Goal: Information Seeking & Learning: Learn about a topic

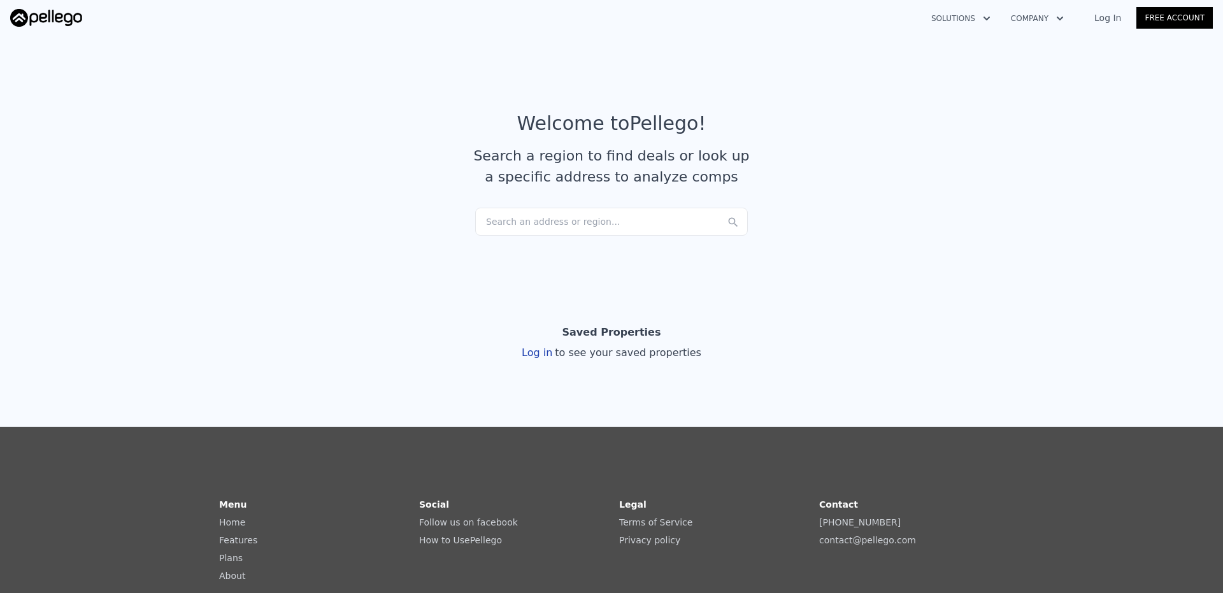
click at [557, 223] on div "Search an address or region..." at bounding box center [611, 222] width 273 height 28
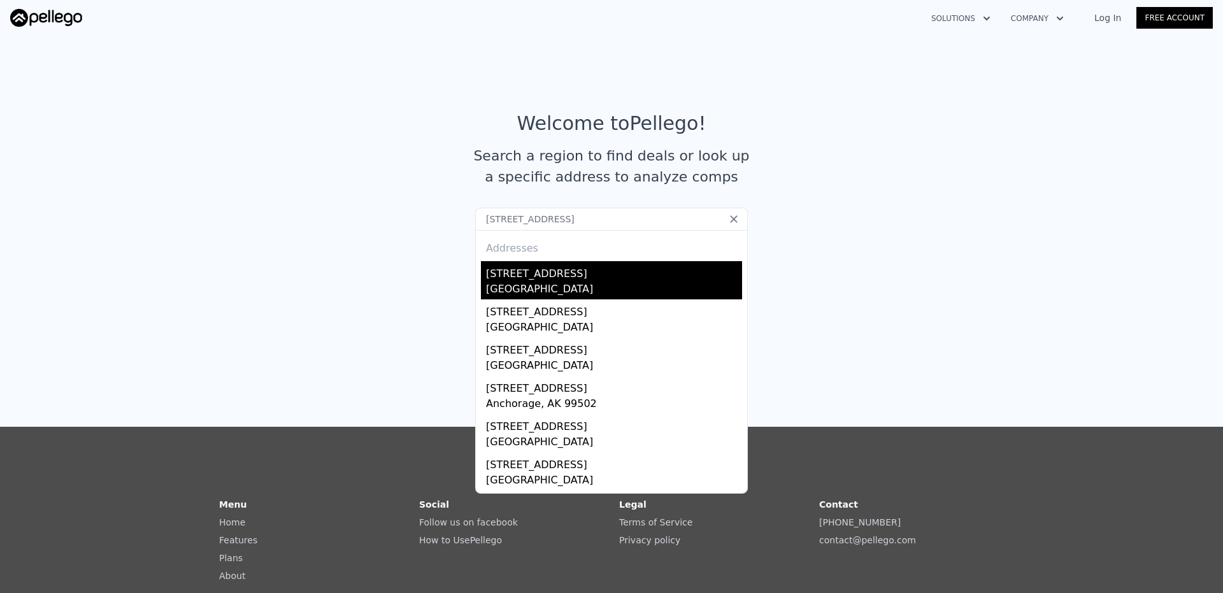
type input "[STREET_ADDRESS]"
click at [558, 285] on div "[GEOGRAPHIC_DATA]" at bounding box center [614, 290] width 256 height 18
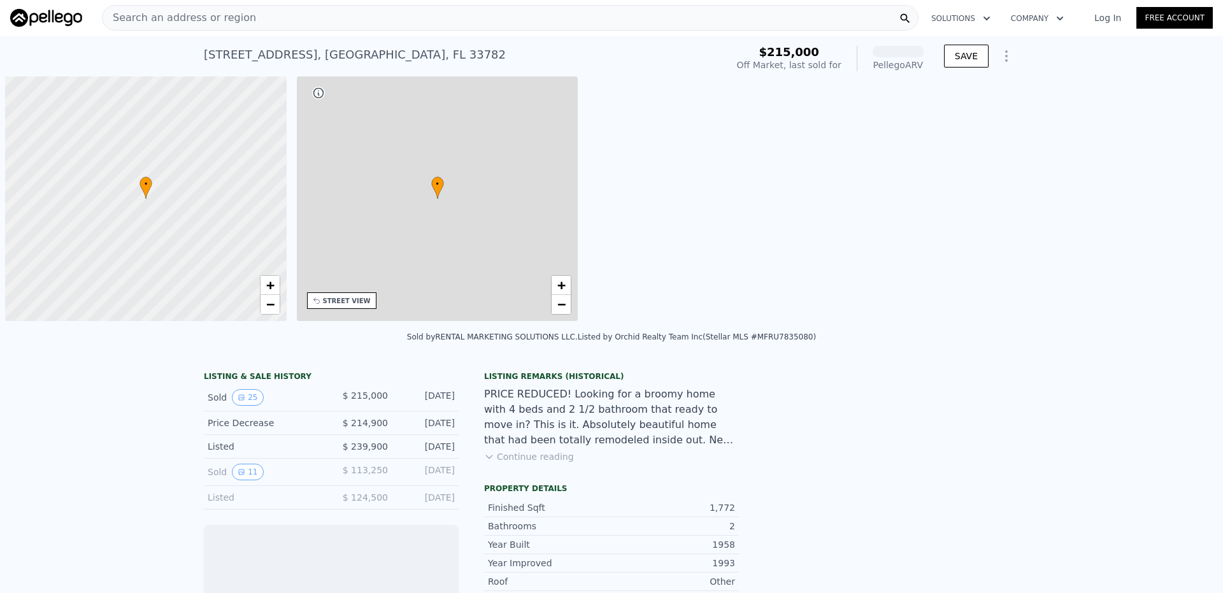
scroll to position [0, 5]
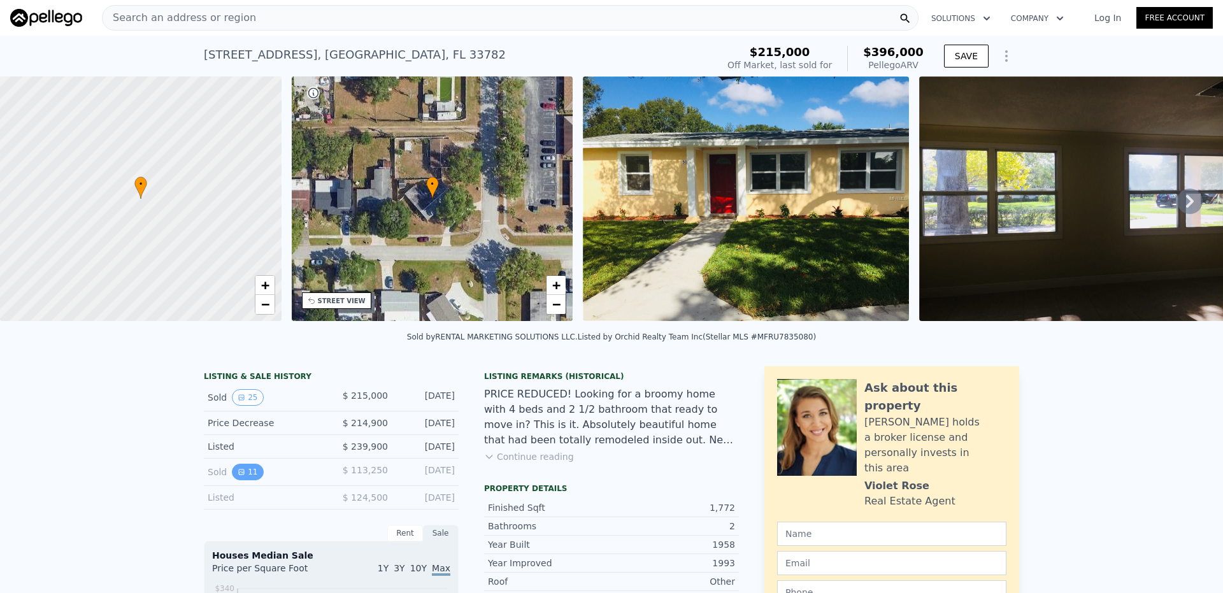
click at [238, 476] on icon "View historical data" at bounding box center [242, 472] width 8 height 8
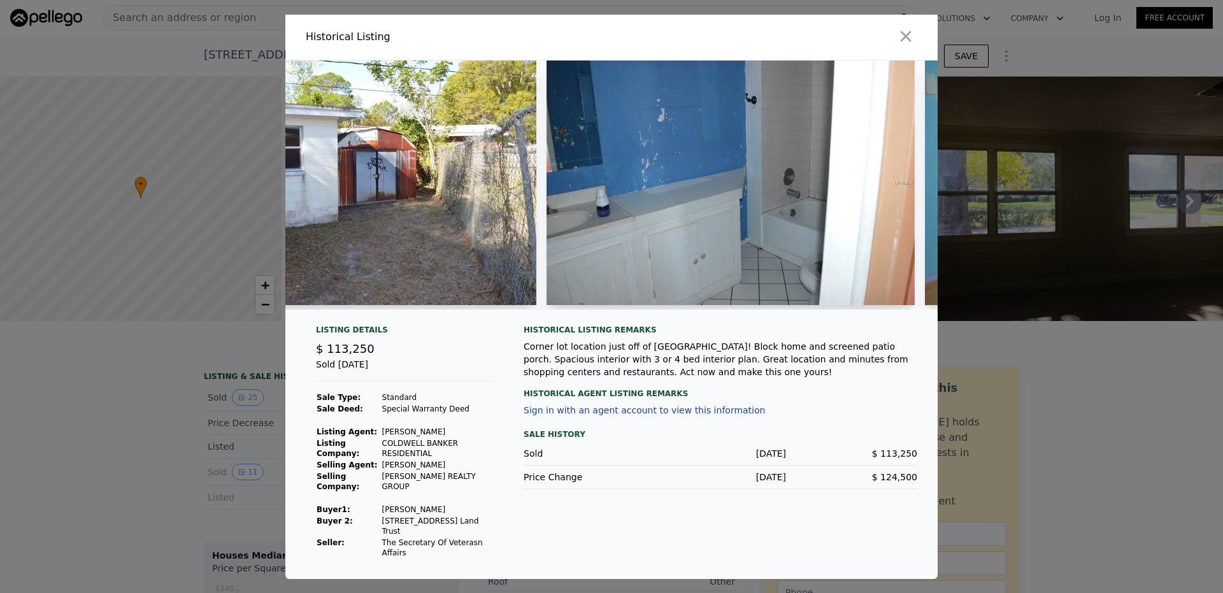
scroll to position [0, 518]
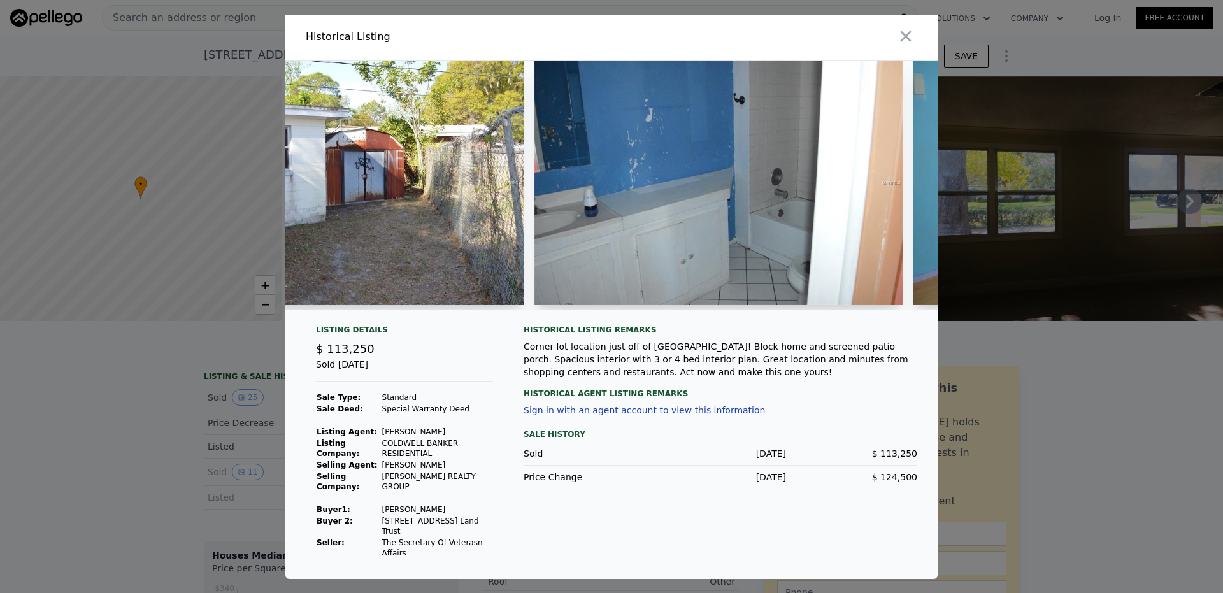
click at [627, 212] on img at bounding box center [718, 182] width 368 height 245
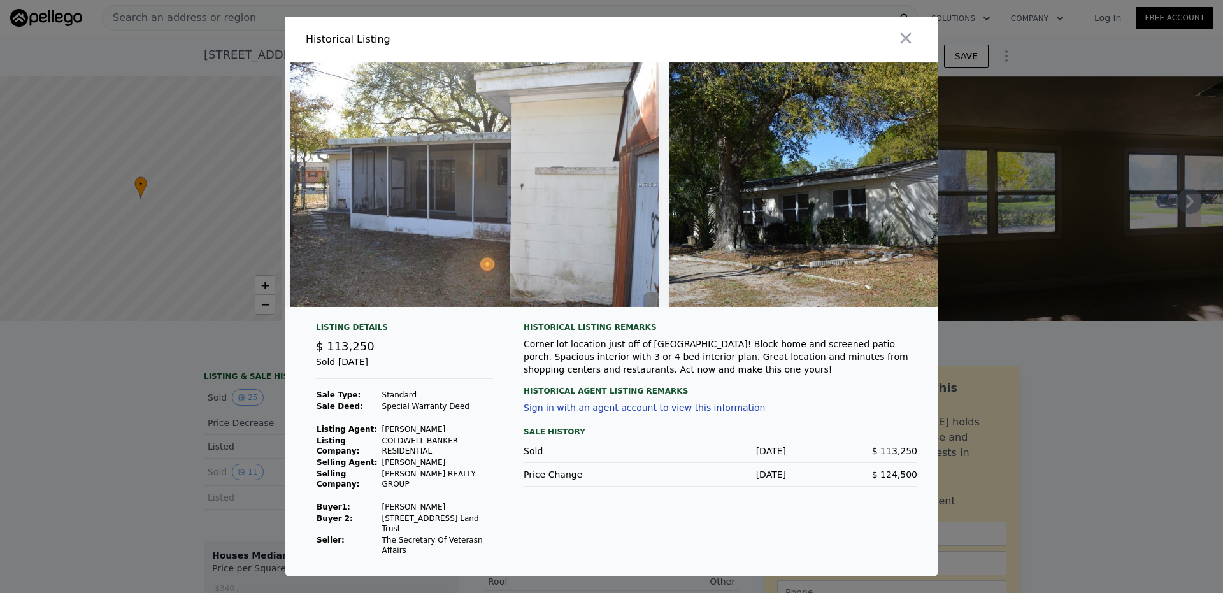
scroll to position [0, 3531]
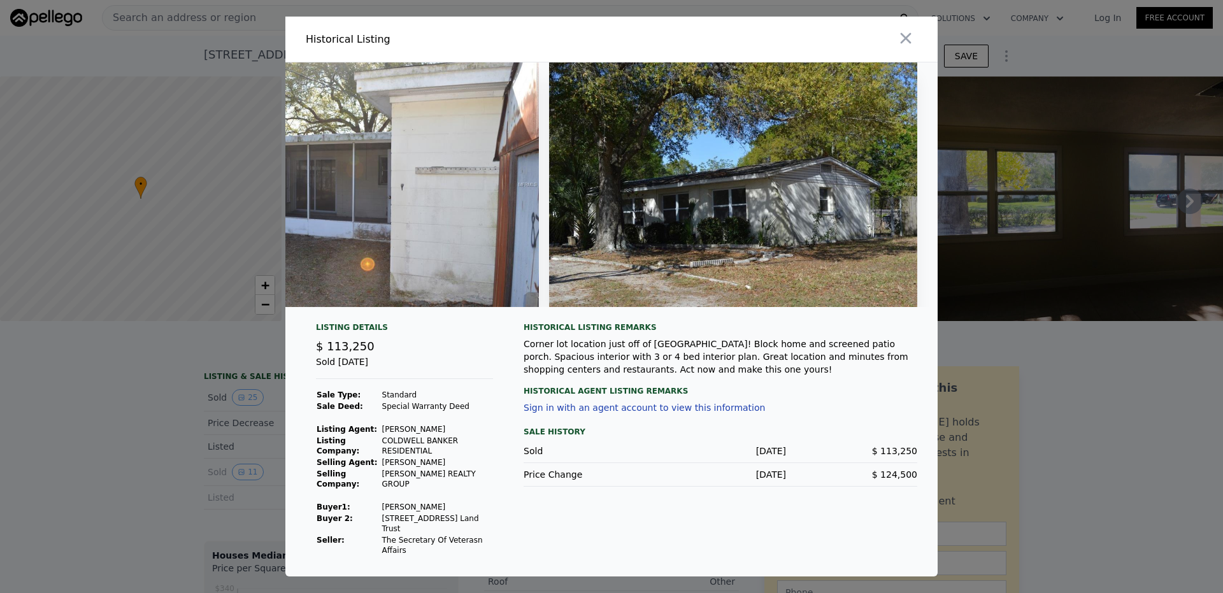
click at [850, 317] on div at bounding box center [611, 189] width 652 height 255
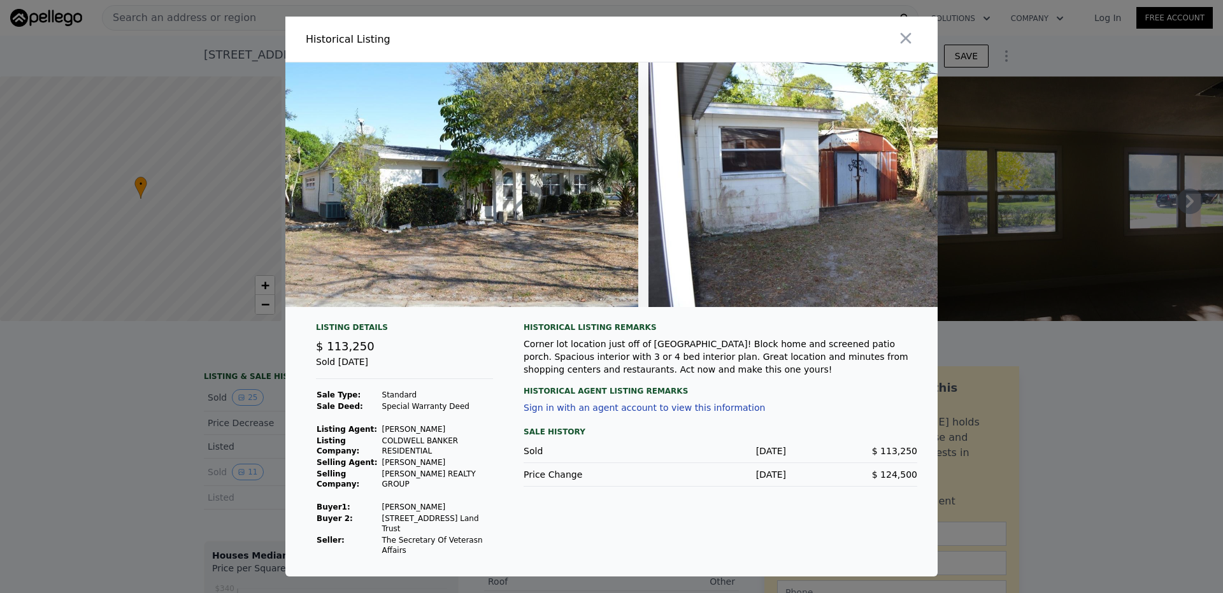
scroll to position [0, 0]
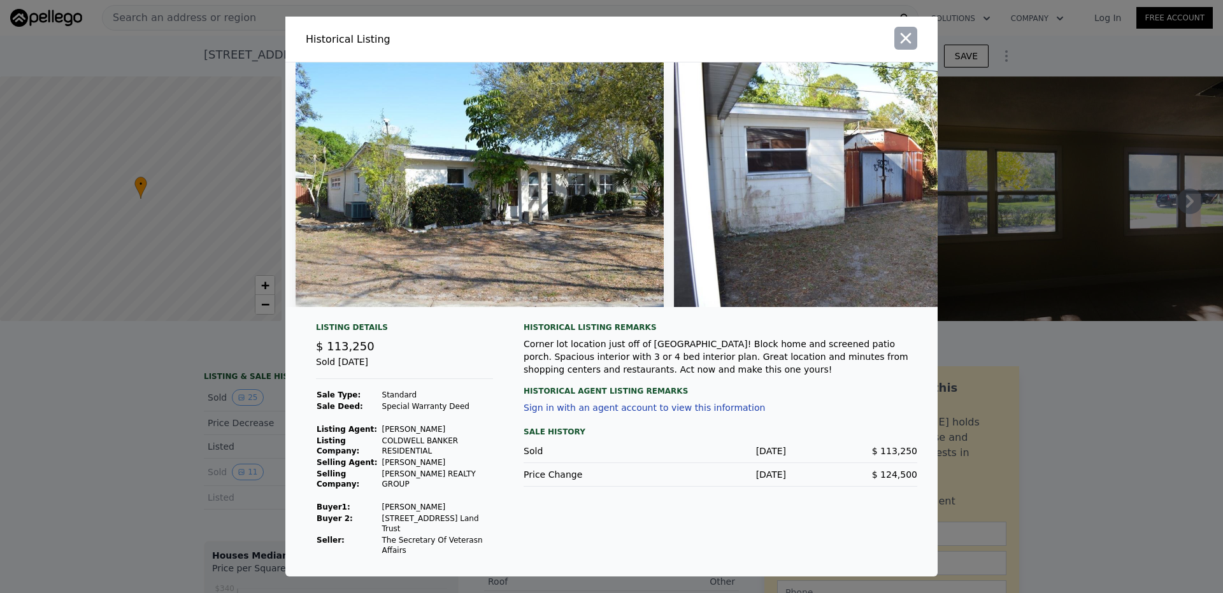
click at [906, 36] on icon "button" at bounding box center [906, 38] width 18 height 18
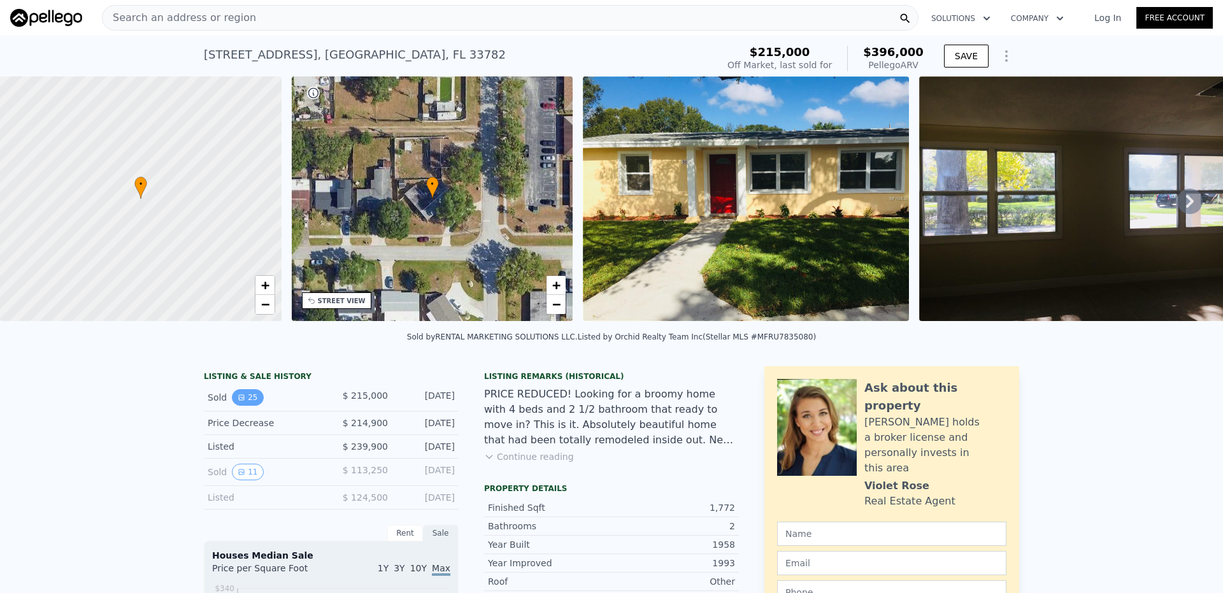
click at [239, 403] on button "25" at bounding box center [247, 397] width 31 height 17
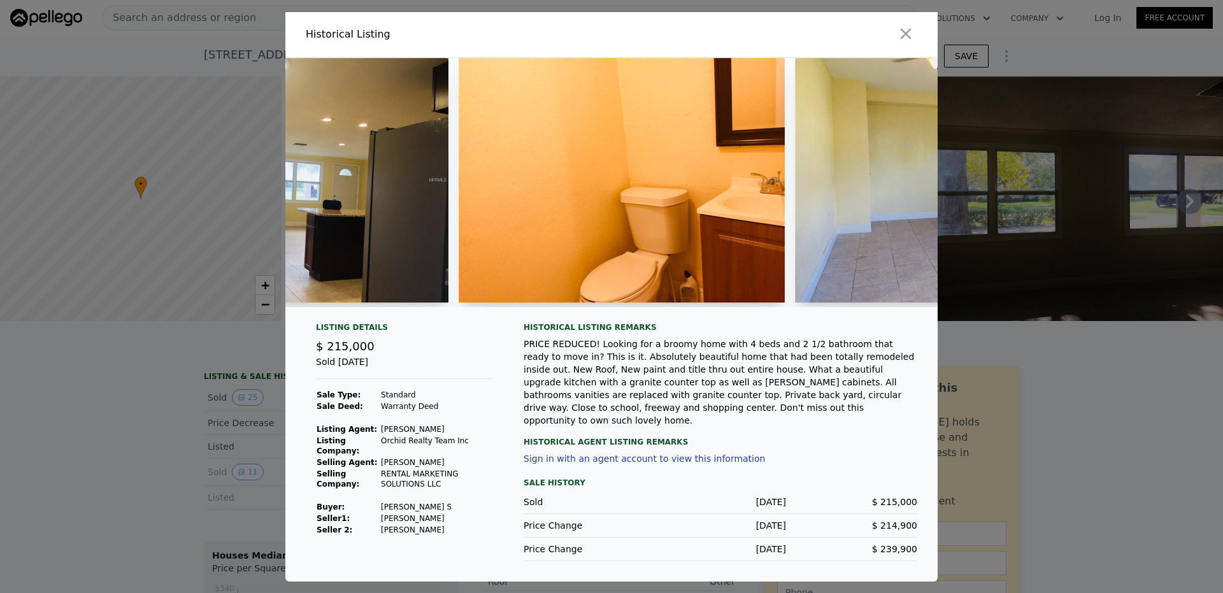
scroll to position [0, 2561]
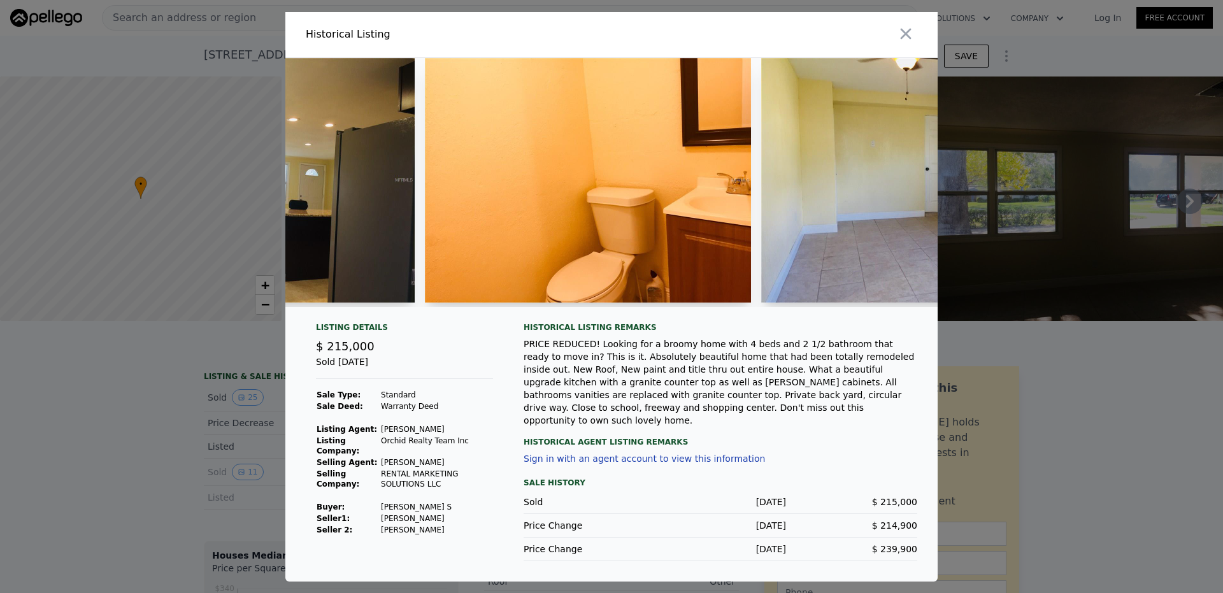
click at [622, 247] on img at bounding box center [588, 180] width 326 height 245
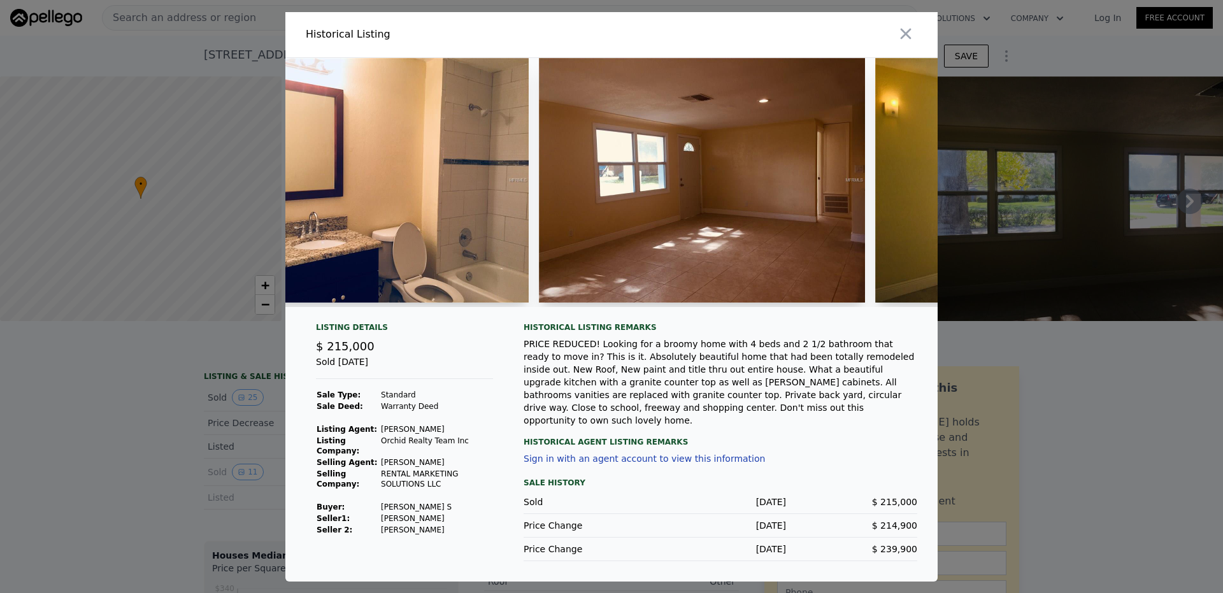
scroll to position [0, 3676]
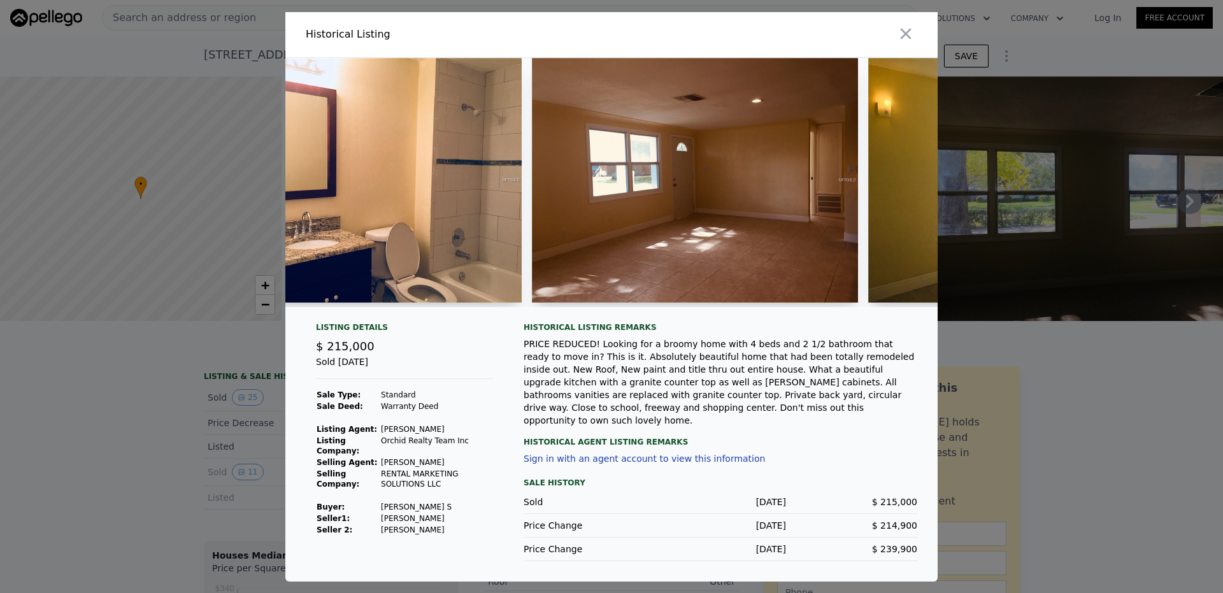
drag, startPoint x: 583, startPoint y: 316, endPoint x: 652, endPoint y: 338, distance: 72.7
click at [652, 332] on div "Historical Listing remarks" at bounding box center [720, 327] width 394 height 10
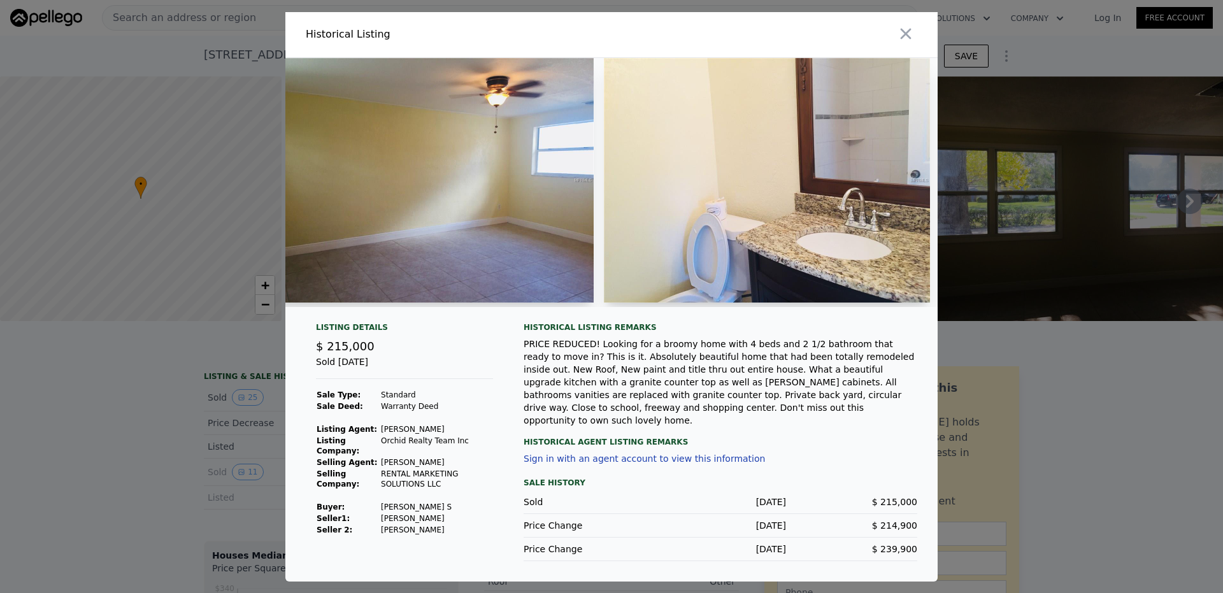
scroll to position [0, 4605]
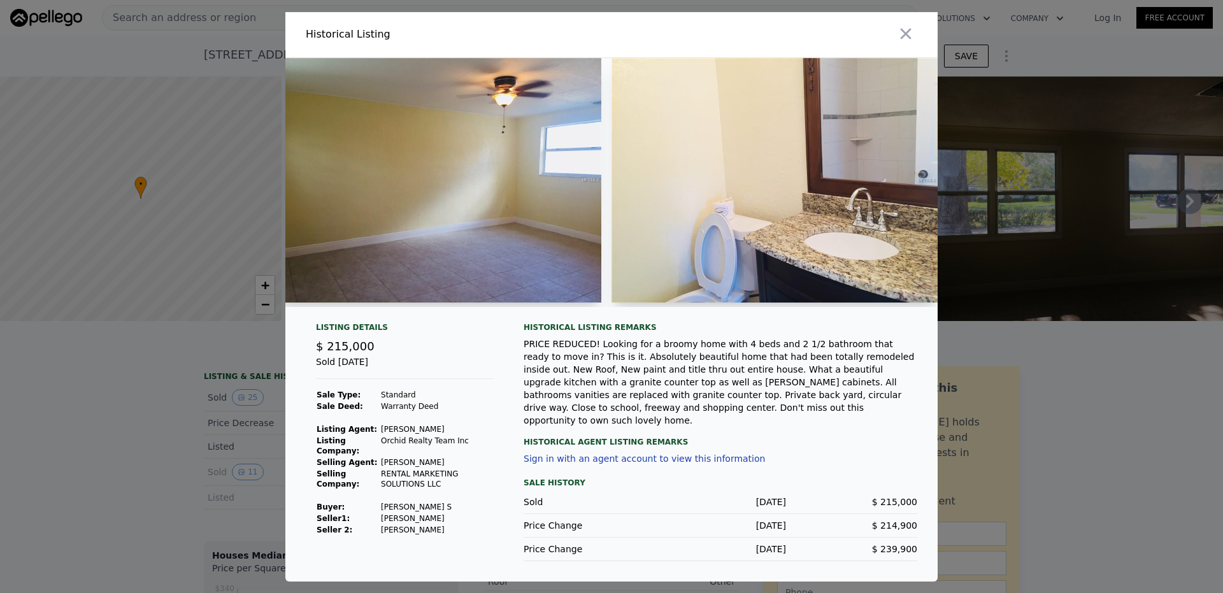
click at [586, 232] on img at bounding box center [438, 180] width 326 height 245
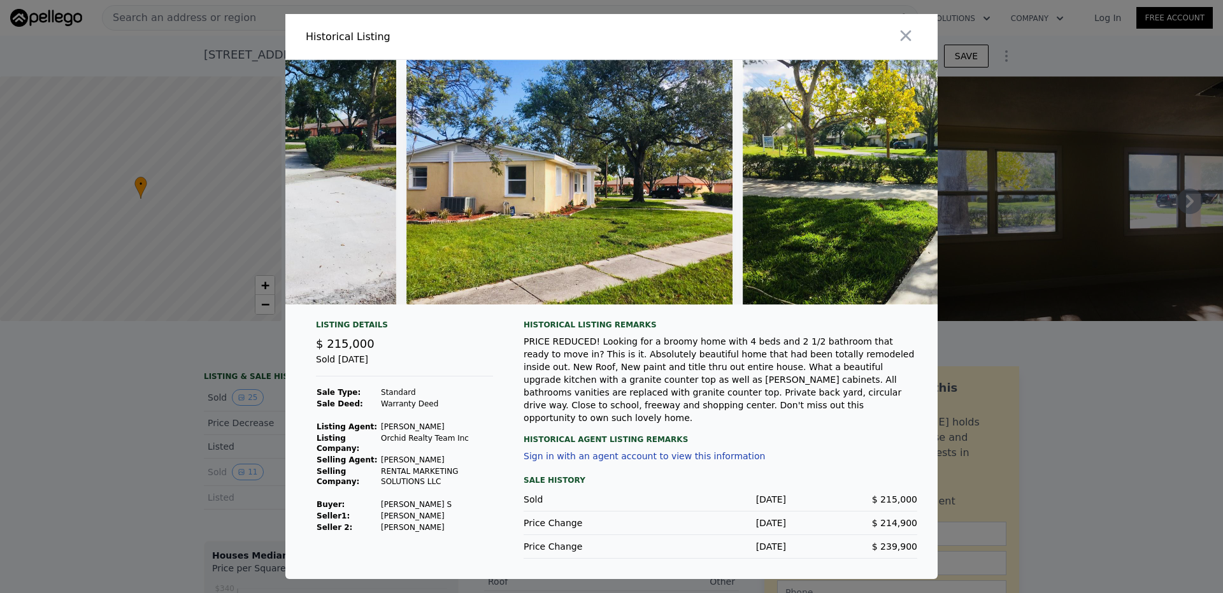
scroll to position [0, 7198]
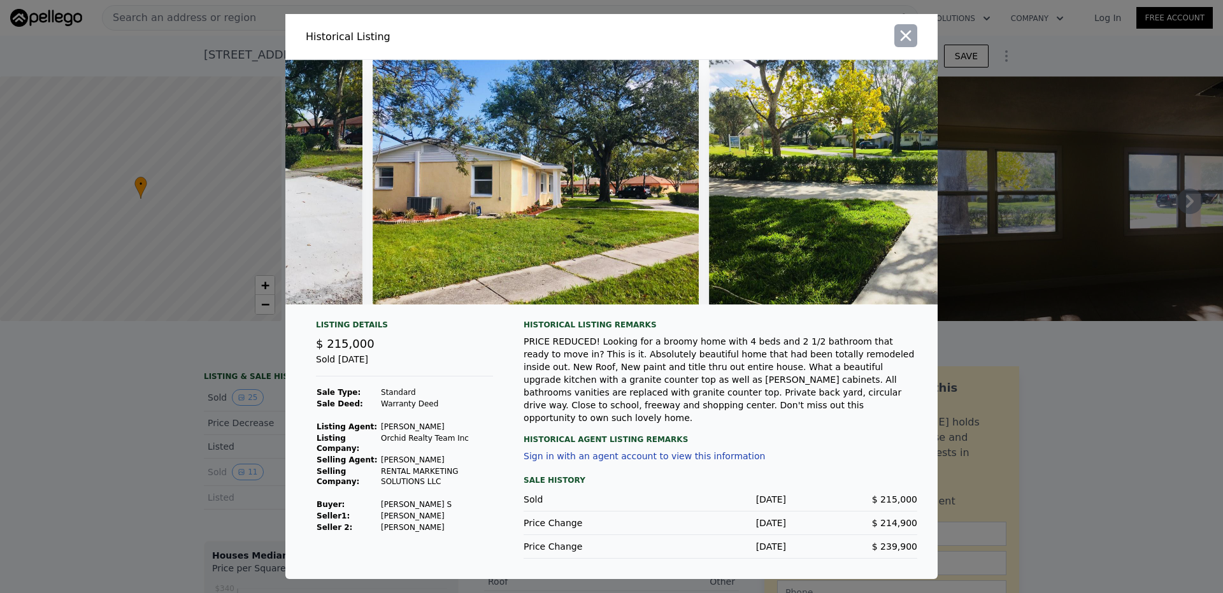
click at [904, 37] on icon "button" at bounding box center [905, 36] width 11 height 11
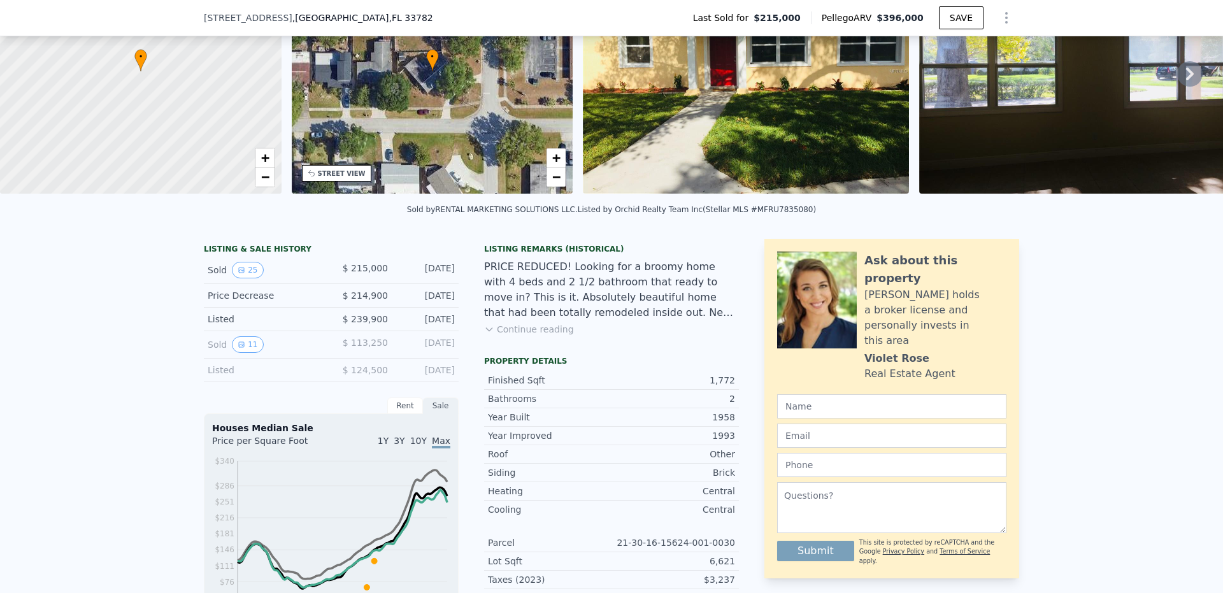
scroll to position [187, 0]
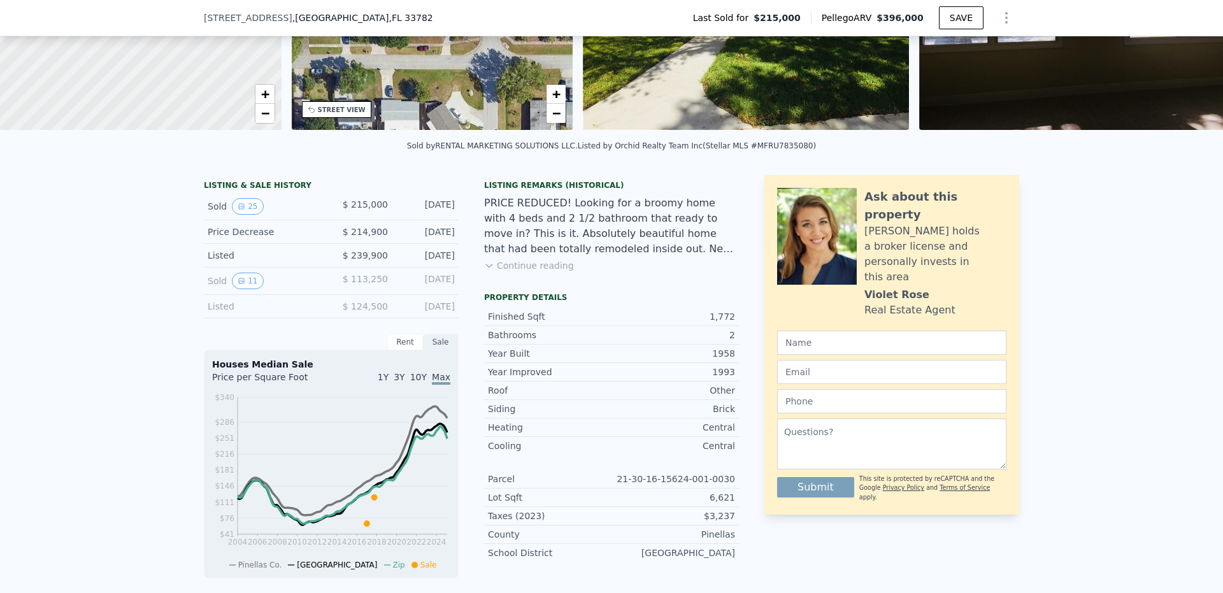
drag, startPoint x: 651, startPoint y: 468, endPoint x: 513, endPoint y: 456, distance: 139.3
click at [513, 452] on div "Cooling" at bounding box center [550, 445] width 124 height 13
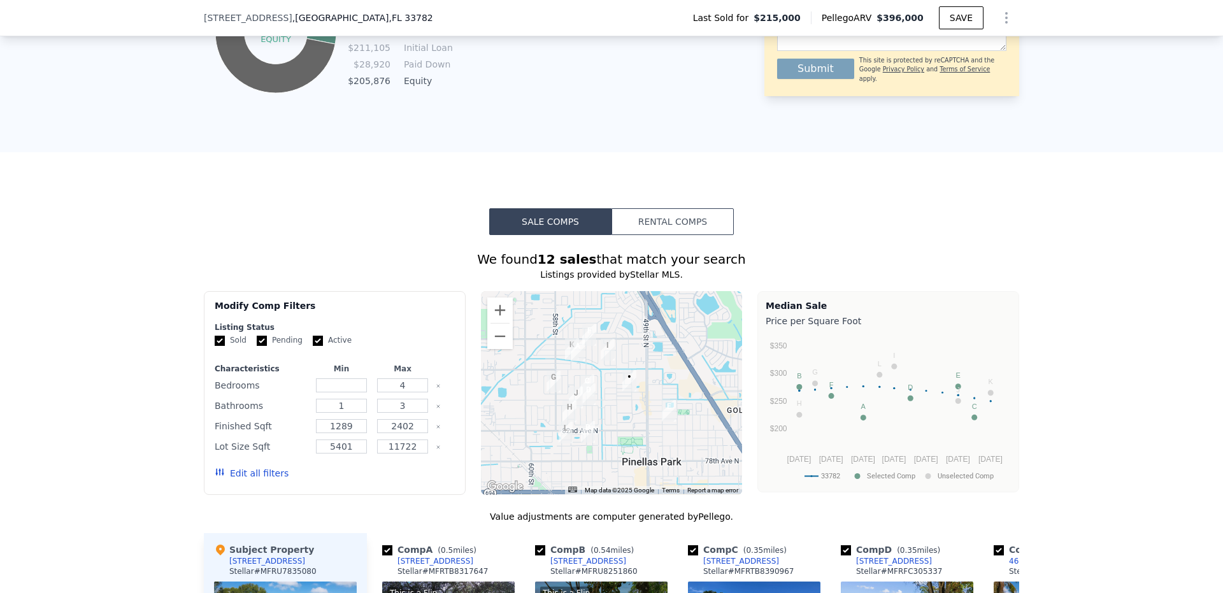
scroll to position [1205, 0]
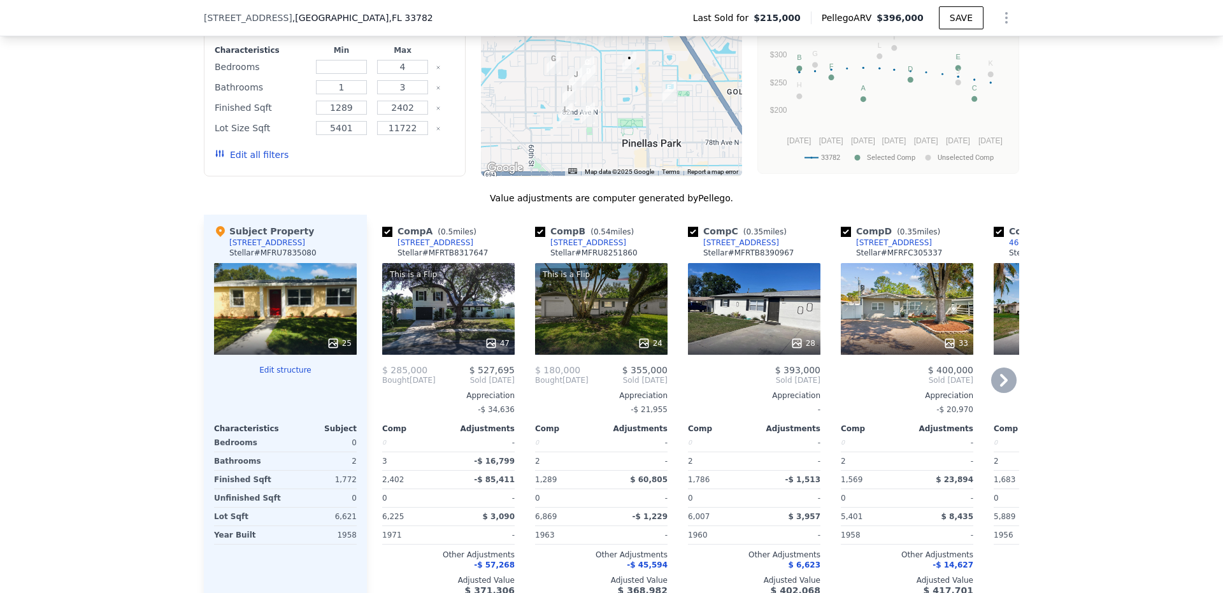
click at [875, 324] on div "33" at bounding box center [907, 309] width 132 height 92
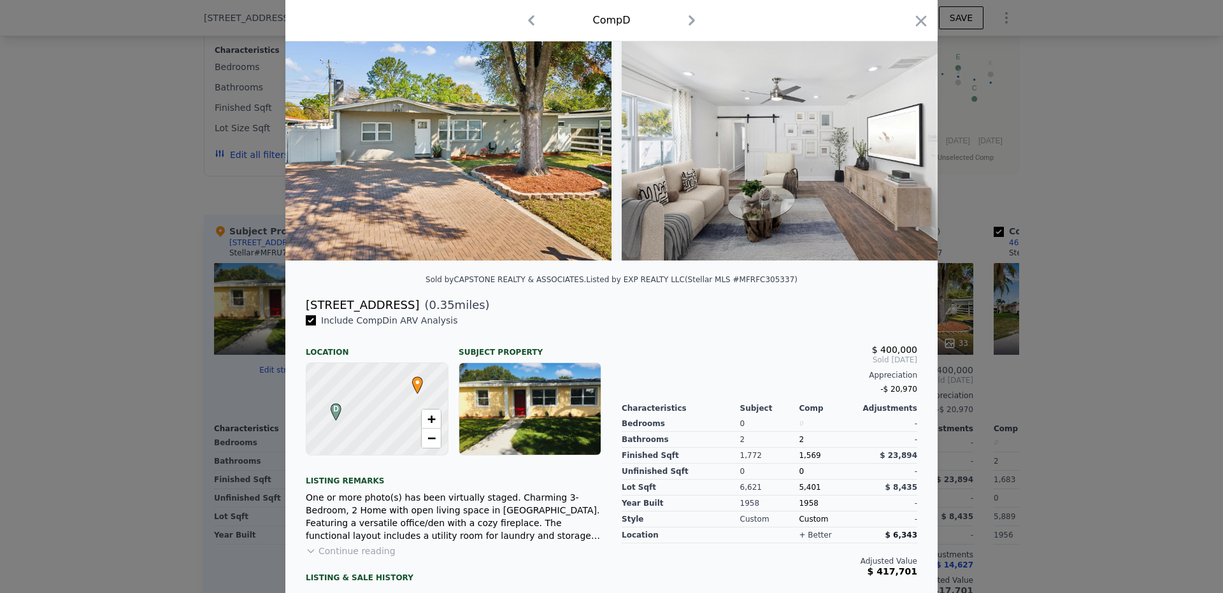
scroll to position [168, 0]
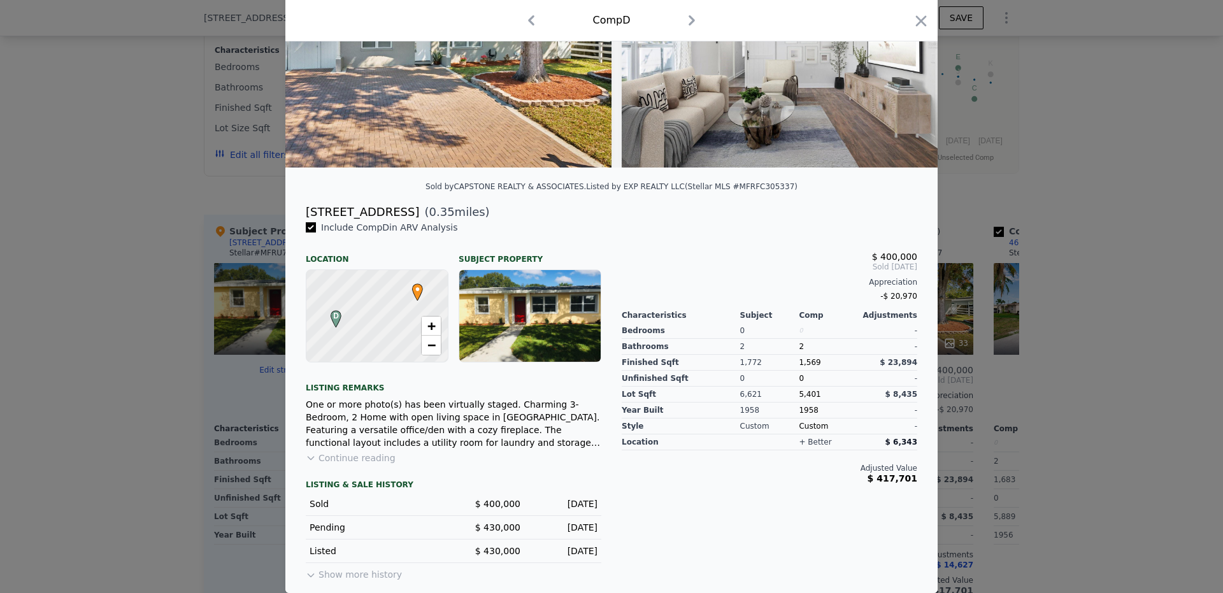
click at [339, 570] on button "Show more history" at bounding box center [354, 572] width 96 height 18
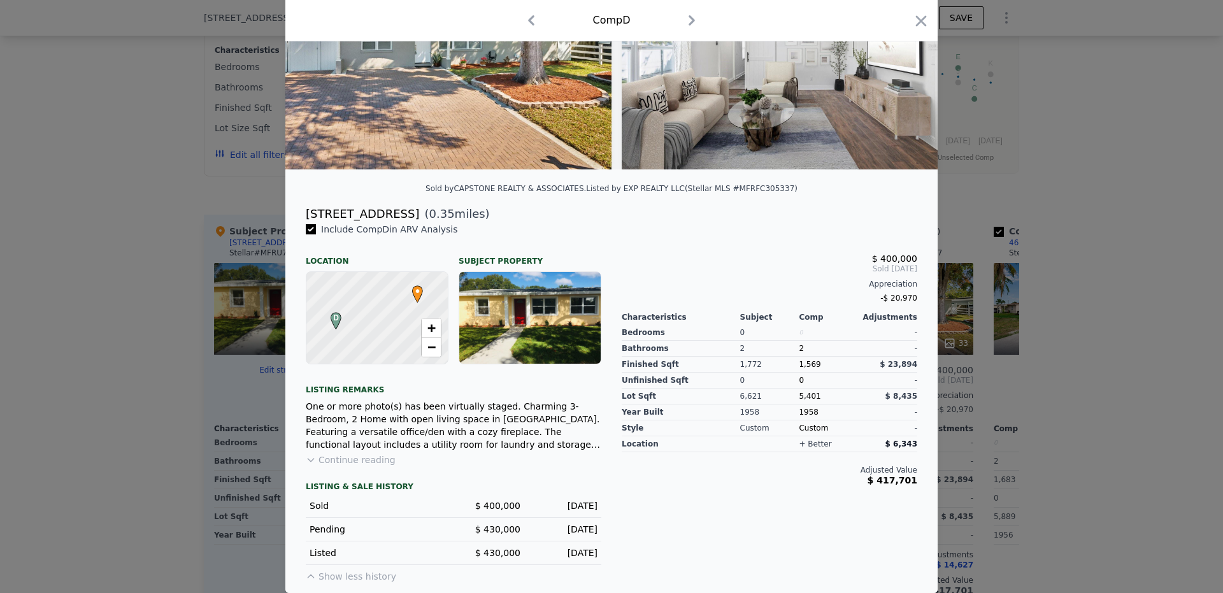
scroll to position [167, 0]
click at [355, 579] on button "Show less history" at bounding box center [351, 574] width 90 height 18
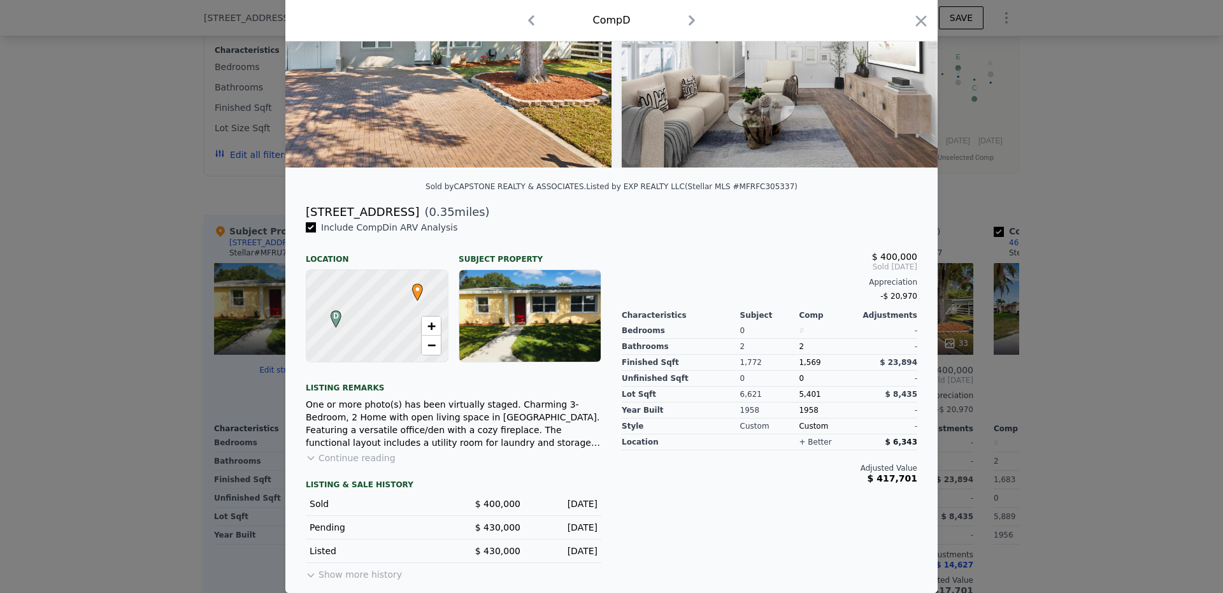
click at [355, 579] on button "Show more history" at bounding box center [354, 572] width 96 height 18
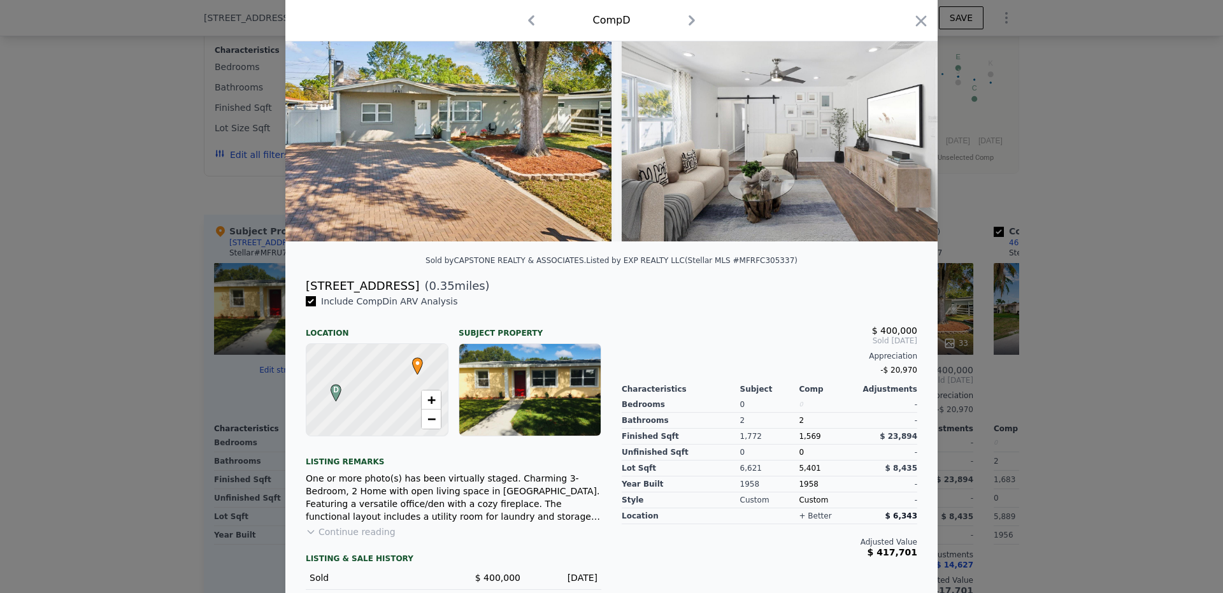
scroll to position [0, 0]
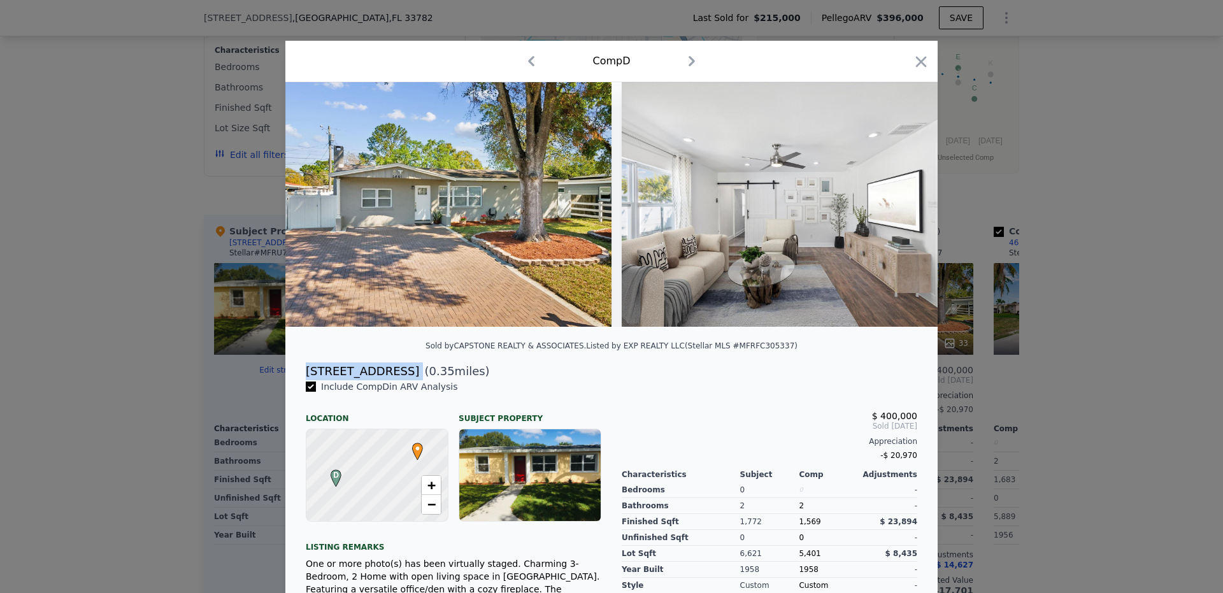
drag, startPoint x: 384, startPoint y: 381, endPoint x: 299, endPoint y: 381, distance: 85.3
click at [295, 380] on div "[STREET_ADDRESS] N ( 0.35 miles)" at bounding box center [611, 371] width 632 height 18
copy div "[STREET_ADDRESS]"
drag, startPoint x: 907, startPoint y: 68, endPoint x: 734, endPoint y: 310, distance: 298.0
click at [912, 67] on icon "button" at bounding box center [921, 62] width 18 height 18
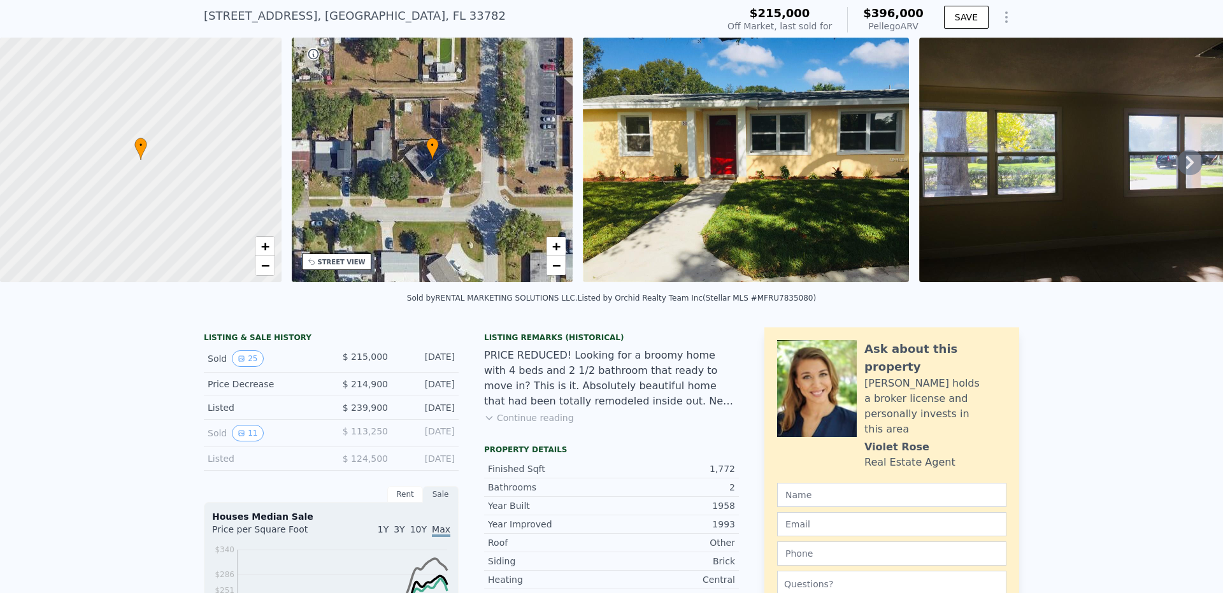
scroll to position [4, 0]
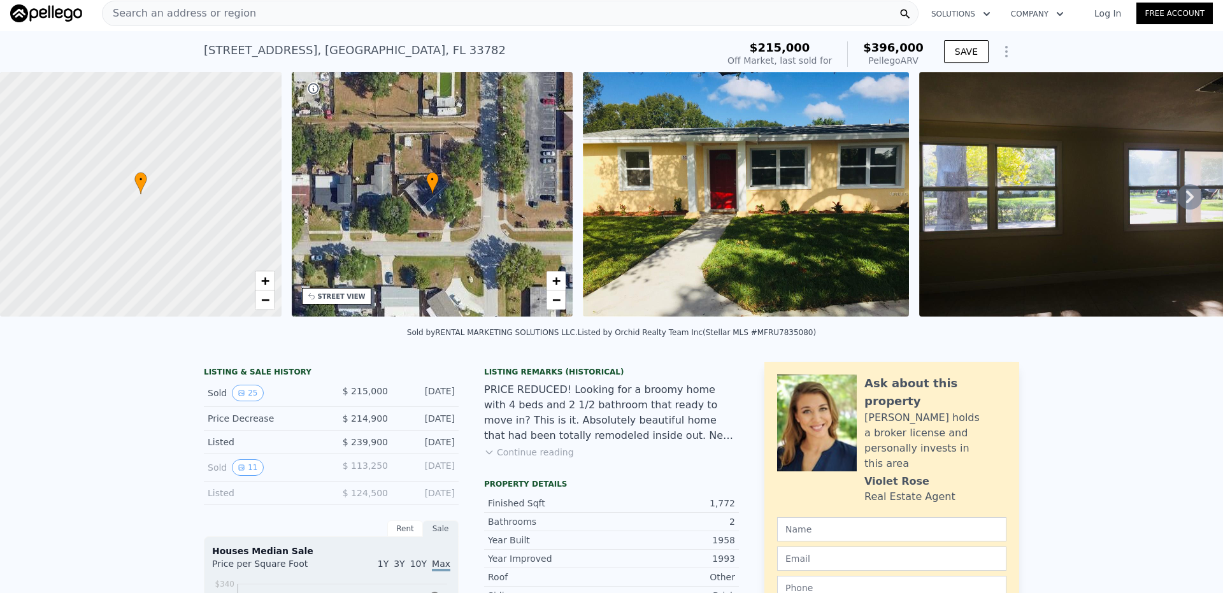
click at [245, 22] on div "Search an address or region" at bounding box center [510, 13] width 816 height 25
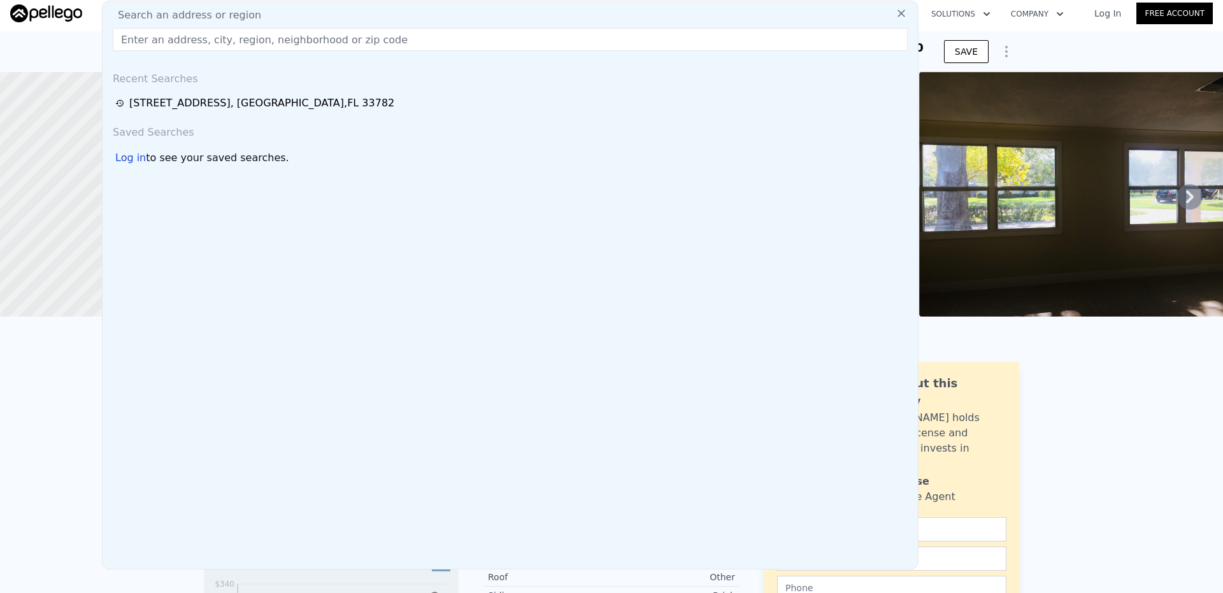
drag, startPoint x: 248, startPoint y: 18, endPoint x: 201, endPoint y: 41, distance: 52.4
paste input "[STREET_ADDRESS]"
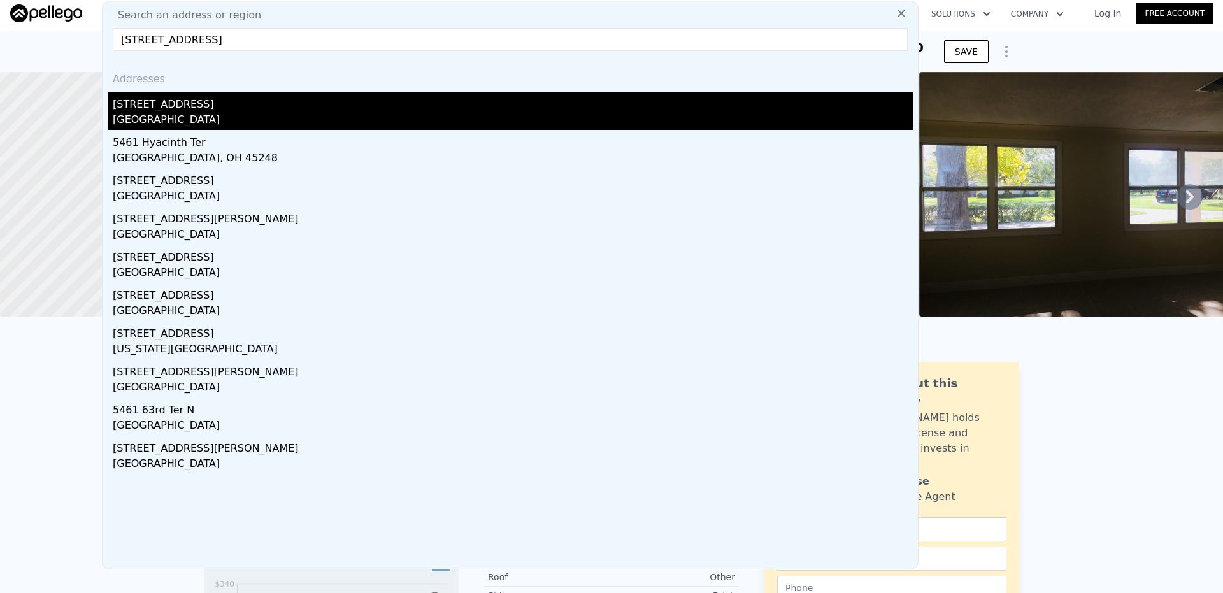
type input "[STREET_ADDRESS]"
click at [260, 119] on div "[GEOGRAPHIC_DATA]" at bounding box center [513, 121] width 800 height 18
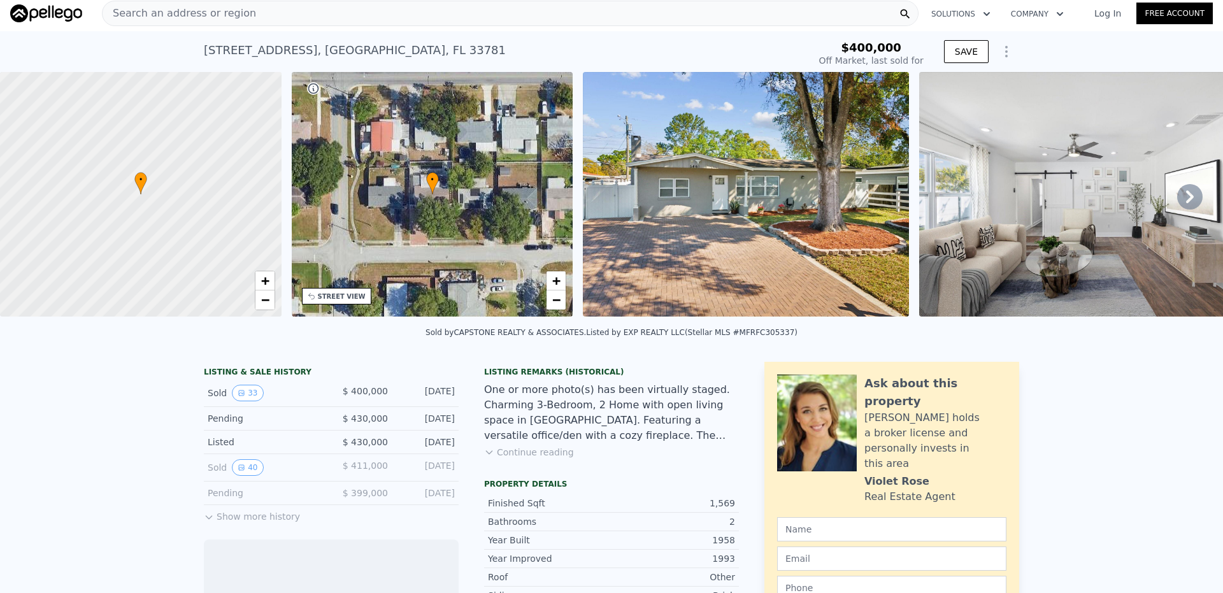
scroll to position [255, 0]
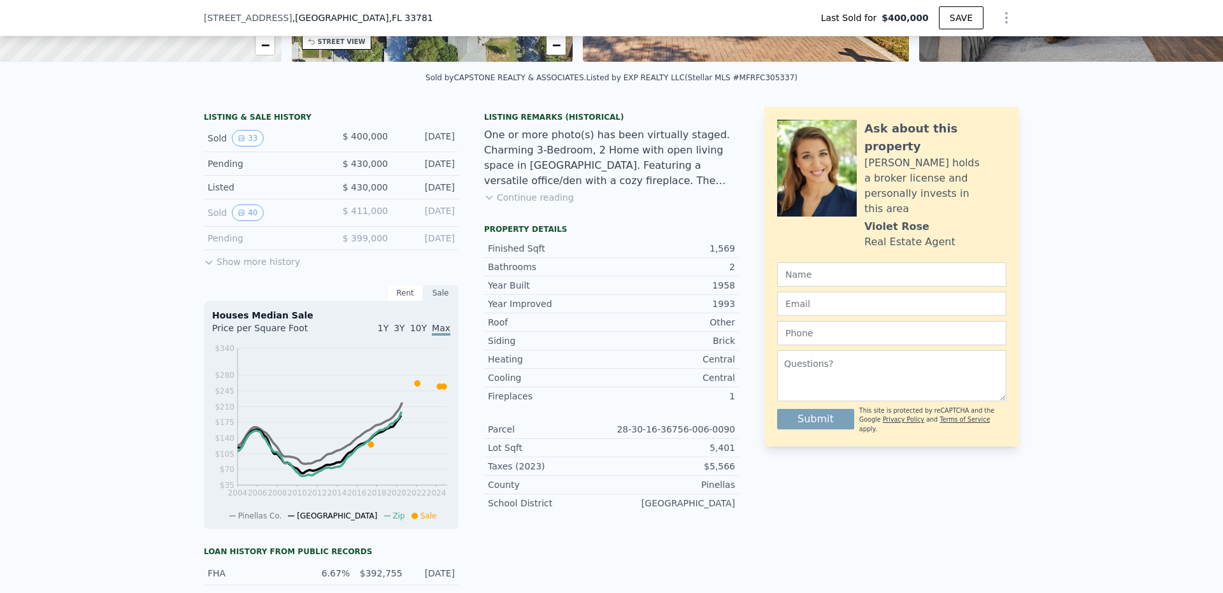
click at [236, 268] on button "Show more history" at bounding box center [252, 259] width 96 height 18
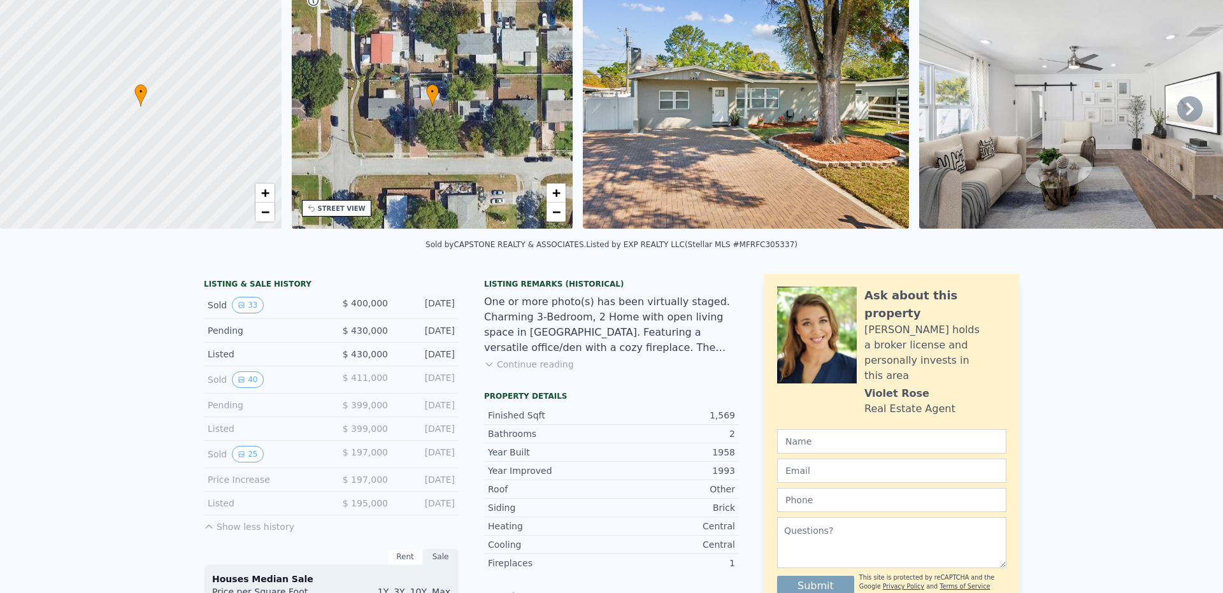
scroll to position [4, 0]
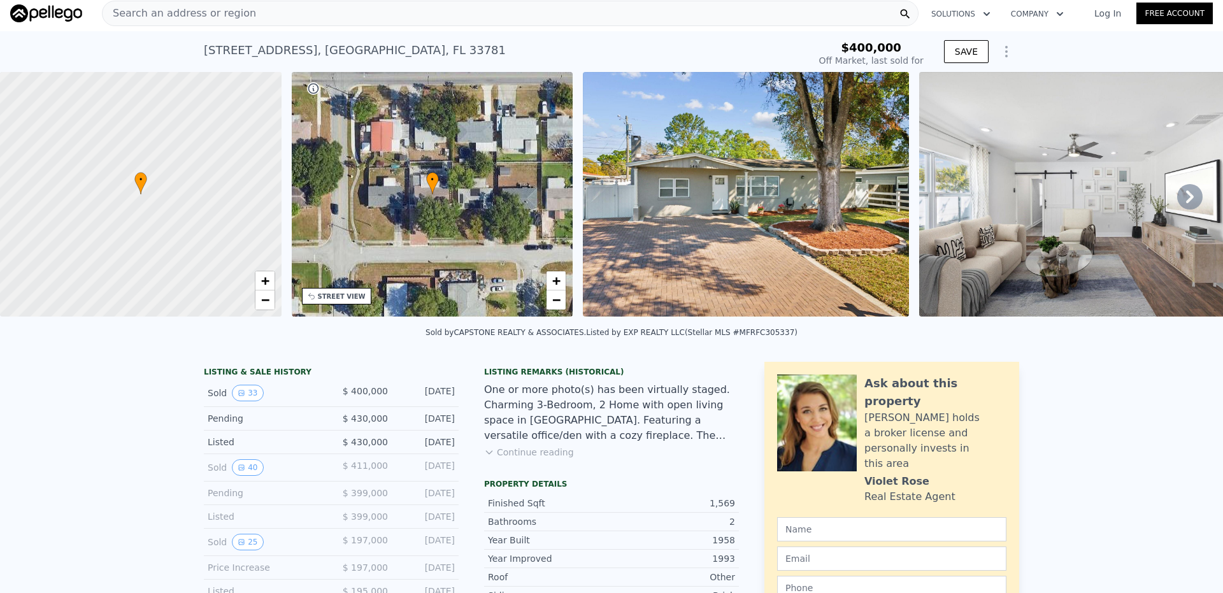
click at [1186, 200] on icon at bounding box center [1190, 196] width 8 height 13
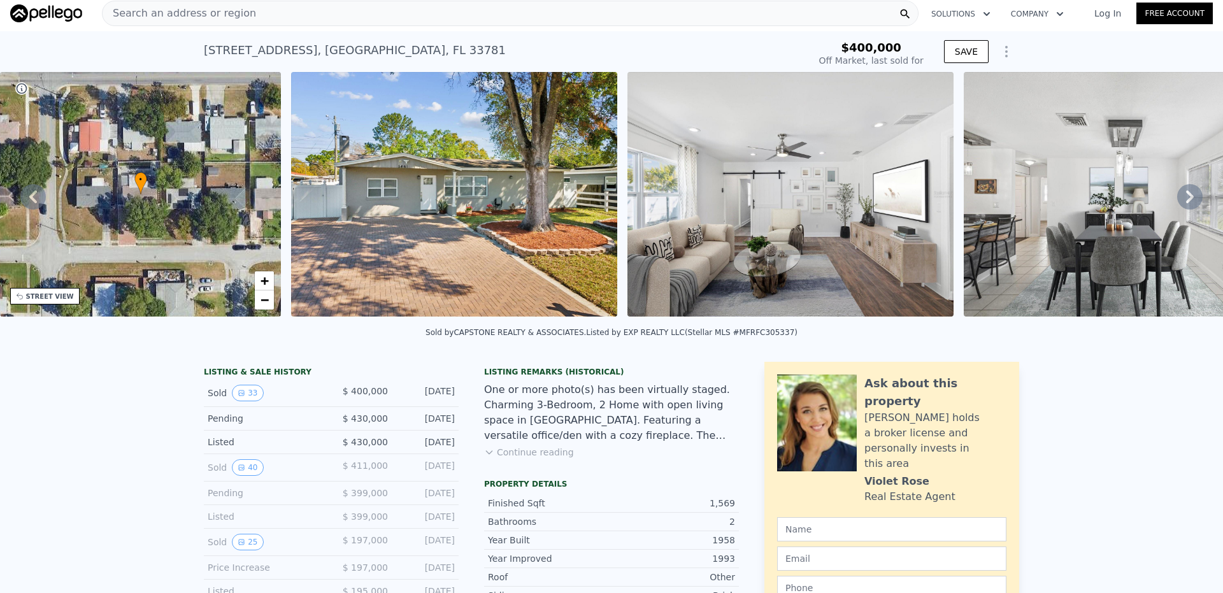
click at [1186, 200] on icon at bounding box center [1190, 196] width 8 height 13
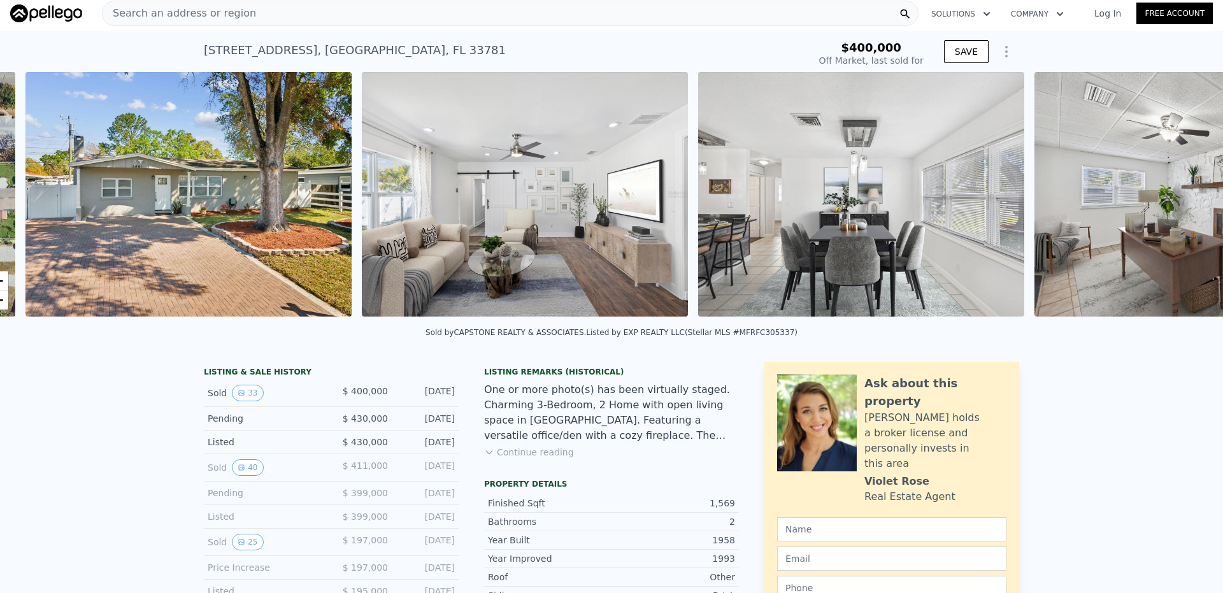
scroll to position [0, 583]
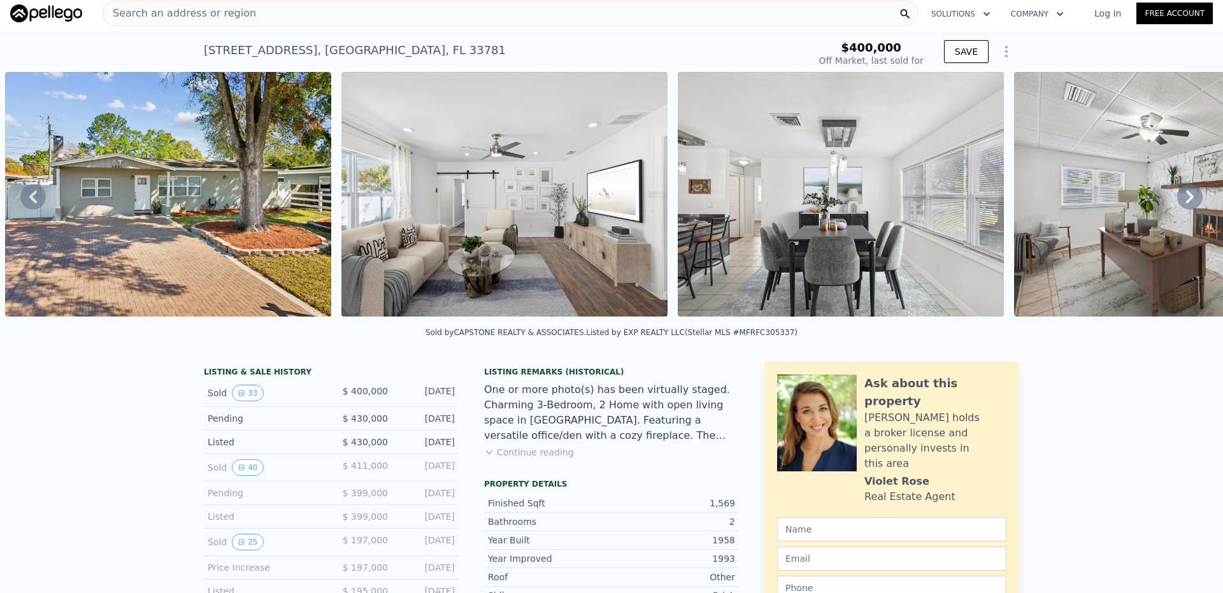
click at [1186, 200] on icon at bounding box center [1190, 196] width 8 height 13
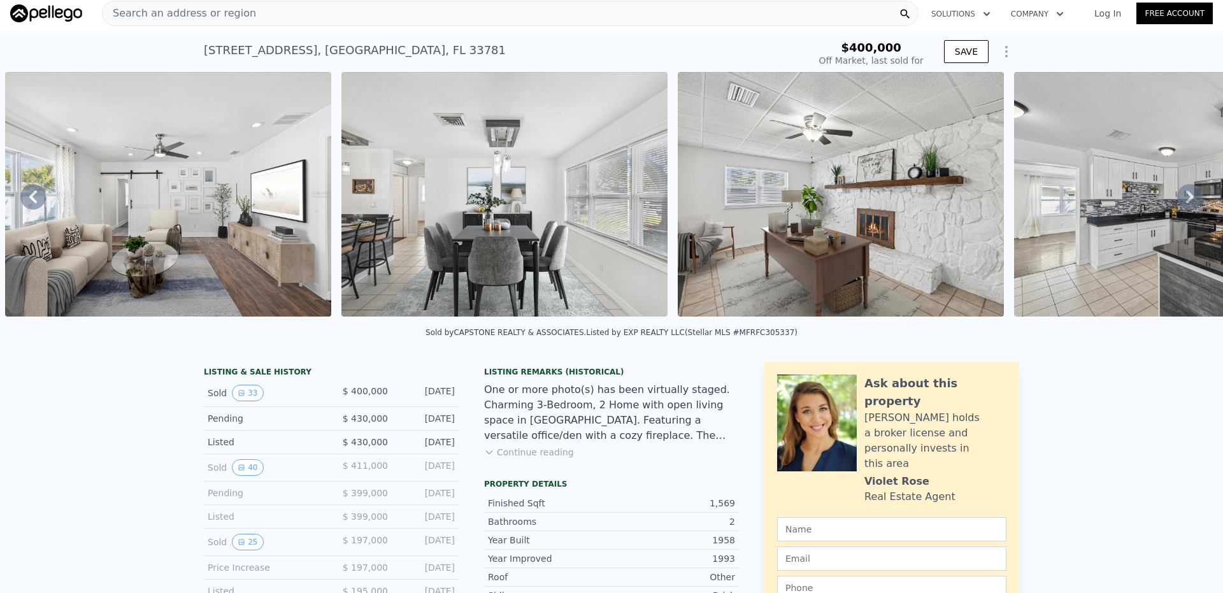
click at [1186, 200] on icon at bounding box center [1190, 196] width 8 height 13
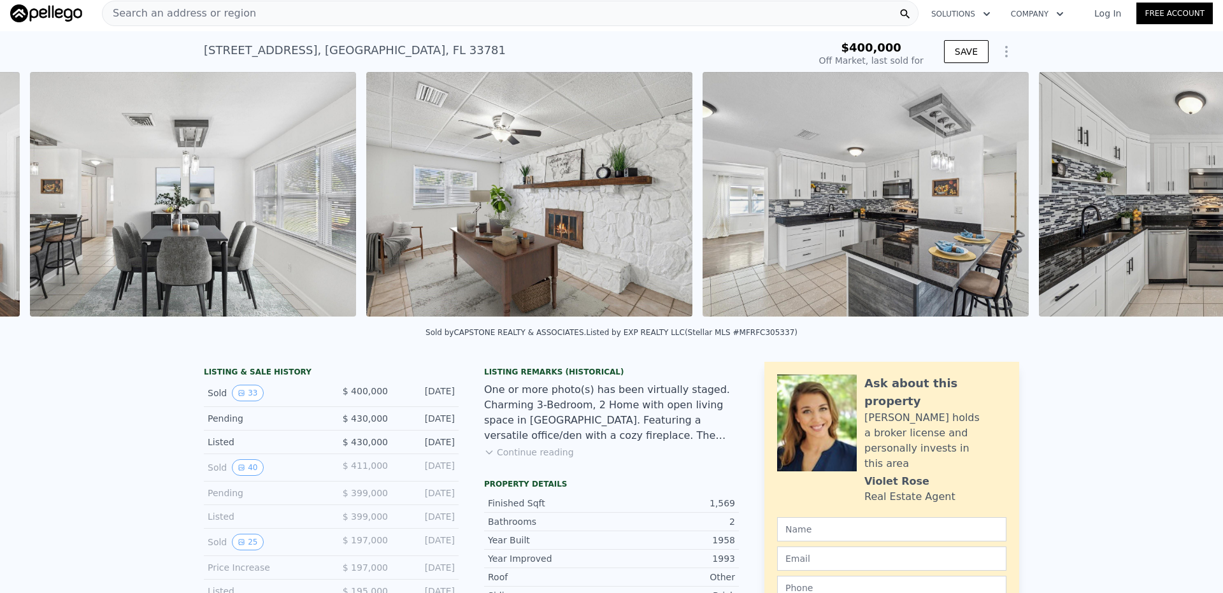
scroll to position [0, 1255]
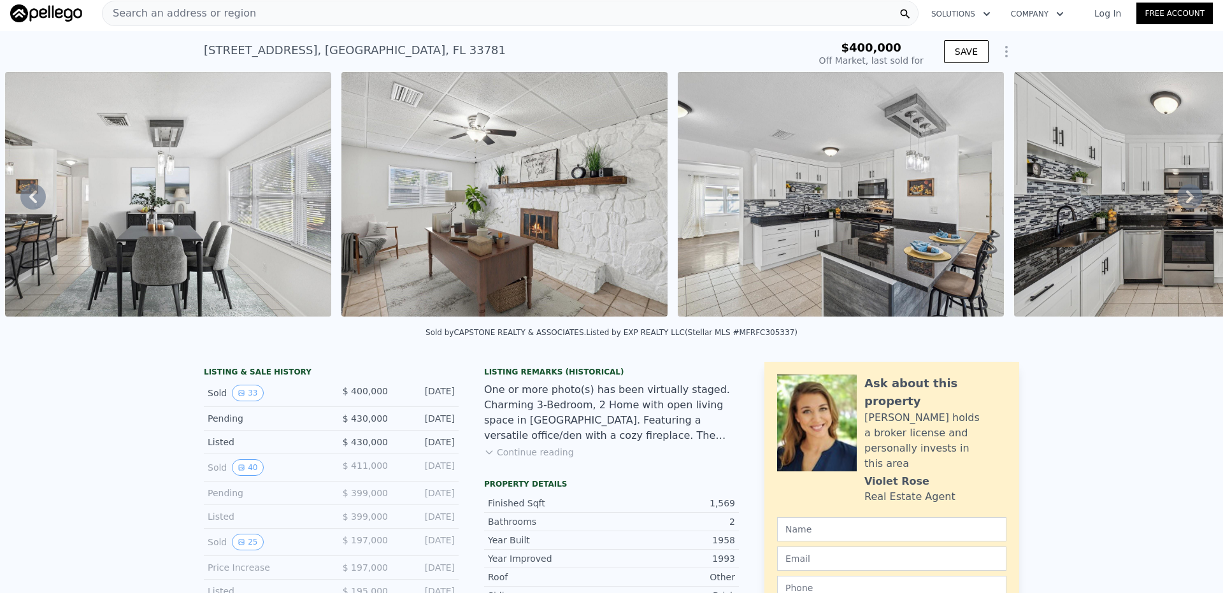
click at [1186, 200] on icon at bounding box center [1190, 196] width 8 height 13
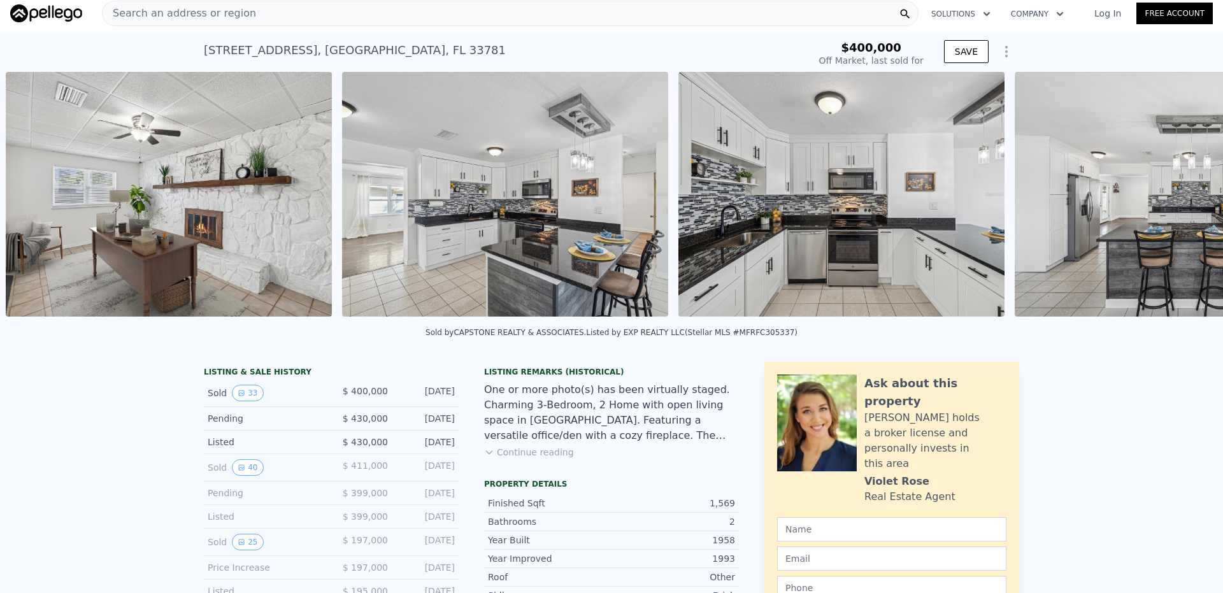
scroll to position [0, 1591]
click at [1186, 200] on icon at bounding box center [1190, 196] width 8 height 13
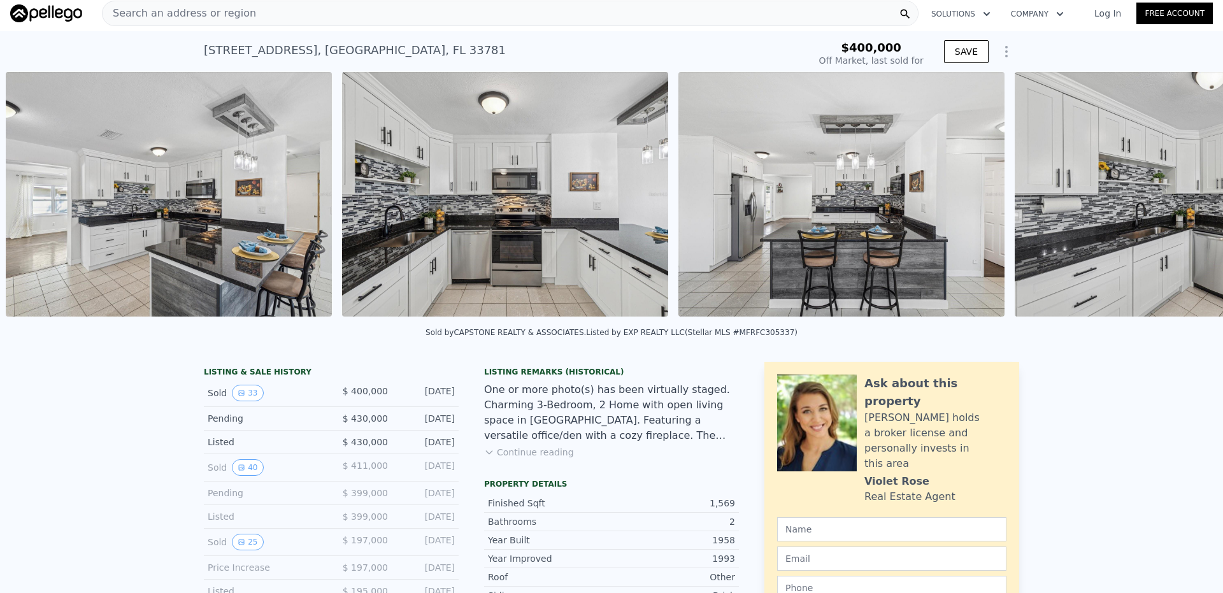
scroll to position [0, 1928]
click at [1186, 200] on icon at bounding box center [1190, 196] width 8 height 13
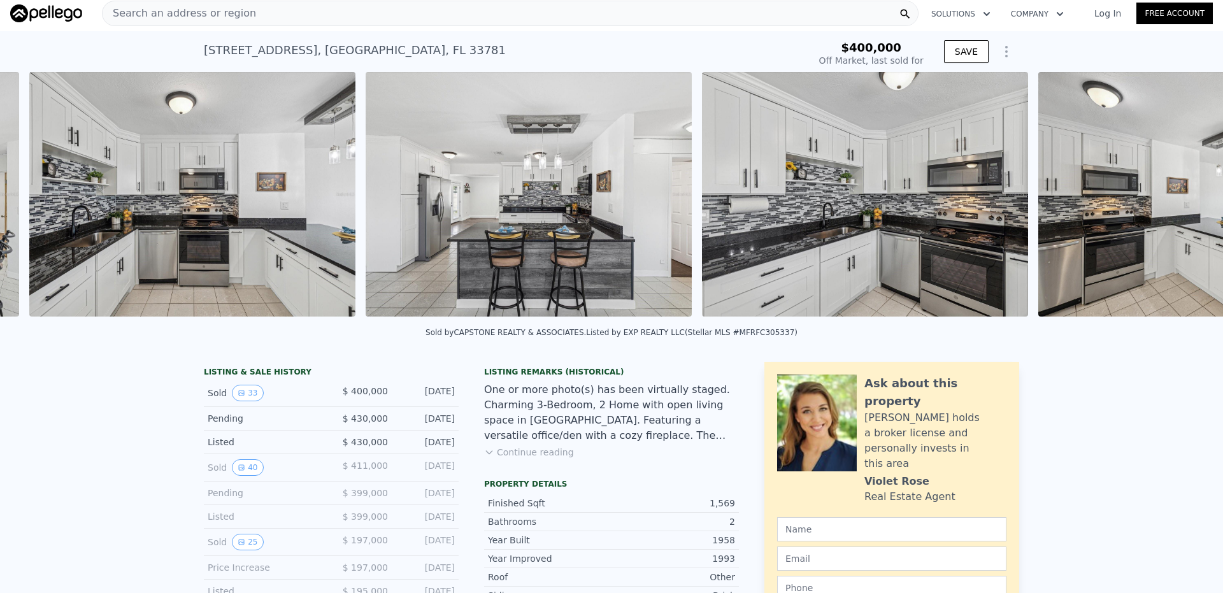
scroll to position [0, 2264]
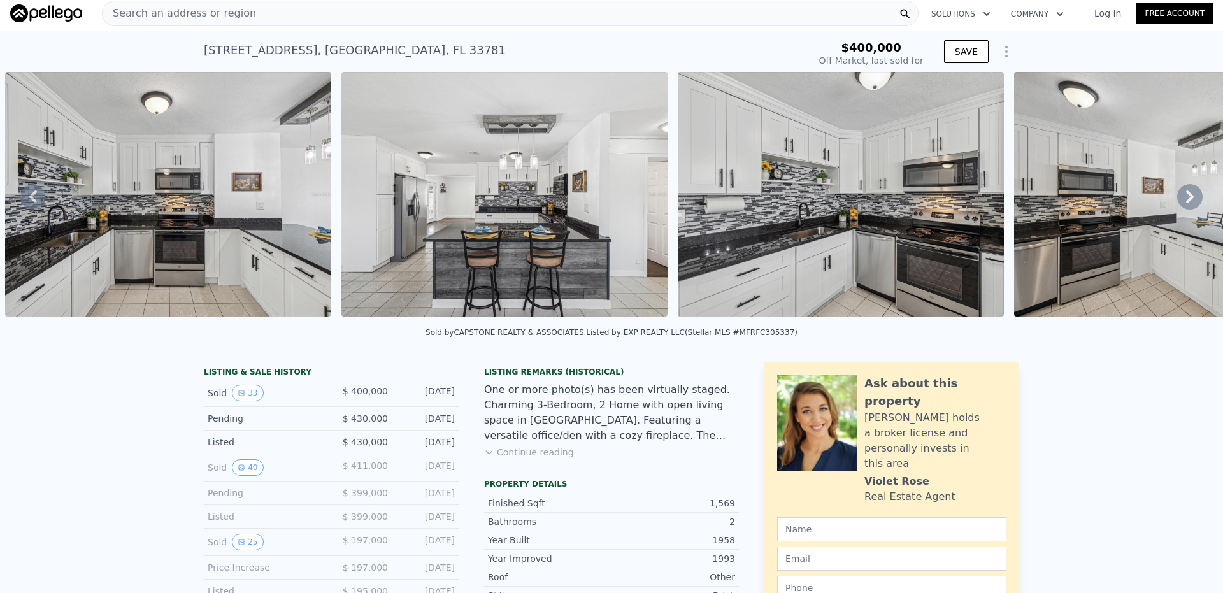
click at [1186, 200] on icon at bounding box center [1190, 196] width 8 height 13
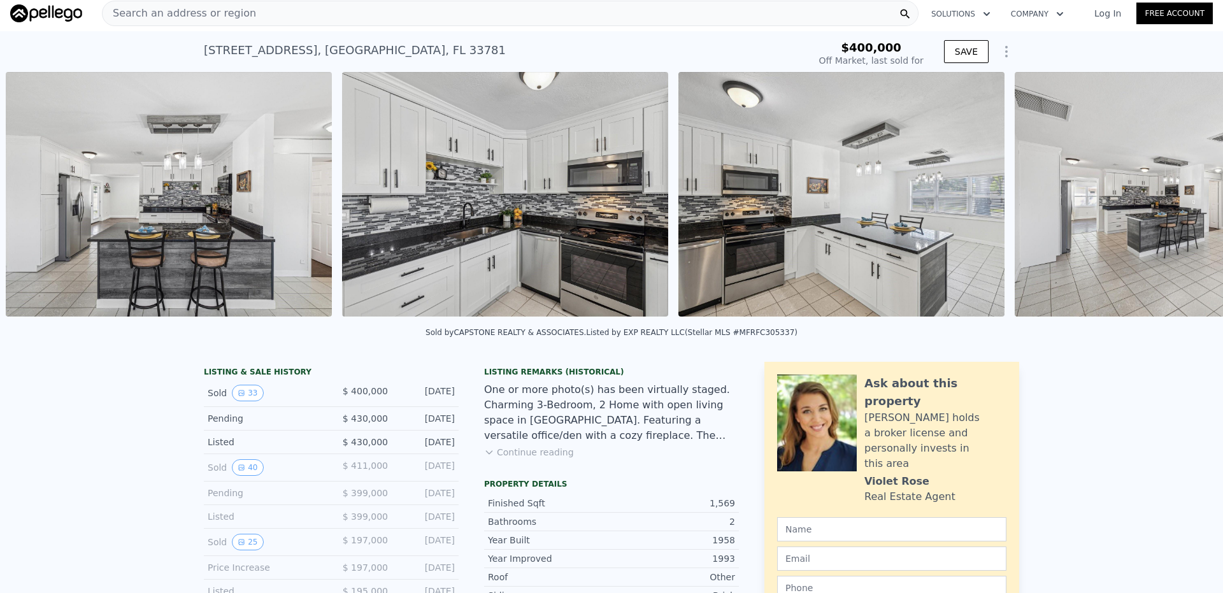
scroll to position [0, 2600]
click at [1186, 200] on icon at bounding box center [1190, 196] width 8 height 13
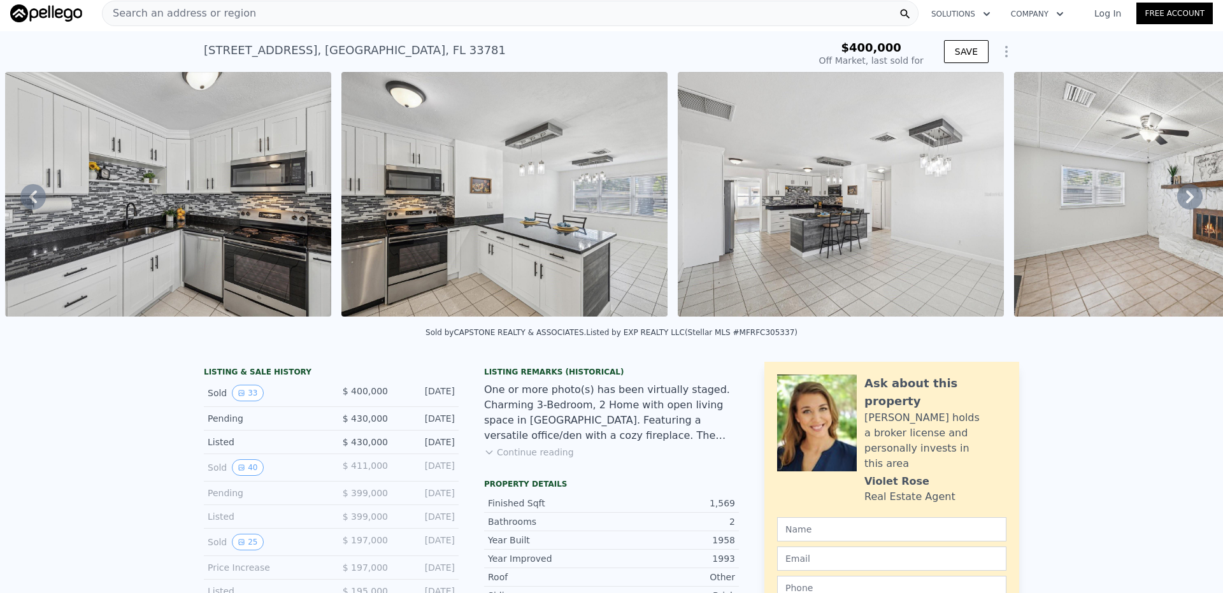
click at [1186, 200] on icon at bounding box center [1190, 196] width 8 height 13
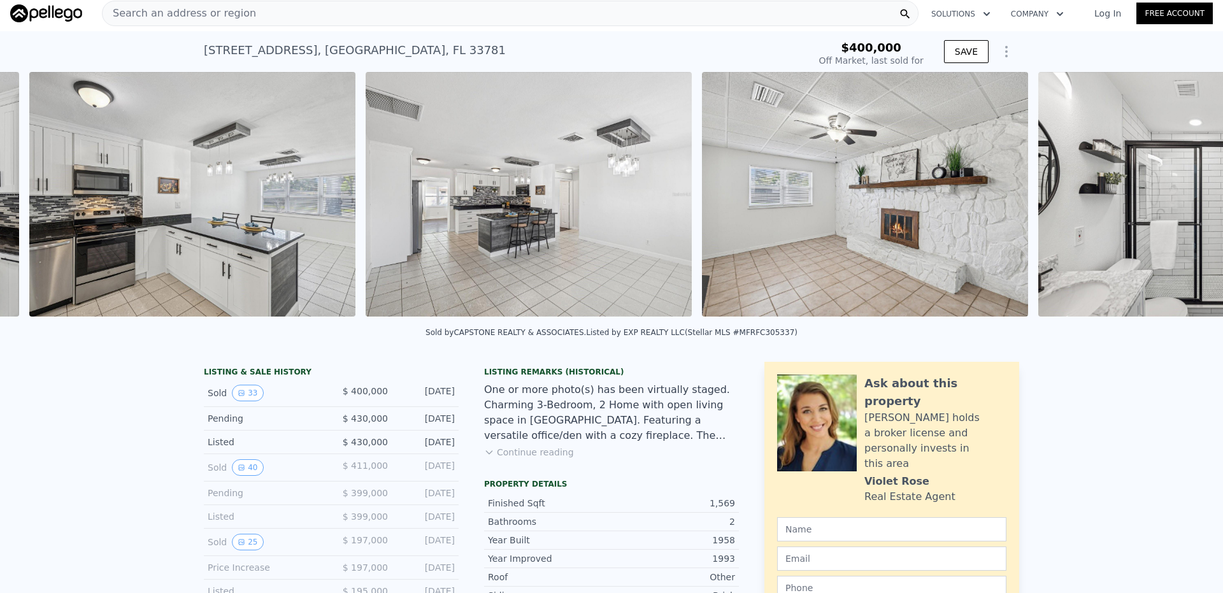
scroll to position [0, 3272]
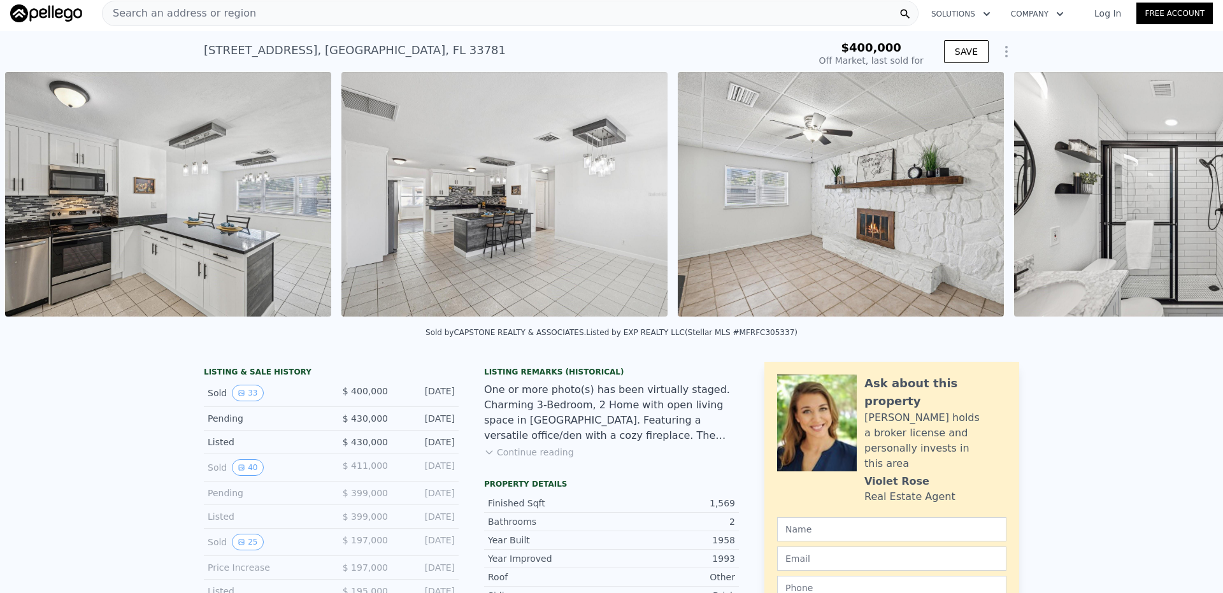
click at [1181, 200] on div "• + − • + − STREET VIEW Loading... SATELLITE VIEW" at bounding box center [611, 196] width 1223 height 249
click at [1186, 200] on icon at bounding box center [1190, 196] width 8 height 13
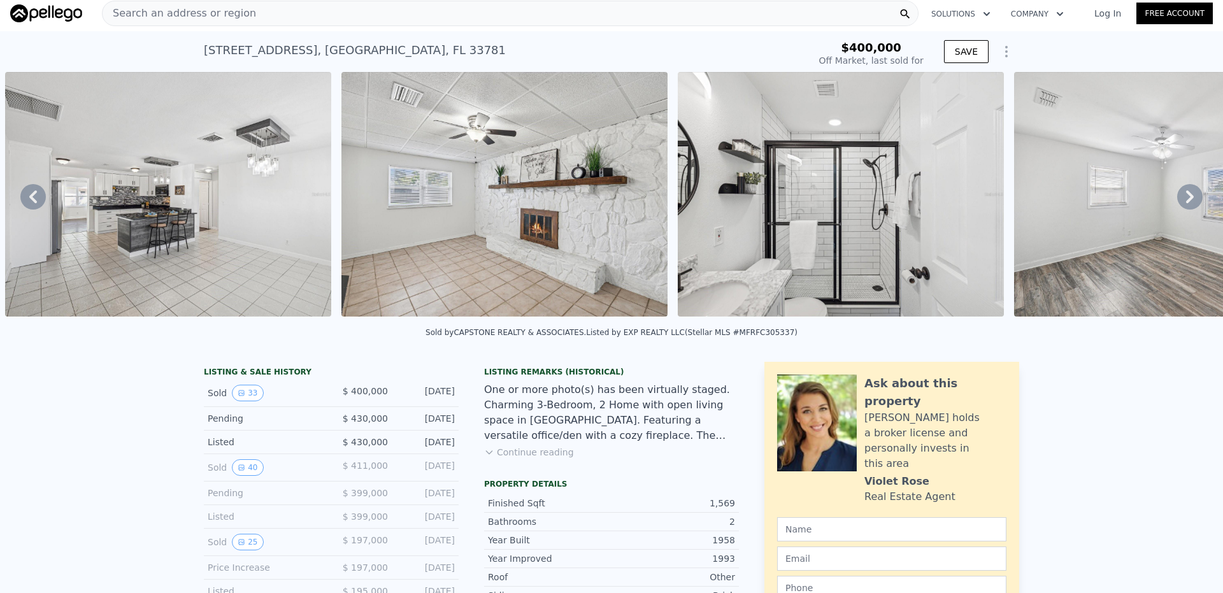
click at [1186, 200] on icon at bounding box center [1190, 196] width 8 height 13
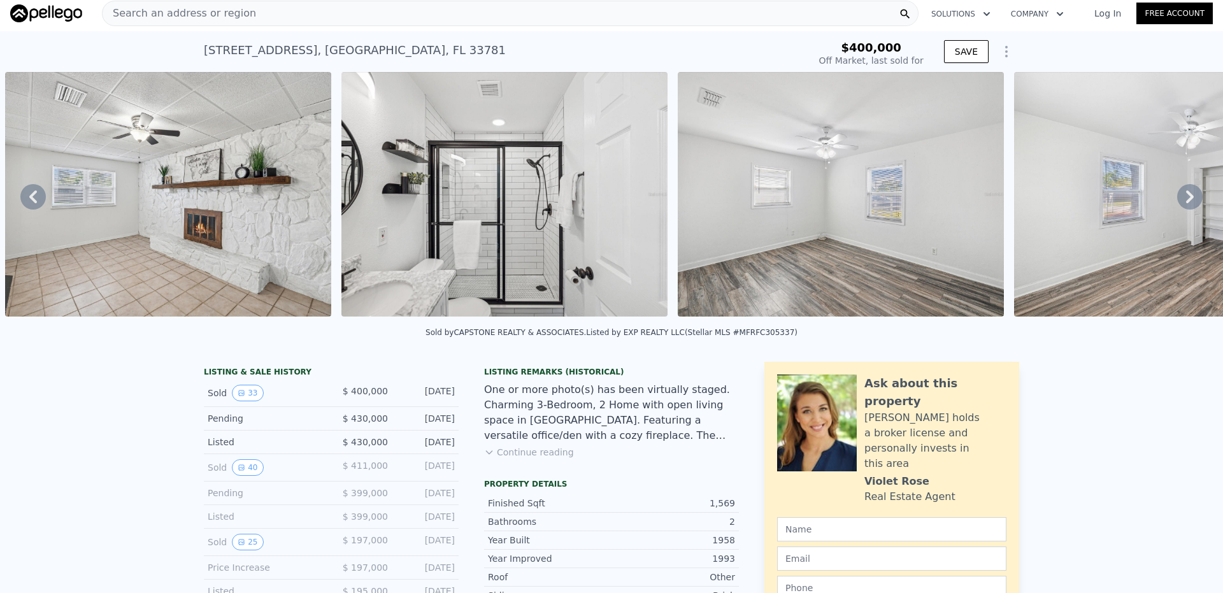
click at [1186, 200] on icon at bounding box center [1190, 196] width 8 height 13
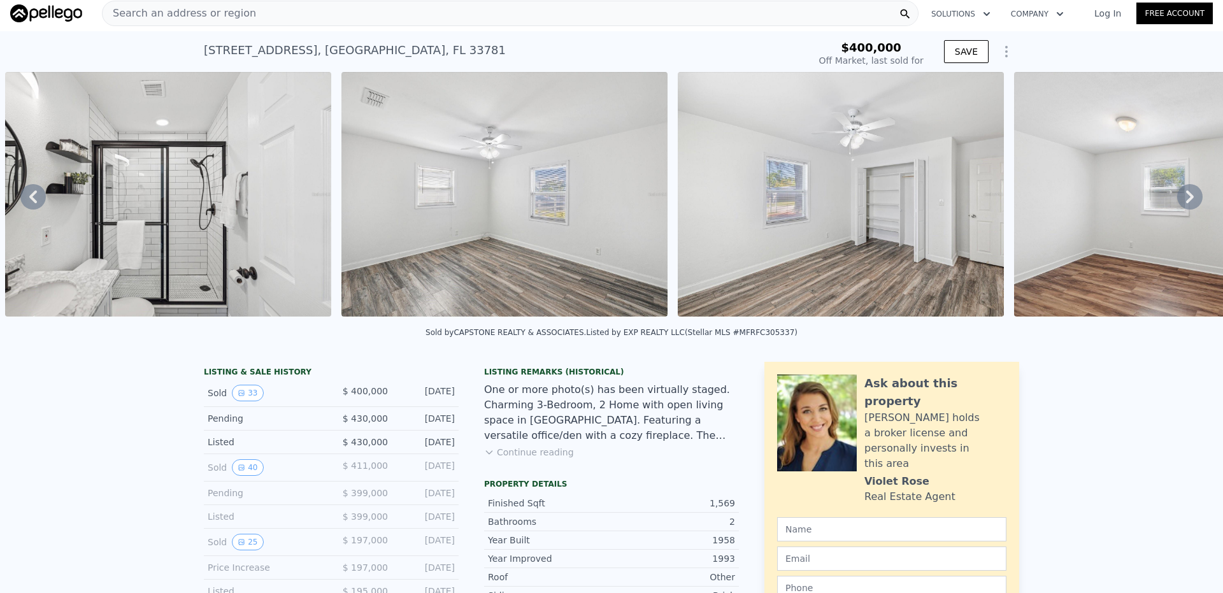
click at [1186, 200] on icon at bounding box center [1190, 196] width 8 height 13
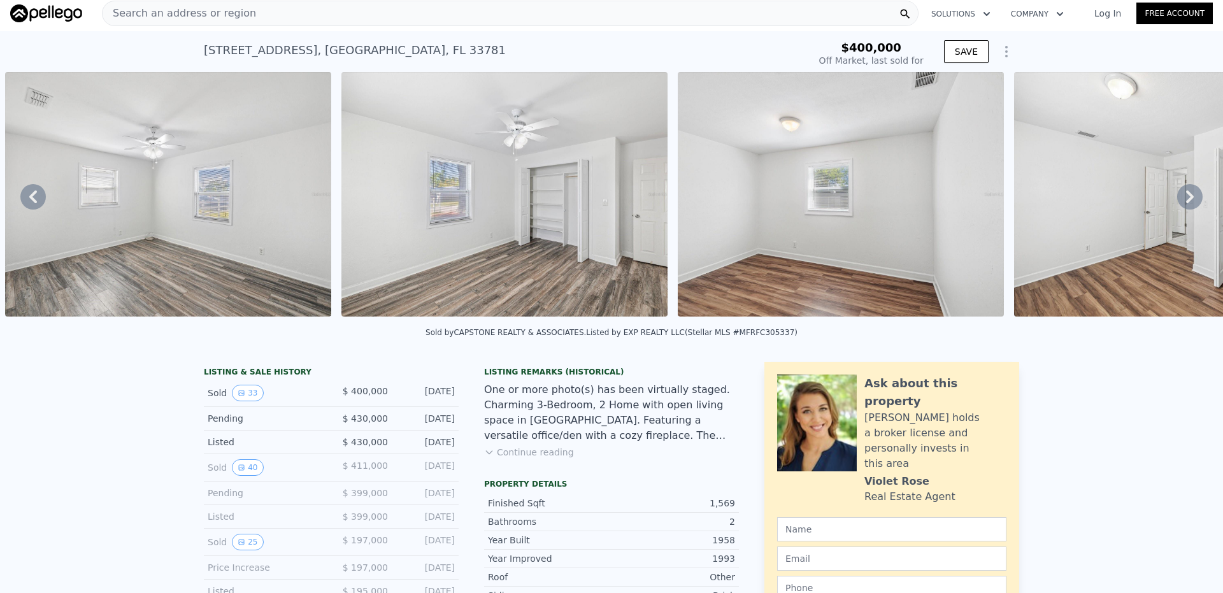
click at [1186, 200] on icon at bounding box center [1190, 196] width 8 height 13
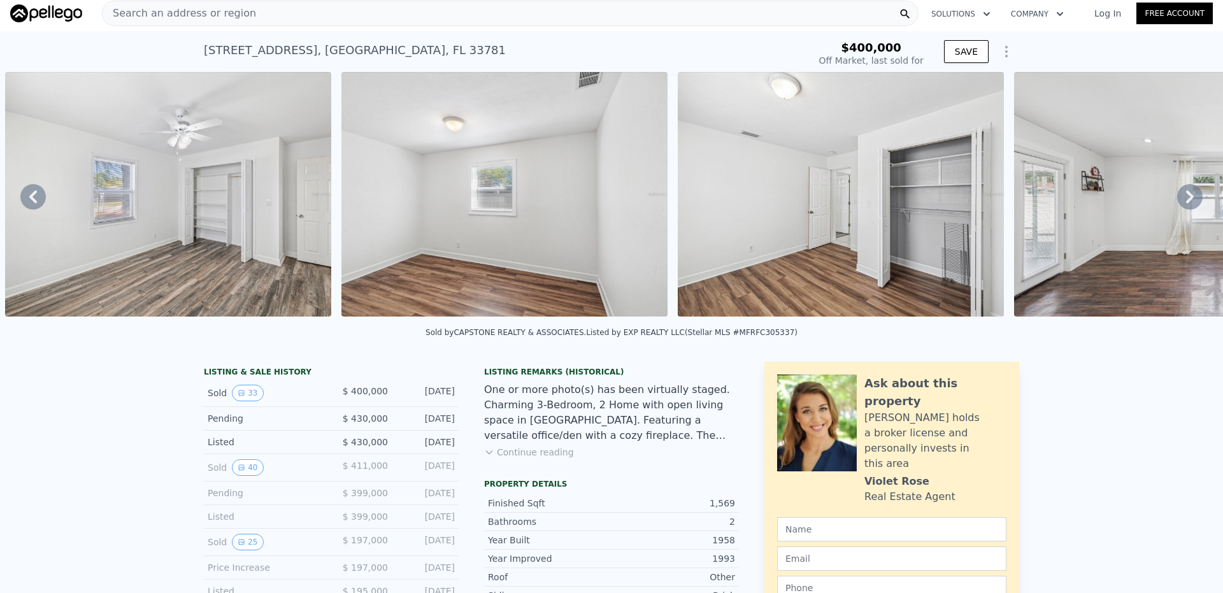
click at [1186, 200] on icon at bounding box center [1190, 196] width 8 height 13
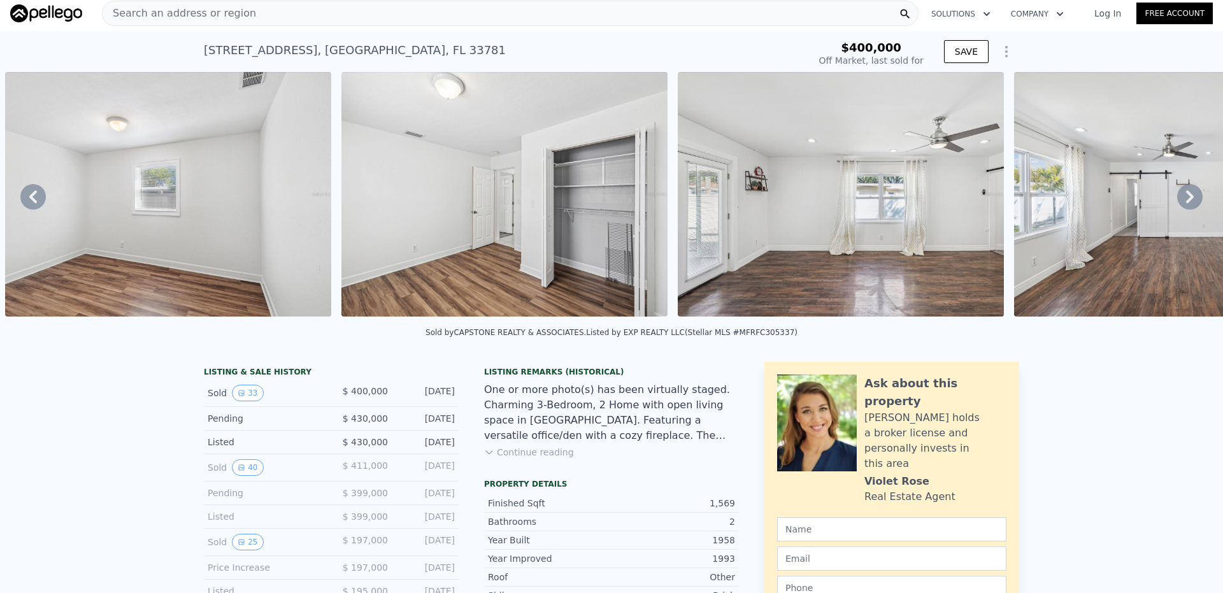
click at [1186, 200] on icon at bounding box center [1190, 196] width 8 height 13
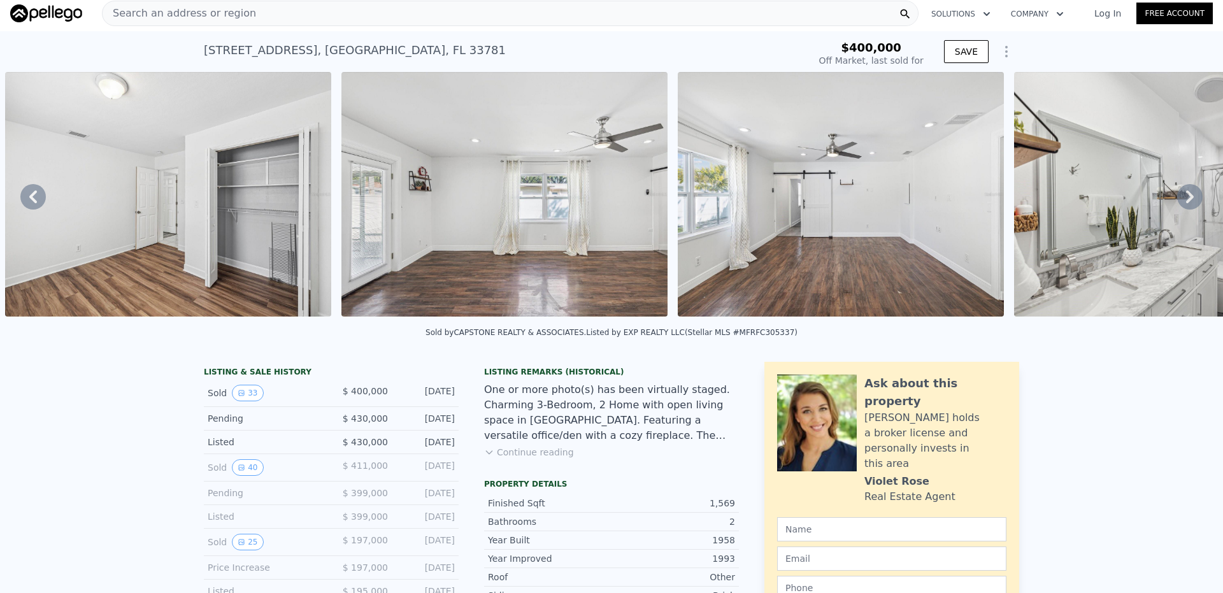
click at [1186, 200] on icon at bounding box center [1190, 196] width 8 height 13
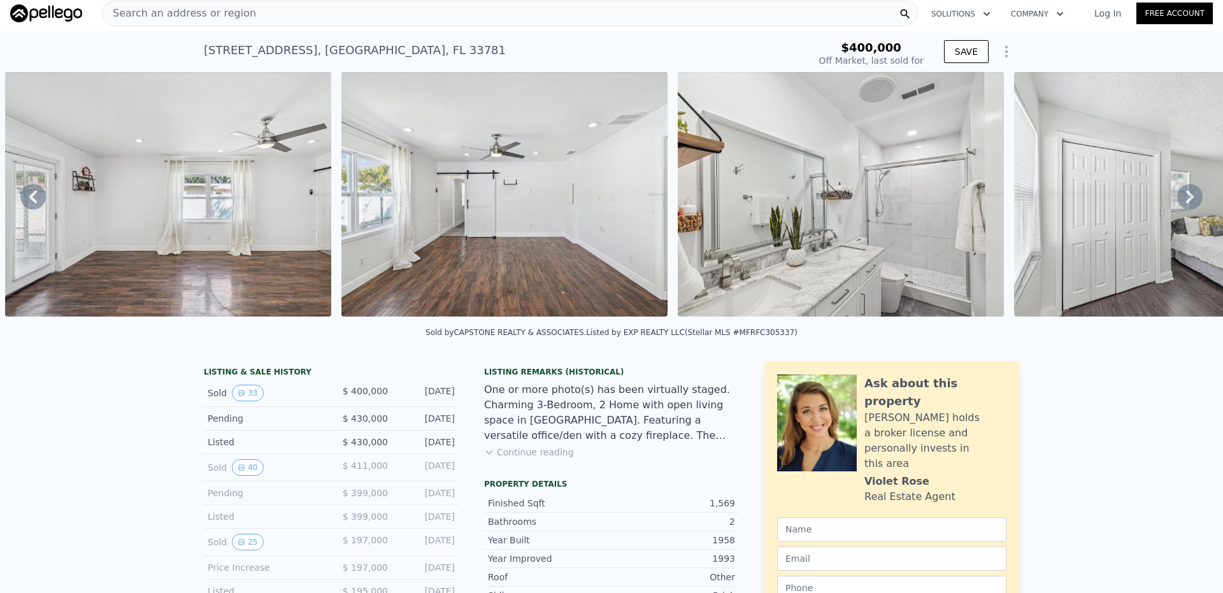
click at [1186, 200] on icon at bounding box center [1190, 196] width 8 height 13
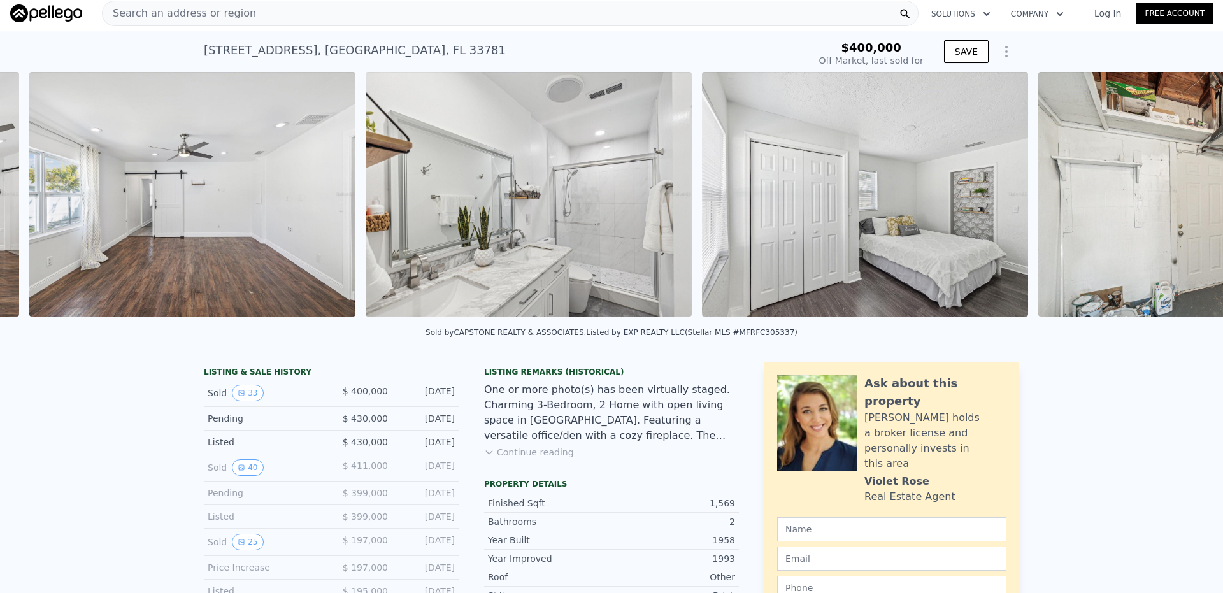
scroll to position [0, 6298]
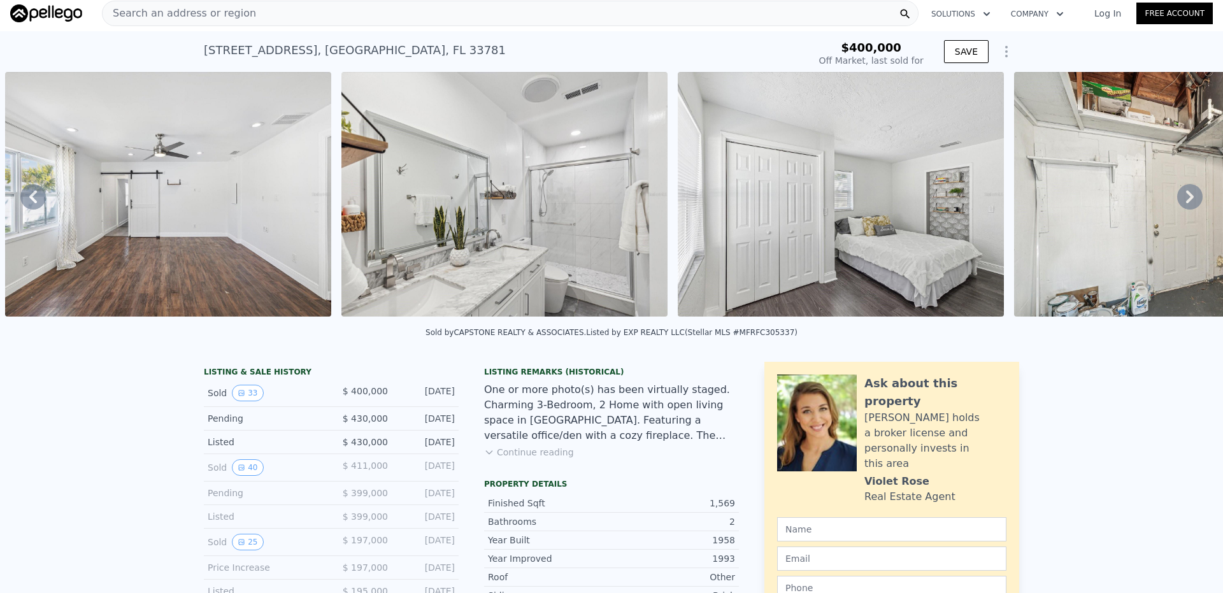
click at [1186, 200] on icon at bounding box center [1190, 196] width 8 height 13
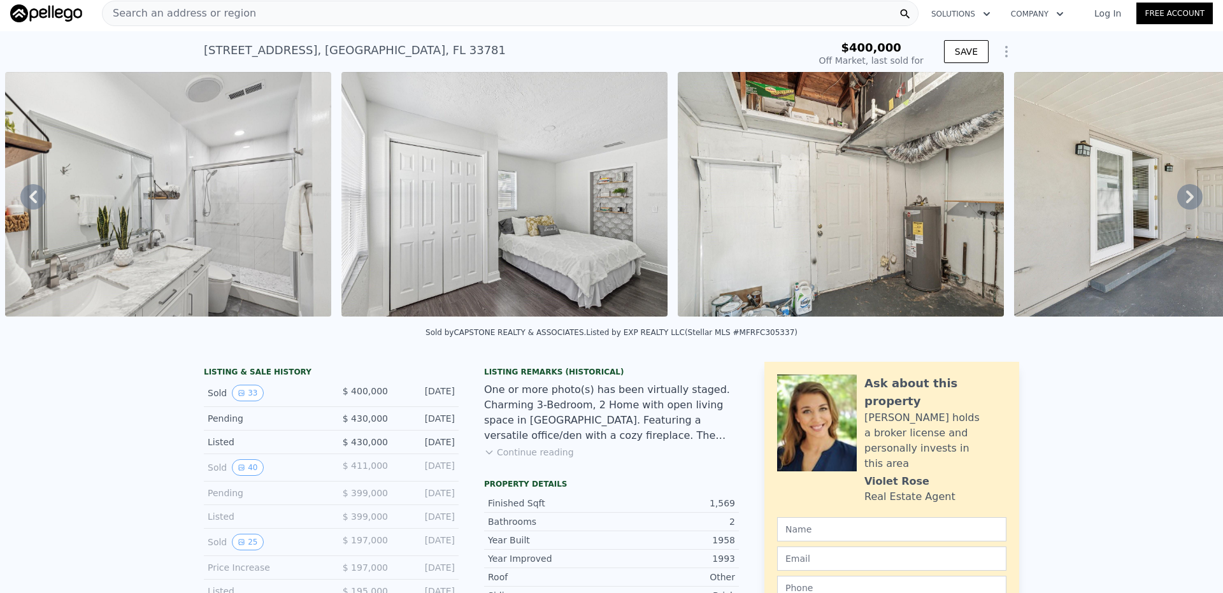
click at [1186, 200] on icon at bounding box center [1190, 196] width 8 height 13
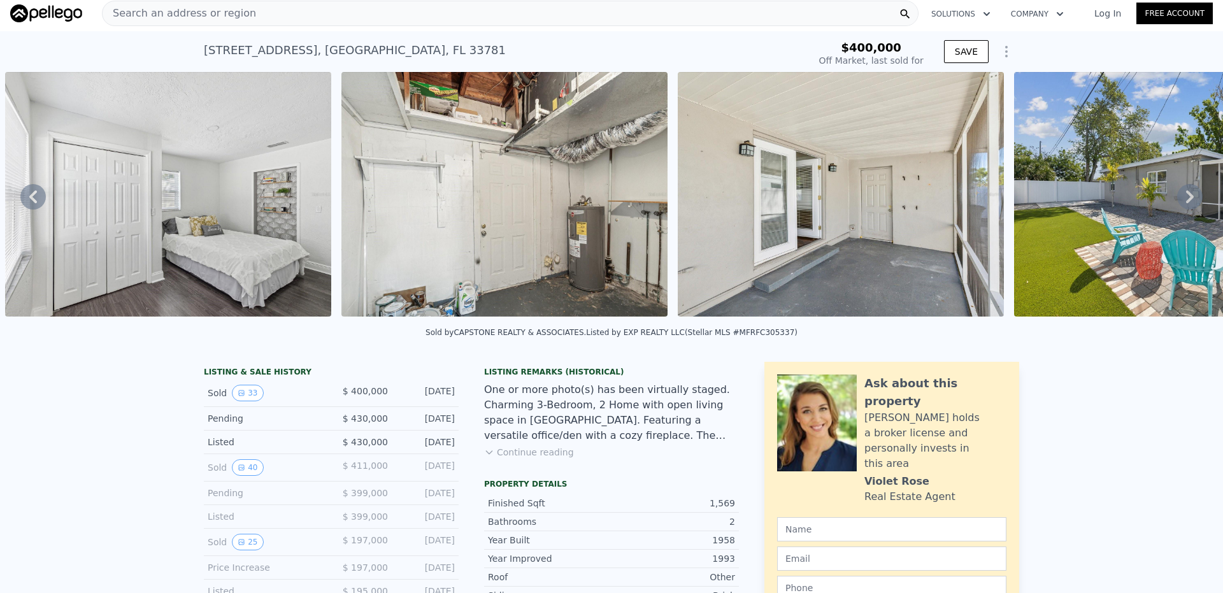
click at [1186, 200] on icon at bounding box center [1190, 196] width 8 height 13
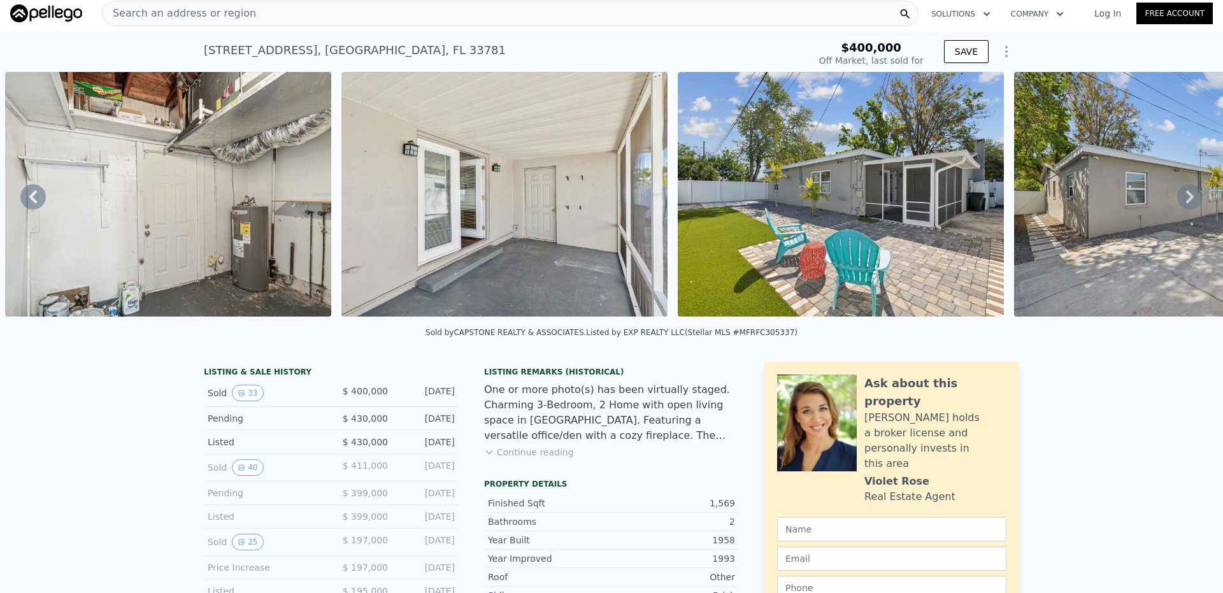
click at [1186, 200] on icon at bounding box center [1190, 196] width 8 height 13
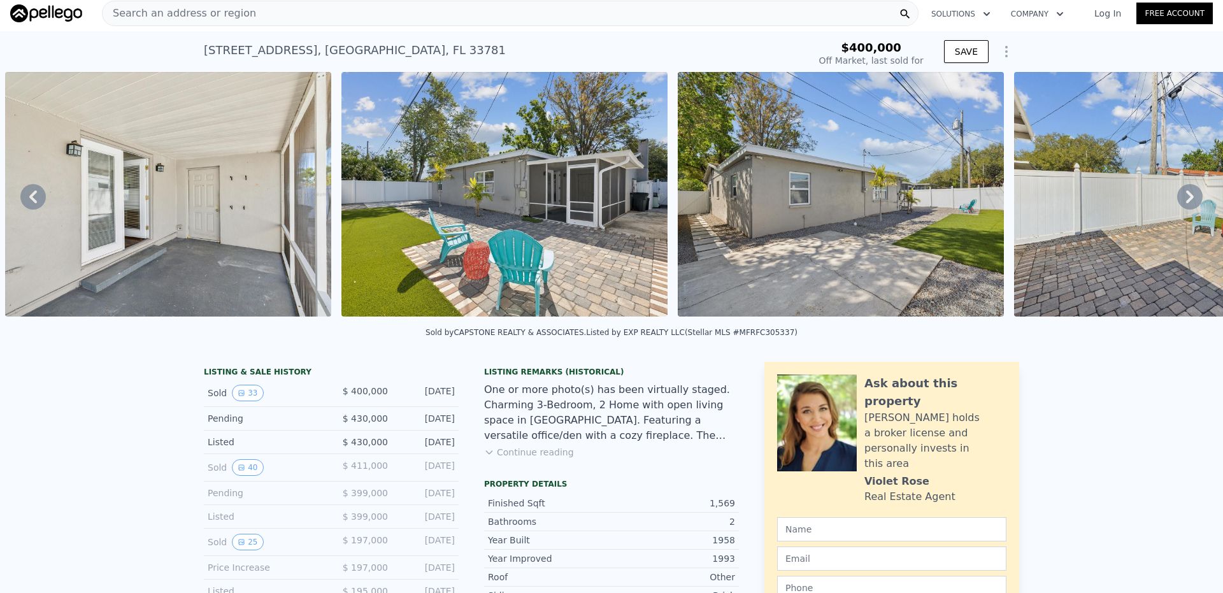
click at [1186, 200] on icon at bounding box center [1190, 196] width 8 height 13
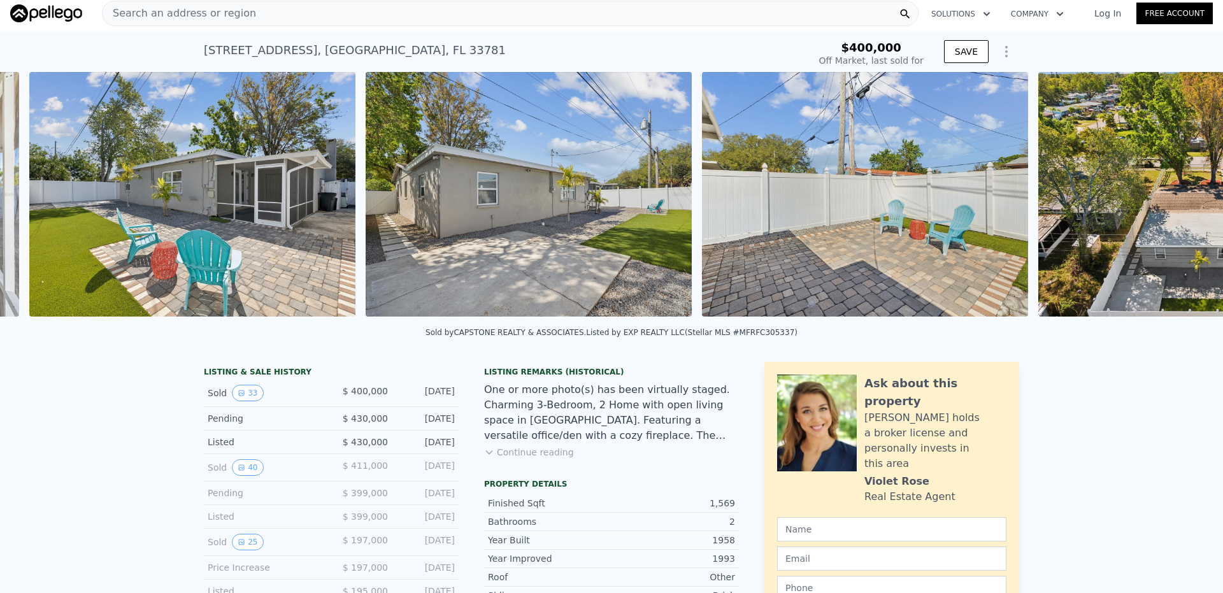
scroll to position [0, 7980]
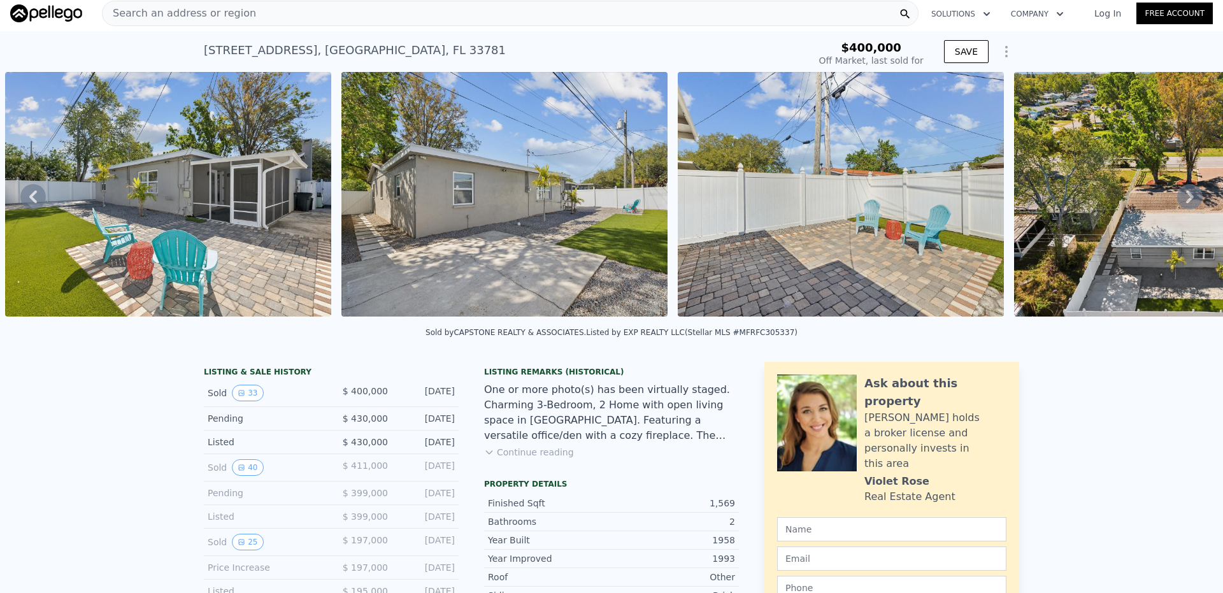
click at [1186, 200] on icon at bounding box center [1190, 196] width 8 height 13
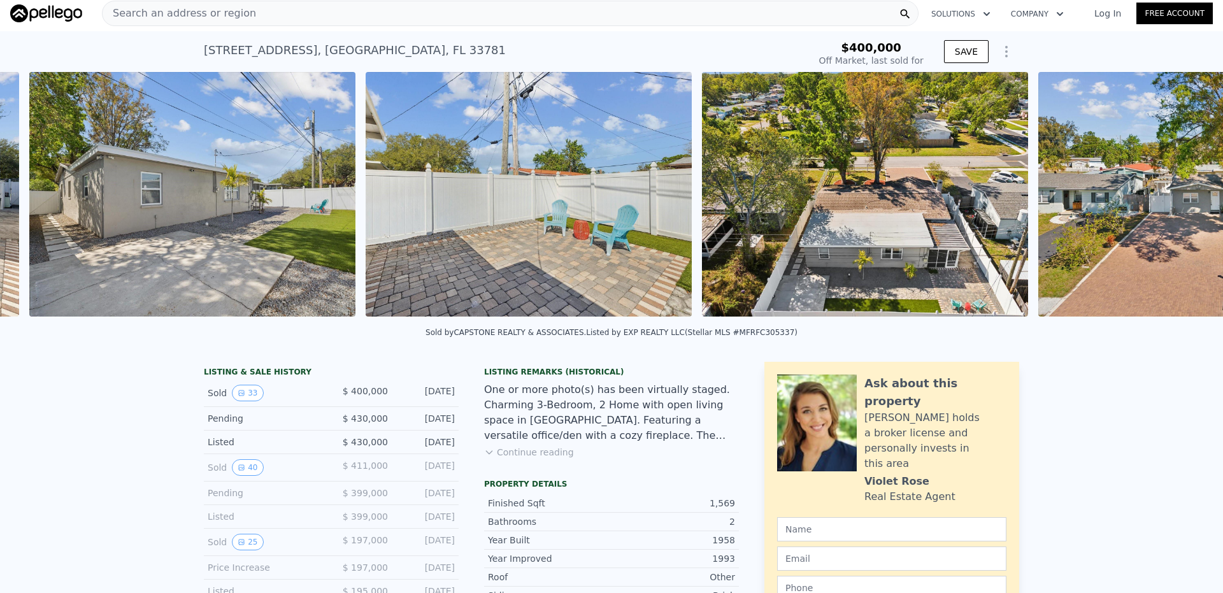
scroll to position [0, 8316]
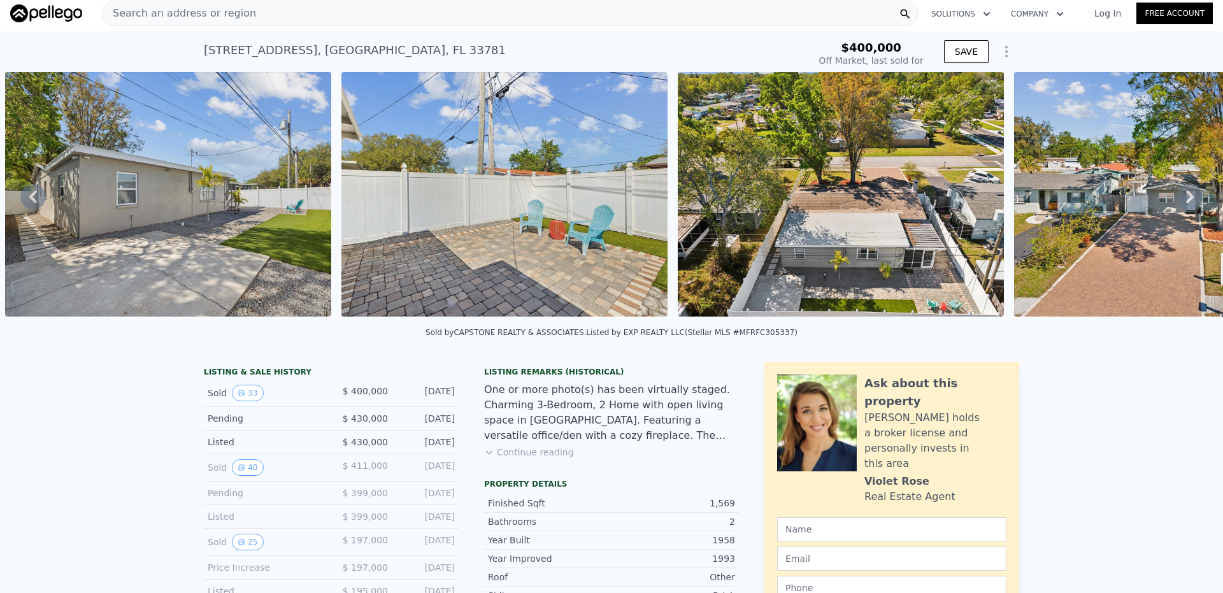
click at [1186, 200] on icon at bounding box center [1190, 196] width 8 height 13
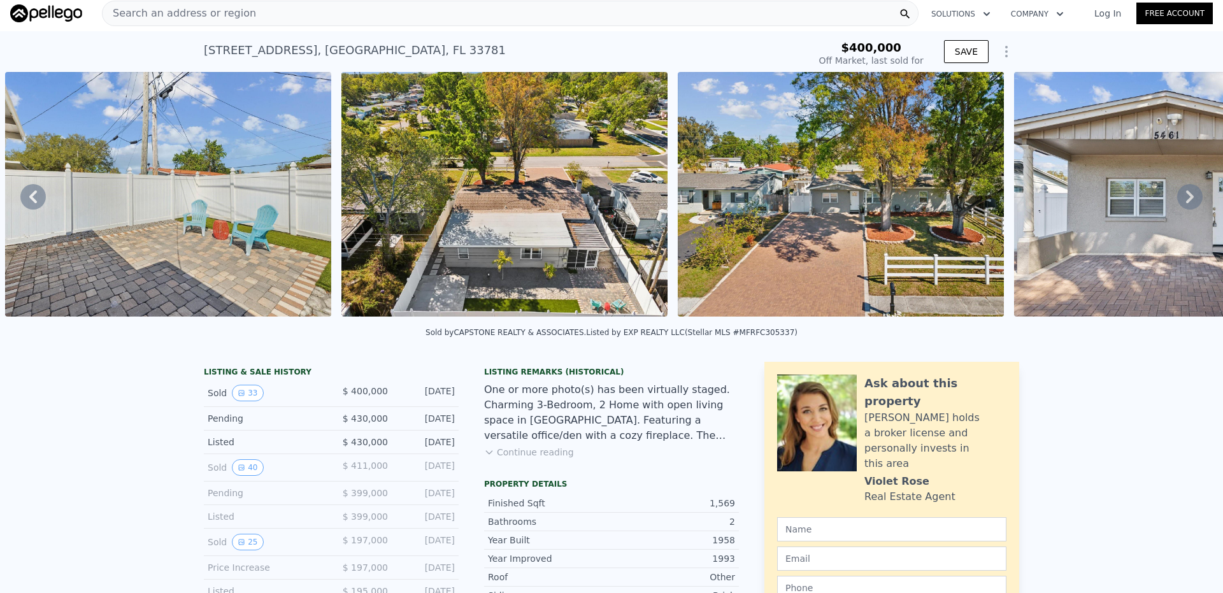
click at [1186, 200] on icon at bounding box center [1190, 196] width 8 height 13
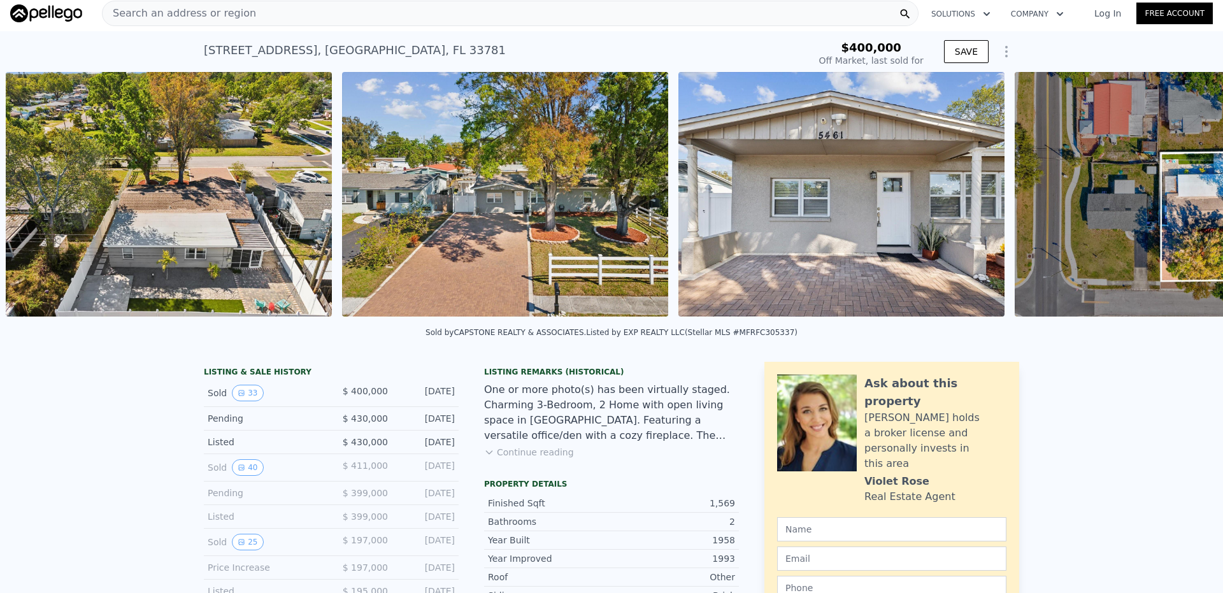
scroll to position [0, 8988]
click at [1186, 200] on icon at bounding box center [1190, 196] width 8 height 13
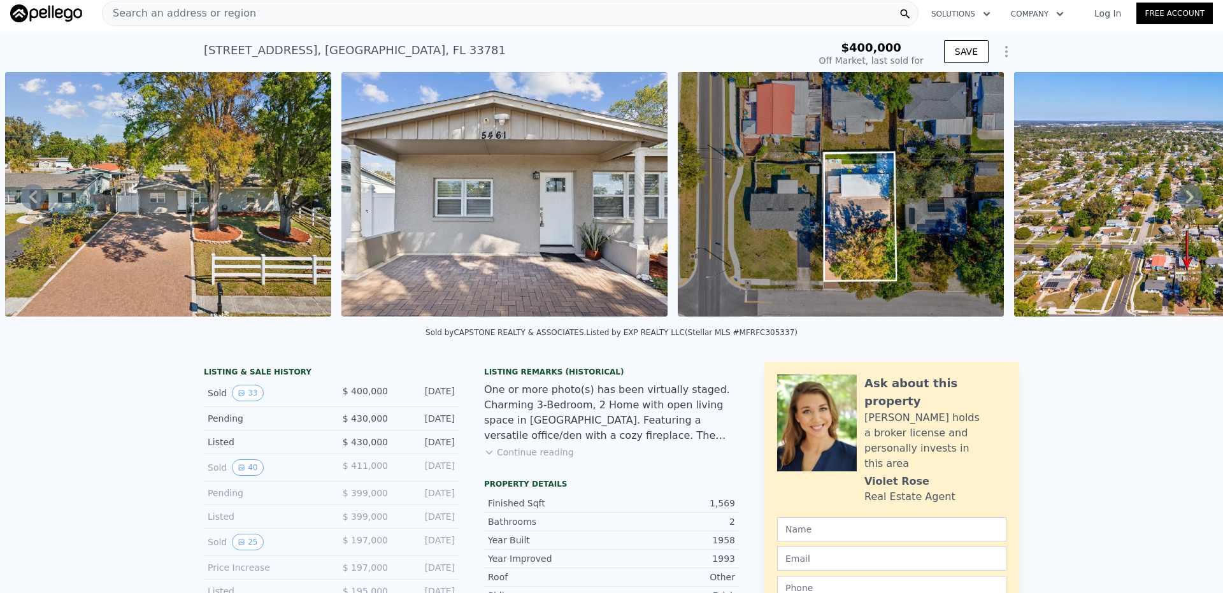
click at [1186, 200] on icon at bounding box center [1190, 196] width 8 height 13
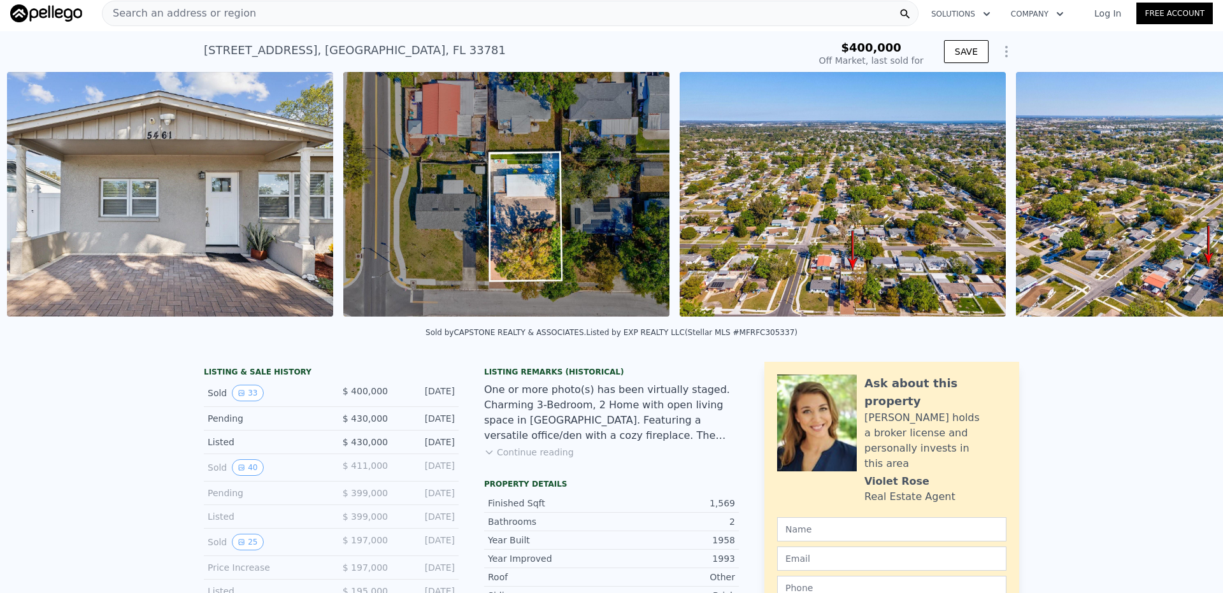
scroll to position [0, 9661]
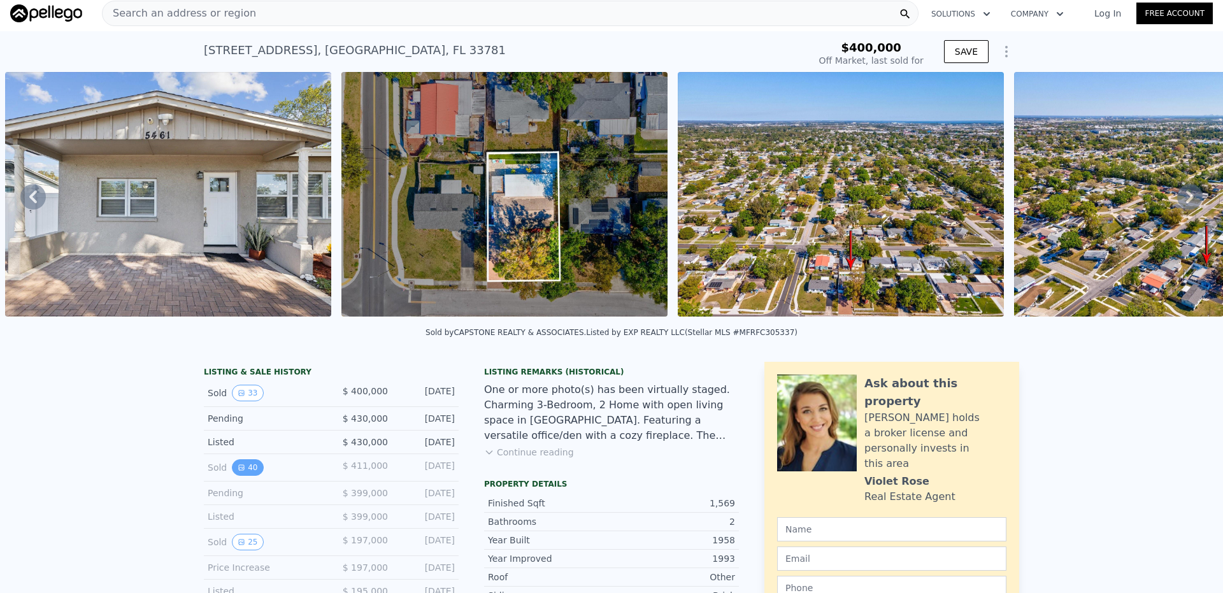
click at [244, 474] on button "40" at bounding box center [247, 467] width 31 height 17
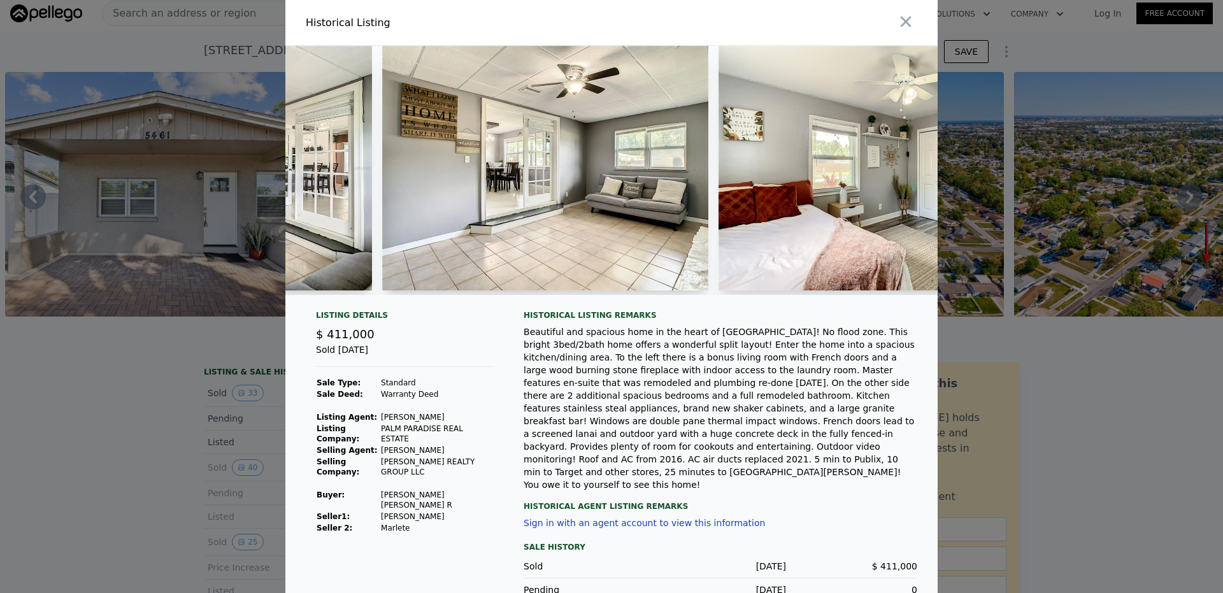
scroll to position [0, 8187]
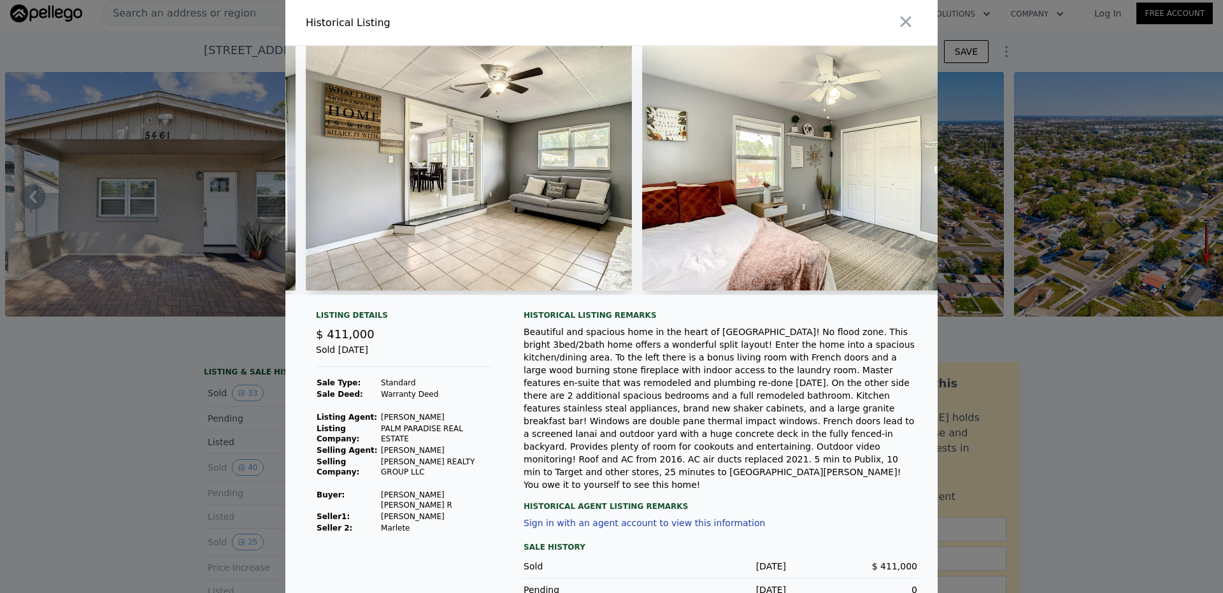
click at [894, 20] on button "button" at bounding box center [905, 21] width 23 height 23
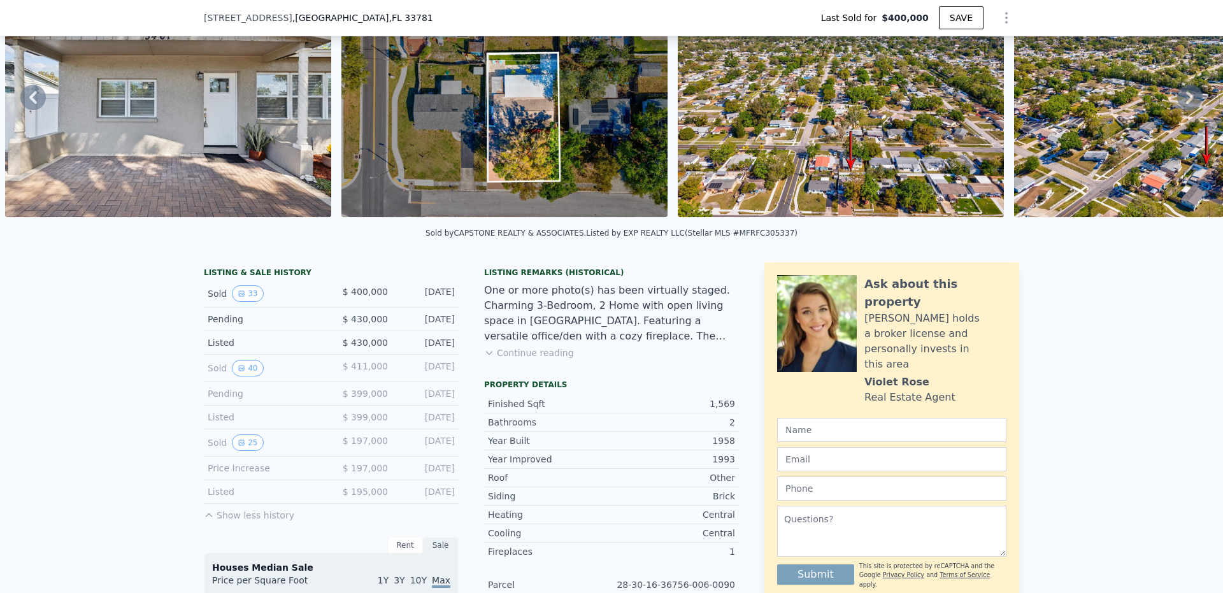
scroll to position [255, 0]
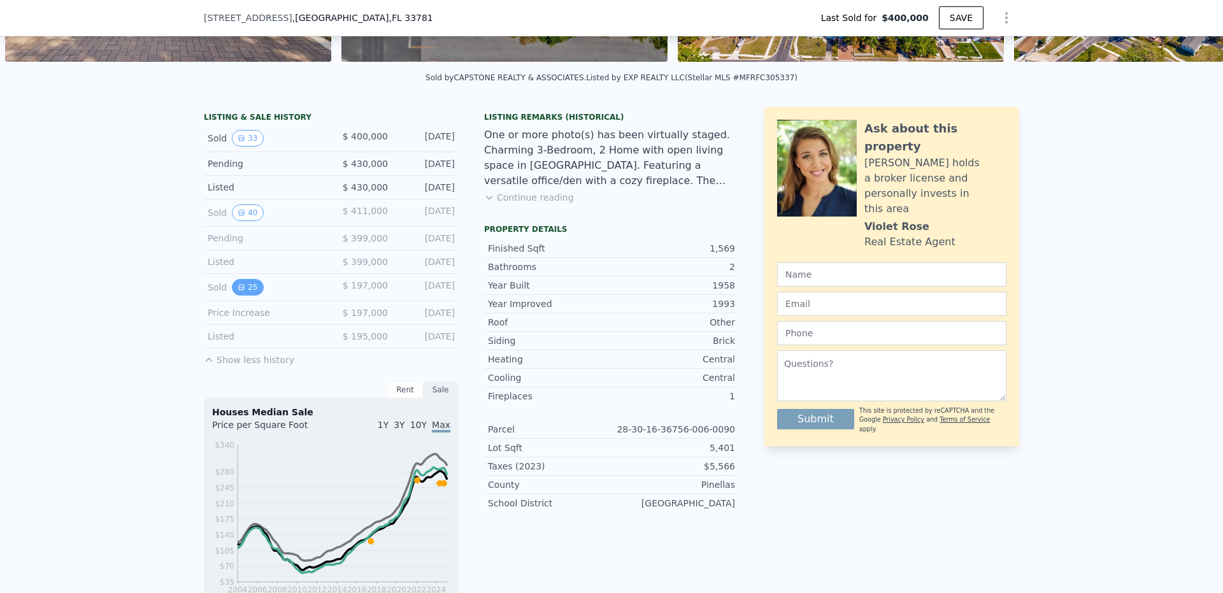
click at [238, 295] on button "25" at bounding box center [247, 287] width 31 height 17
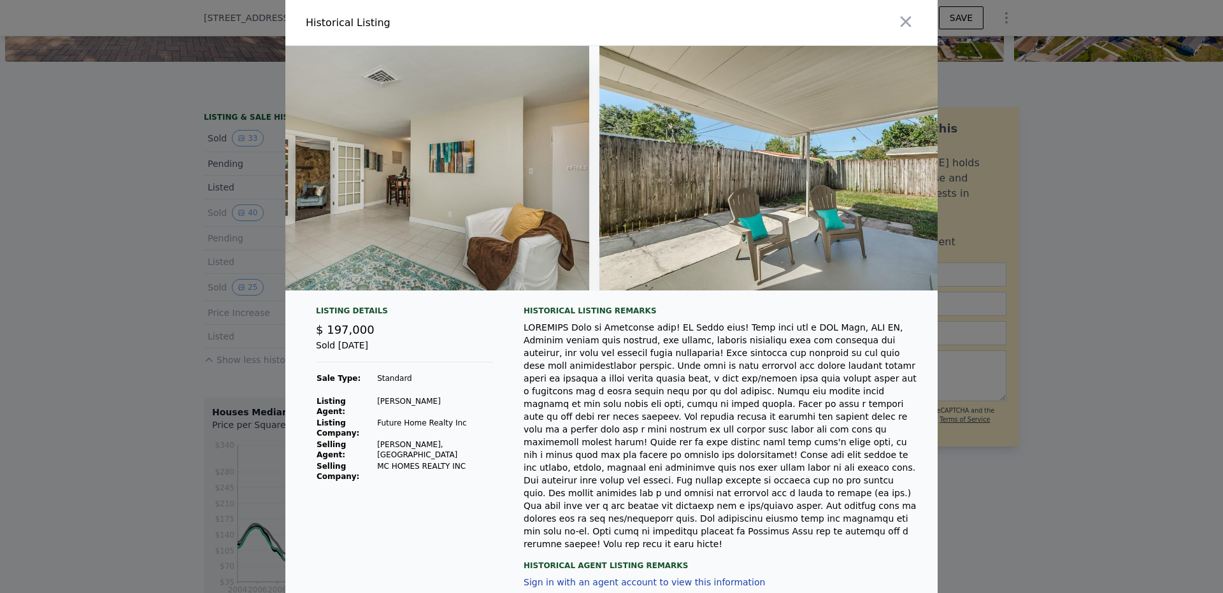
scroll to position [0, 8689]
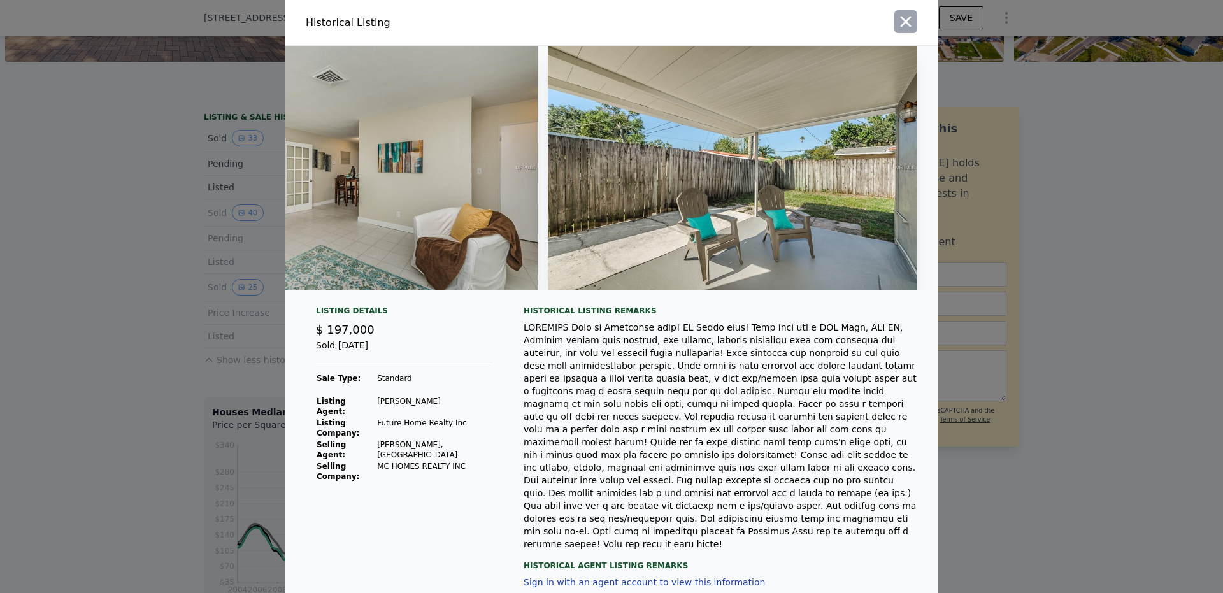
click at [904, 22] on icon "button" at bounding box center [906, 22] width 18 height 18
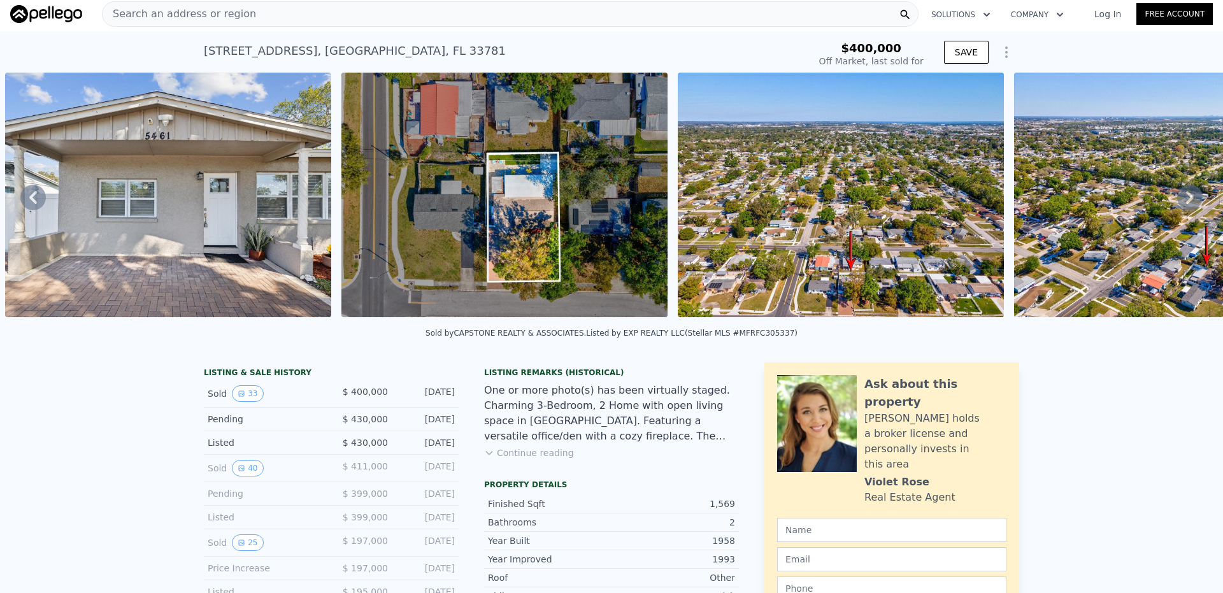
scroll to position [0, 0]
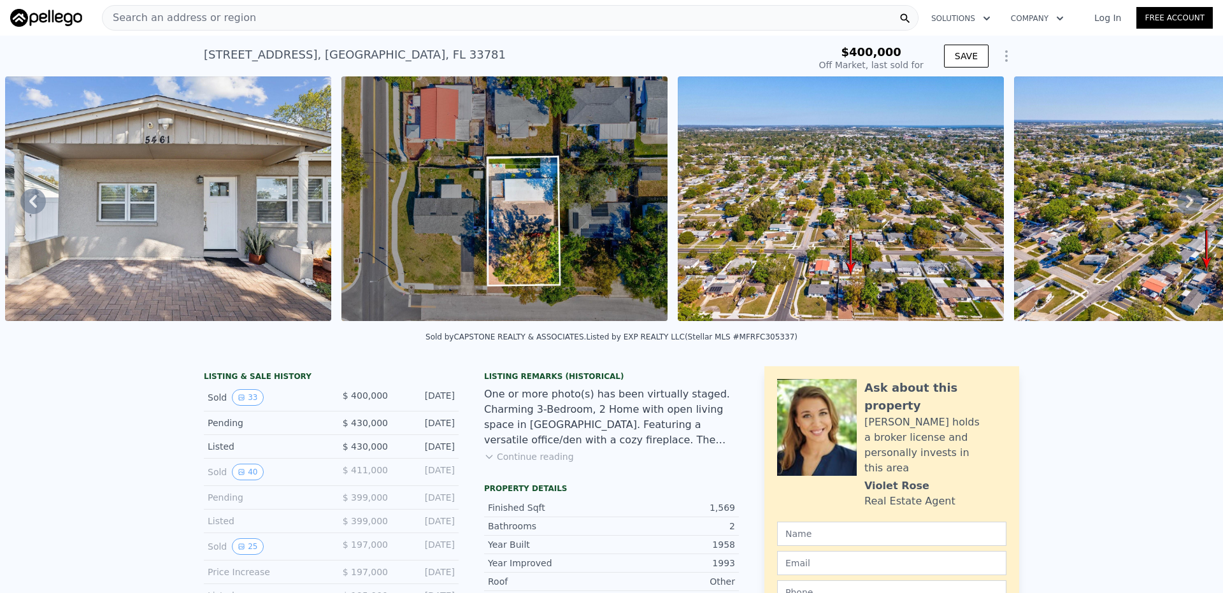
click at [348, 23] on div "Search an address or region" at bounding box center [510, 17] width 816 height 25
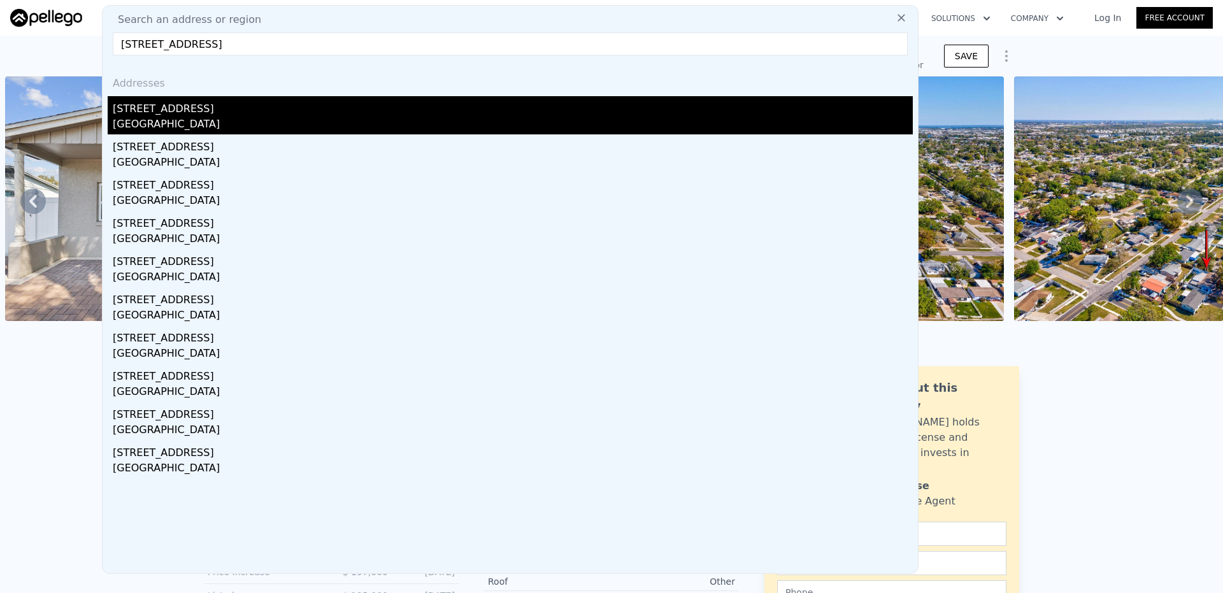
type input "[STREET_ADDRESS]"
click at [193, 124] on div "[GEOGRAPHIC_DATA]" at bounding box center [513, 126] width 800 height 18
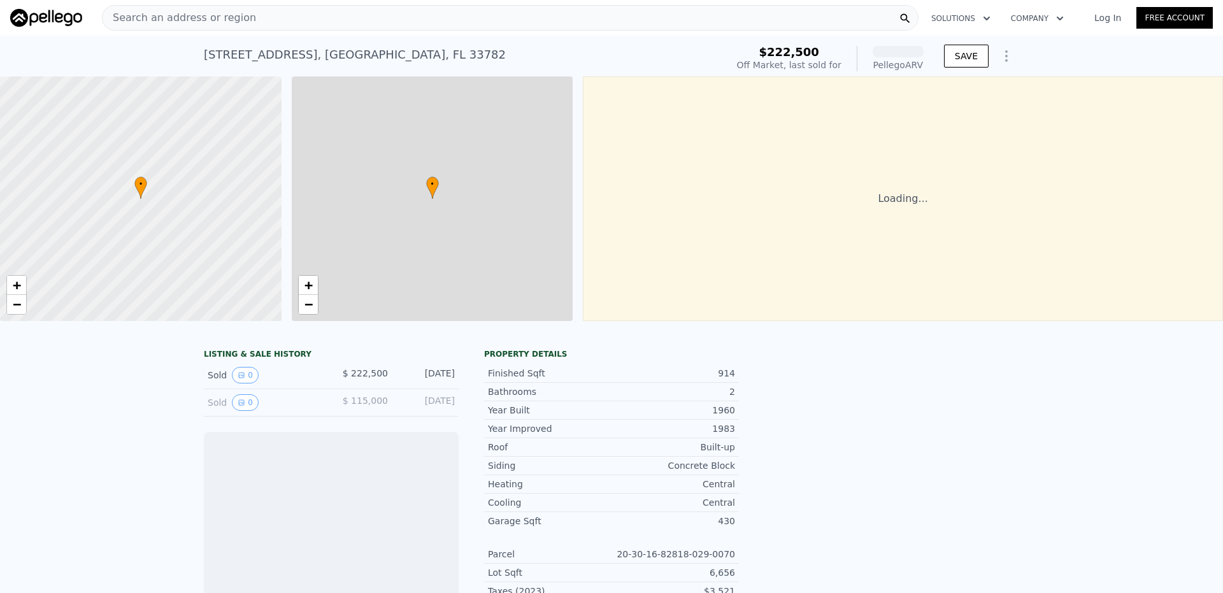
scroll to position [0, 5]
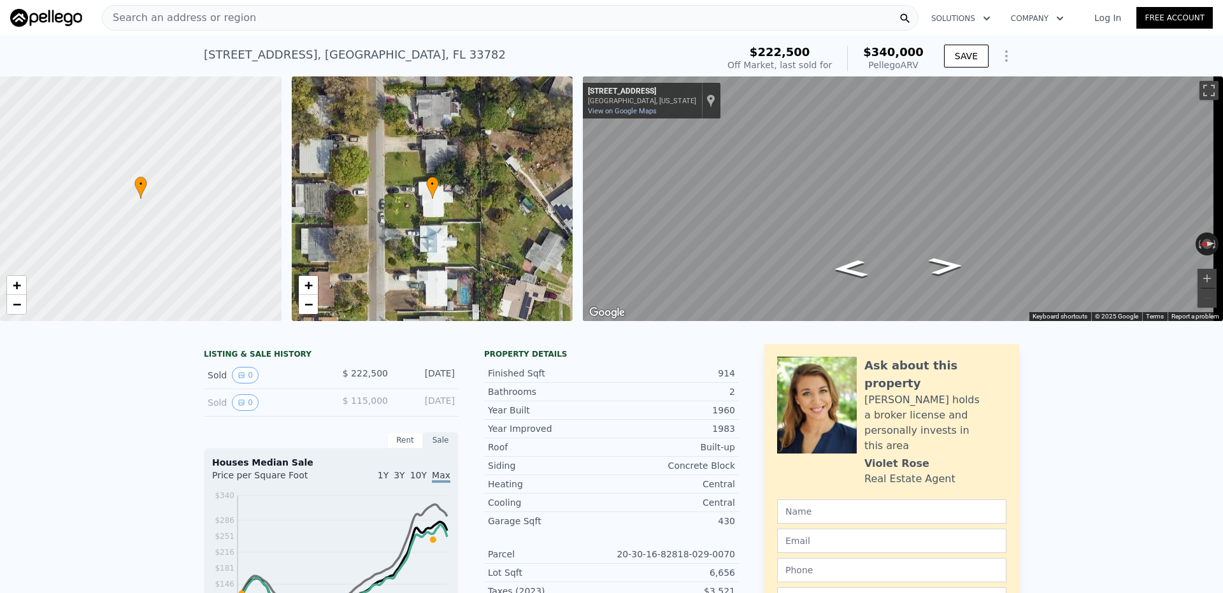
click at [318, 18] on div "Search an address or region" at bounding box center [510, 17] width 816 height 25
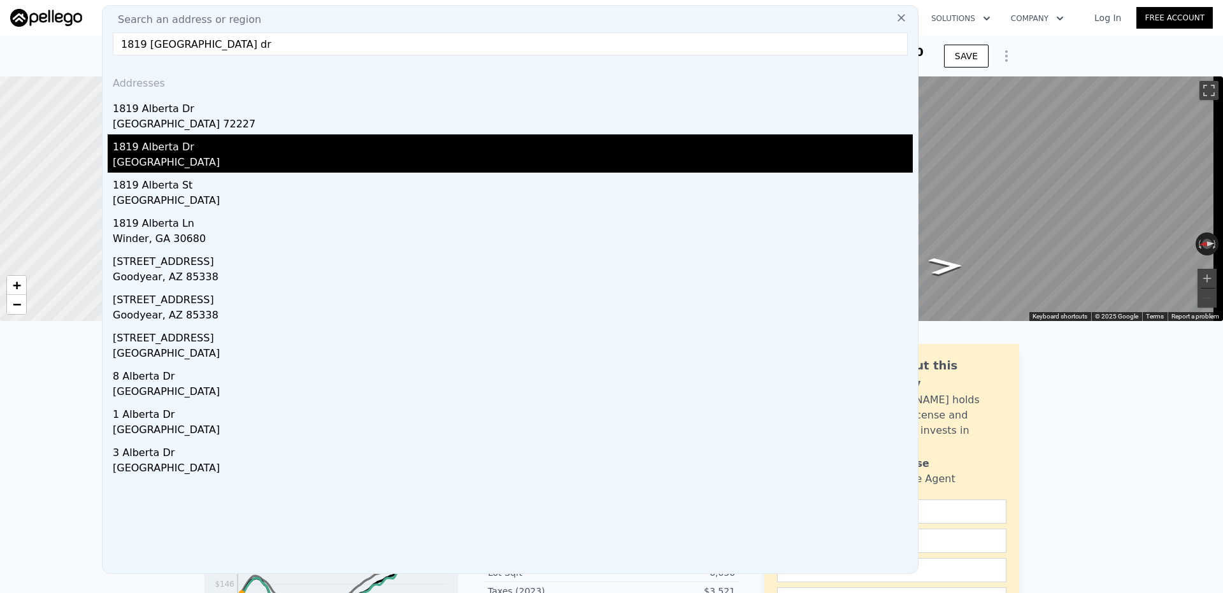
type input "1819 [GEOGRAPHIC_DATA] dr"
click at [239, 143] on div "1819 Alberta Dr" at bounding box center [513, 144] width 800 height 20
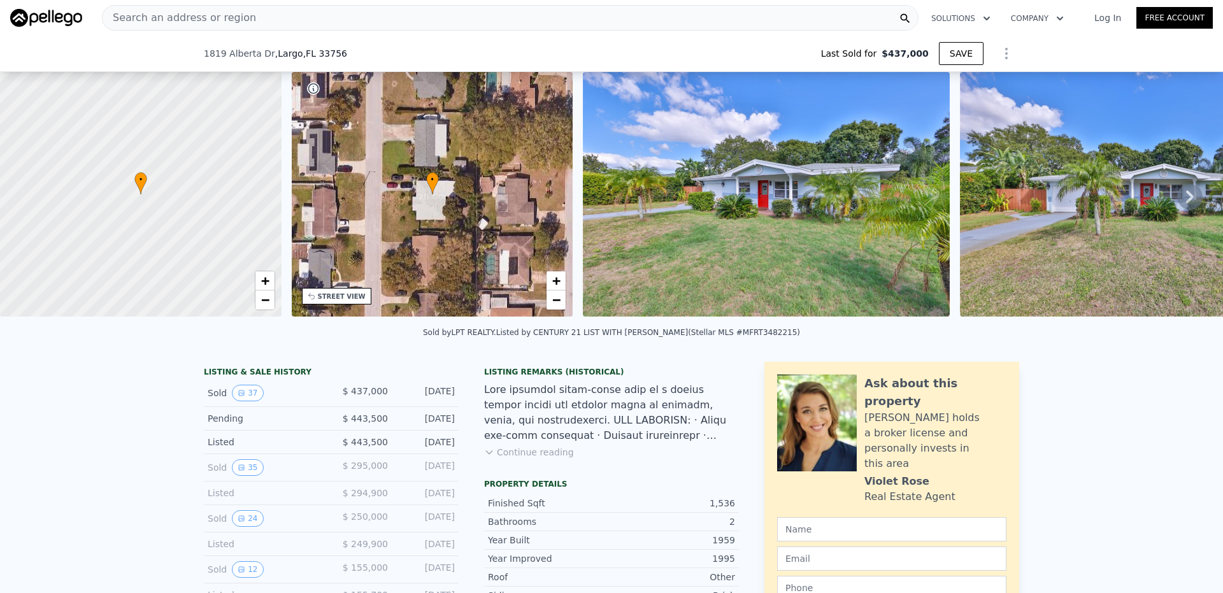
scroll to position [59, 0]
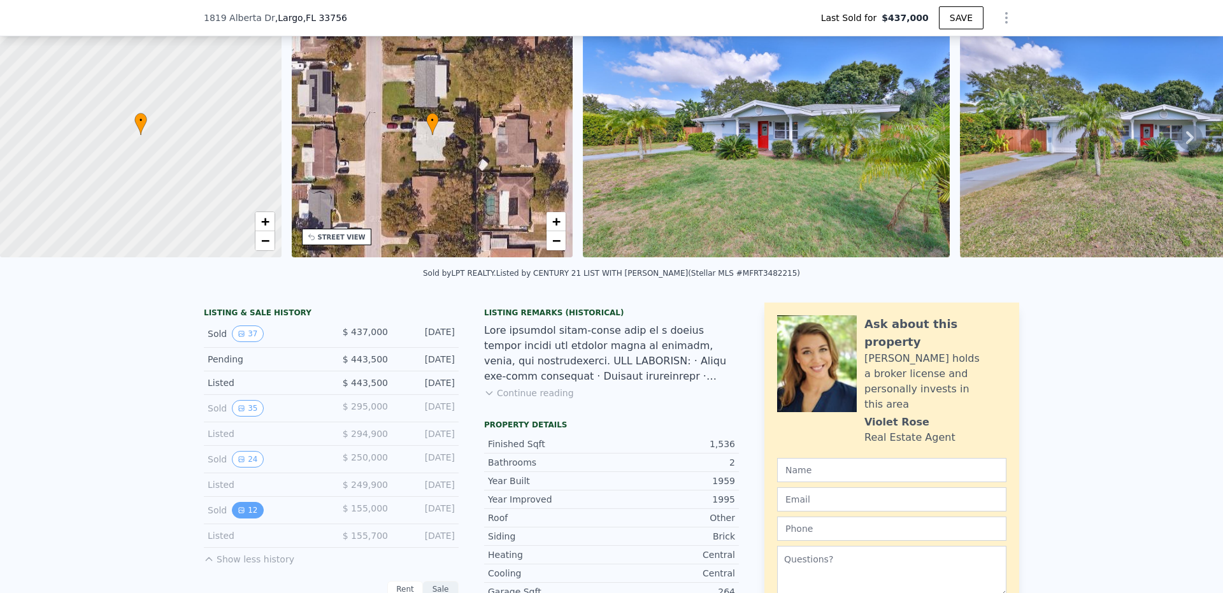
click at [233, 518] on button "12" at bounding box center [247, 510] width 31 height 17
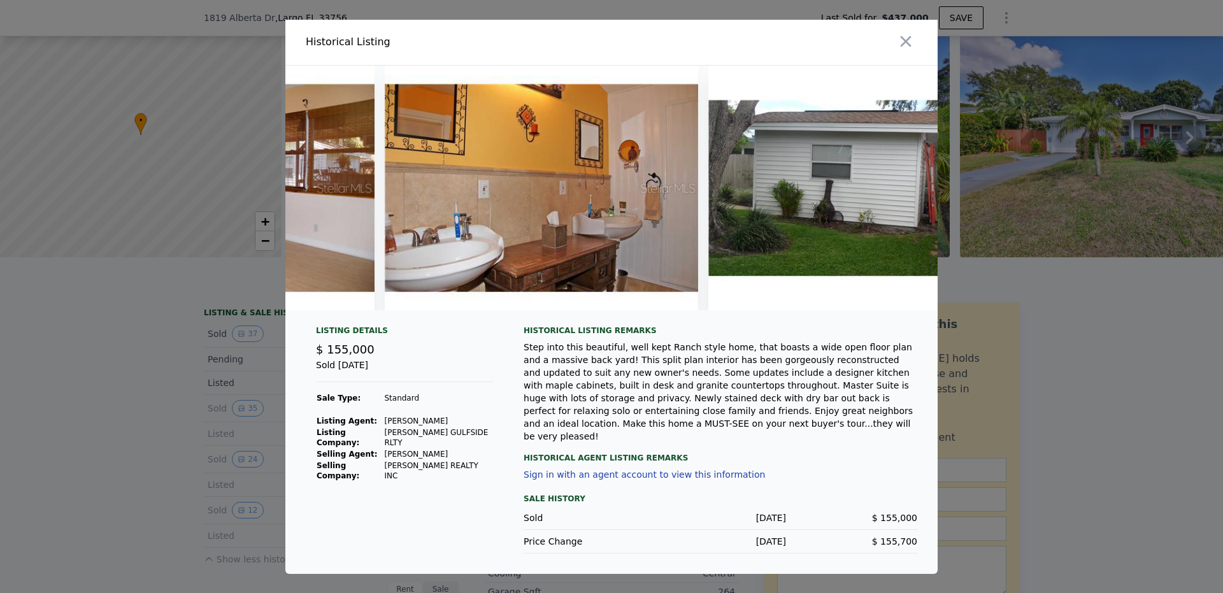
scroll to position [0, 3246]
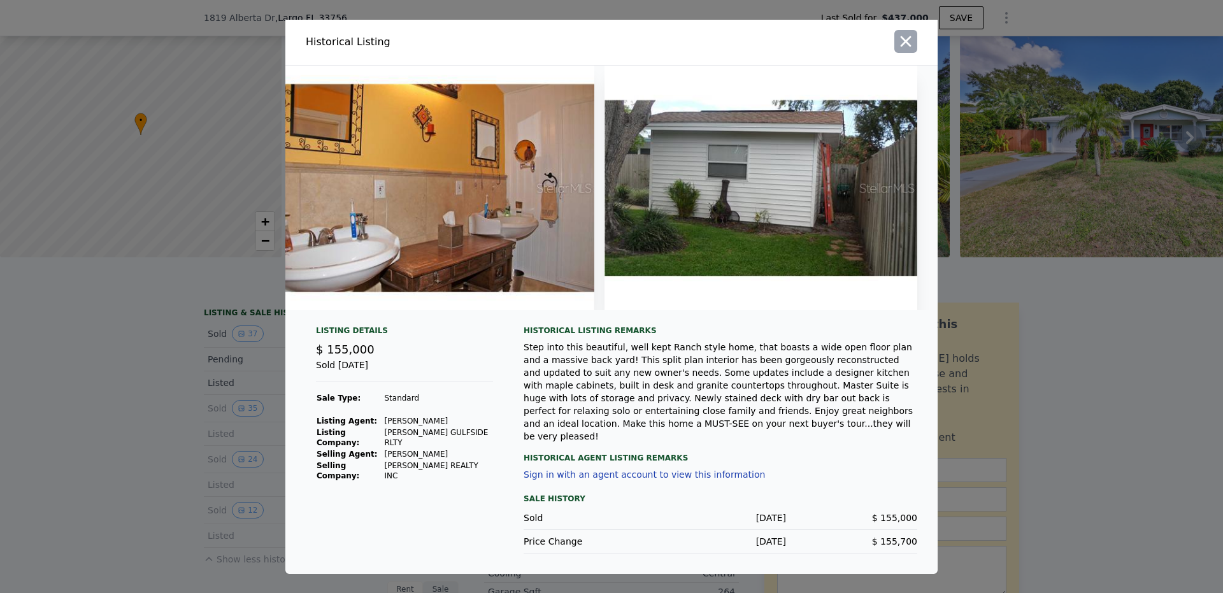
click at [908, 42] on icon "button" at bounding box center [906, 41] width 18 height 18
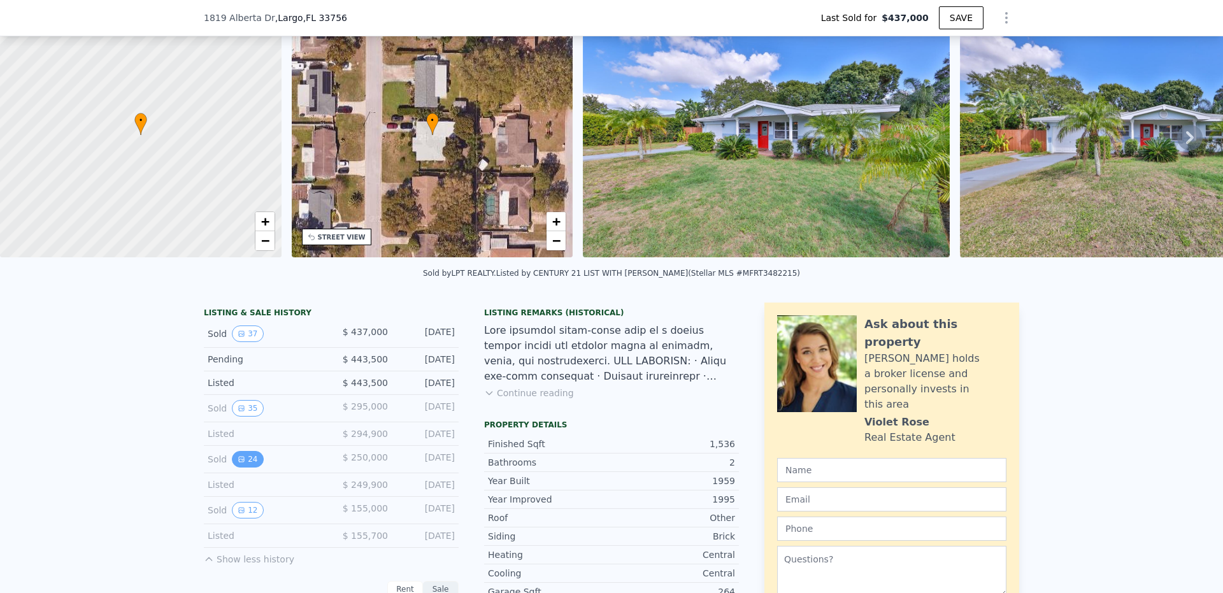
click at [244, 467] on button "24" at bounding box center [247, 459] width 31 height 17
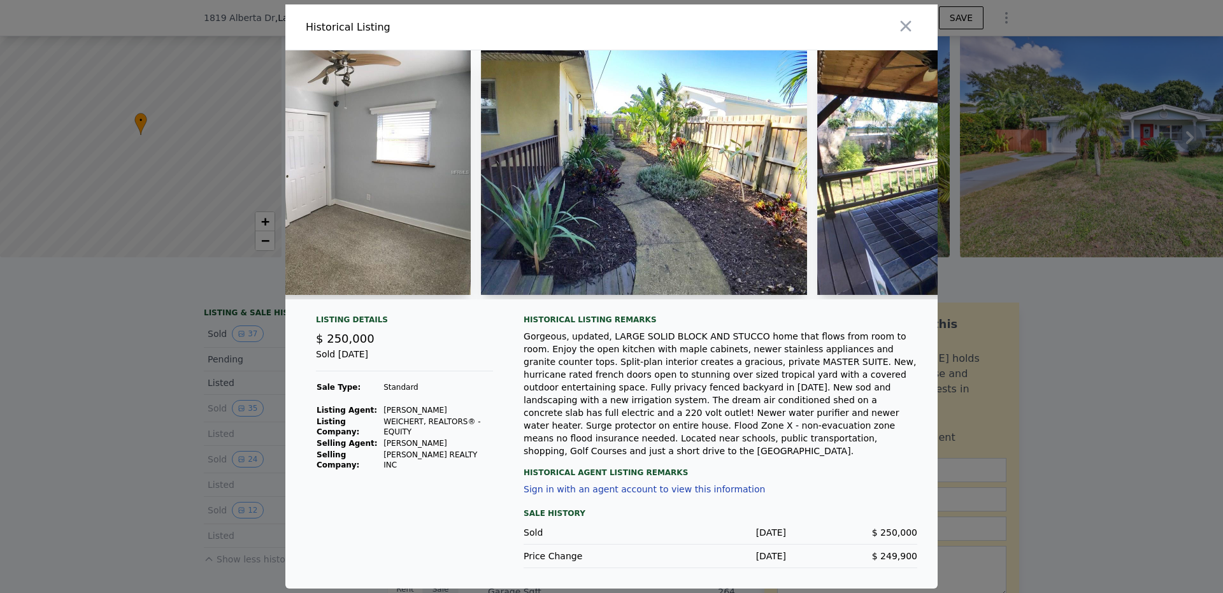
scroll to position [0, 5708]
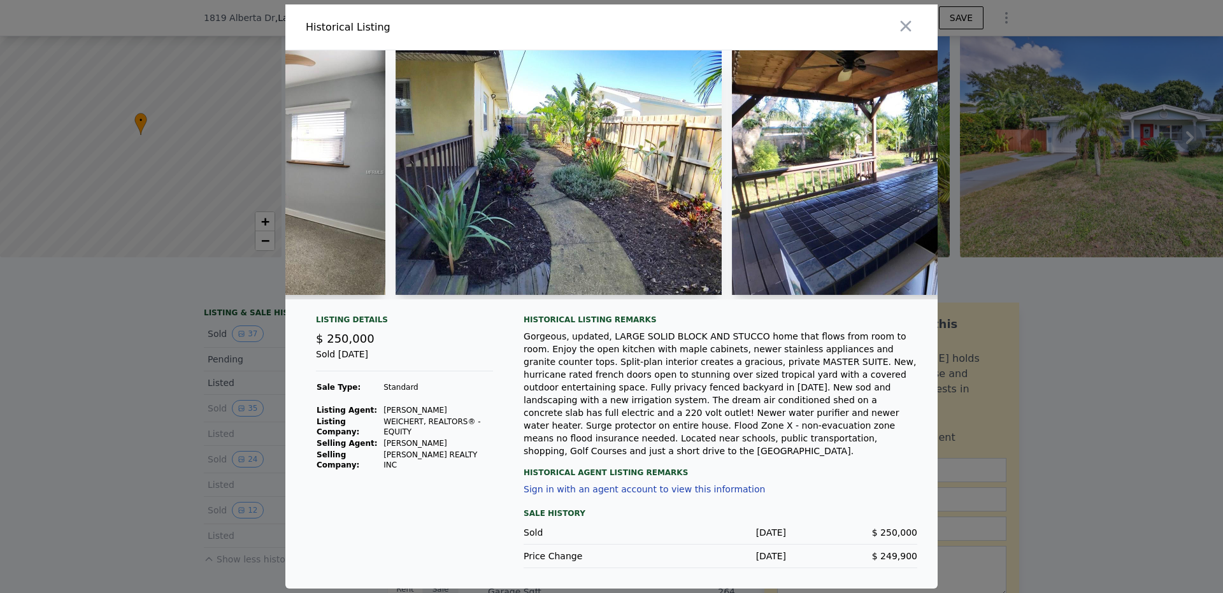
drag, startPoint x: 930, startPoint y: 309, endPoint x: 904, endPoint y: 34, distance: 276.4
click at [904, 34] on icon "button" at bounding box center [906, 26] width 18 height 18
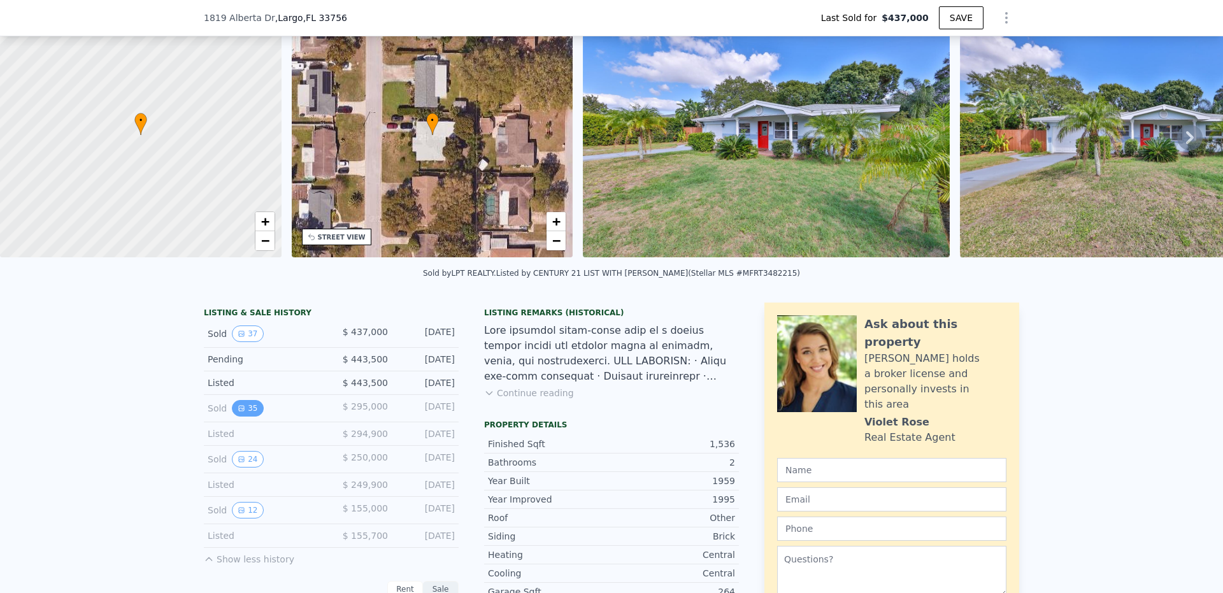
click at [245, 411] on button "35" at bounding box center [247, 408] width 31 height 17
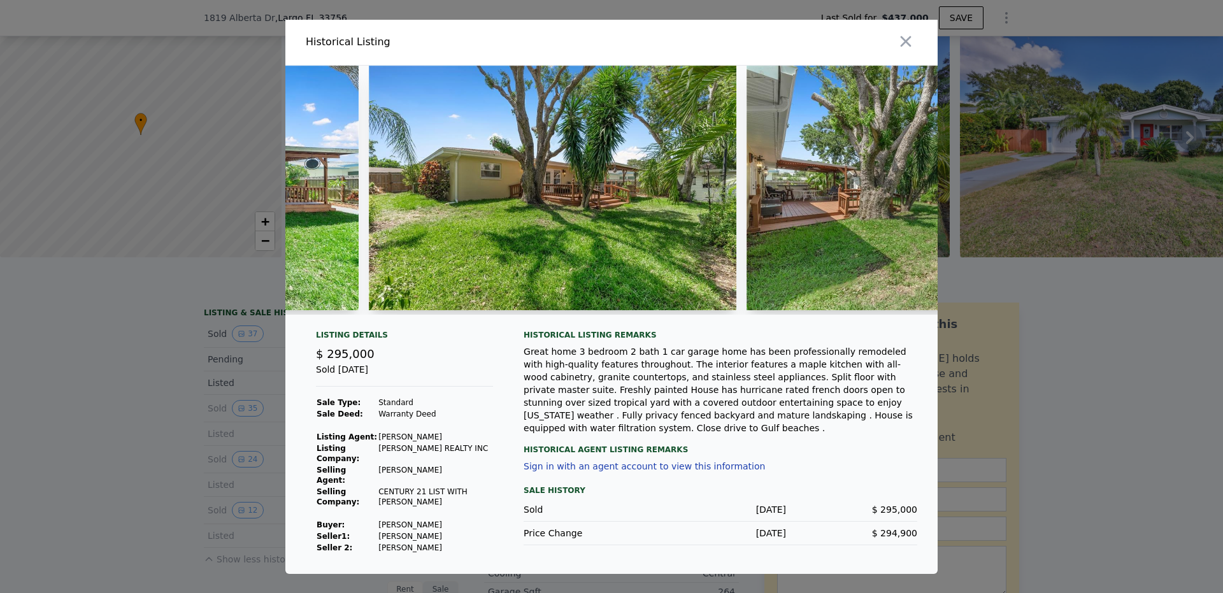
scroll to position [0, 12010]
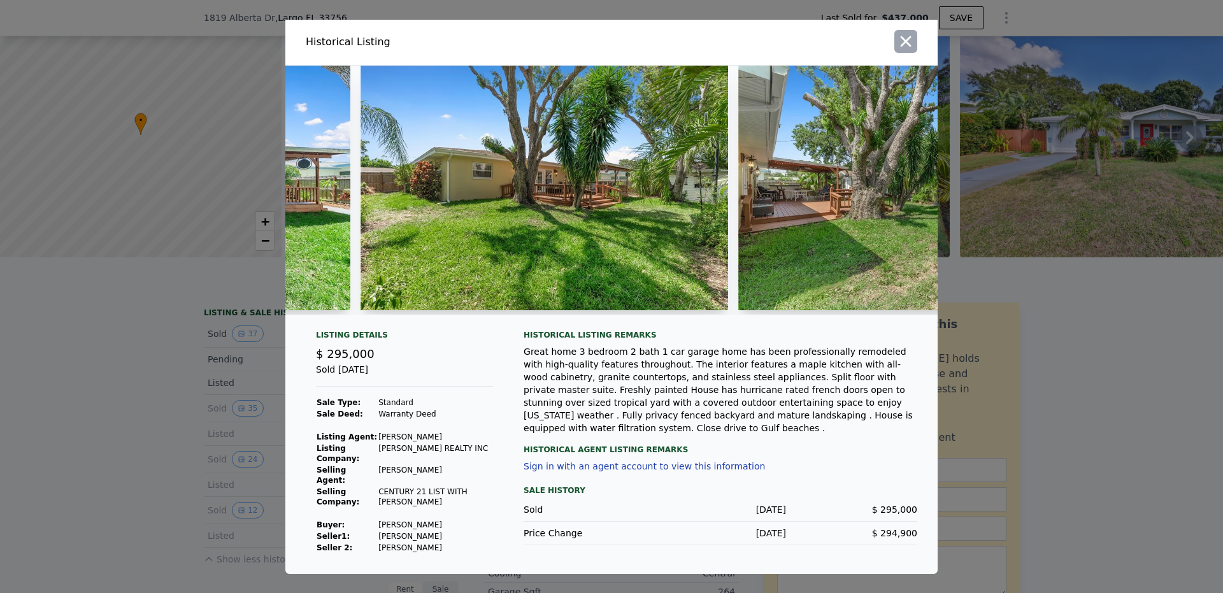
click at [916, 41] on button "button" at bounding box center [905, 41] width 23 height 23
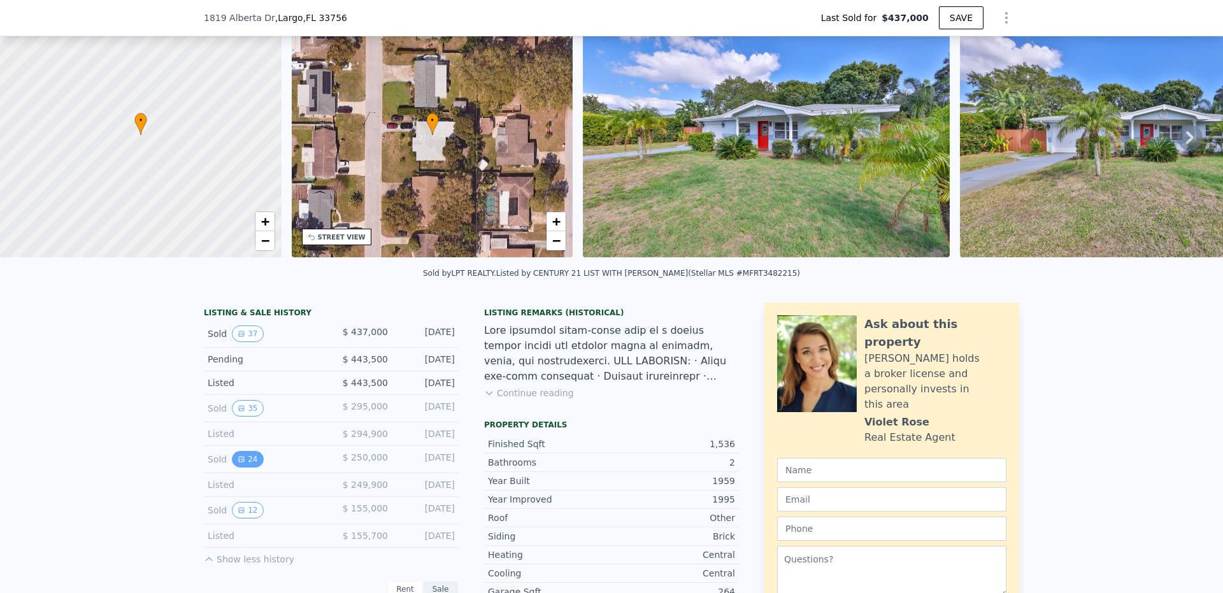
click at [239, 463] on icon "View historical data" at bounding box center [242, 459] width 8 height 8
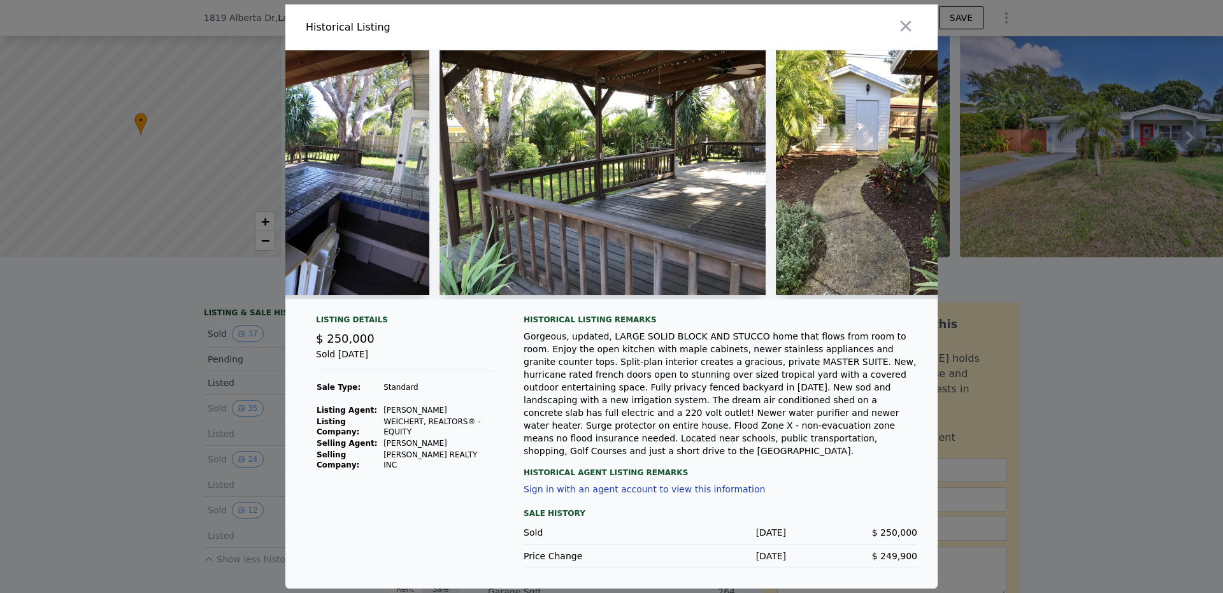
scroll to position [0, 6387]
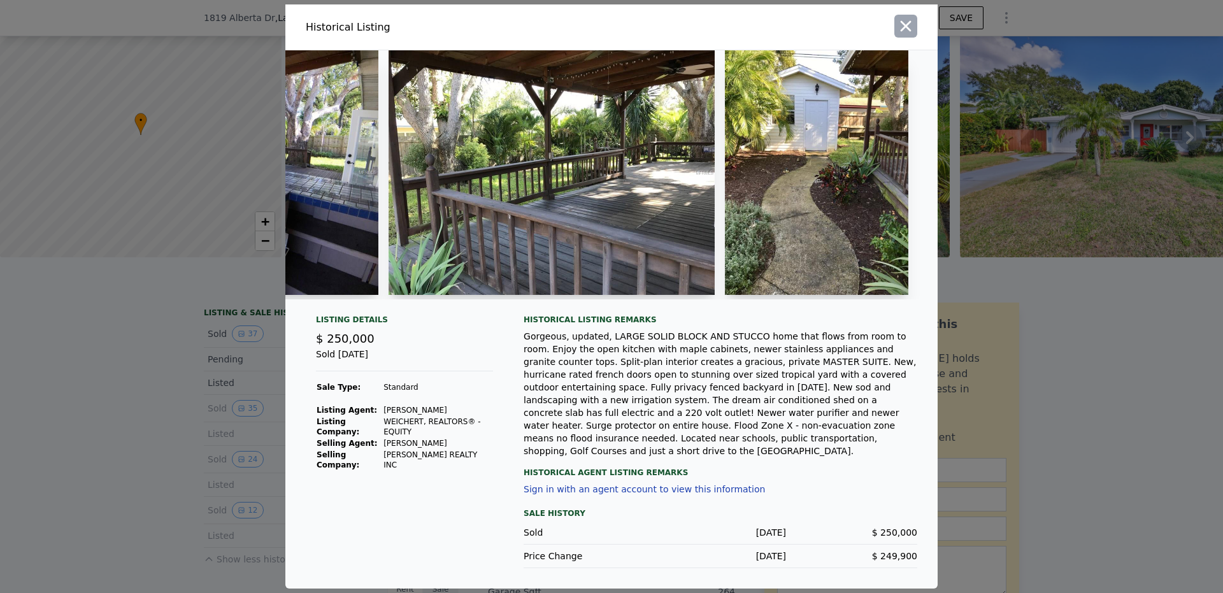
click at [900, 35] on icon "button" at bounding box center [906, 26] width 18 height 18
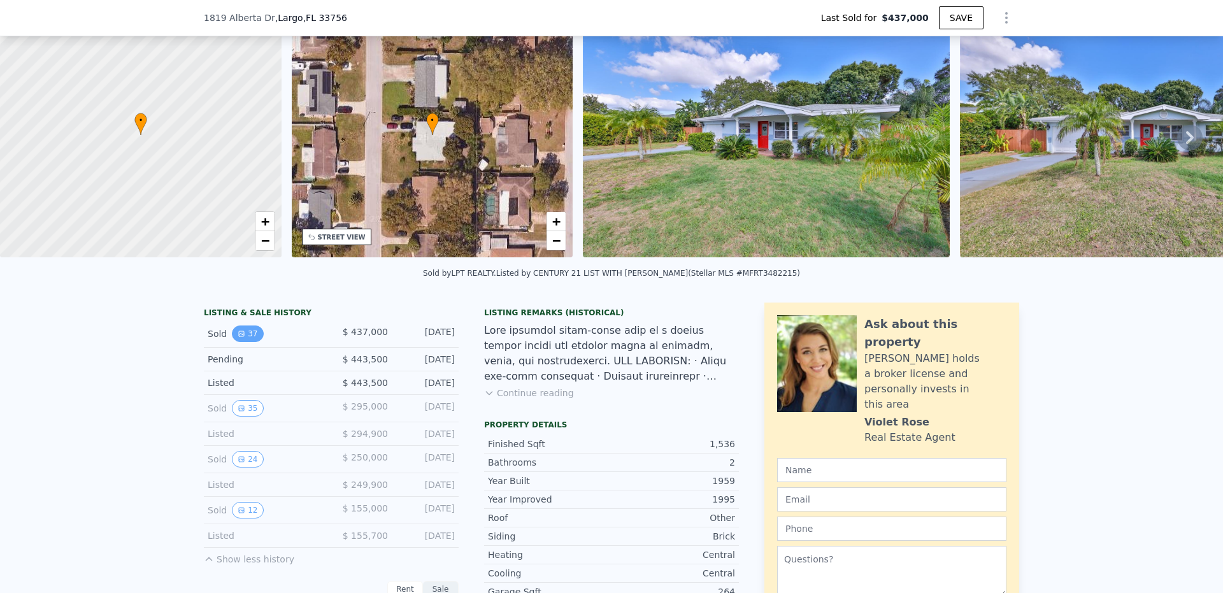
click at [239, 337] on icon "View historical data" at bounding box center [242, 334] width 8 height 8
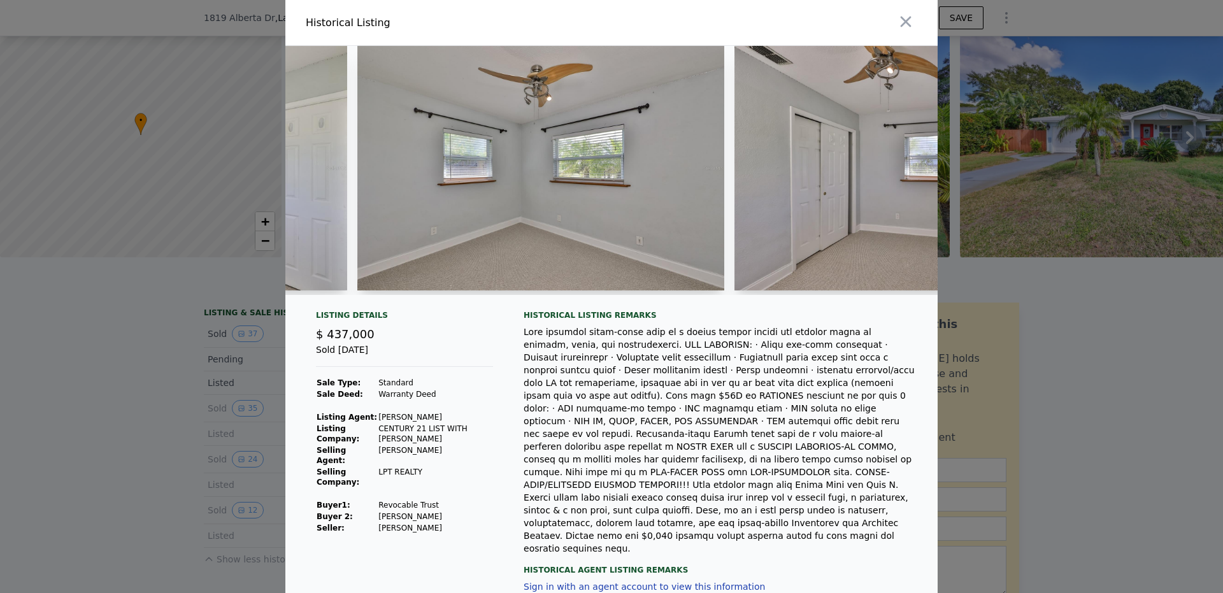
scroll to position [0, 8349]
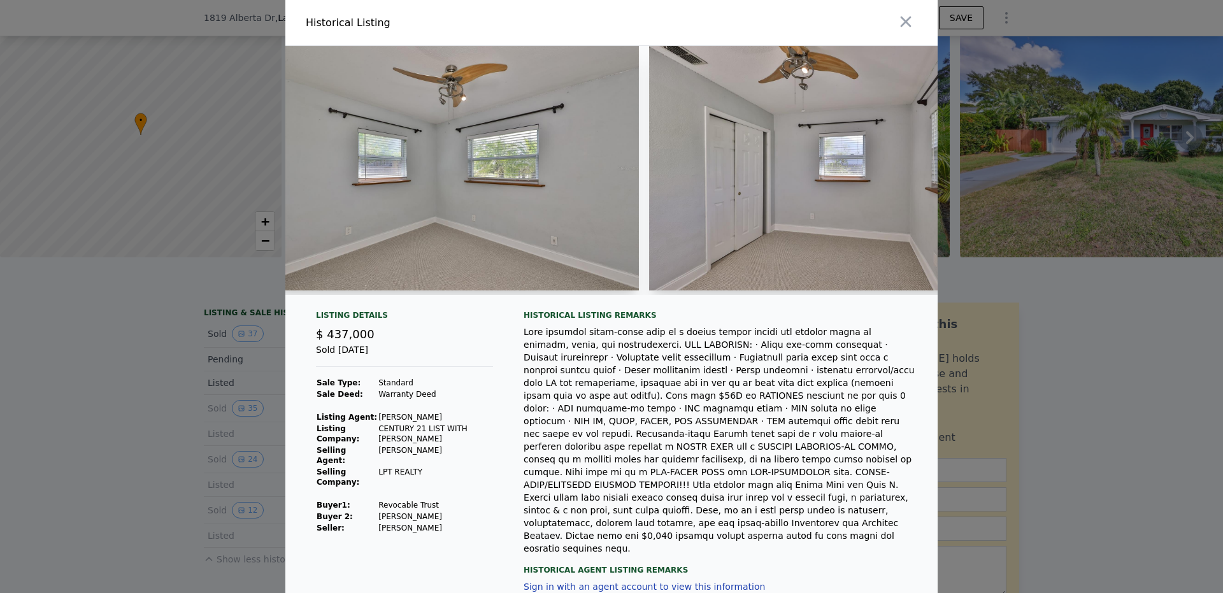
drag, startPoint x: 924, startPoint y: 294, endPoint x: 910, endPoint y: 329, distance: 38.3
click at [909, 332] on div "Historical Listing remarks" at bounding box center [720, 432] width 394 height 245
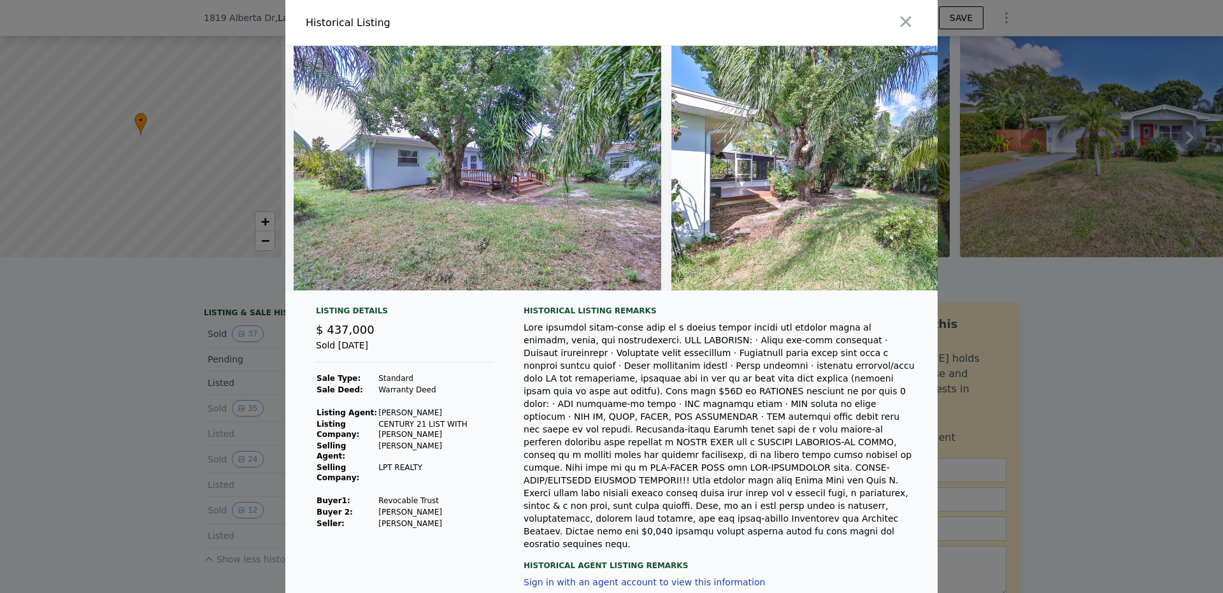
scroll to position [0, 13265]
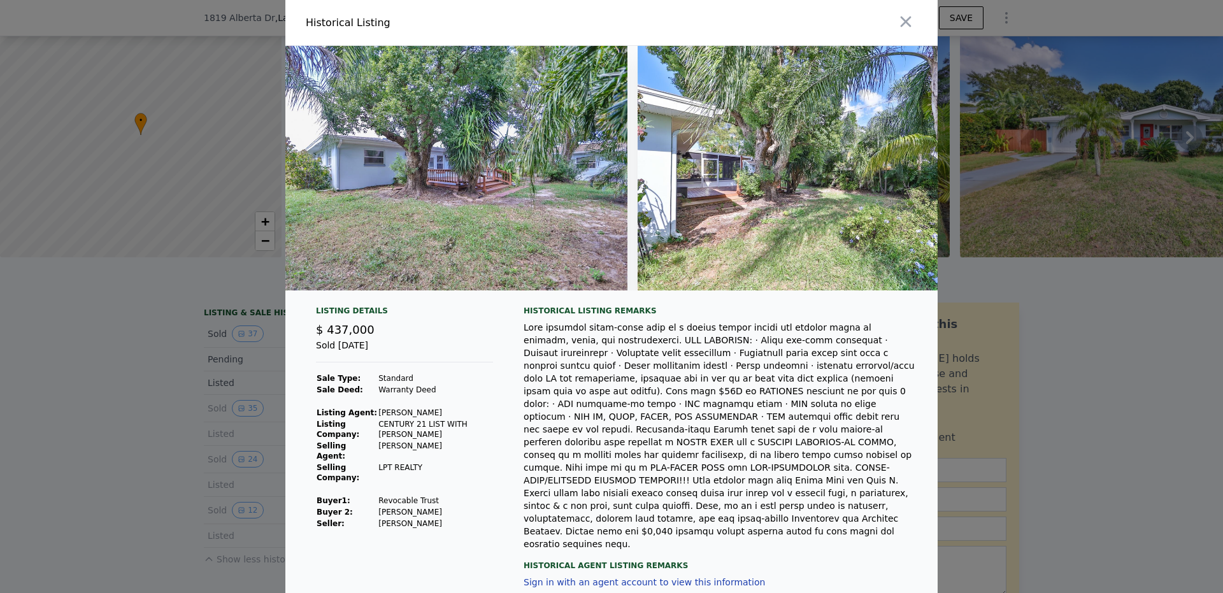
click at [900, 16] on icon "button" at bounding box center [906, 22] width 18 height 18
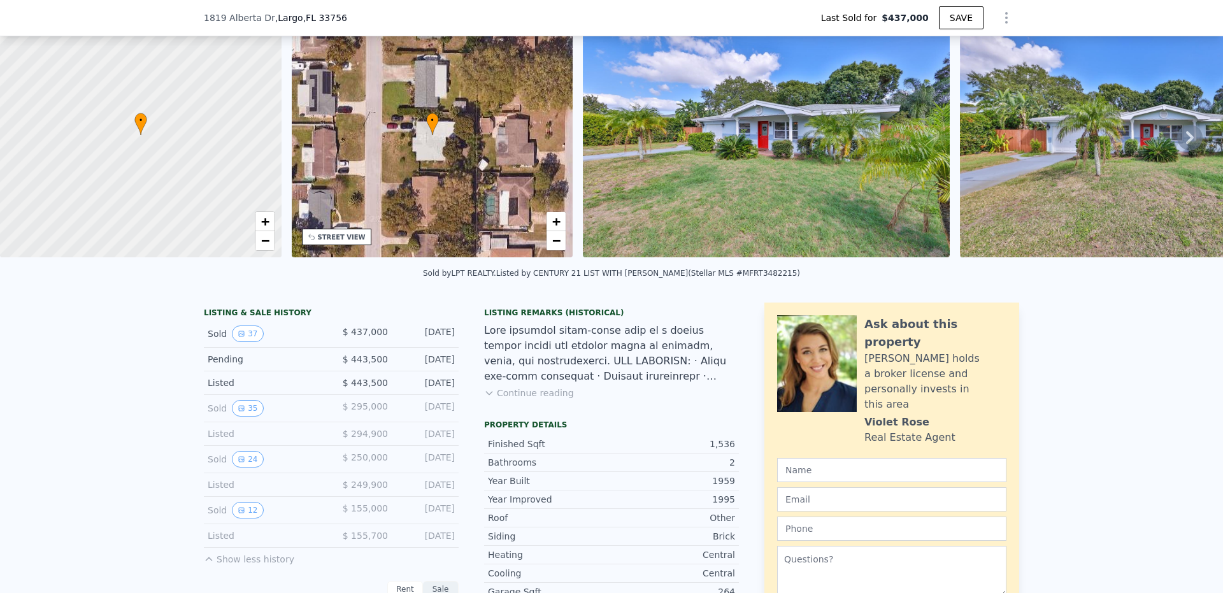
click at [515, 399] on button "Continue reading" at bounding box center [529, 393] width 90 height 13
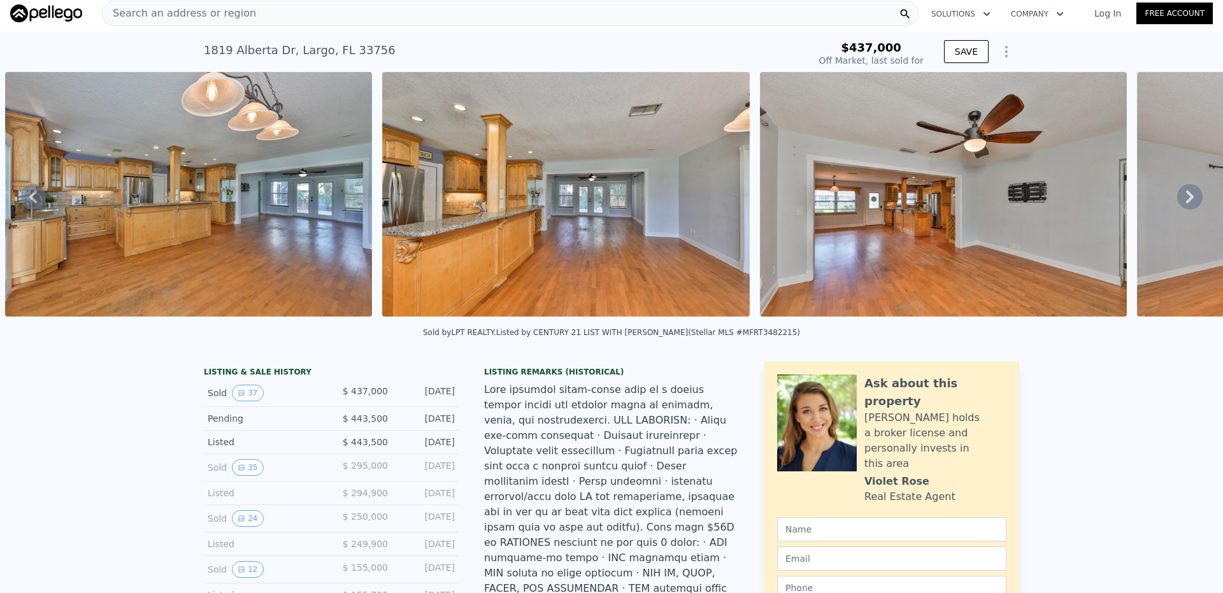
scroll to position [0, 4732]
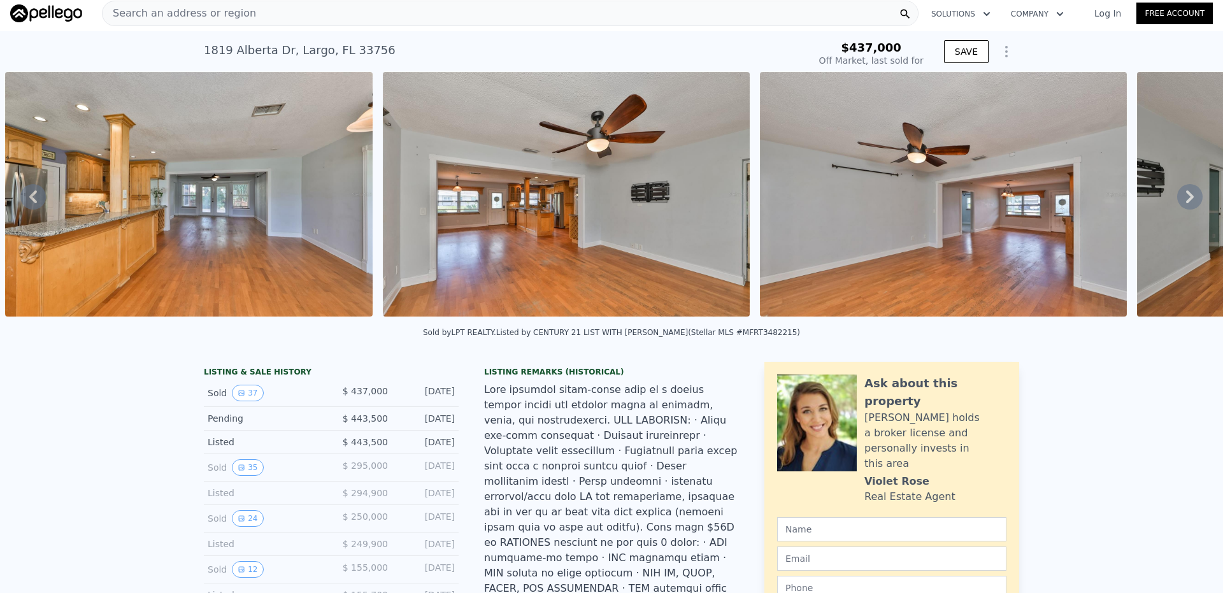
click at [289, 8] on div "Search an address or region" at bounding box center [510, 13] width 816 height 25
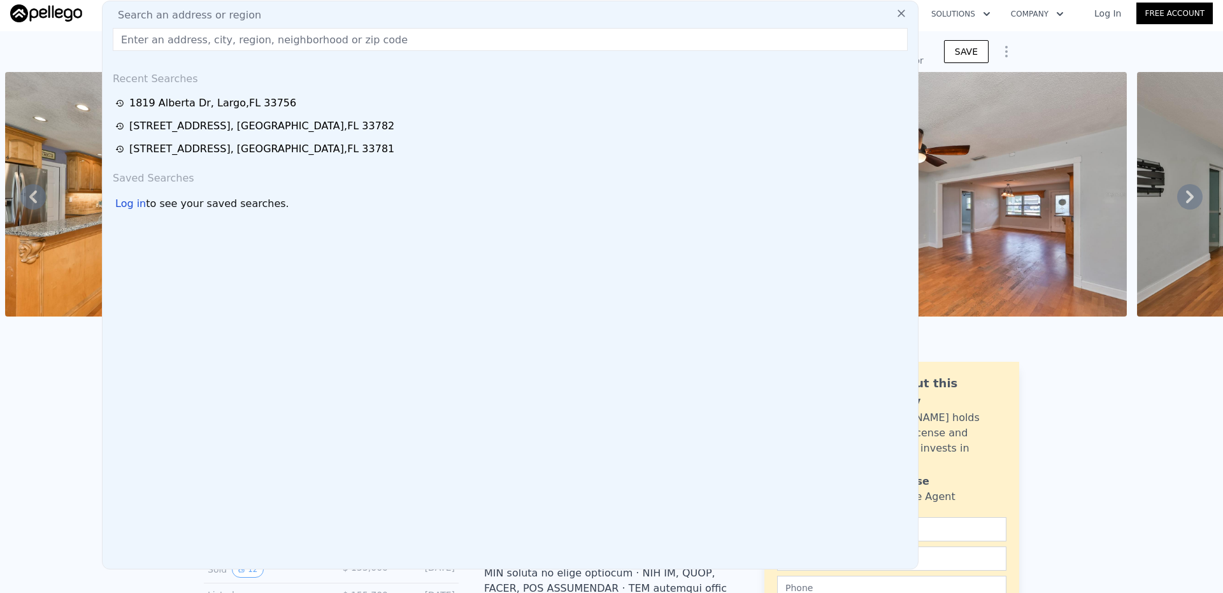
drag, startPoint x: 272, startPoint y: 15, endPoint x: 252, endPoint y: 46, distance: 37.3
drag, startPoint x: 252, startPoint y: 46, endPoint x: 233, endPoint y: 35, distance: 21.7
type input "$ 457,000"
type input "-$ 37,011"
paste input "[STREET_ADDRESS]"
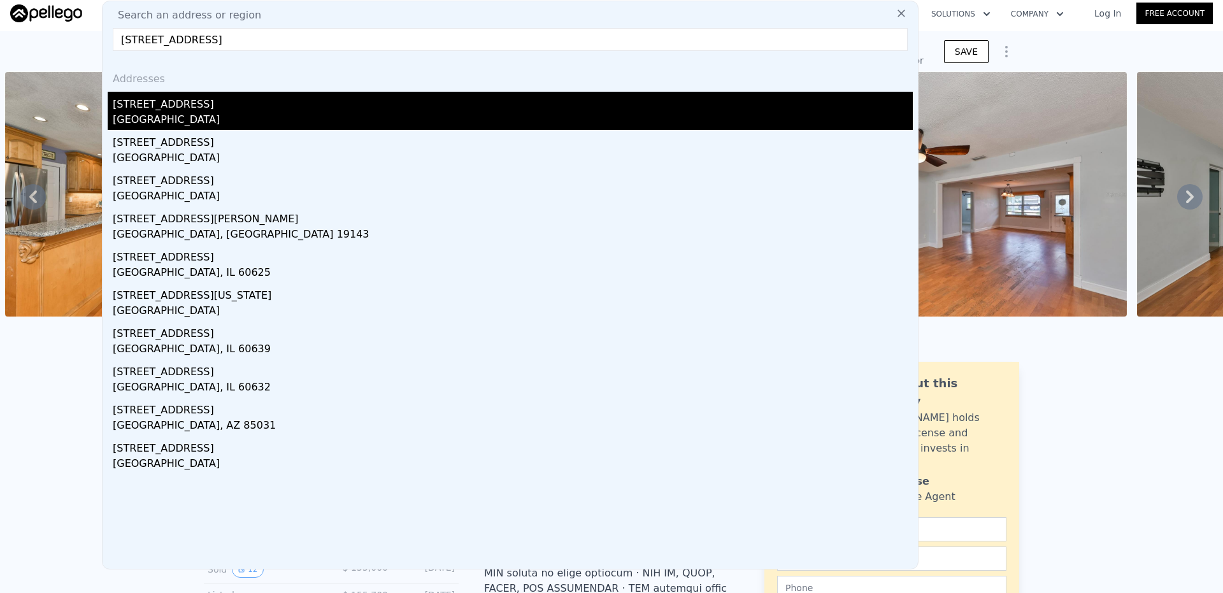
type input "[STREET_ADDRESS]"
click at [328, 117] on div "[GEOGRAPHIC_DATA]" at bounding box center [513, 121] width 800 height 18
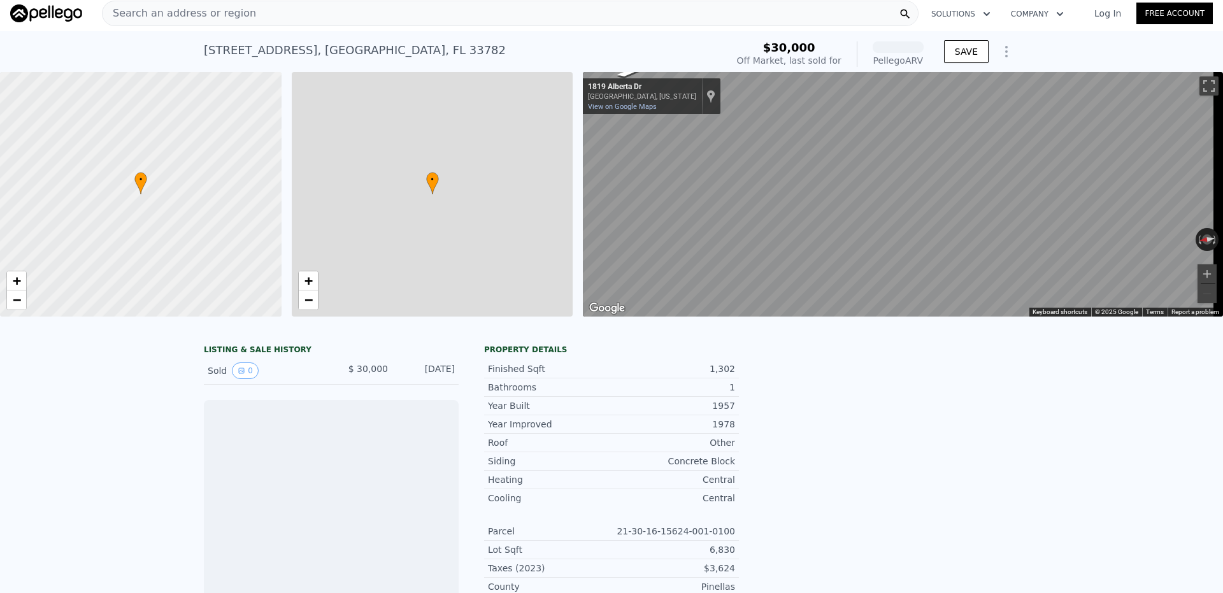
scroll to position [0, 5]
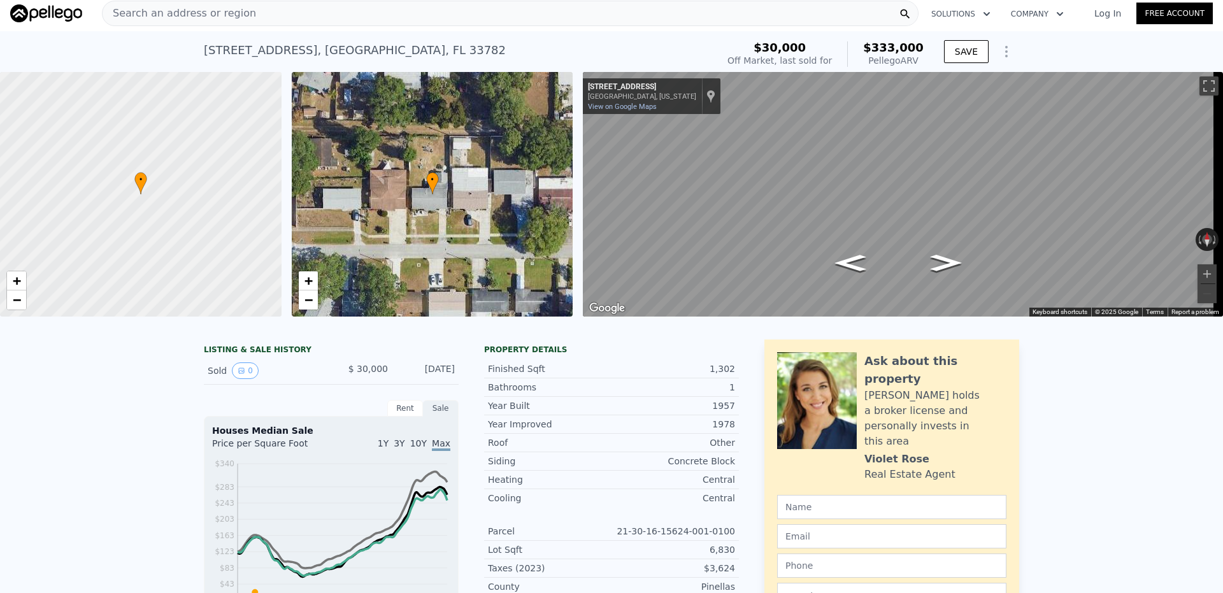
click at [252, 13] on div "Search an address or region" at bounding box center [510, 13] width 816 height 25
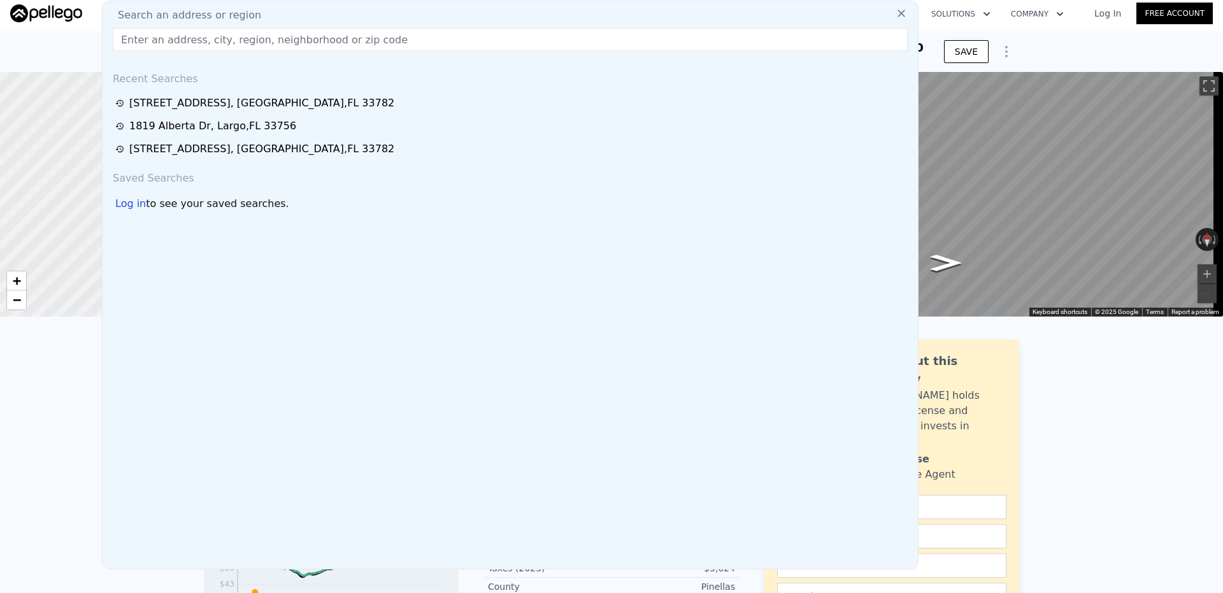
drag, startPoint x: 252, startPoint y: 13, endPoint x: 184, endPoint y: 36, distance: 71.9
paste input "[STREET_ADDRESS]"
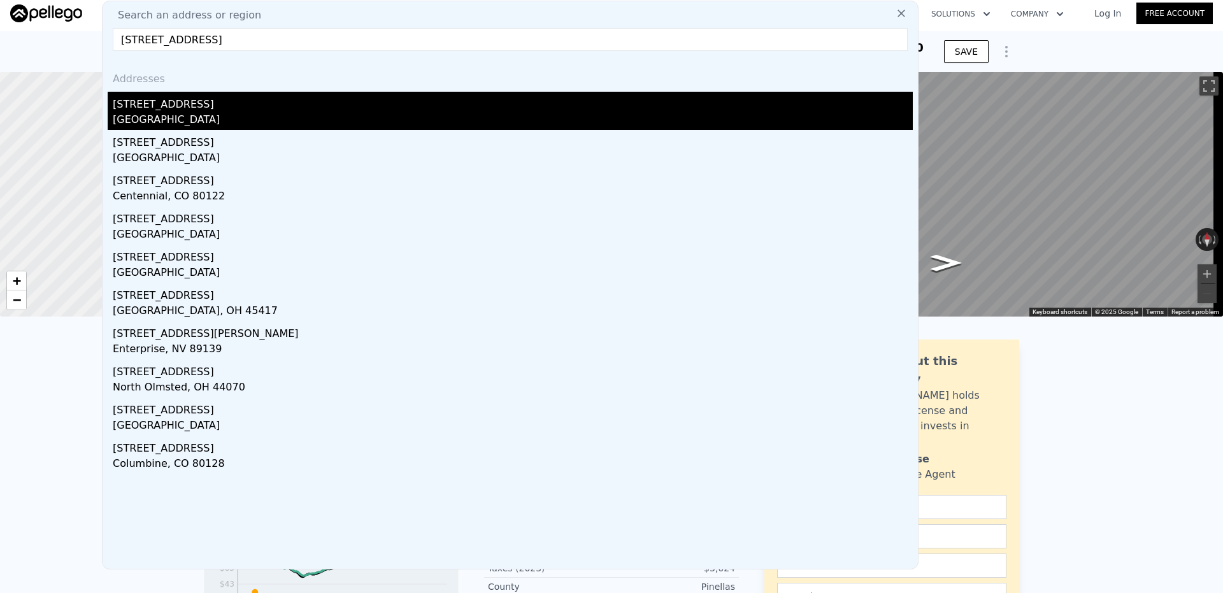
type input "[STREET_ADDRESS]"
click at [237, 118] on div "[GEOGRAPHIC_DATA]" at bounding box center [513, 121] width 800 height 18
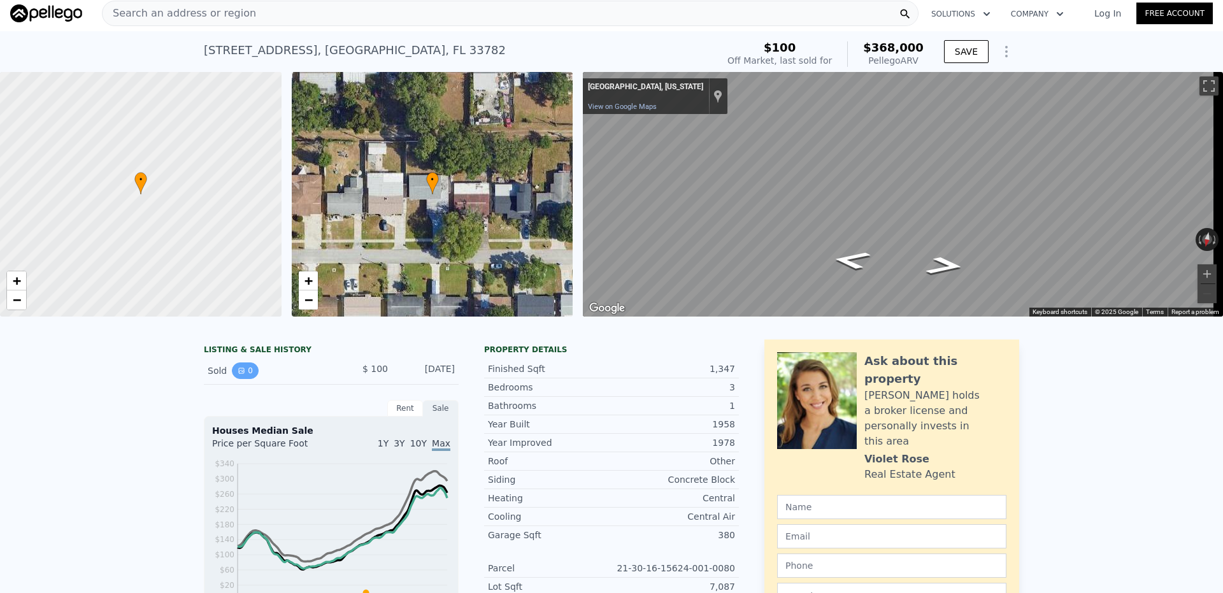
click at [245, 379] on button "0" at bounding box center [245, 370] width 27 height 17
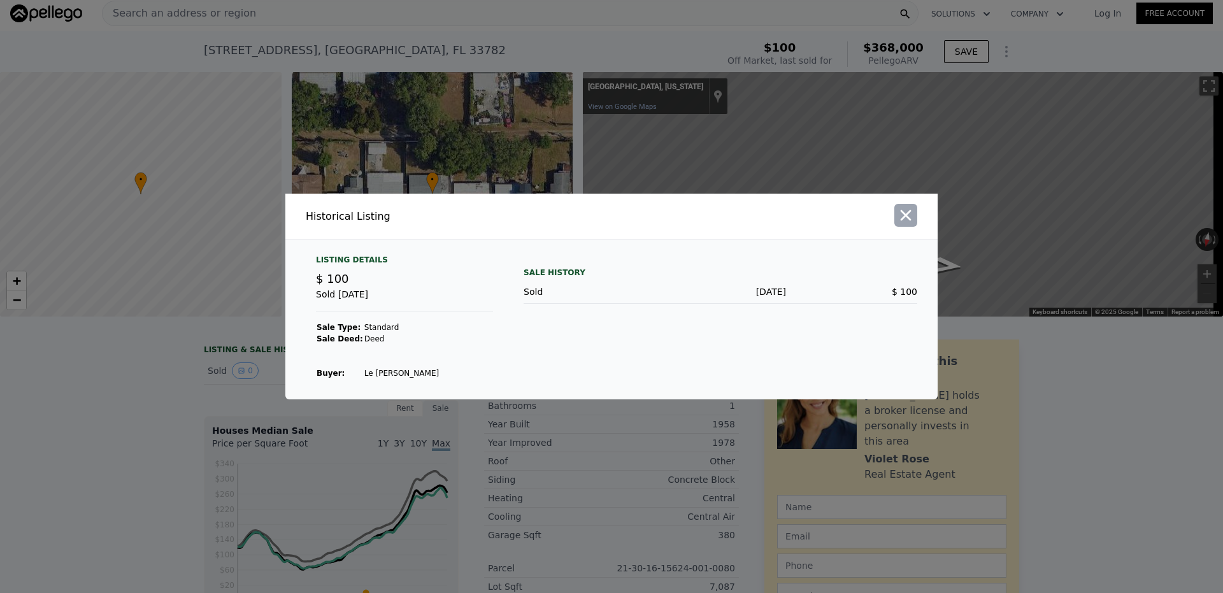
click at [901, 212] on icon "button" at bounding box center [905, 215] width 11 height 11
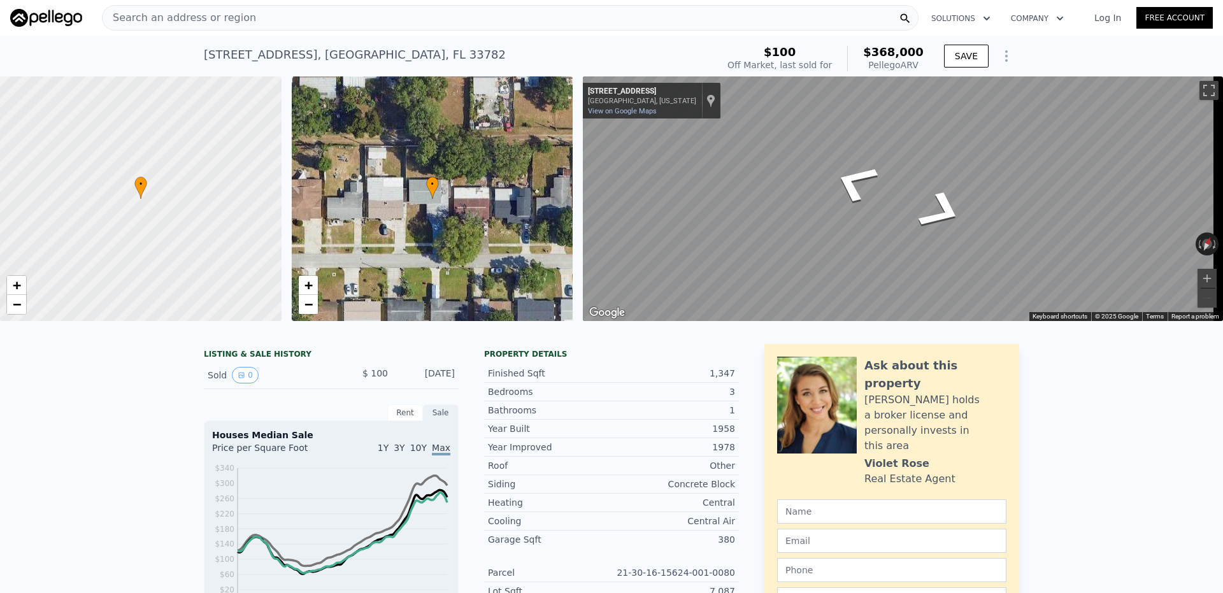
click at [907, 302] on div "Map" at bounding box center [903, 198] width 640 height 245
click at [441, 204] on div "• + −" at bounding box center [432, 198] width 281 height 245
click at [933, 312] on icon "Go East, 87th Ave" at bounding box center [945, 313] width 65 height 21
click at [1197, 276] on button "Zoom in" at bounding box center [1206, 278] width 19 height 19
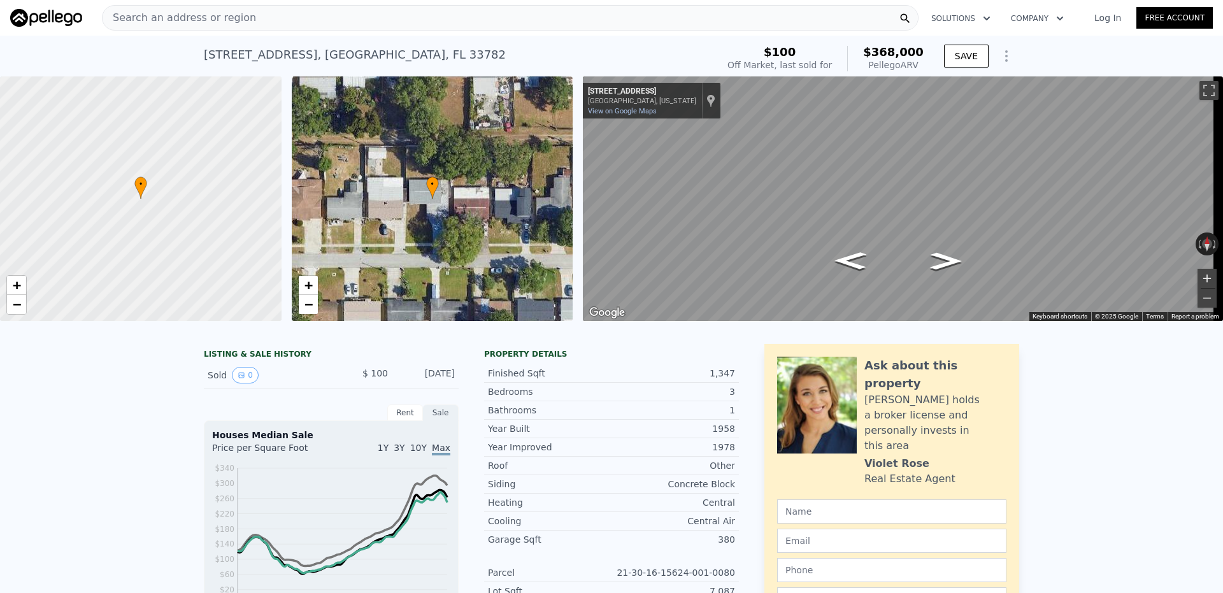
click at [1197, 276] on button "Zoom in" at bounding box center [1206, 278] width 19 height 19
click at [1200, 299] on button "Zoom out" at bounding box center [1206, 297] width 19 height 19
click at [1222, 194] on html "Search an address or region Solutions Company Open main menu Log In Free Accoun…" at bounding box center [611, 296] width 1223 height 593
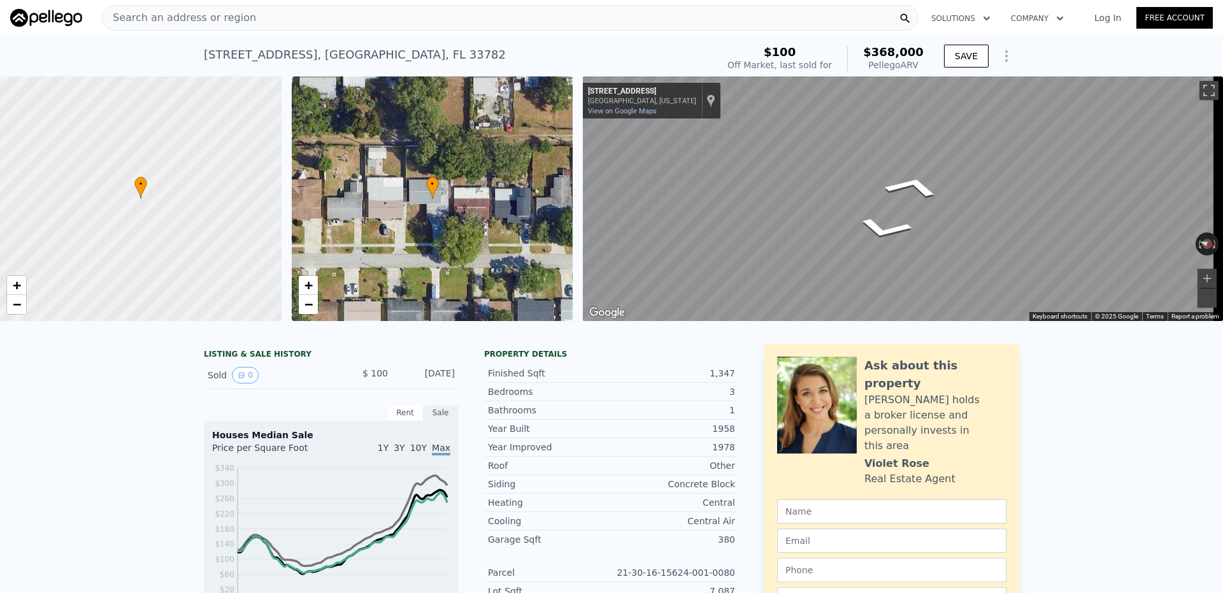
click at [676, 112] on div "← Move left → Move right ↑ Move up ↓ Move down + Zoom in - Zoom out [STREET_ADD…" at bounding box center [903, 198] width 640 height 245
click at [381, 15] on div "Search an address or region" at bounding box center [510, 17] width 816 height 25
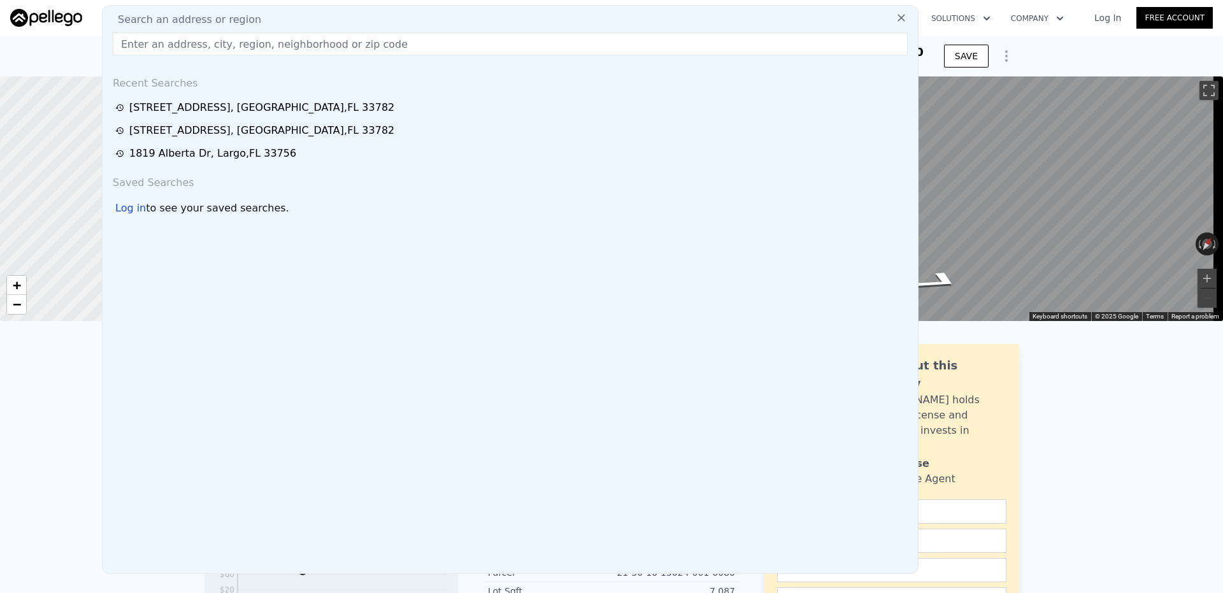
drag, startPoint x: 381, startPoint y: 15, endPoint x: 313, endPoint y: 35, distance: 70.5
paste input "[STREET_ADDRESS]"
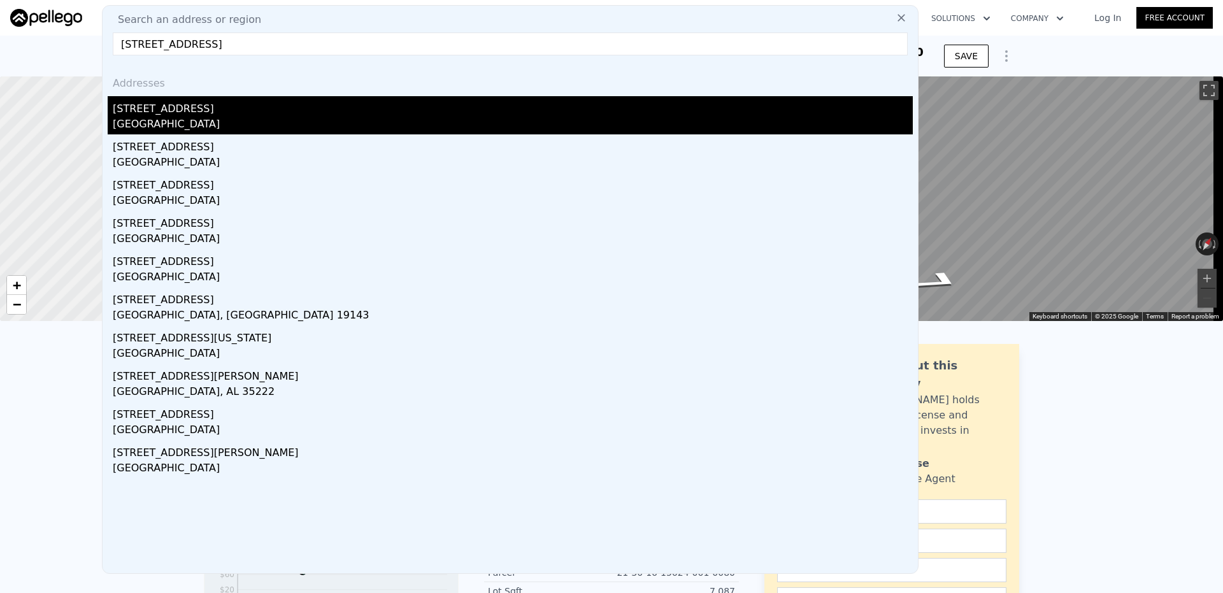
type input "[STREET_ADDRESS]"
click at [301, 115] on div "[STREET_ADDRESS]" at bounding box center [513, 106] width 800 height 20
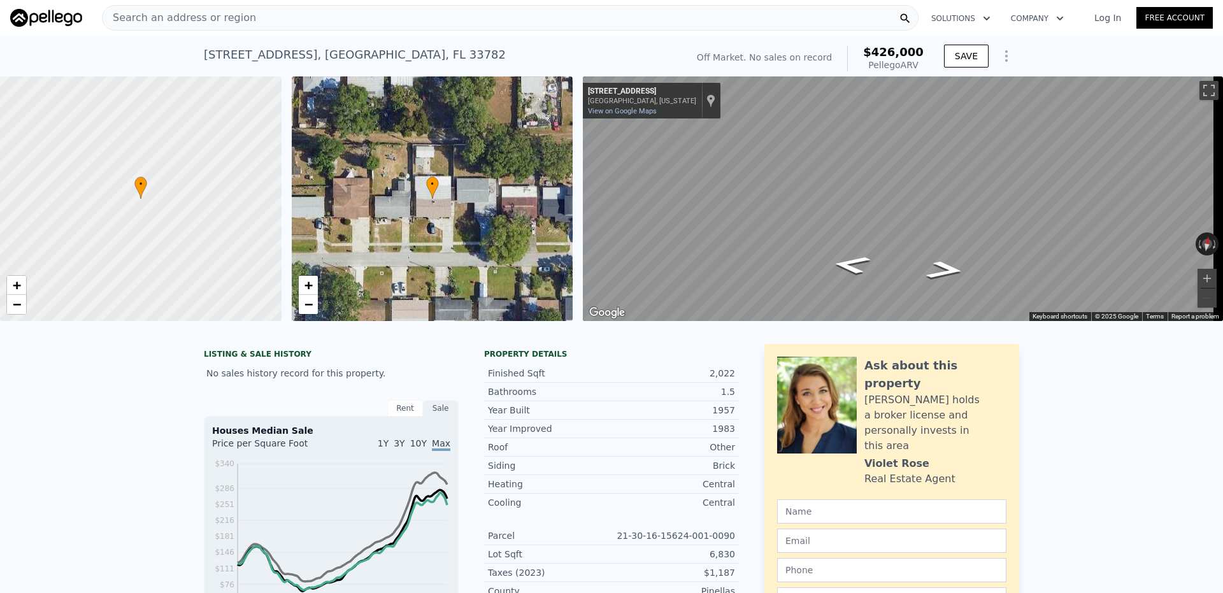
click at [487, 21] on div "Search an address or region" at bounding box center [510, 17] width 816 height 25
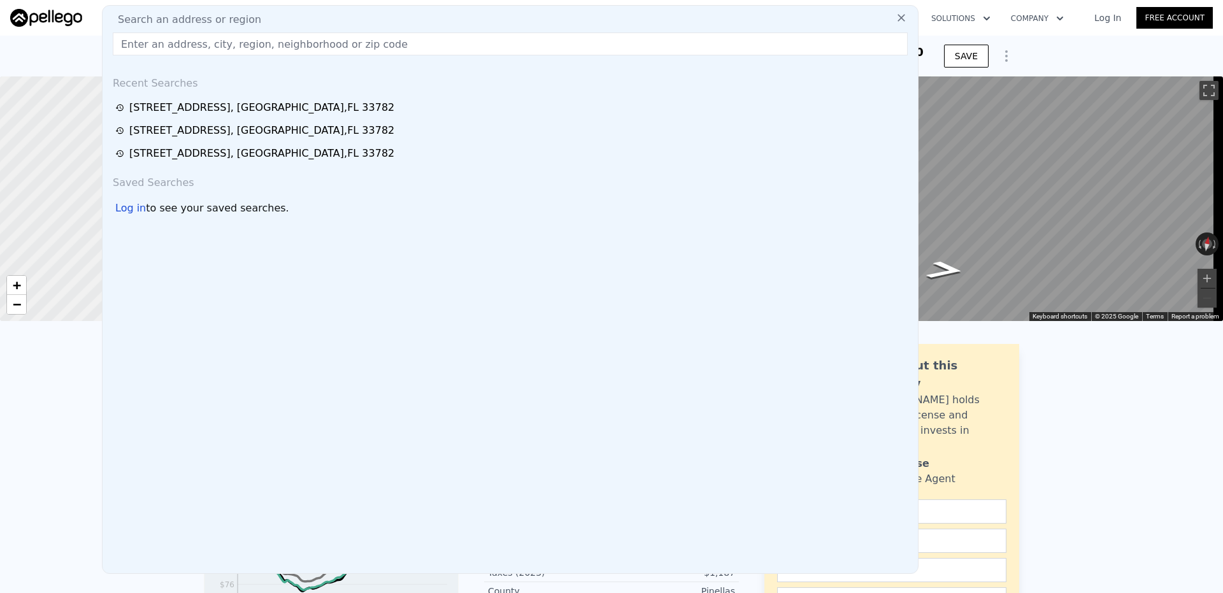
drag, startPoint x: 473, startPoint y: 47, endPoint x: 341, endPoint y: 41, distance: 132.6
paste input "[STREET_ADDRESS]"
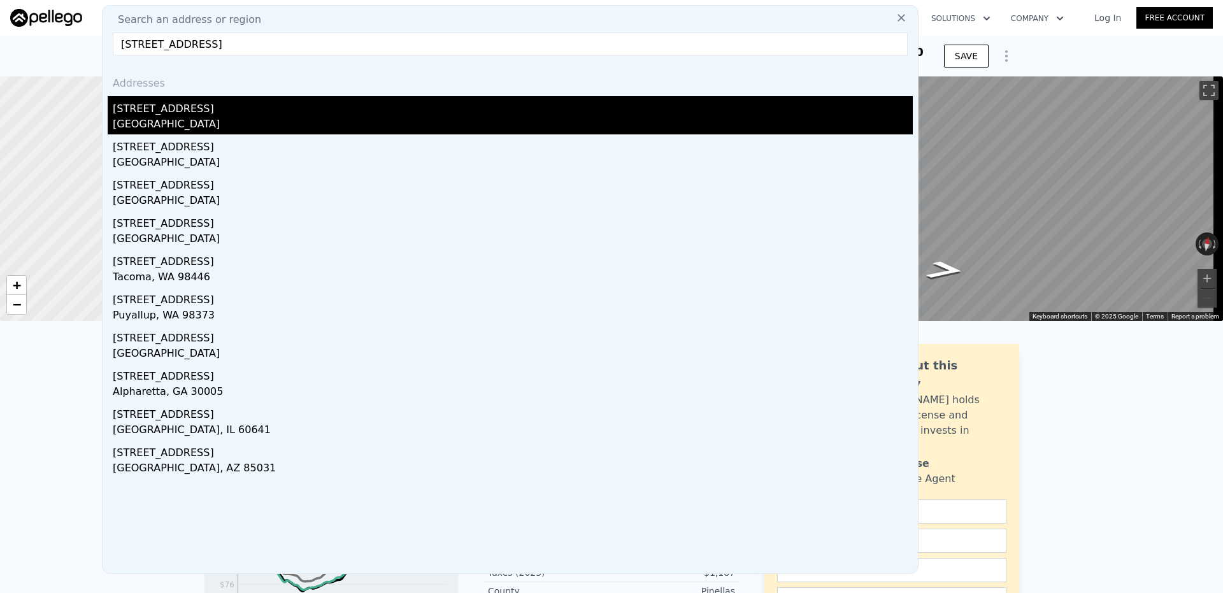
type input "[STREET_ADDRESS]"
click at [318, 113] on div "[STREET_ADDRESS]" at bounding box center [513, 106] width 800 height 20
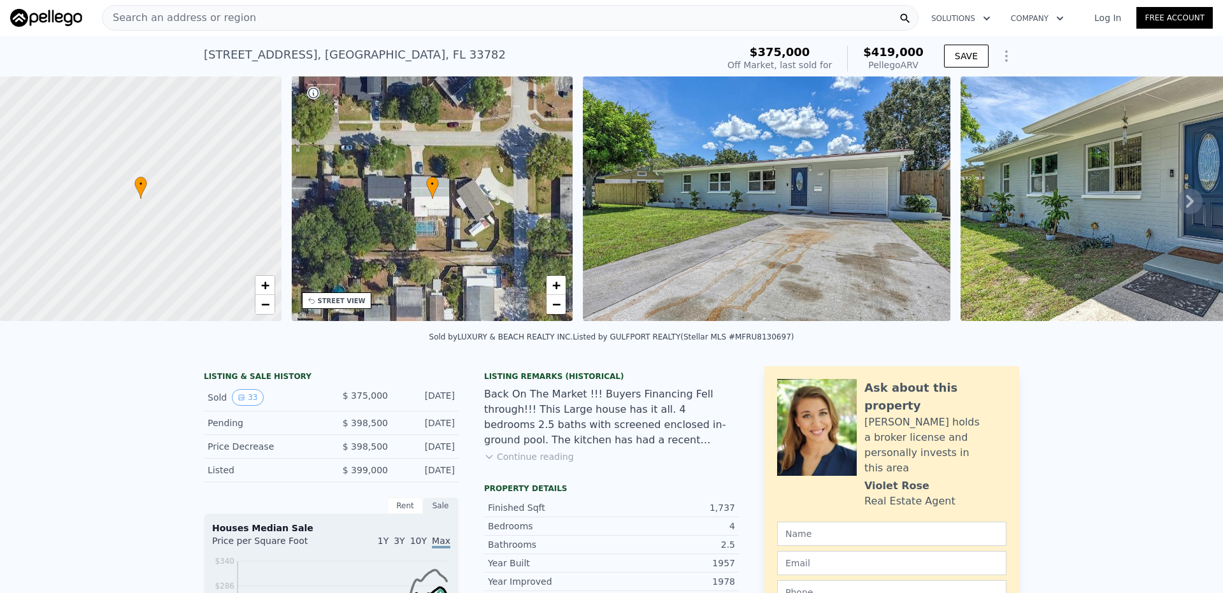
click at [767, 255] on img at bounding box center [766, 198] width 367 height 245
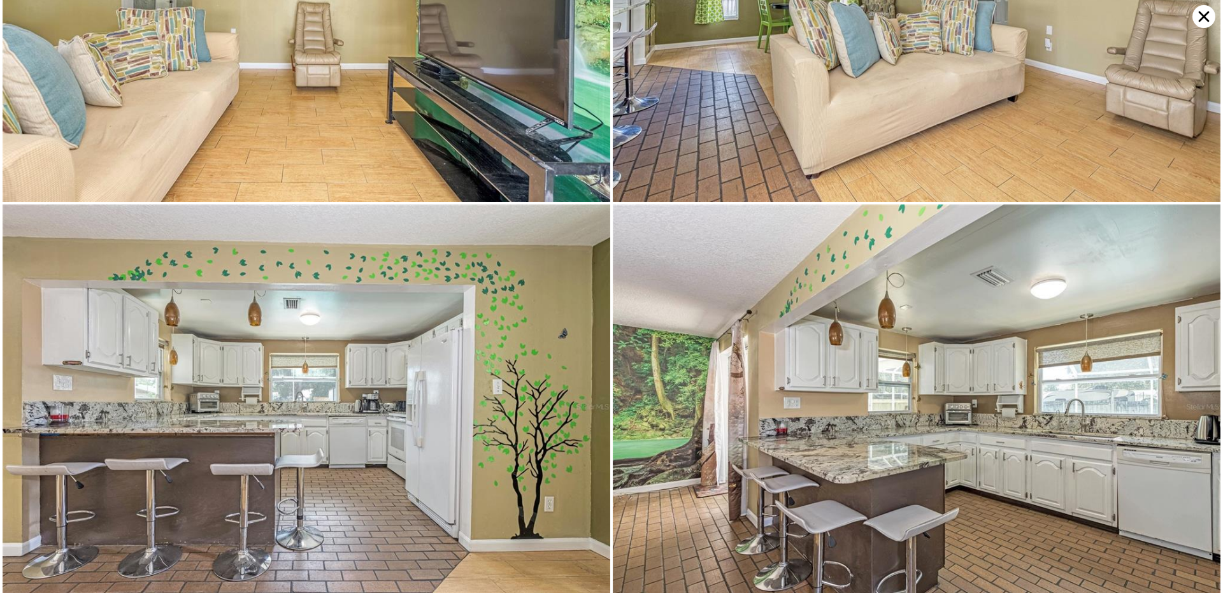
scroll to position [2020, 0]
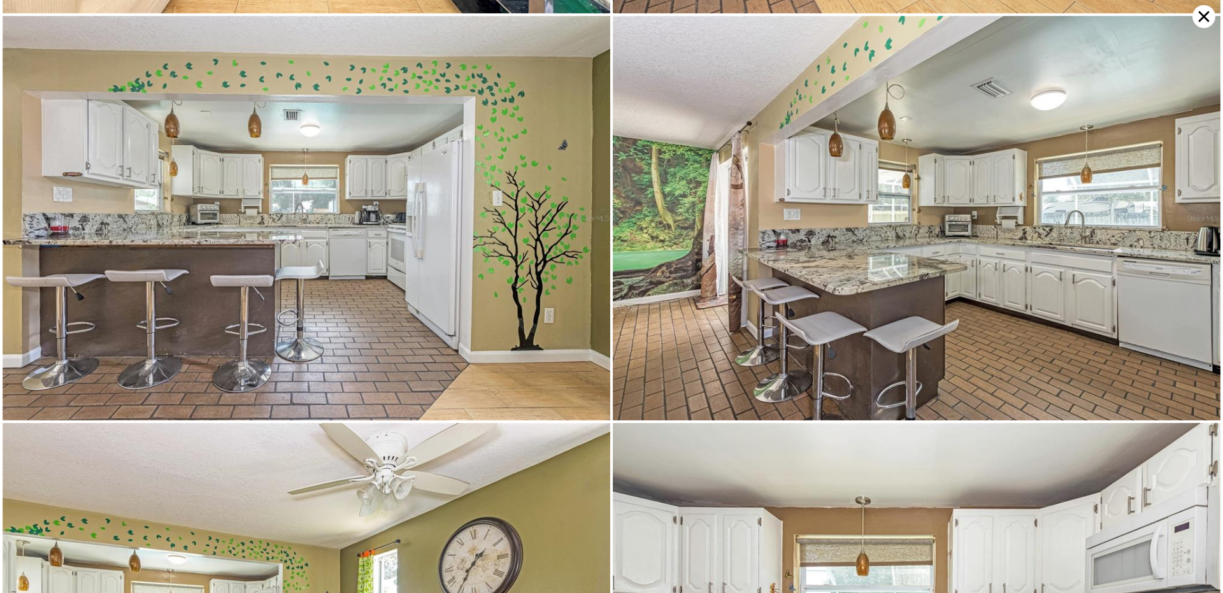
click at [1195, 14] on icon at bounding box center [1203, 16] width 23 height 23
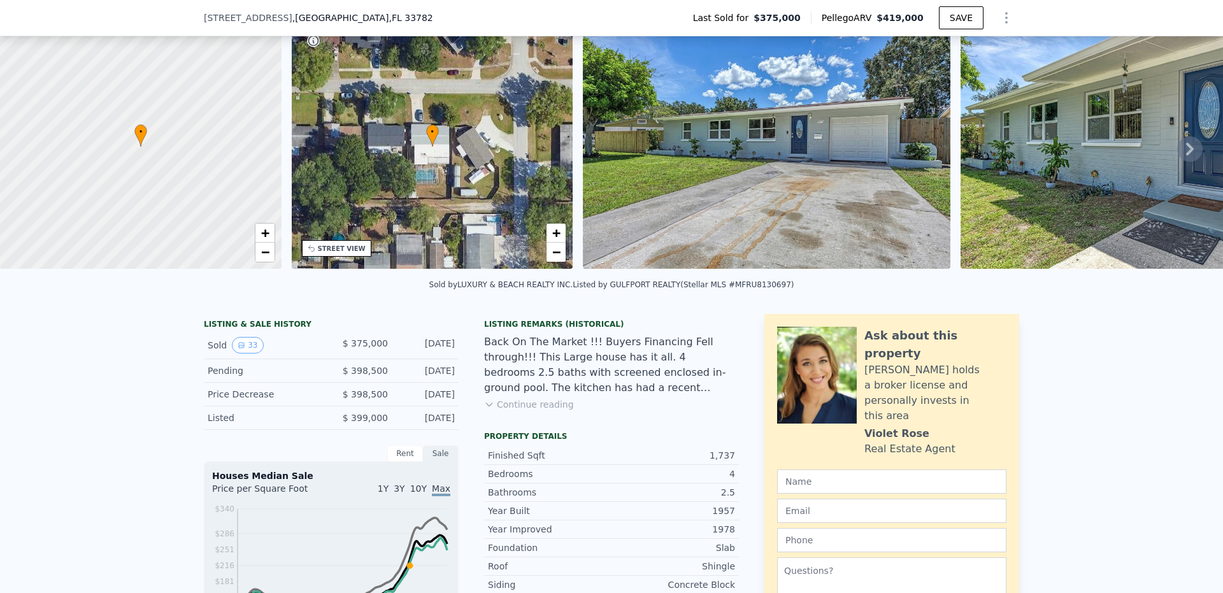
scroll to position [187, 0]
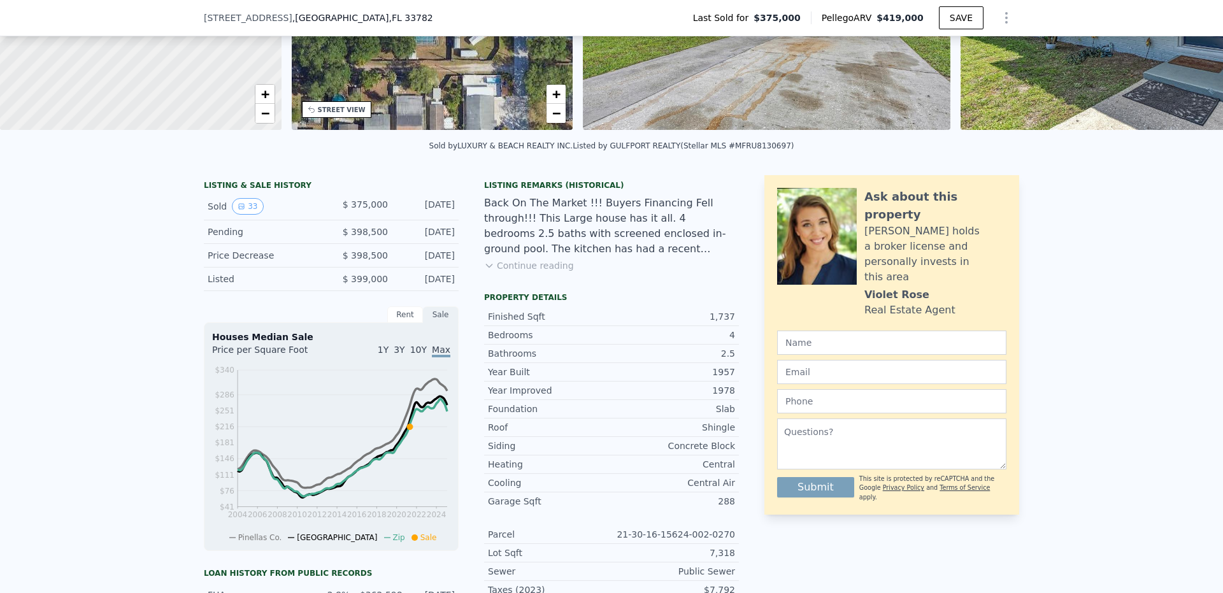
click at [530, 271] on button "Continue reading" at bounding box center [529, 265] width 90 height 13
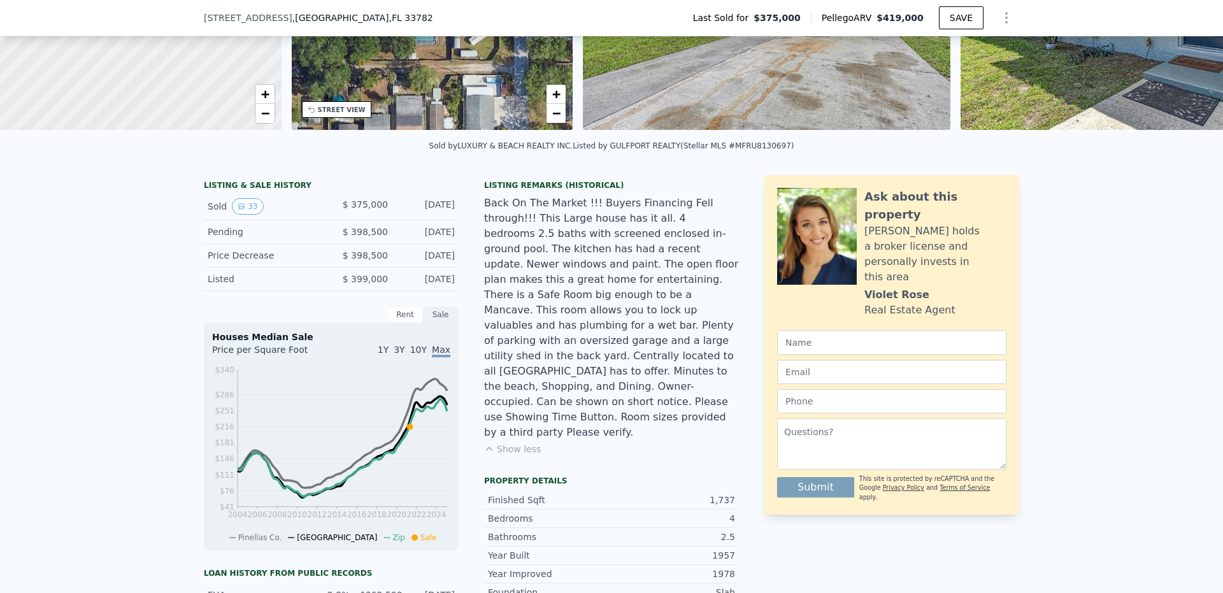
drag, startPoint x: 530, startPoint y: 271, endPoint x: 1144, endPoint y: 404, distance: 628.1
click at [1144, 404] on div "LISTING & SALE HISTORY Sold 33 $ 375,000 [DATE] Pending $ 398,500 [DATE] Price …" at bounding box center [611, 525] width 1223 height 720
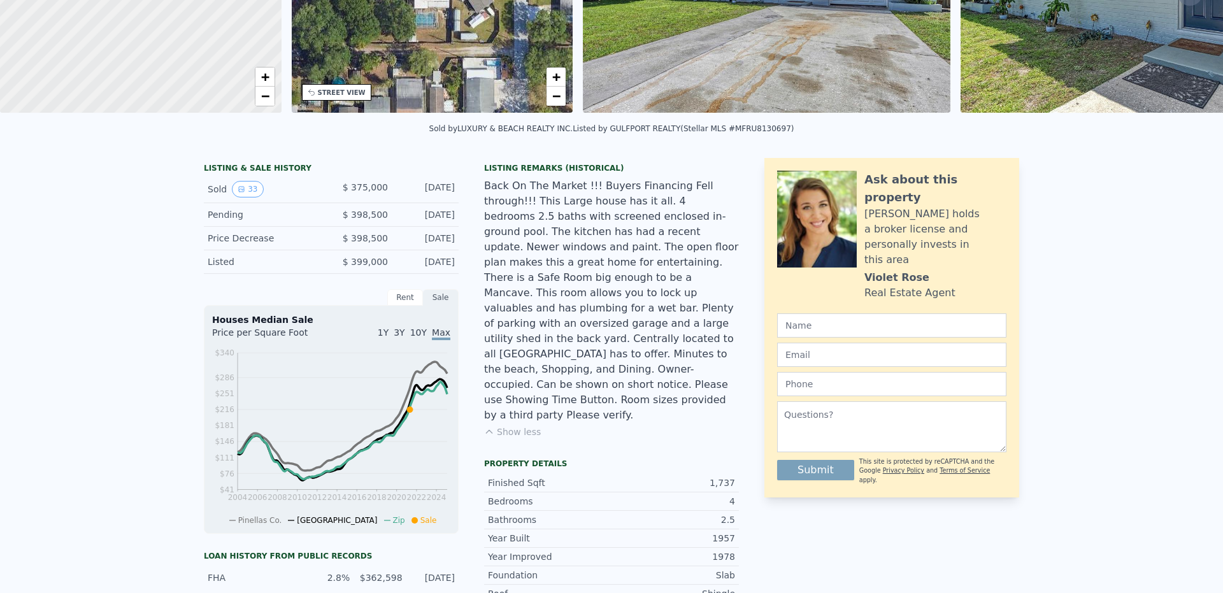
scroll to position [0, 0]
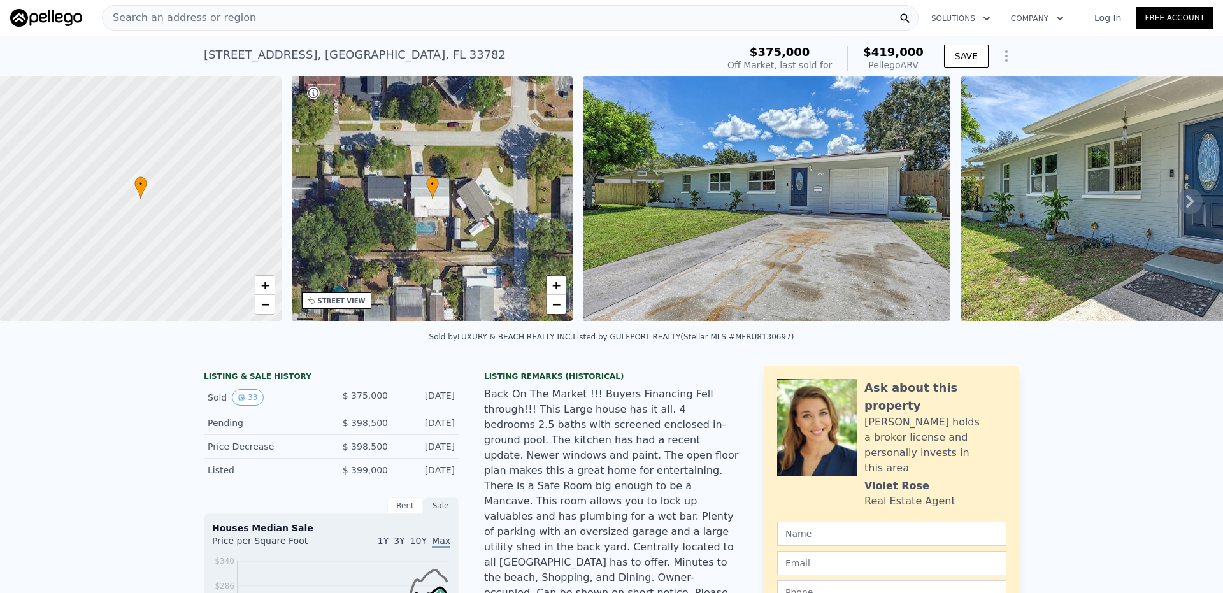
click at [312, 17] on div "Search an address or region" at bounding box center [510, 17] width 816 height 25
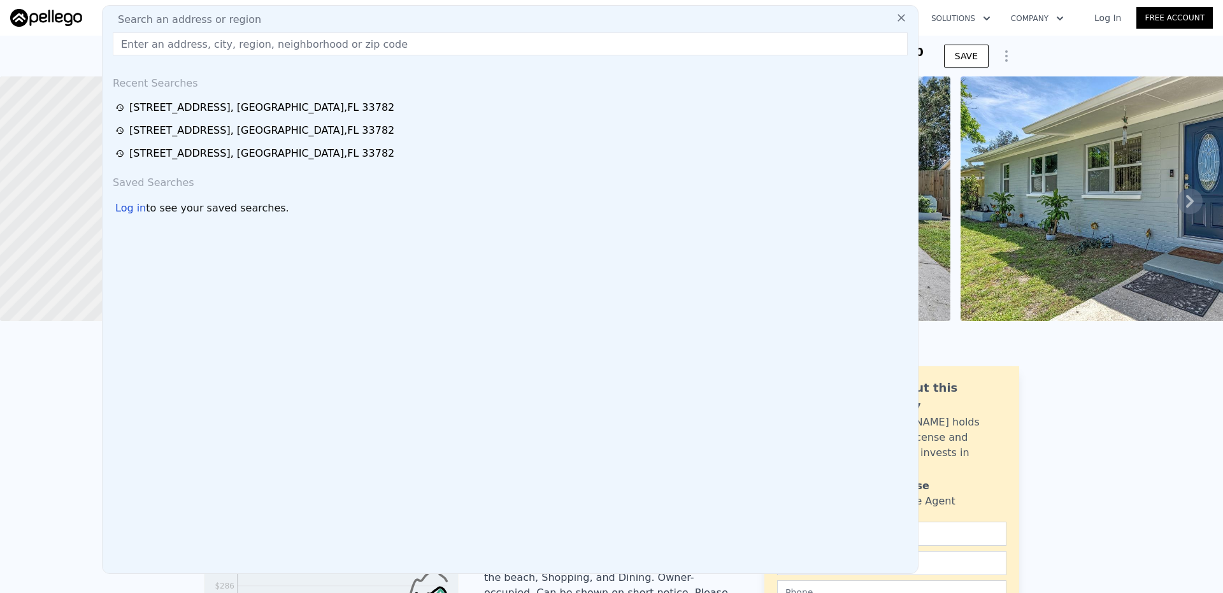
drag, startPoint x: 312, startPoint y: 17, endPoint x: 276, endPoint y: 44, distance: 45.0
paste input "[STREET_ADDRESS]"
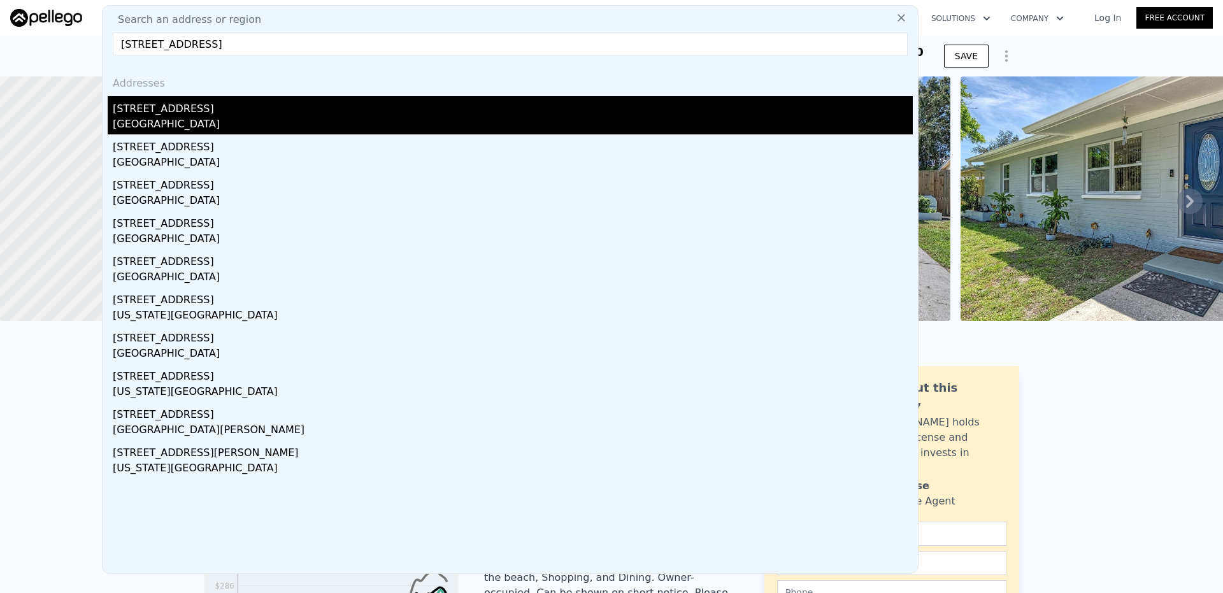
type input "[STREET_ADDRESS]"
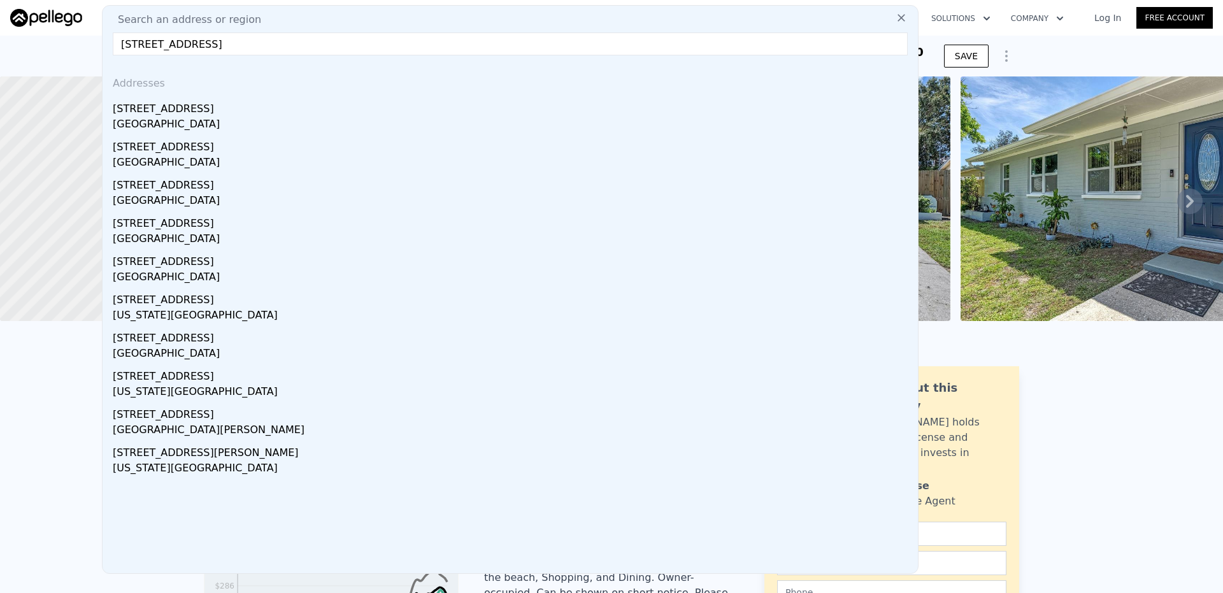
click at [309, 122] on div "[GEOGRAPHIC_DATA]" at bounding box center [513, 126] width 800 height 18
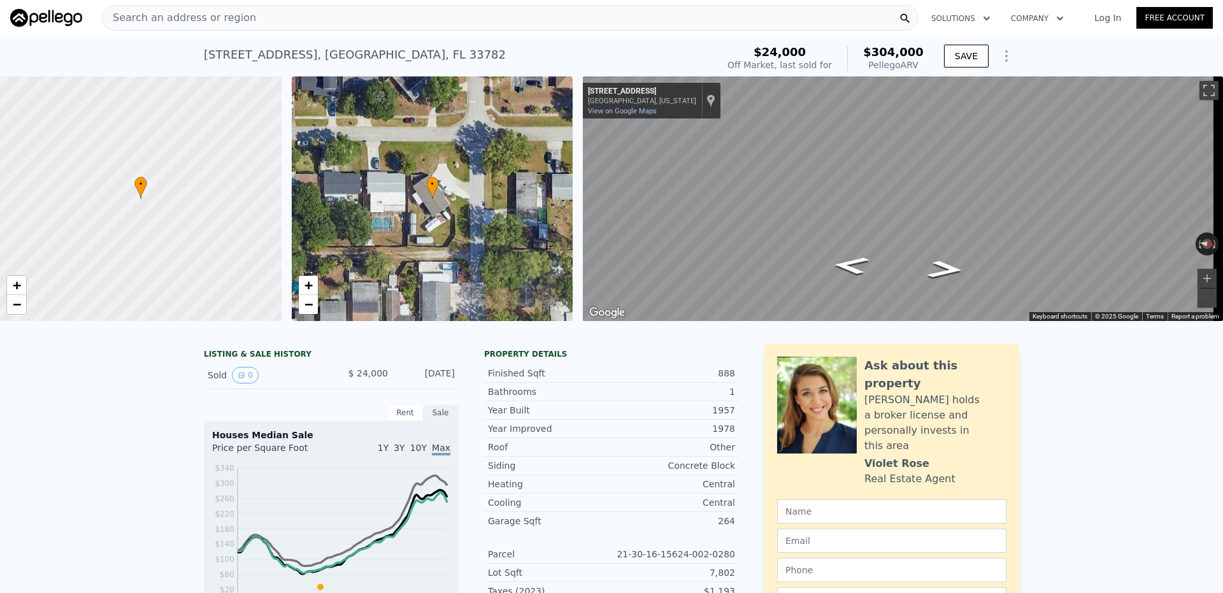
click at [448, 17] on div "Search an address or region" at bounding box center [510, 17] width 816 height 25
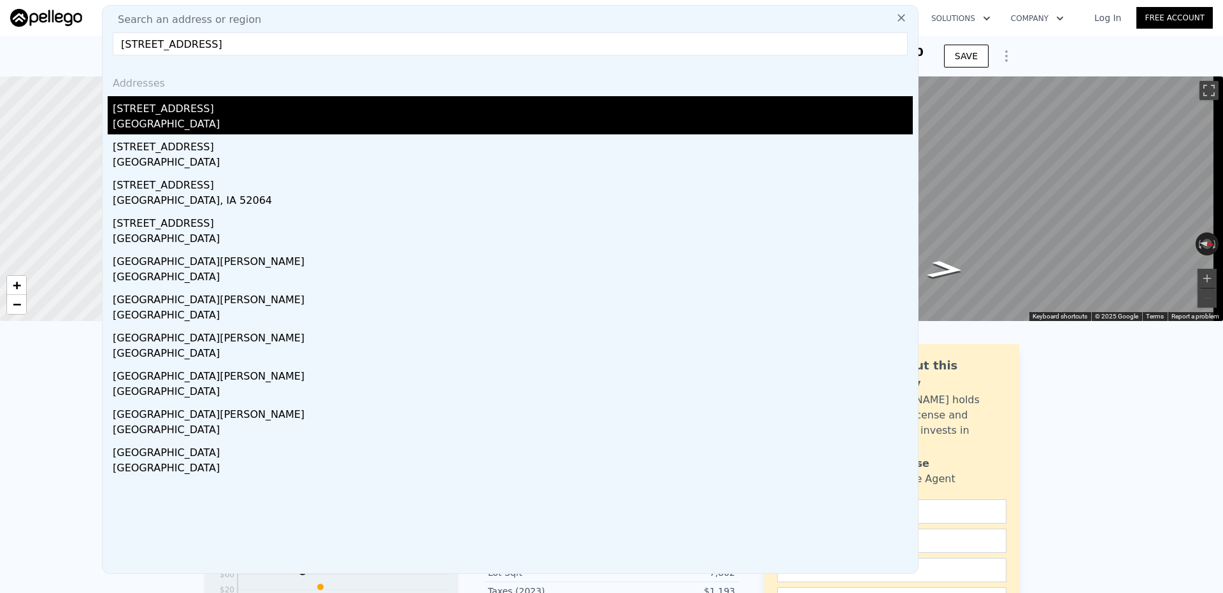
type input "[STREET_ADDRESS]"
click at [411, 118] on div "[GEOGRAPHIC_DATA]" at bounding box center [513, 126] width 800 height 18
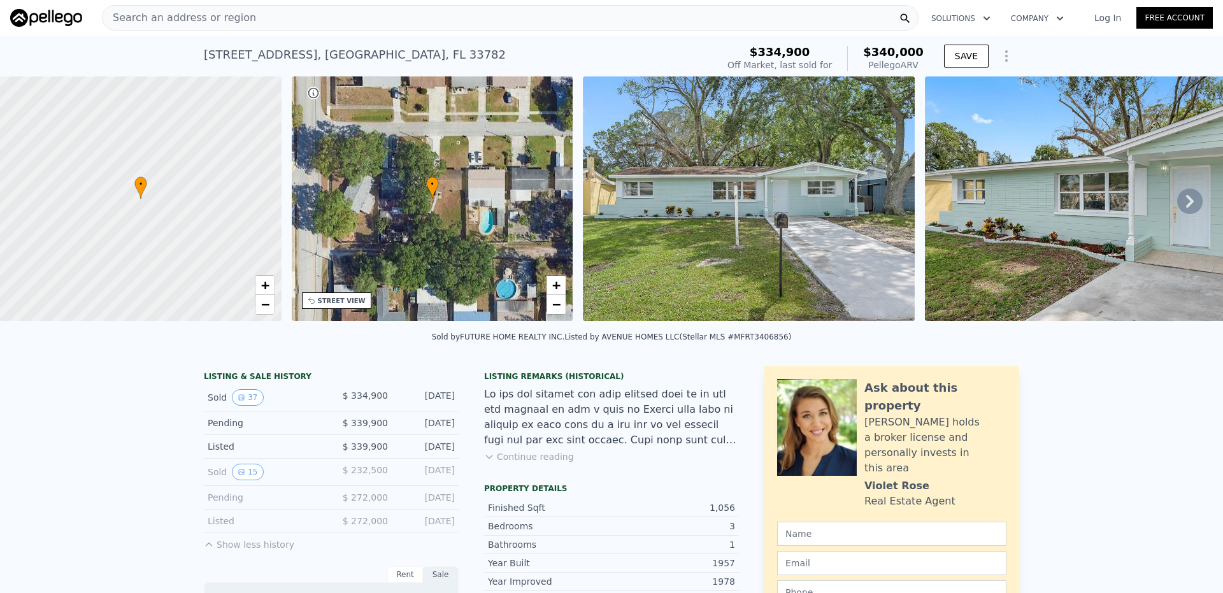
click at [1177, 202] on icon at bounding box center [1189, 200] width 25 height 25
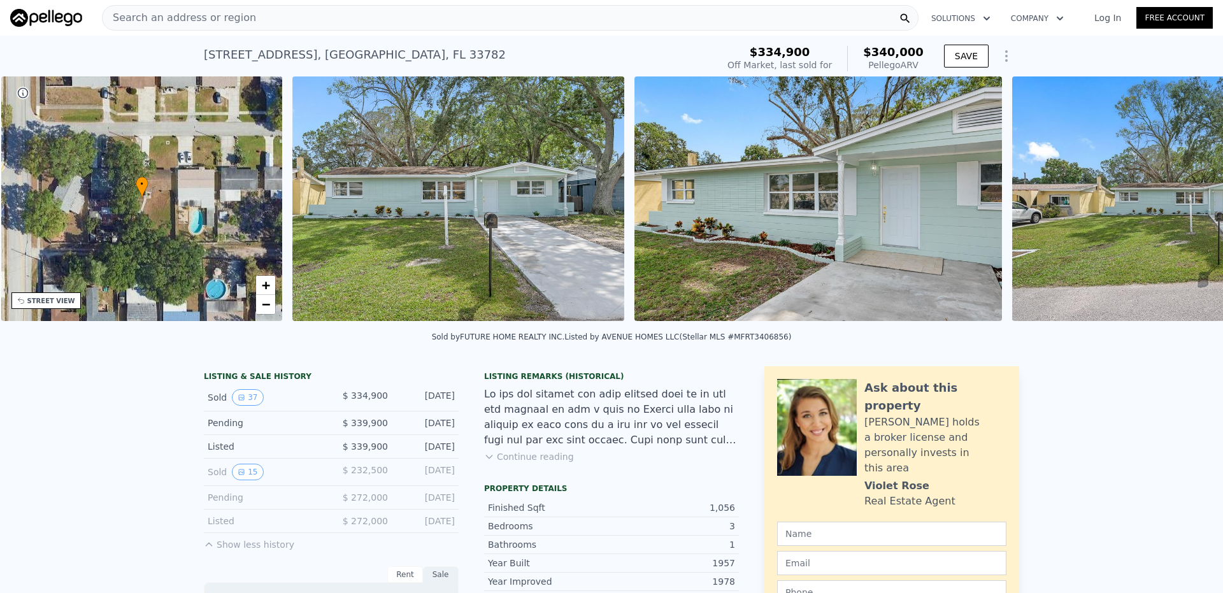
scroll to position [0, 297]
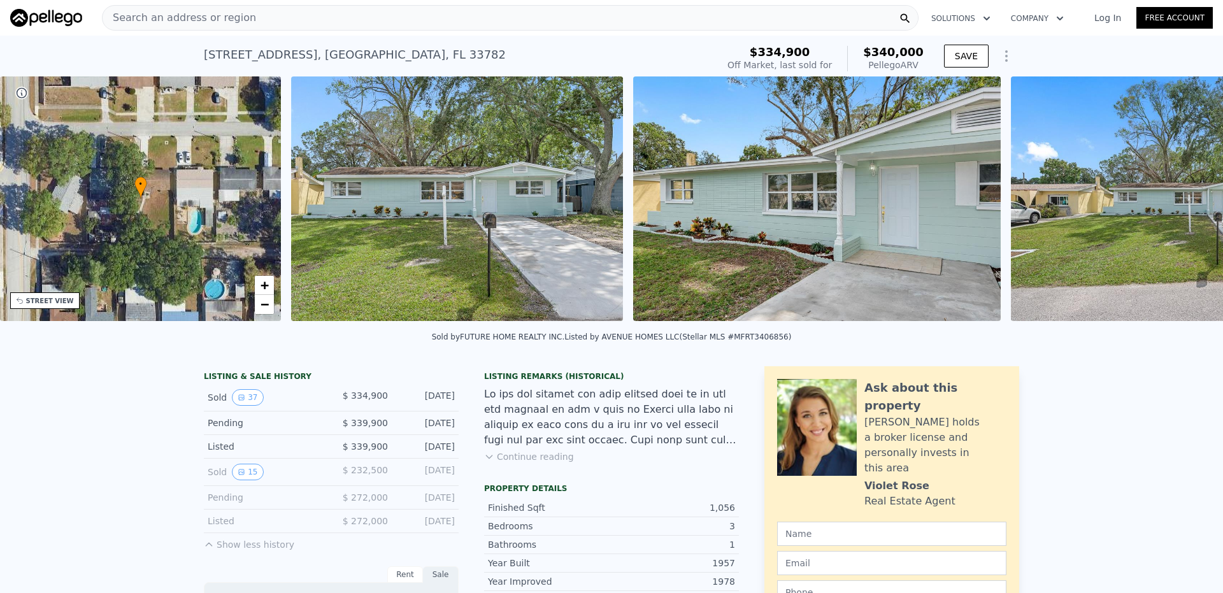
click at [1172, 202] on img at bounding box center [1194, 198] width 367 height 245
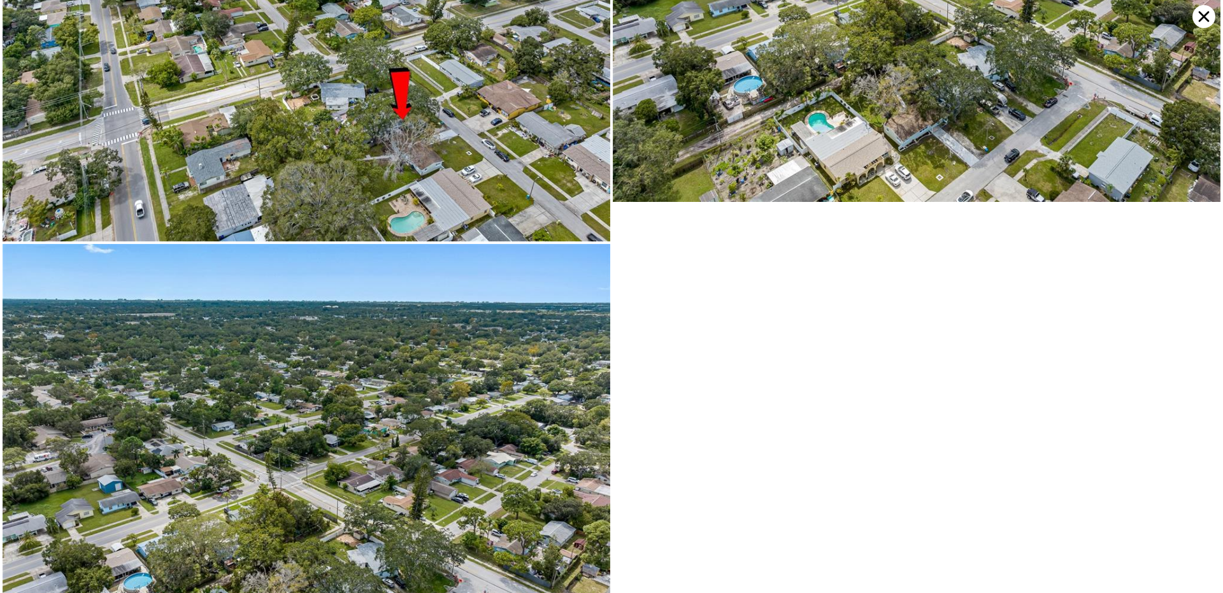
scroll to position [7357, 0]
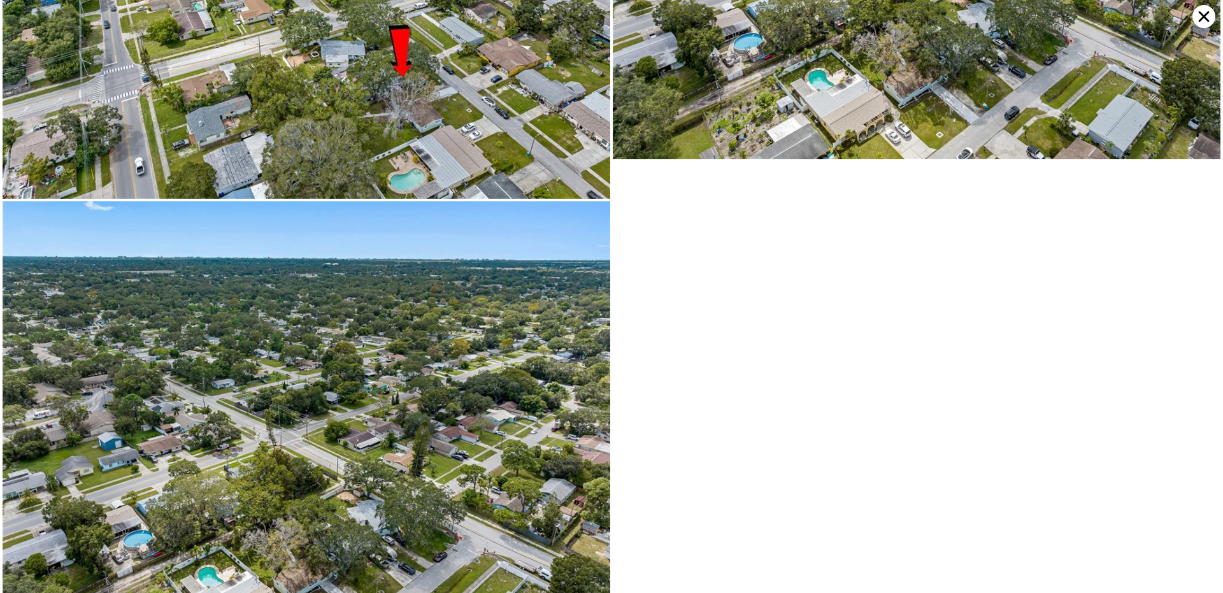
click at [1200, 14] on icon at bounding box center [1203, 16] width 11 height 11
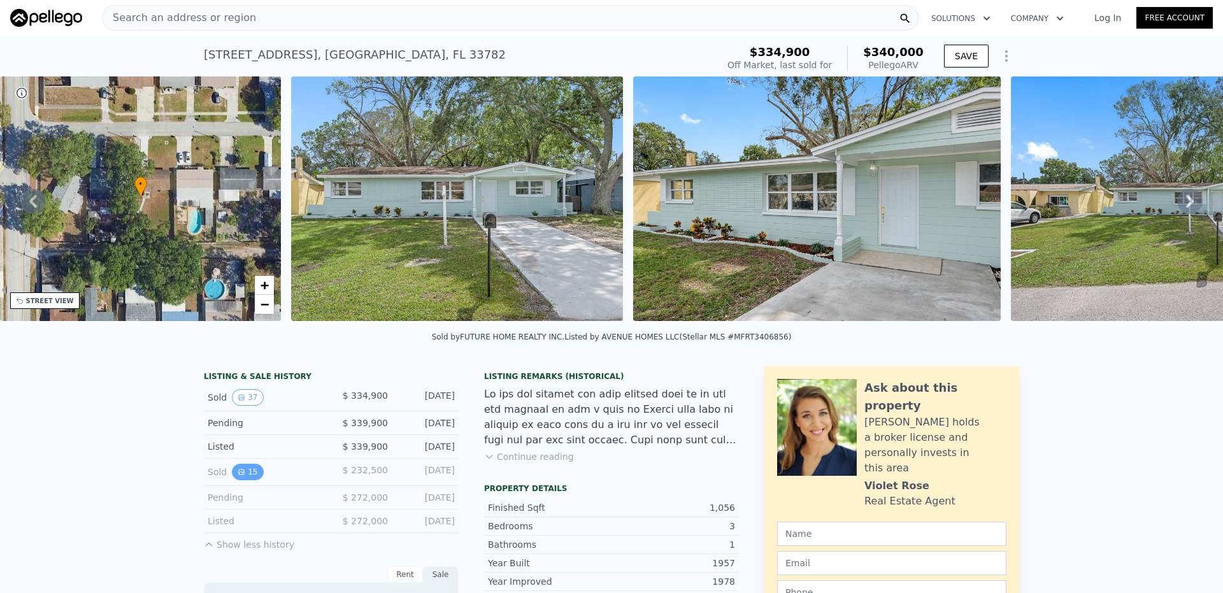
click at [239, 474] on icon "View historical data" at bounding box center [241, 471] width 5 height 5
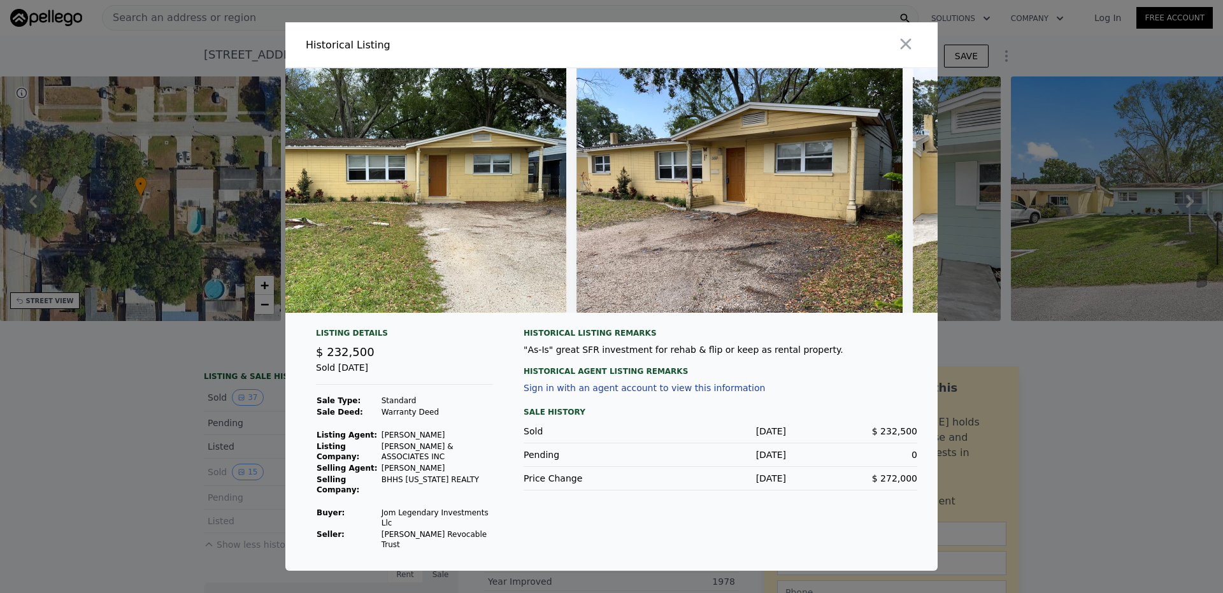
scroll to position [0, 0]
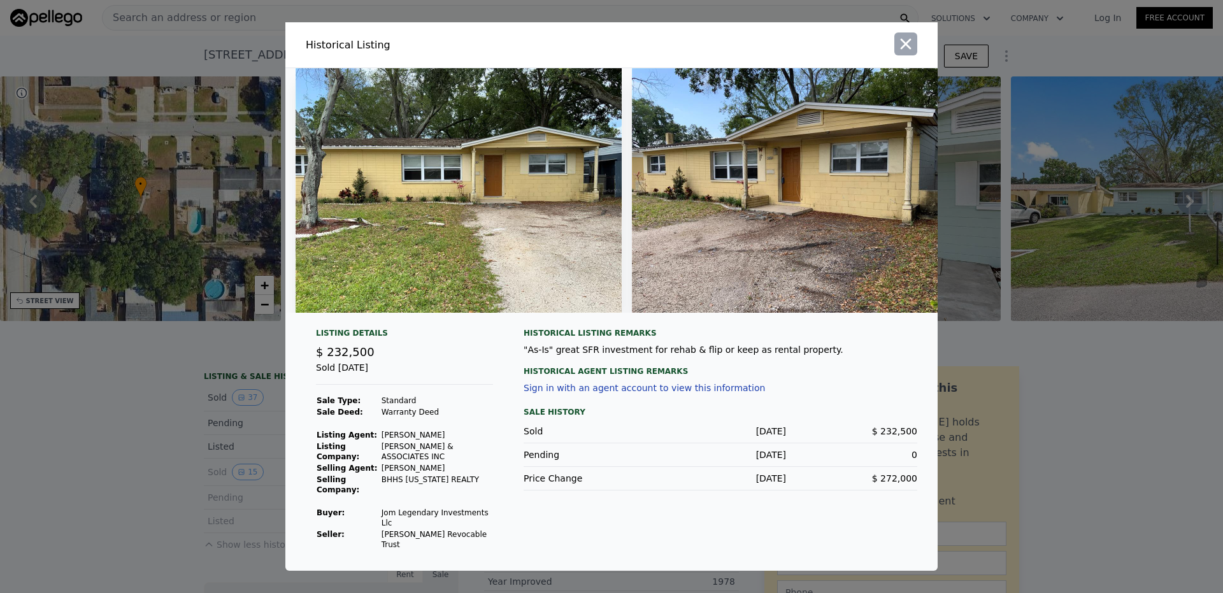
click at [905, 46] on icon "button" at bounding box center [906, 44] width 18 height 18
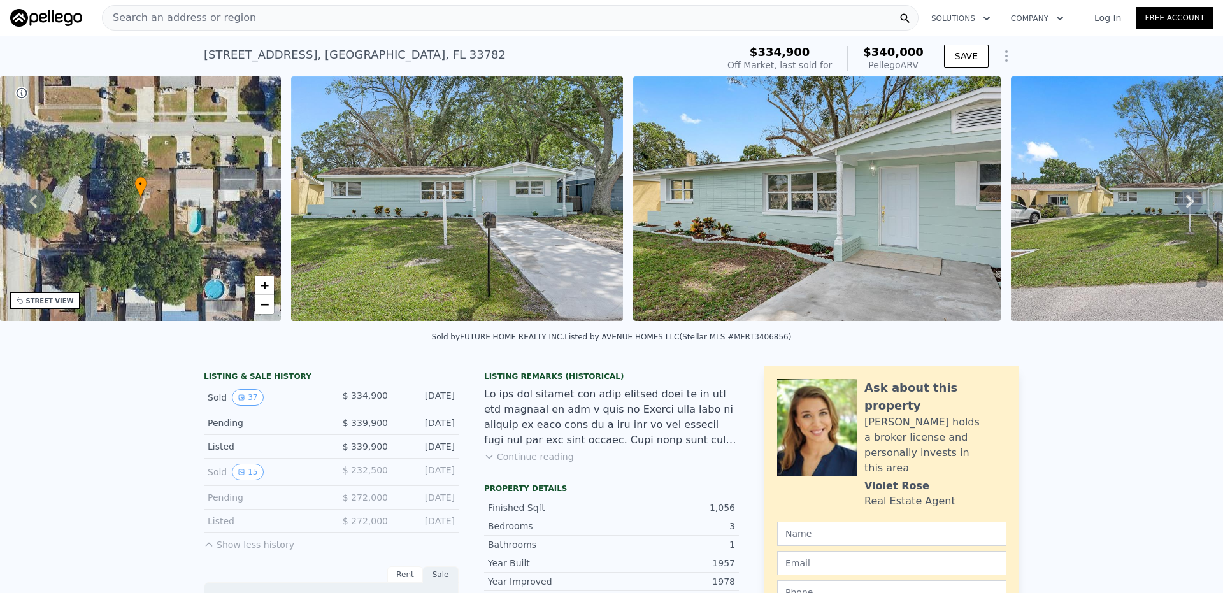
drag, startPoint x: 238, startPoint y: 409, endPoint x: 572, endPoint y: 513, distance: 350.5
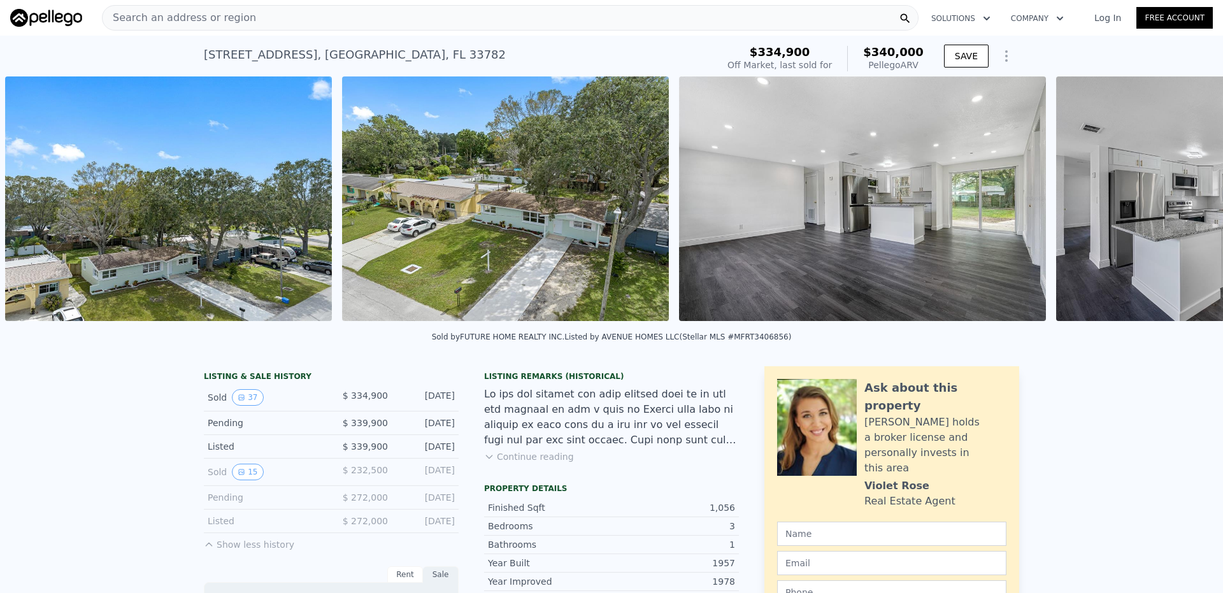
scroll to position [0, 2783]
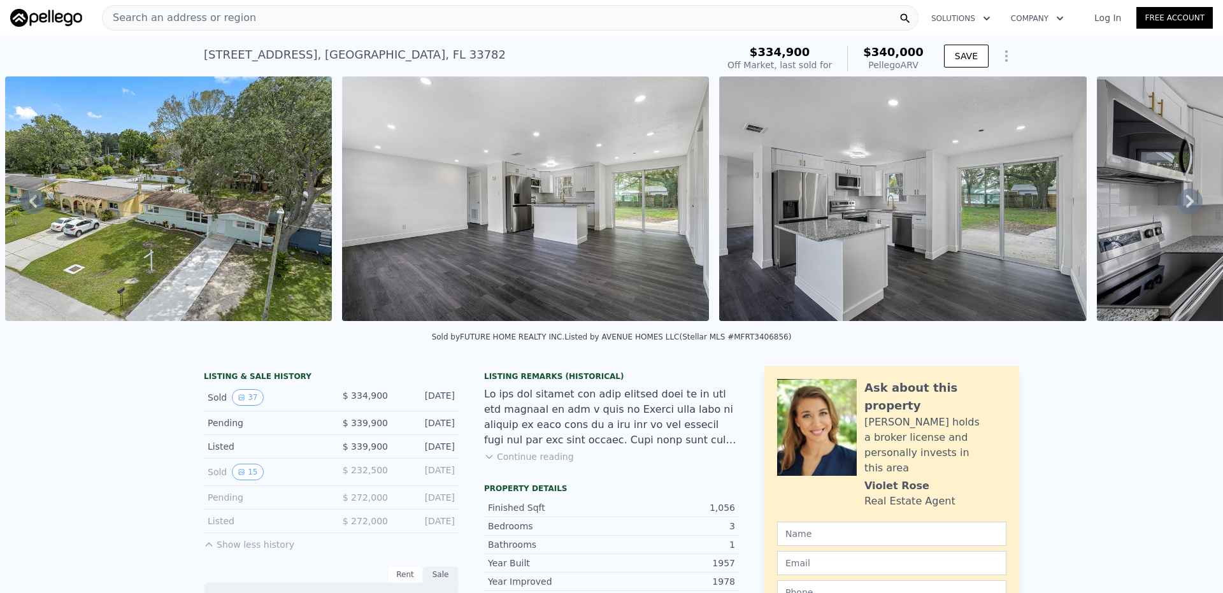
click at [1184, 208] on icon at bounding box center [1189, 200] width 25 height 25
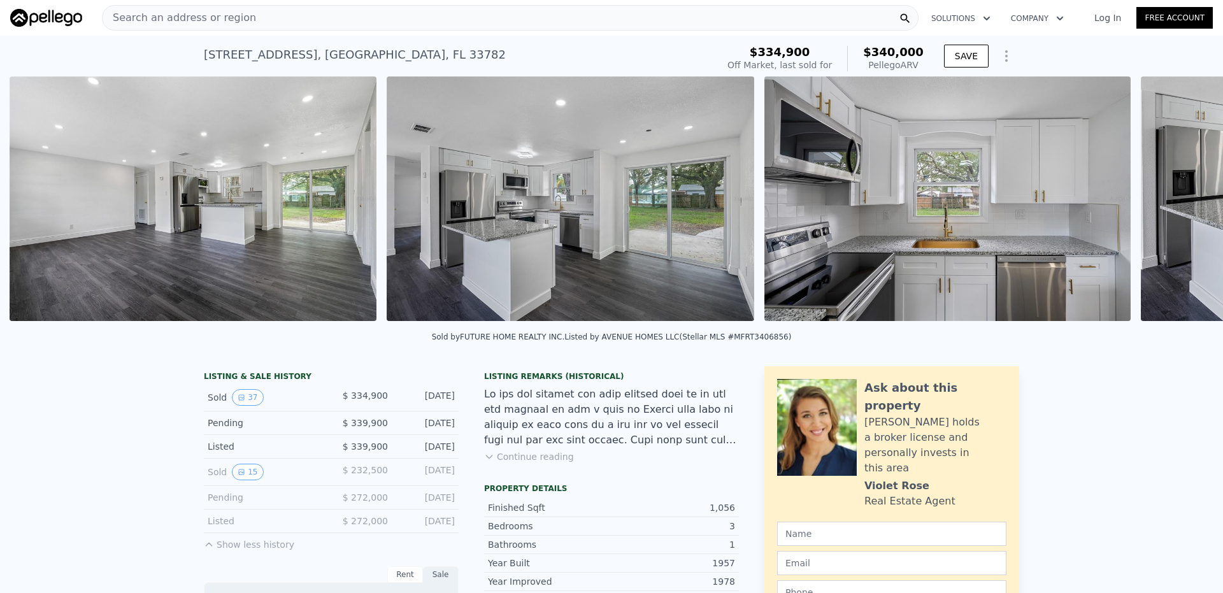
scroll to position [0, 3120]
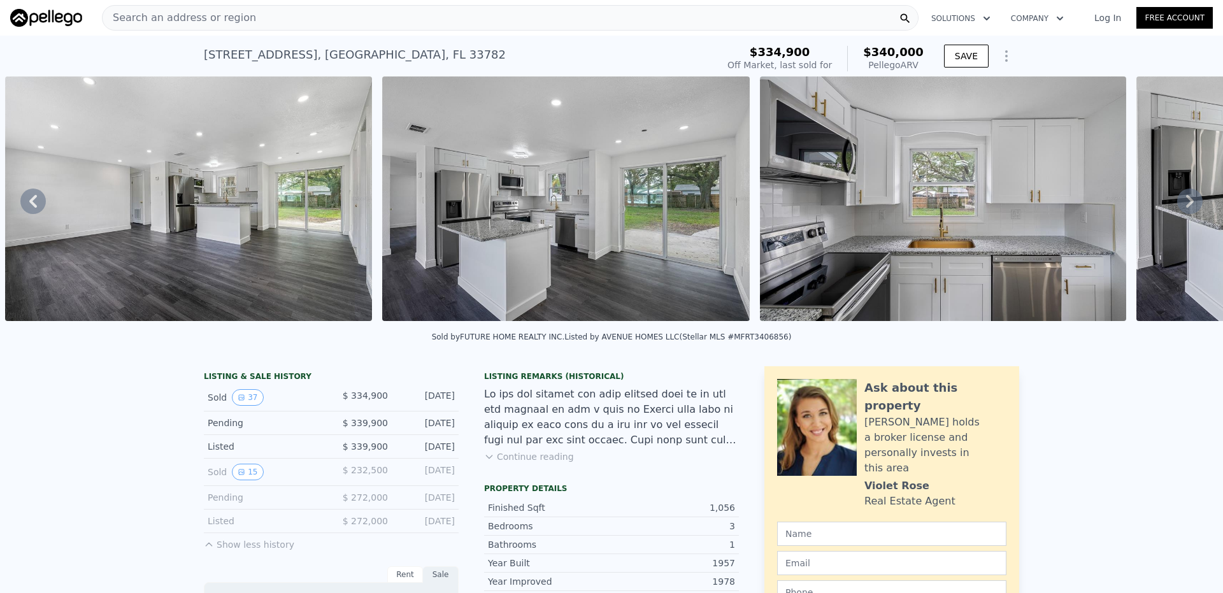
click at [1177, 208] on icon at bounding box center [1189, 200] width 25 height 25
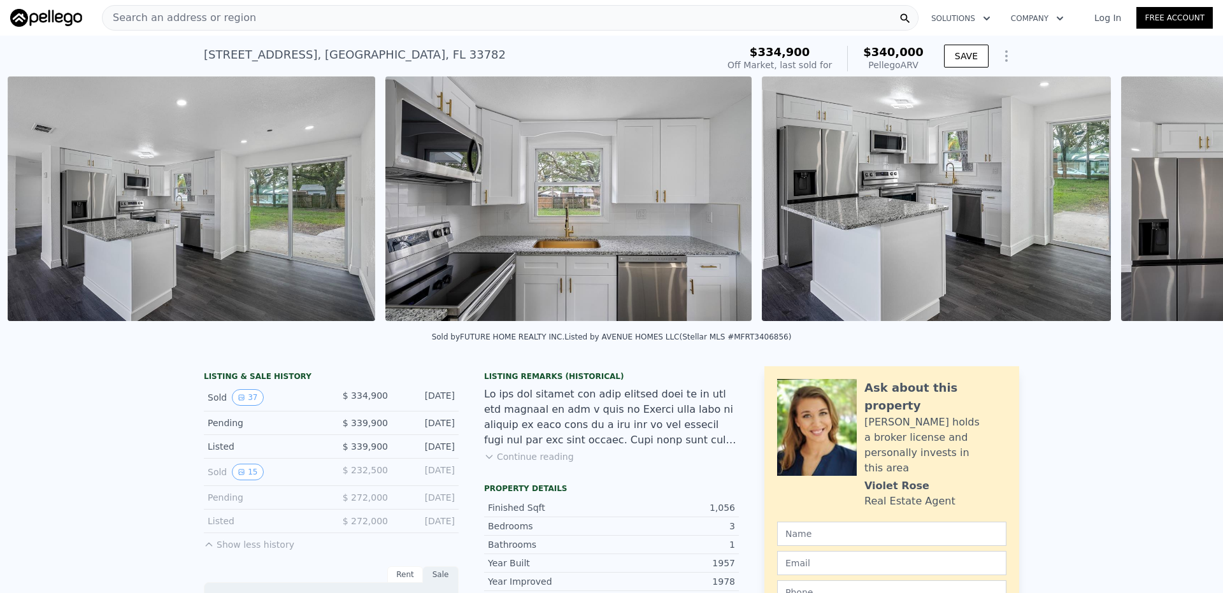
scroll to position [0, 3497]
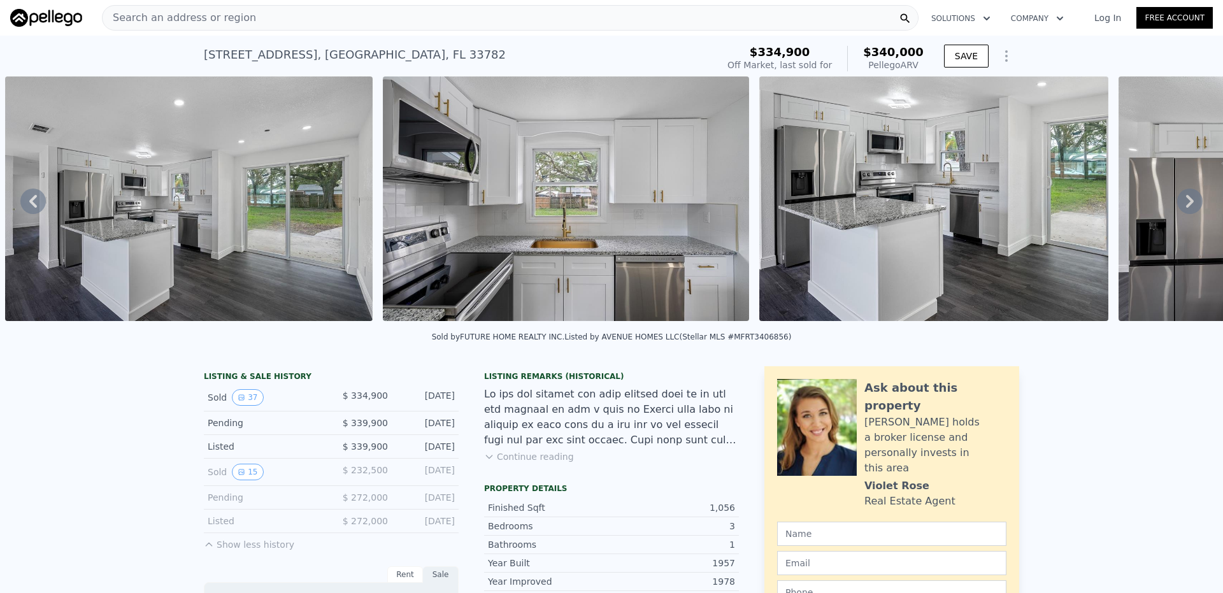
click at [1177, 208] on icon at bounding box center [1189, 200] width 25 height 25
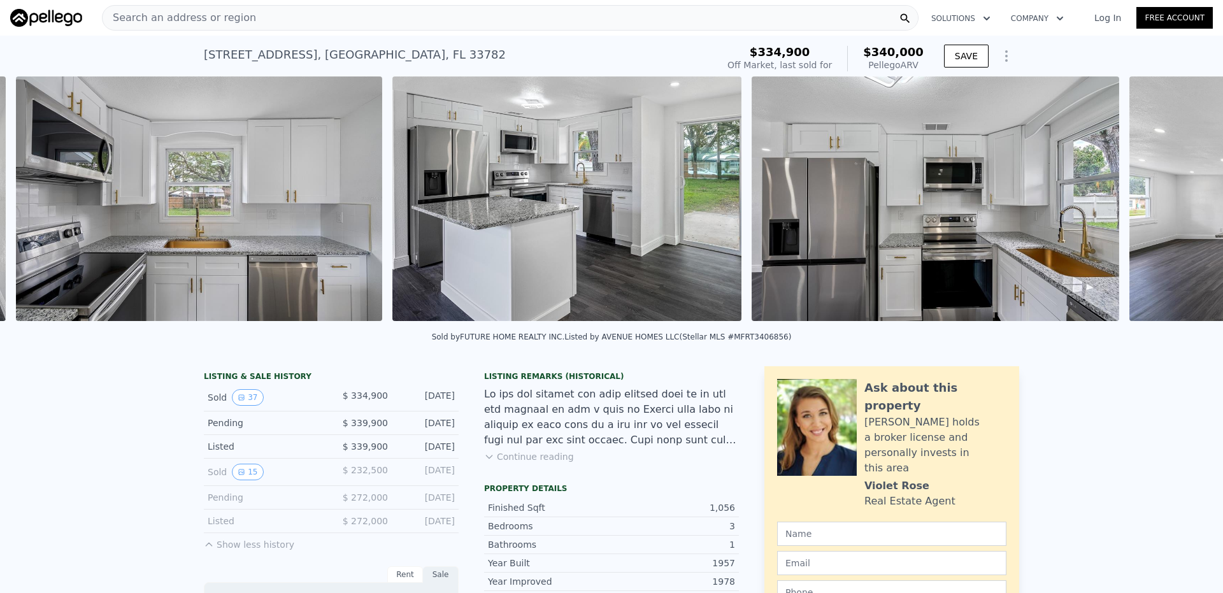
scroll to position [0, 3874]
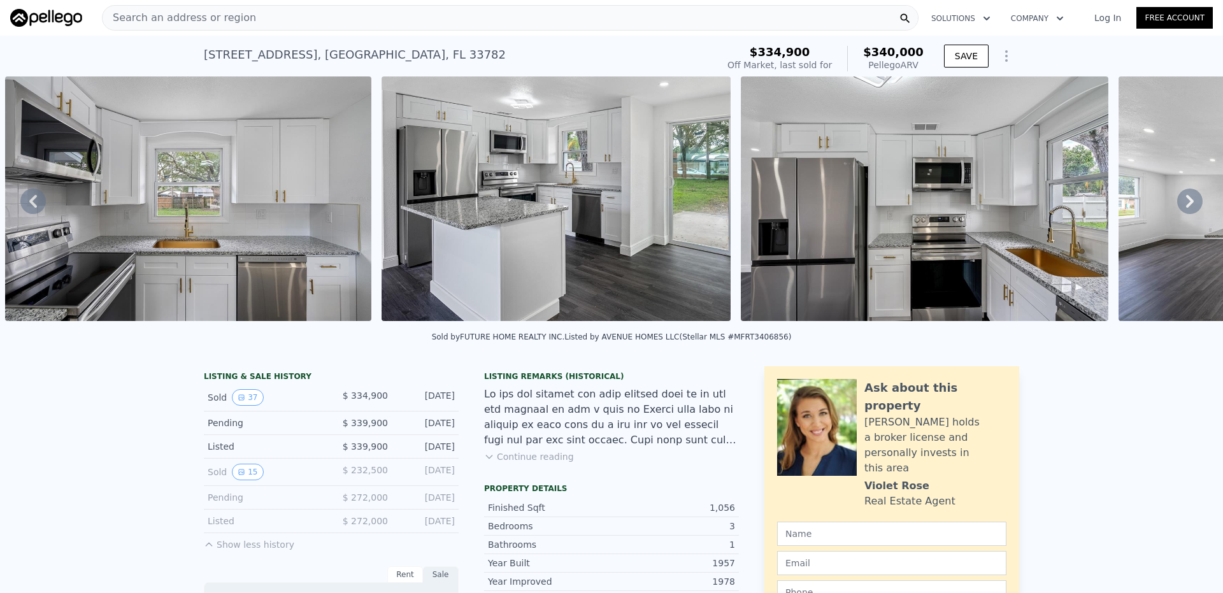
click at [1177, 208] on icon at bounding box center [1189, 200] width 25 height 25
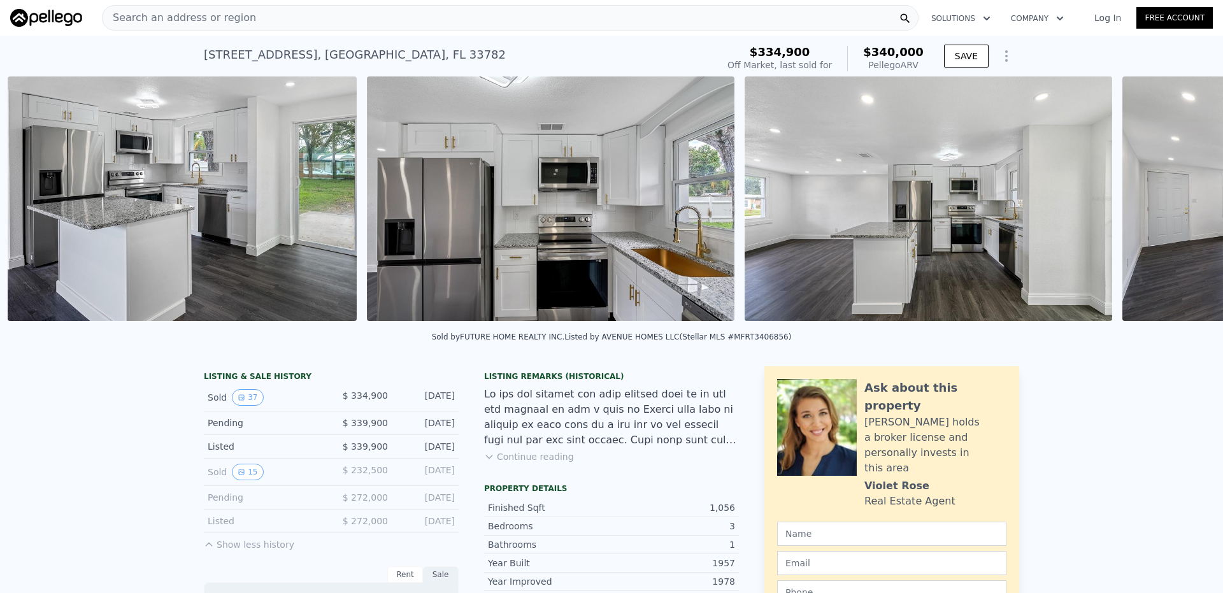
scroll to position [0, 4251]
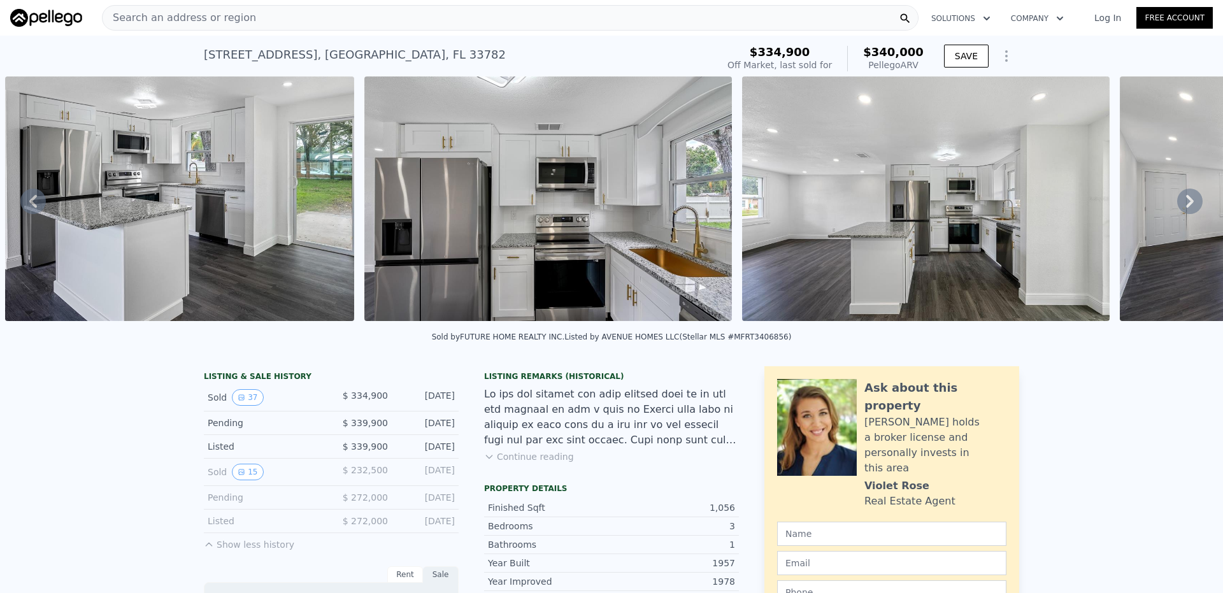
click at [1177, 208] on icon at bounding box center [1189, 200] width 25 height 25
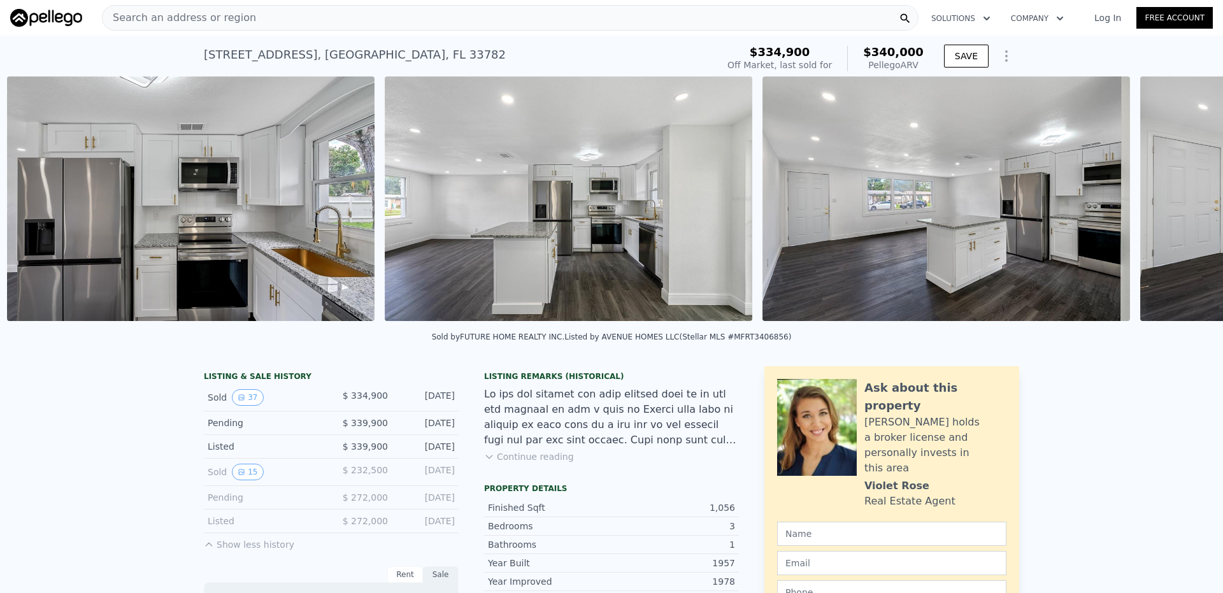
scroll to position [0, 4610]
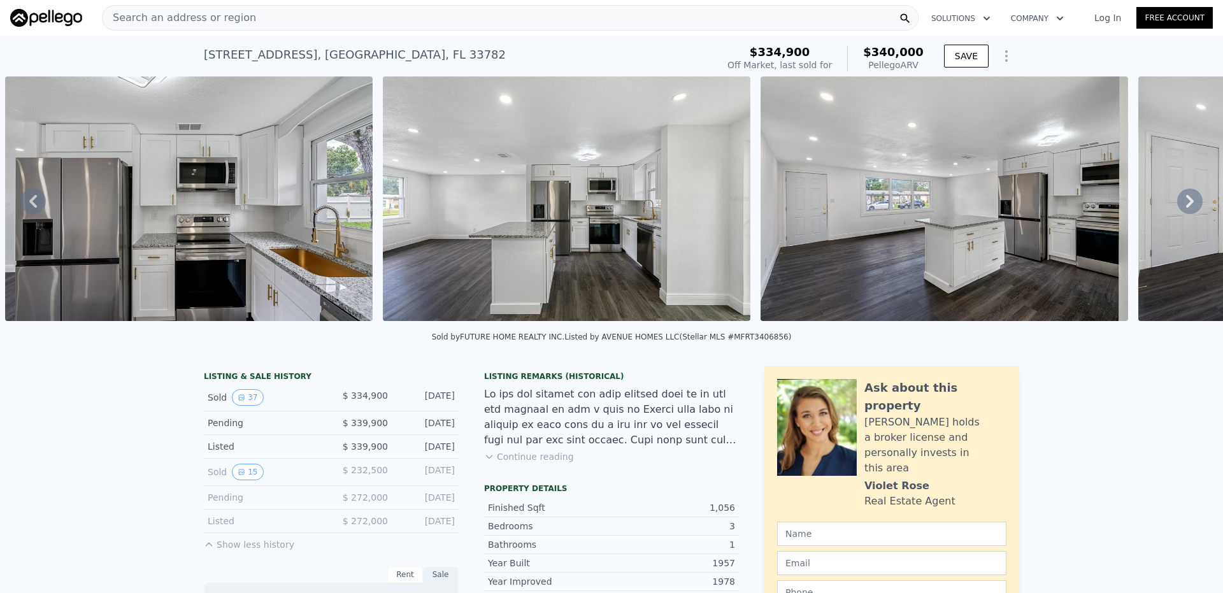
click at [1177, 208] on icon at bounding box center [1189, 200] width 25 height 25
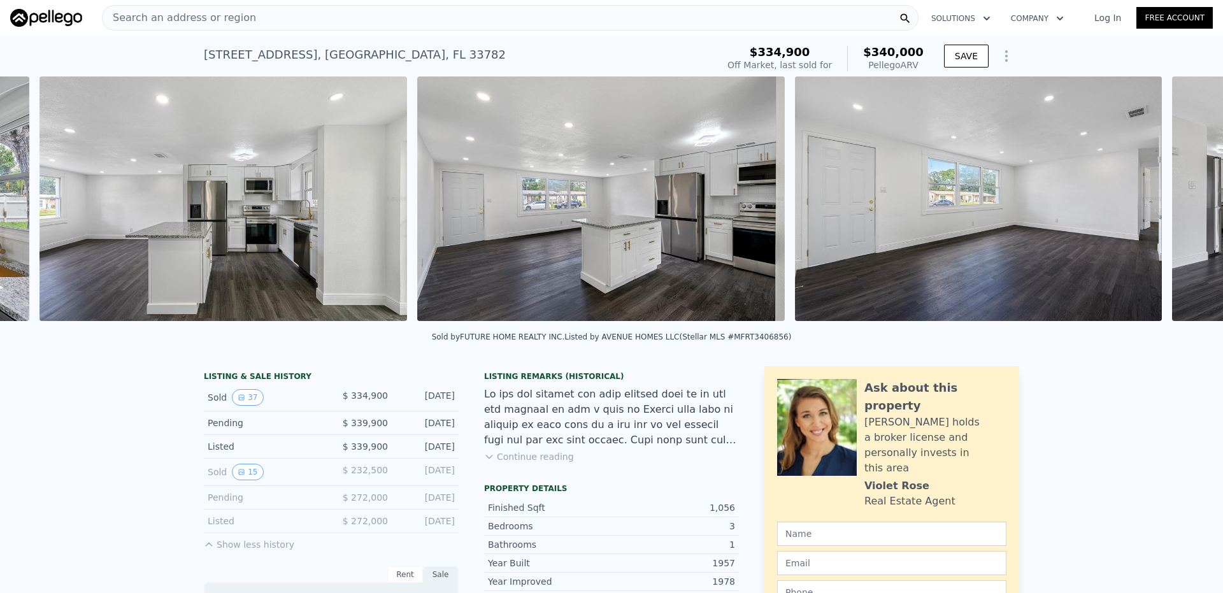
scroll to position [0, 4987]
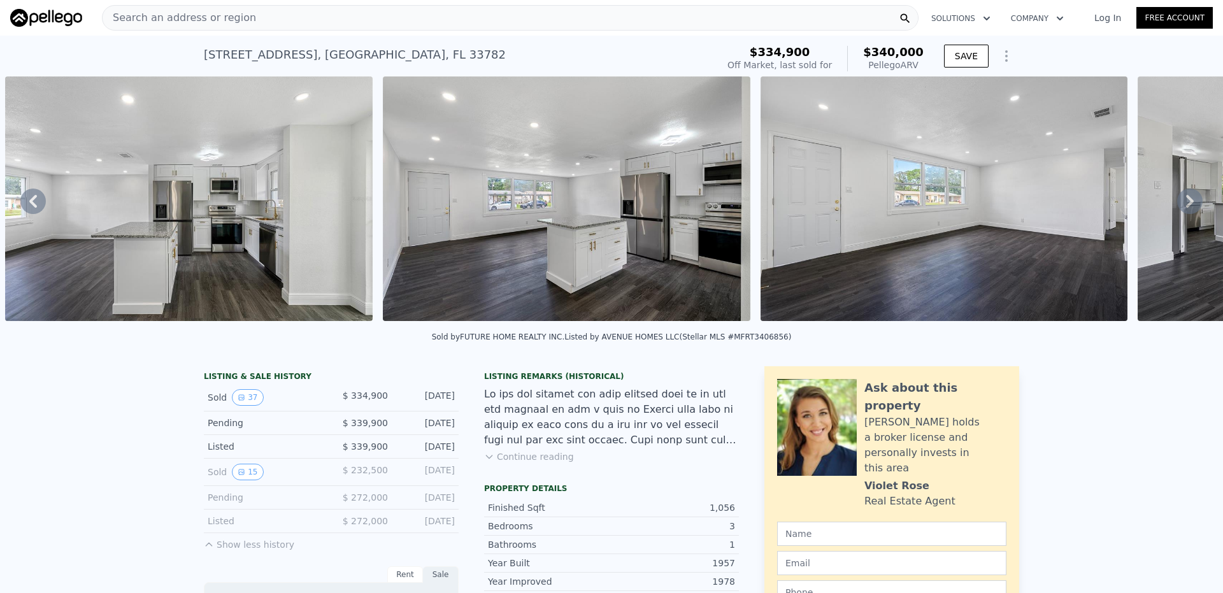
click at [1177, 208] on icon at bounding box center [1189, 200] width 25 height 25
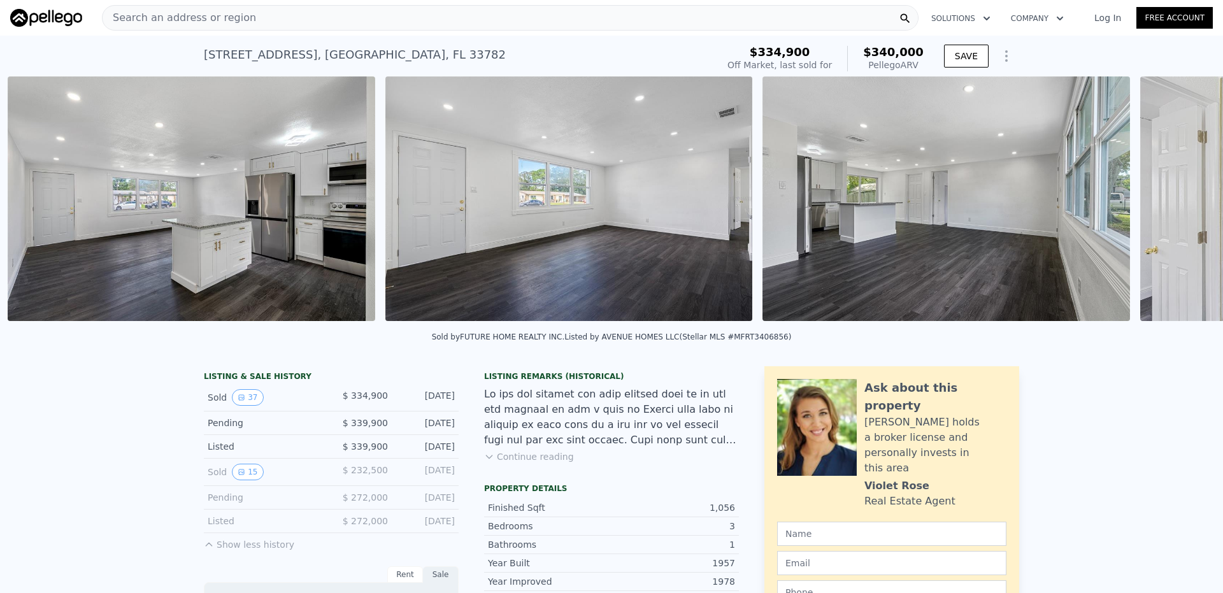
scroll to position [0, 5365]
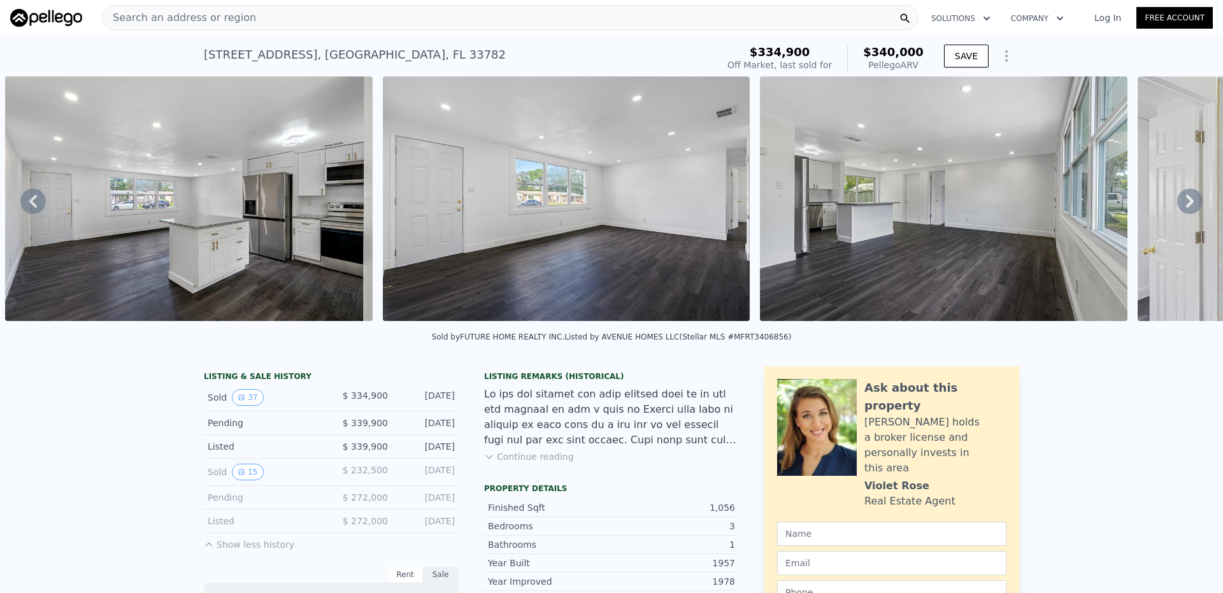
click at [1177, 208] on icon at bounding box center [1189, 200] width 25 height 25
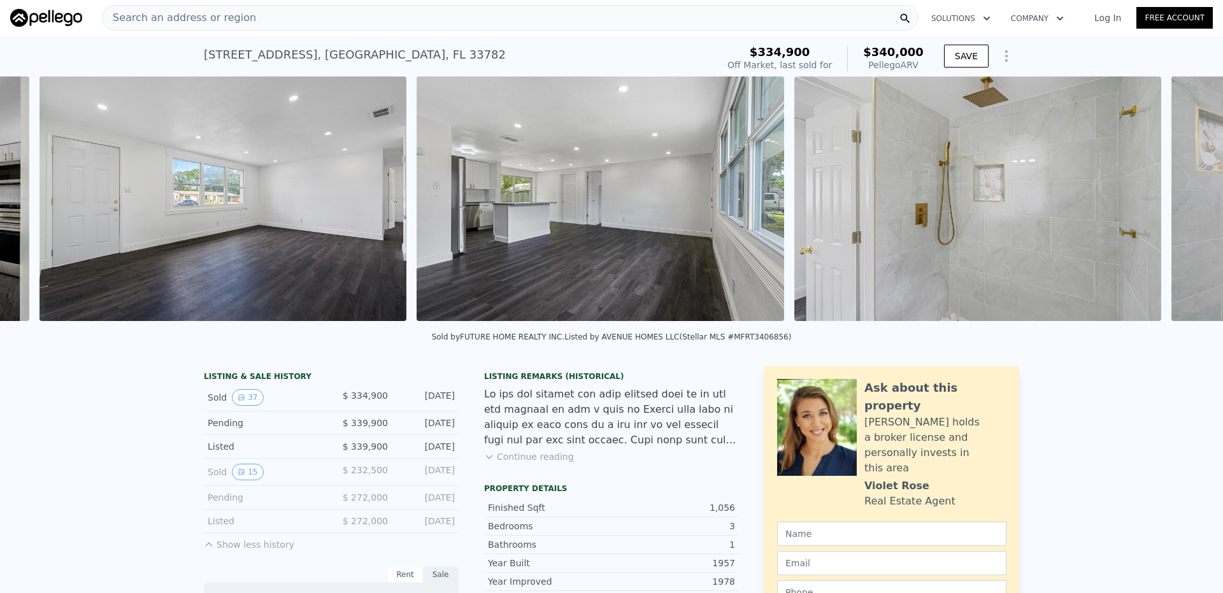
scroll to position [0, 5743]
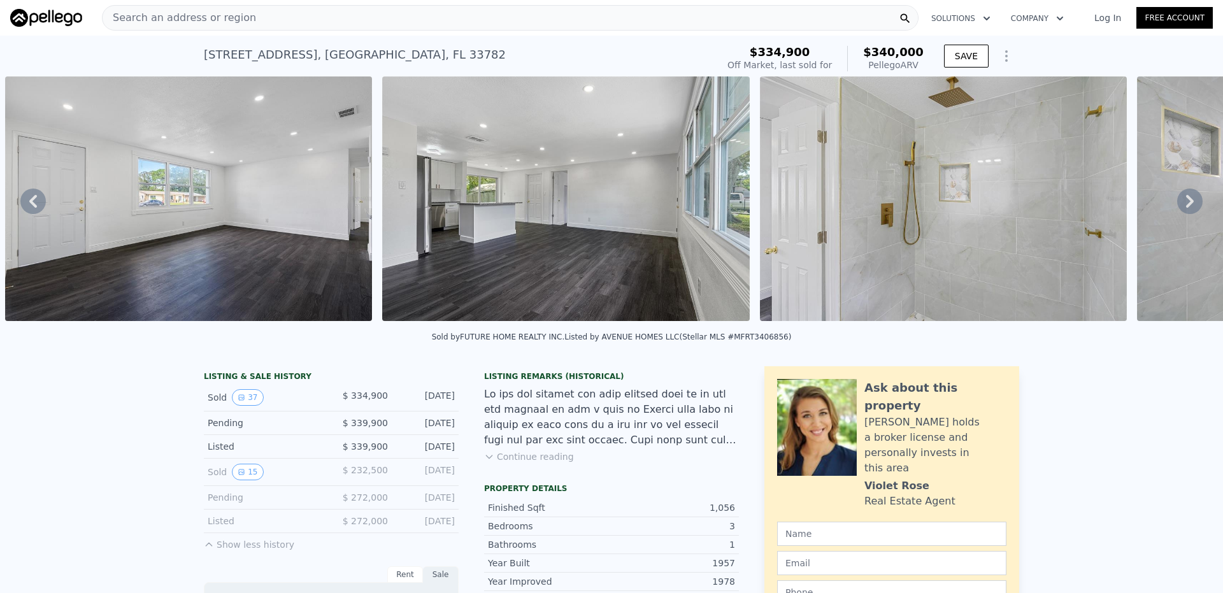
click at [1177, 208] on icon at bounding box center [1189, 200] width 25 height 25
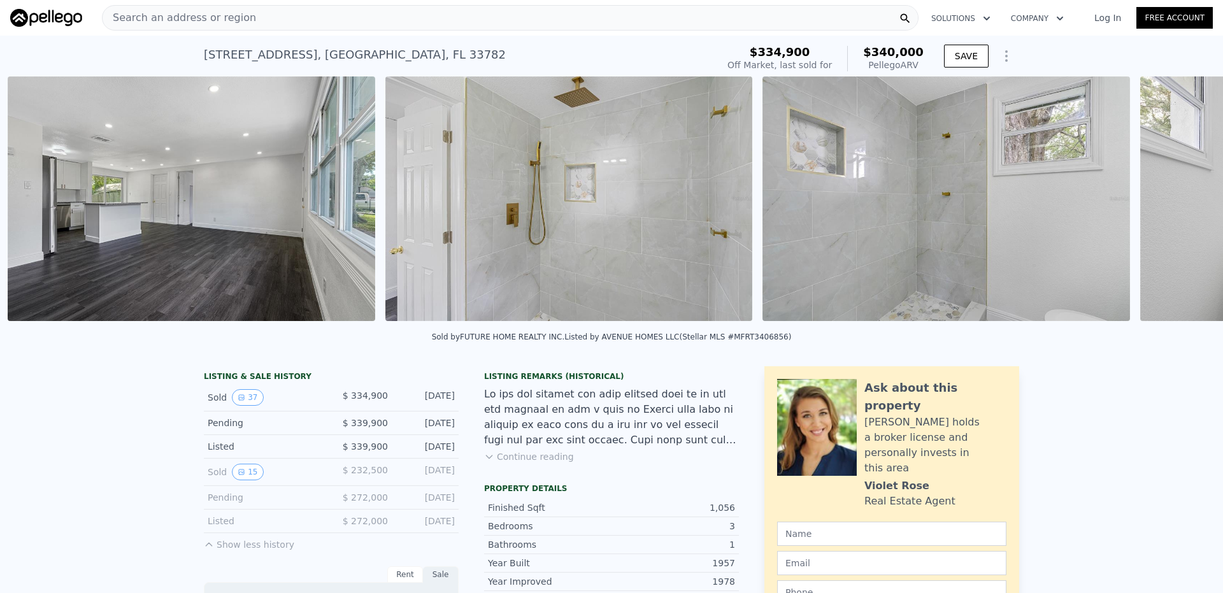
scroll to position [0, 6120]
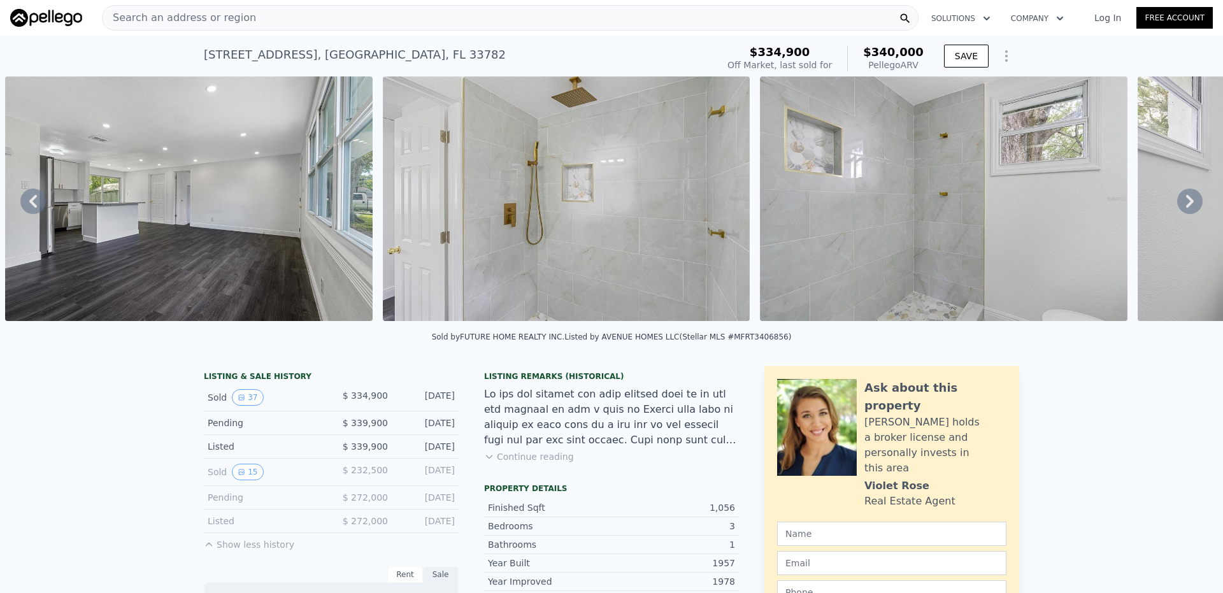
click at [1177, 208] on icon at bounding box center [1189, 200] width 25 height 25
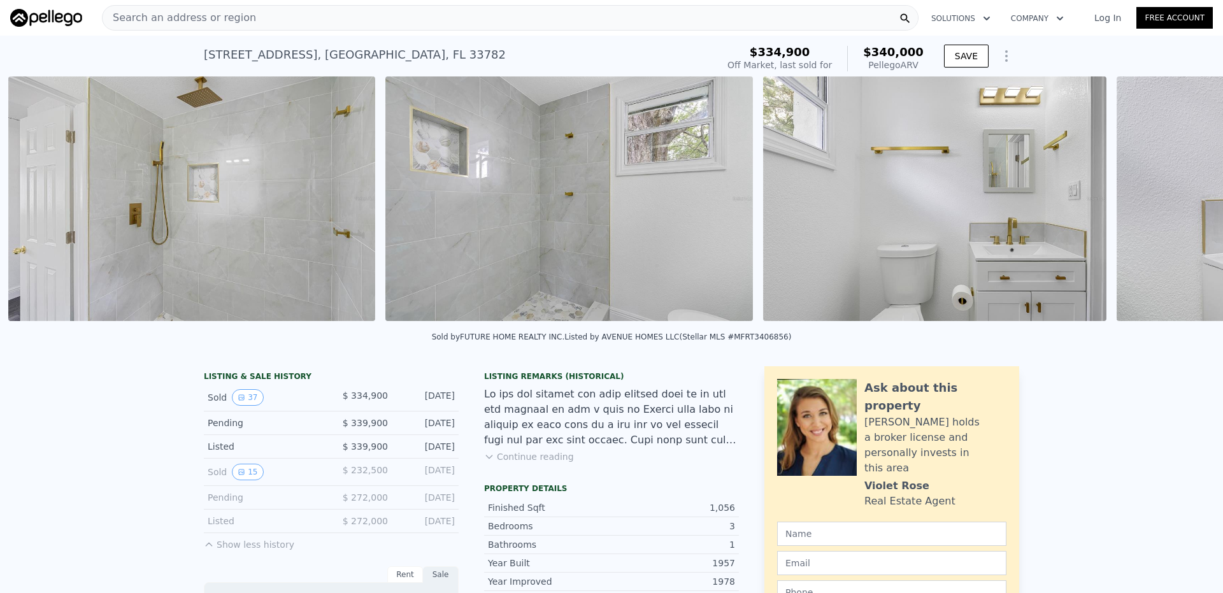
scroll to position [0, 6497]
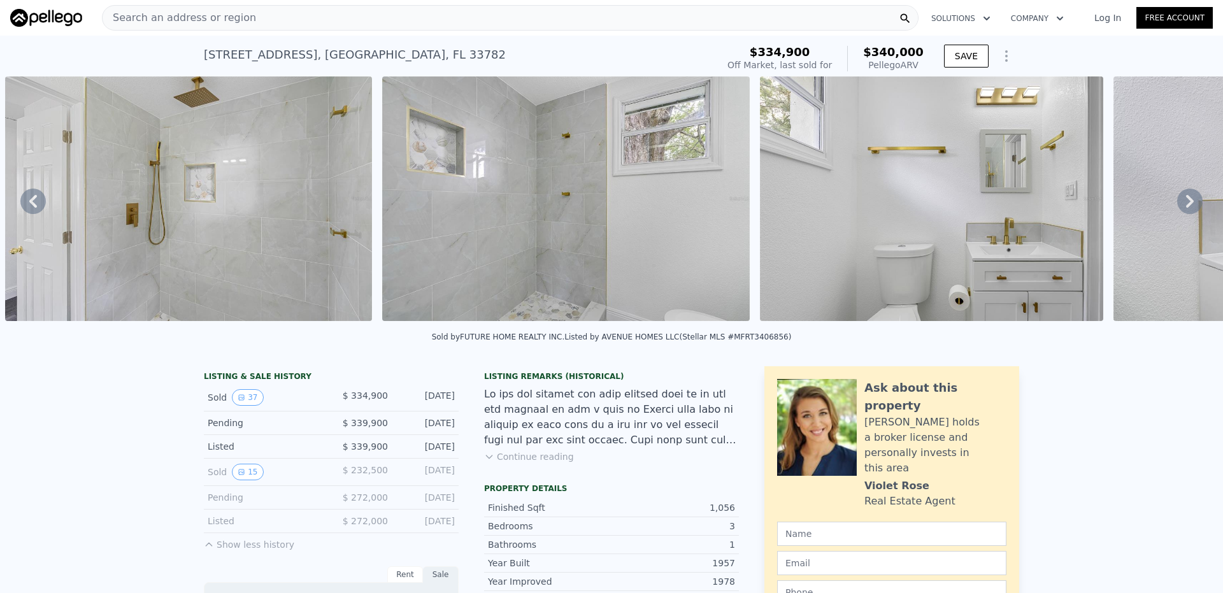
click at [1177, 208] on icon at bounding box center [1189, 200] width 25 height 25
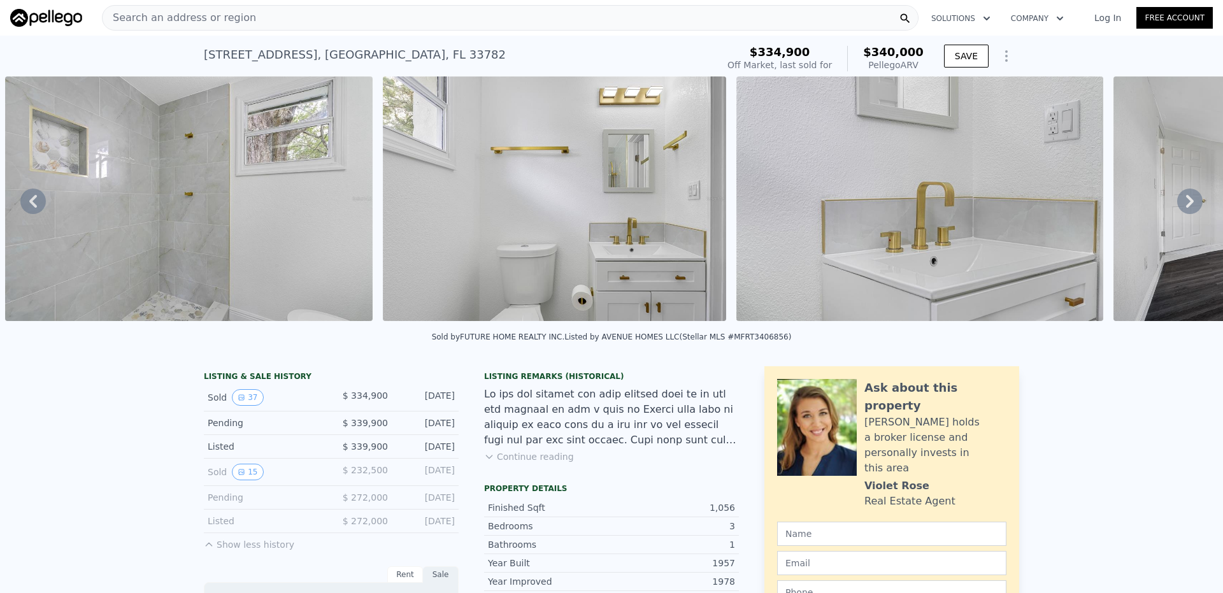
click at [1177, 208] on icon at bounding box center [1189, 200] width 25 height 25
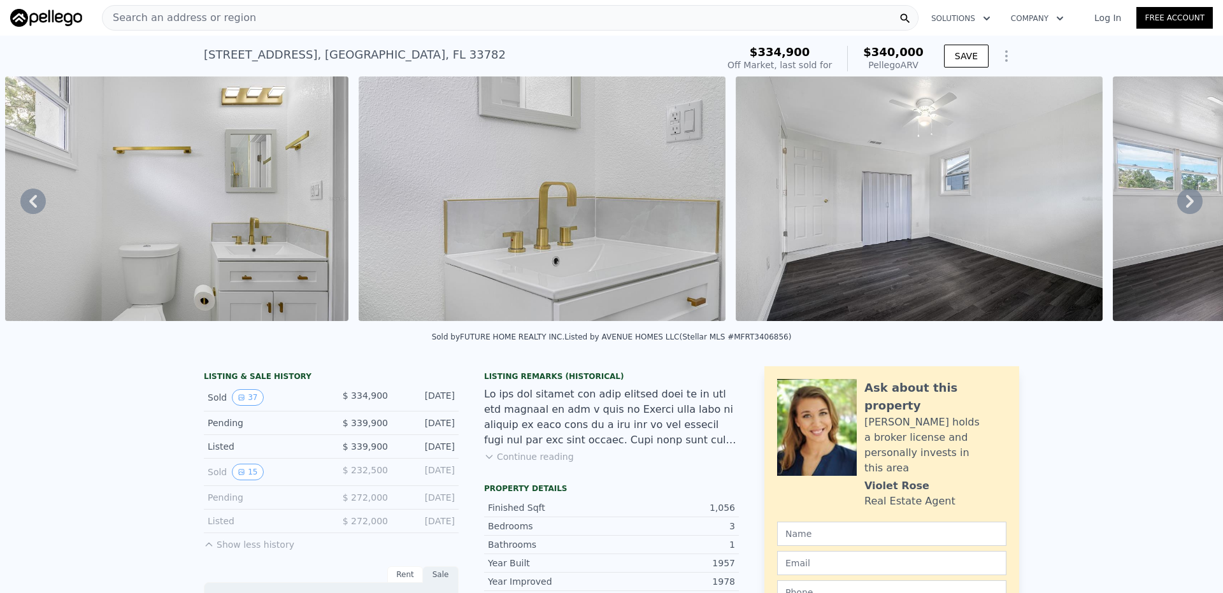
click at [1177, 208] on icon at bounding box center [1189, 200] width 25 height 25
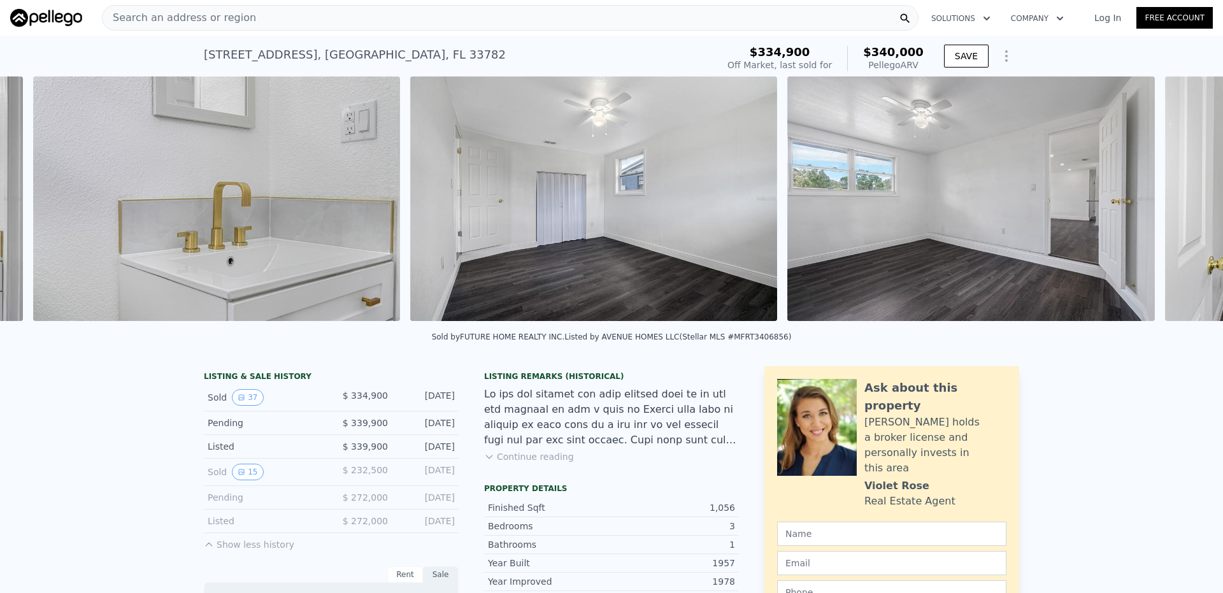
scroll to position [0, 7605]
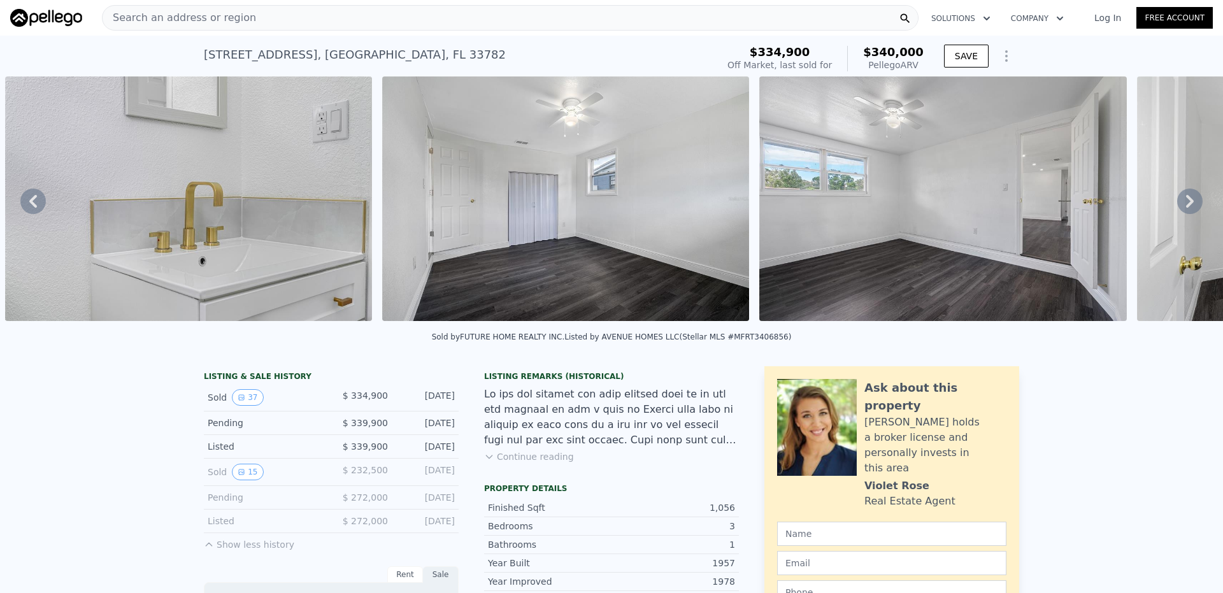
click at [1177, 208] on icon at bounding box center [1189, 200] width 25 height 25
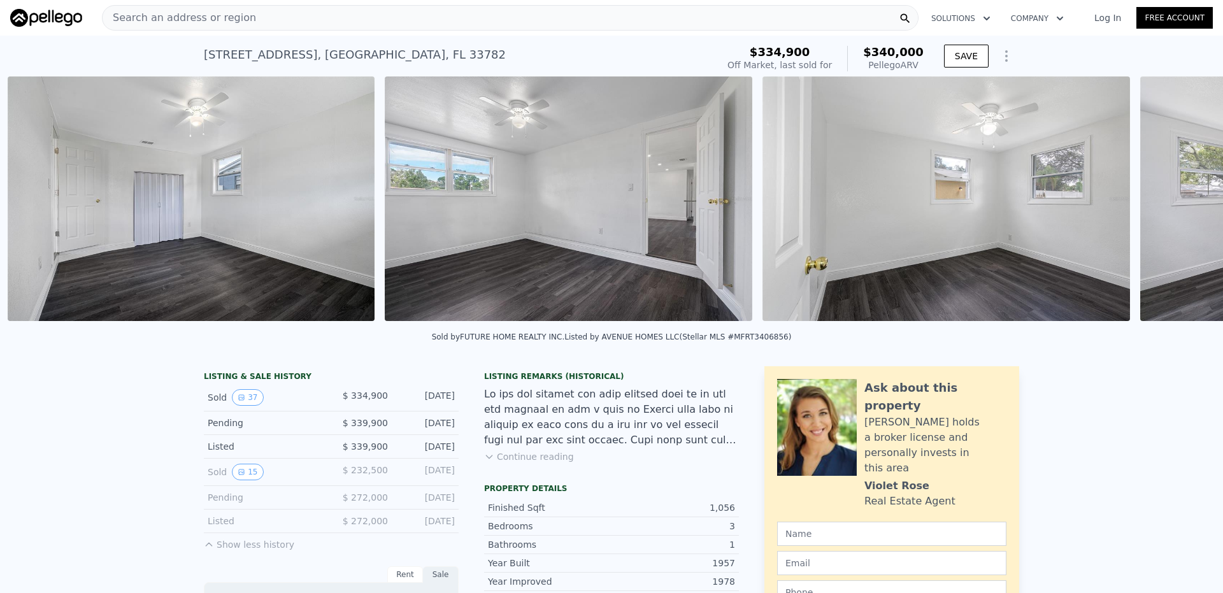
scroll to position [0, 7982]
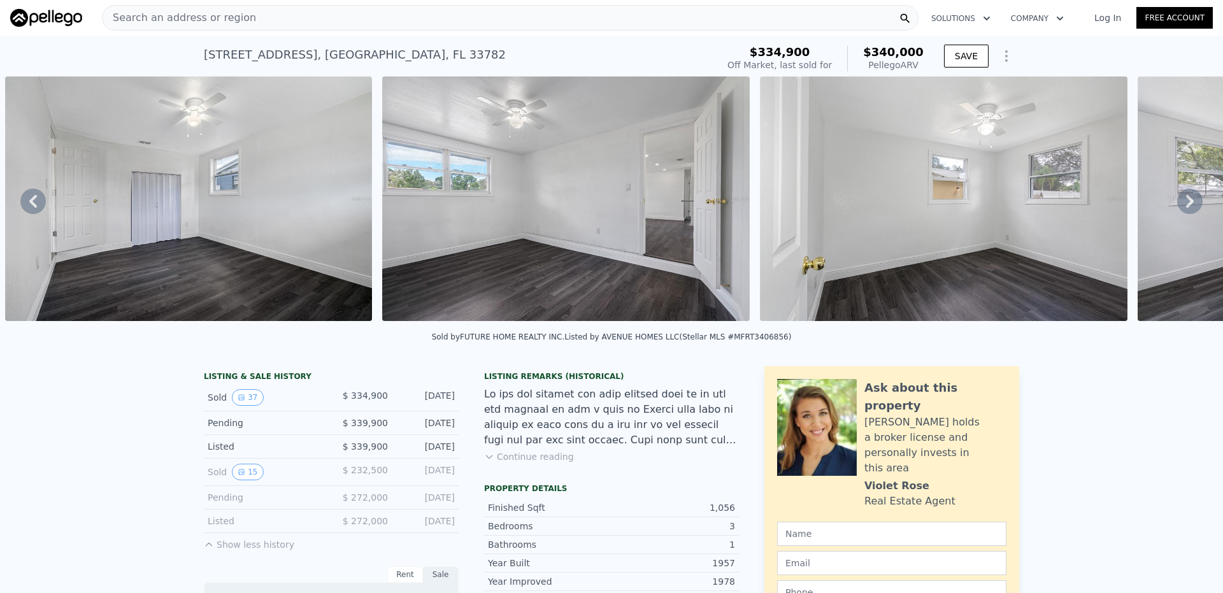
click at [1186, 208] on icon at bounding box center [1190, 201] width 8 height 13
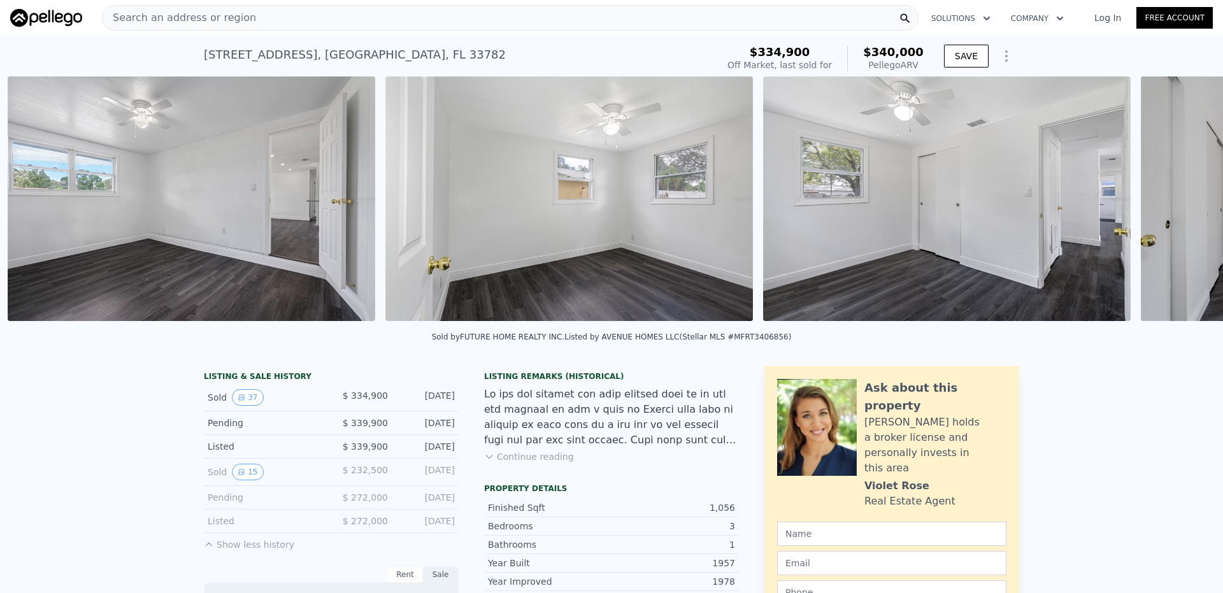
scroll to position [0, 8359]
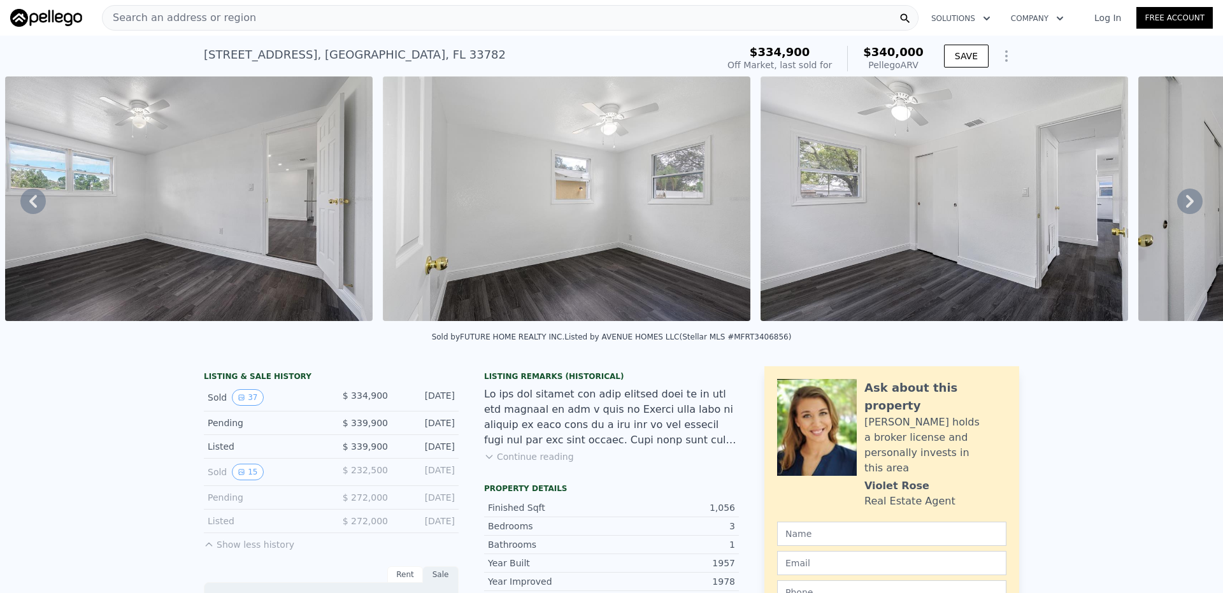
click at [1186, 208] on icon at bounding box center [1190, 201] width 8 height 13
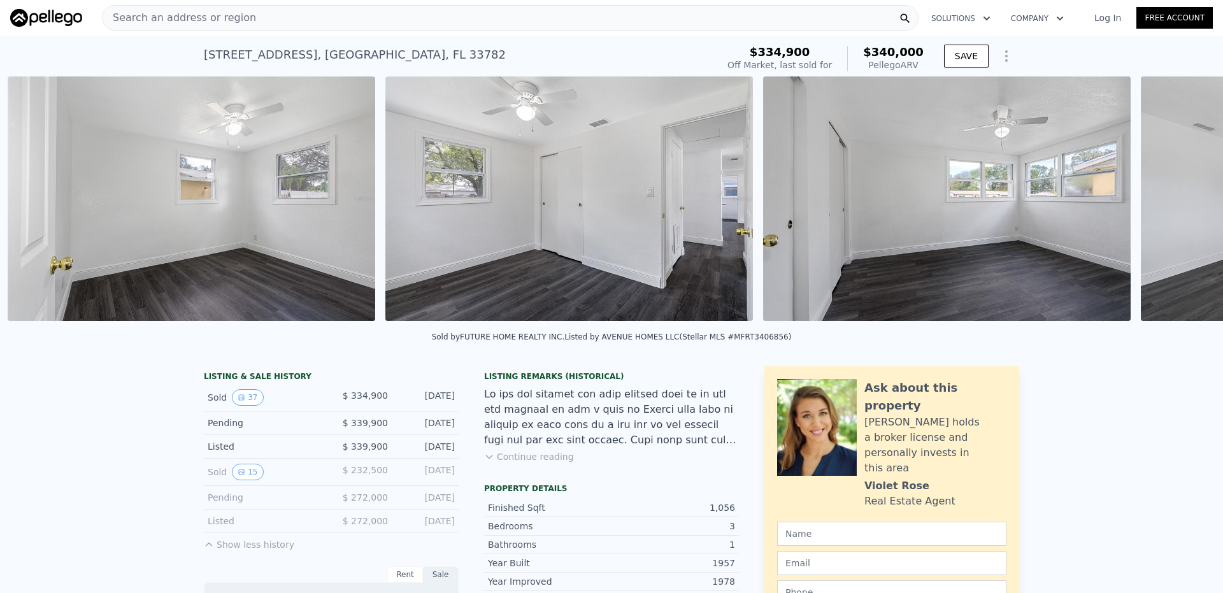
scroll to position [0, 8737]
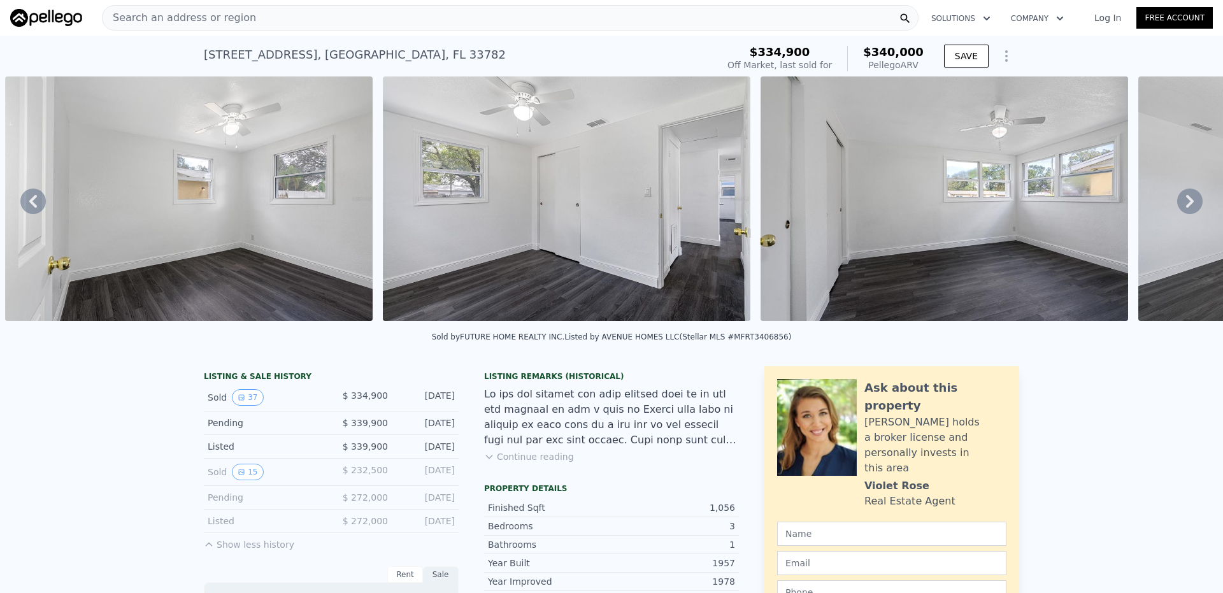
click at [1186, 208] on icon at bounding box center [1190, 201] width 8 height 13
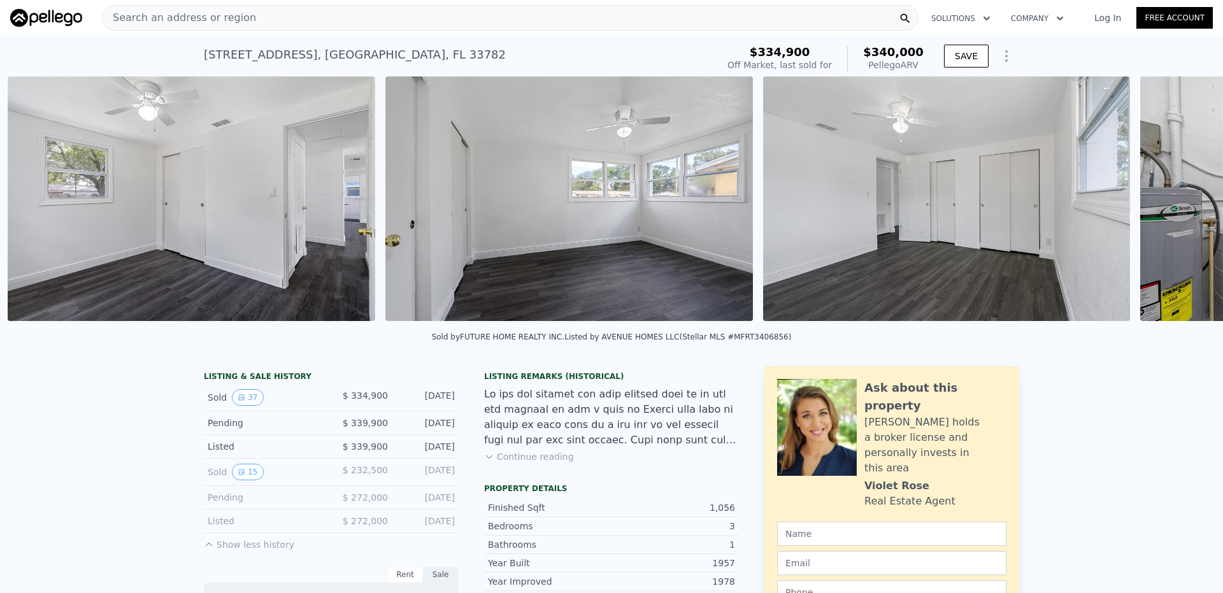
scroll to position [0, 9114]
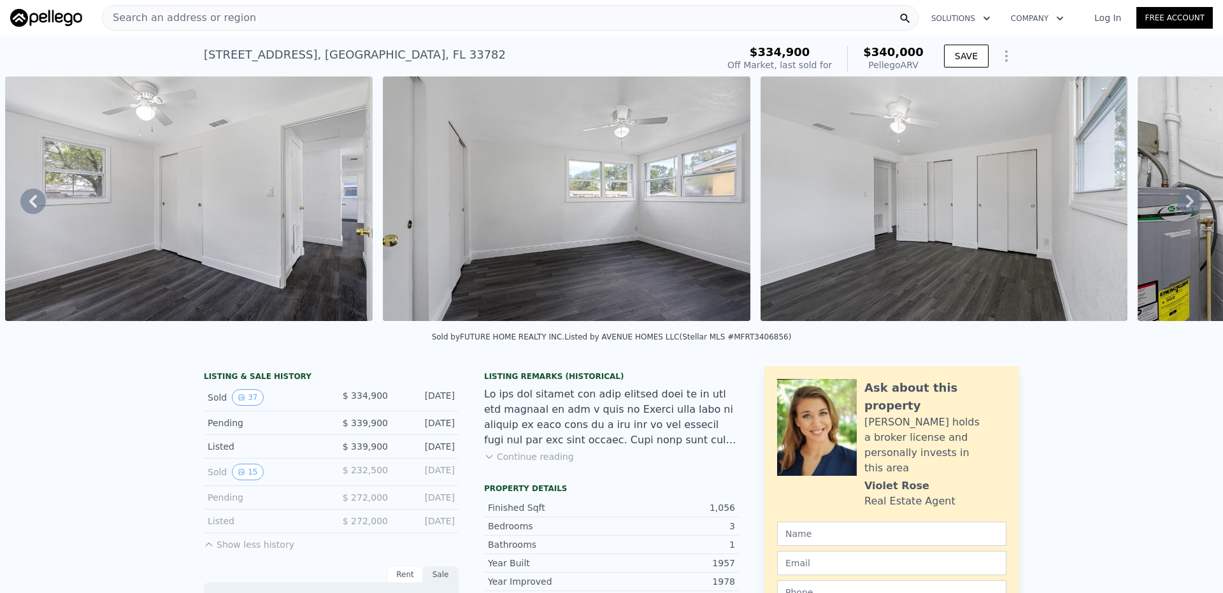
click at [1186, 208] on icon at bounding box center [1190, 201] width 8 height 13
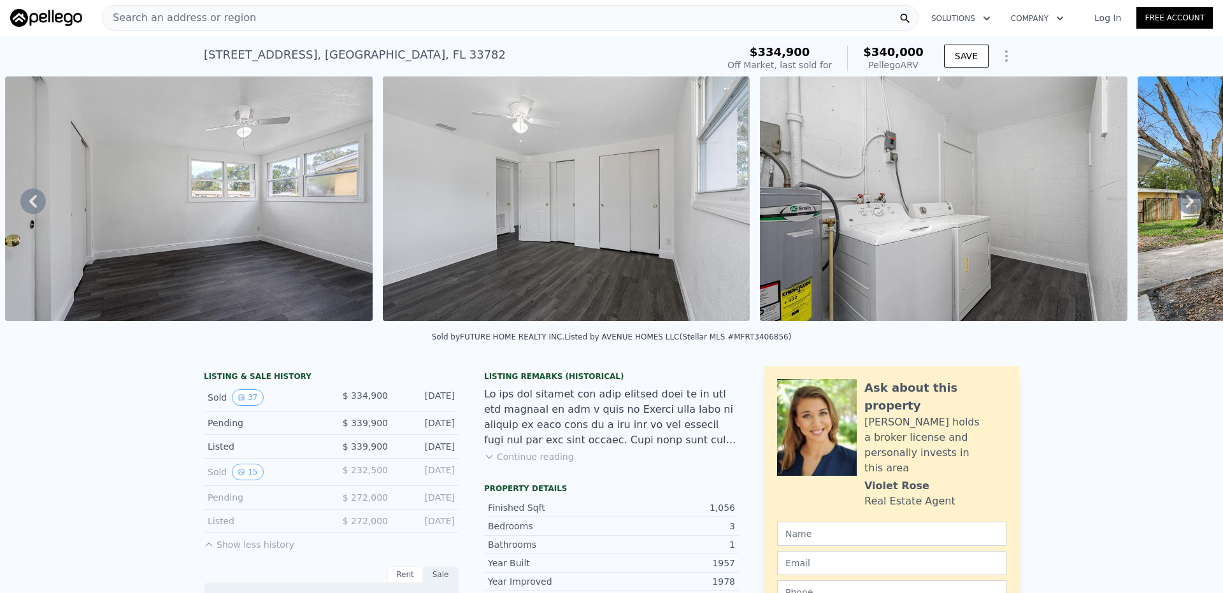
click at [1186, 208] on icon at bounding box center [1190, 201] width 8 height 13
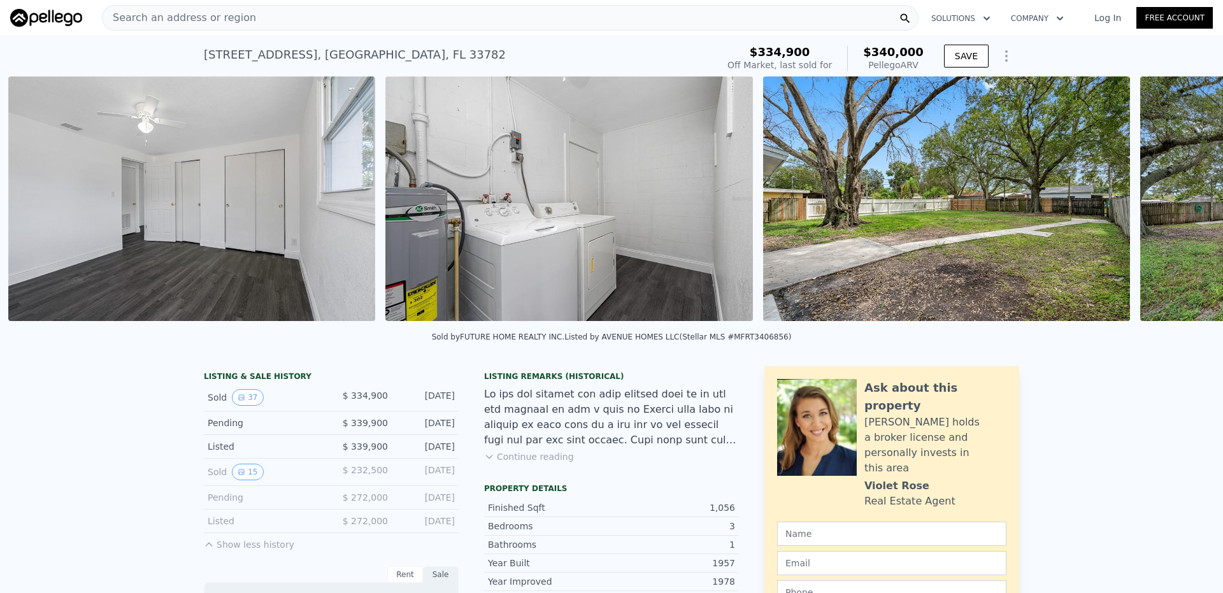
scroll to position [0, 9870]
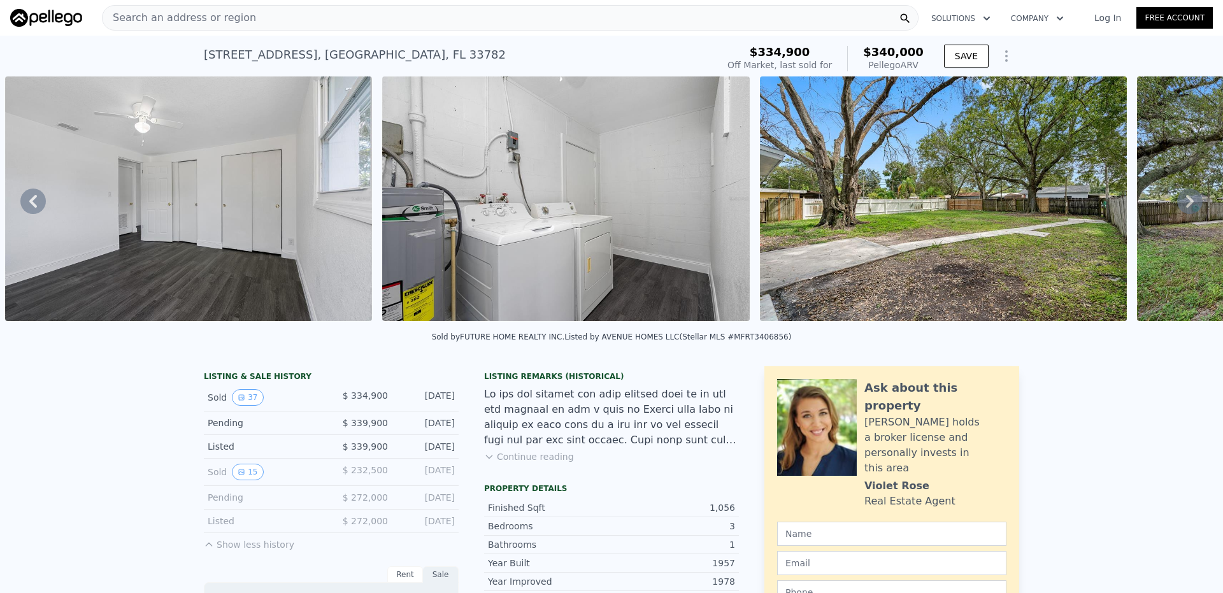
click at [1186, 208] on icon at bounding box center [1190, 201] width 8 height 13
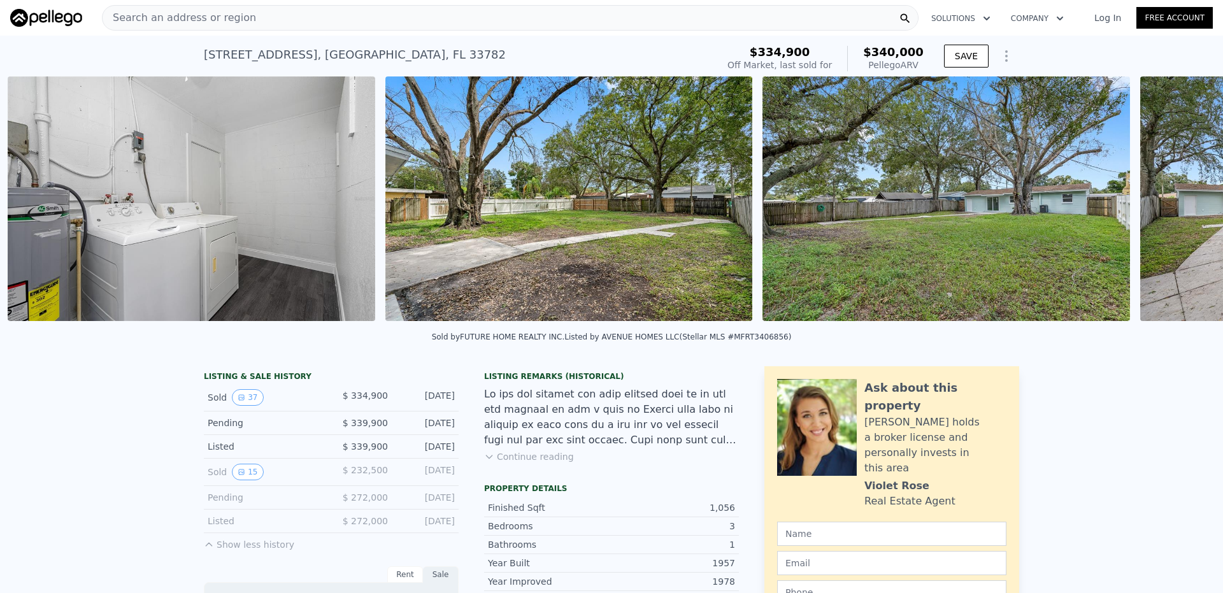
scroll to position [0, 10247]
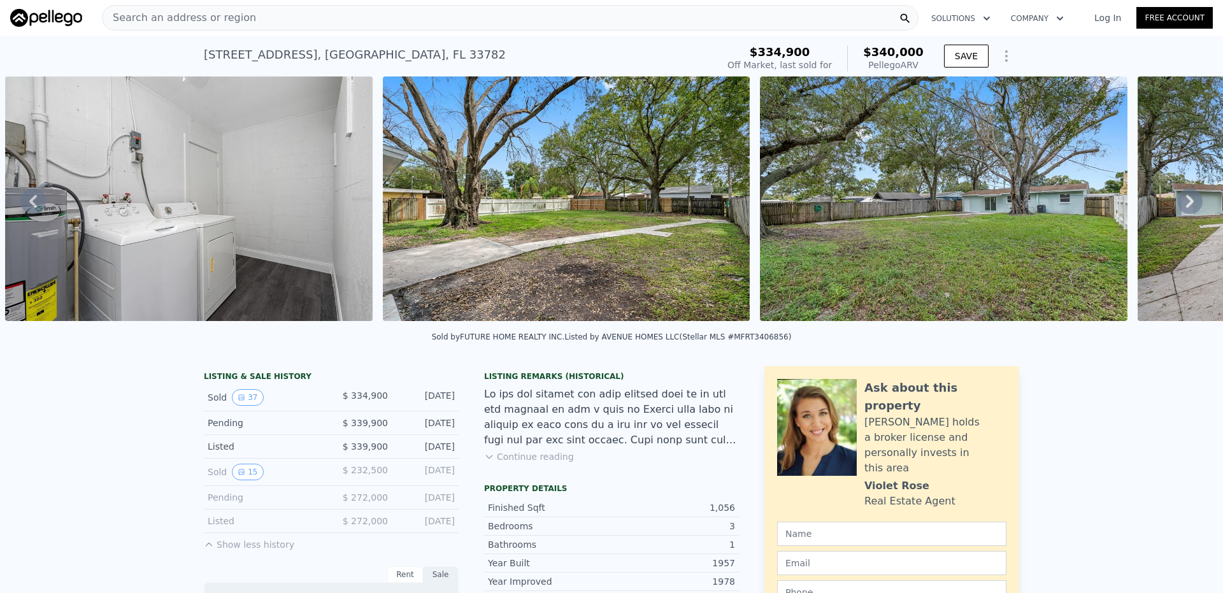
click at [1186, 208] on icon at bounding box center [1190, 201] width 8 height 13
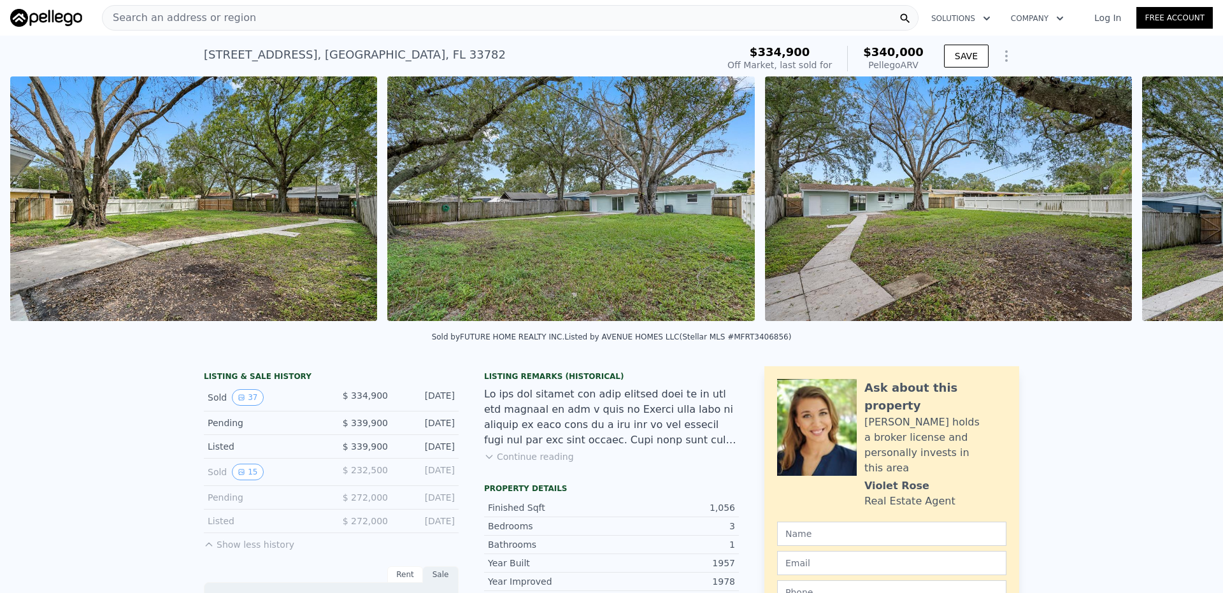
scroll to position [0, 10624]
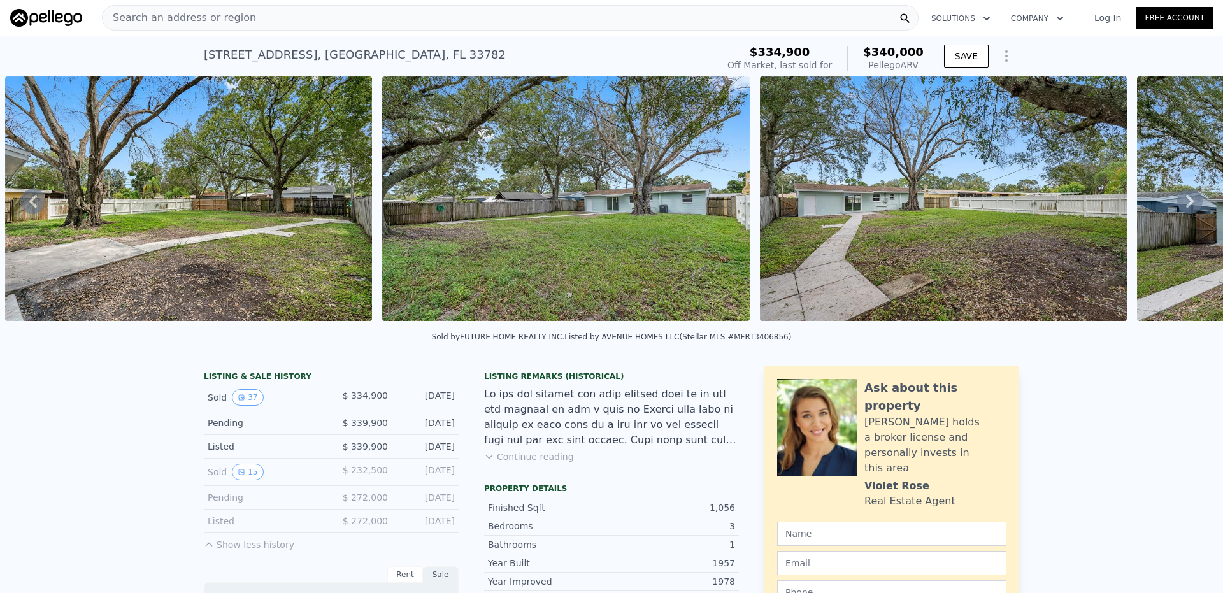
click at [1186, 208] on icon at bounding box center [1190, 201] width 8 height 13
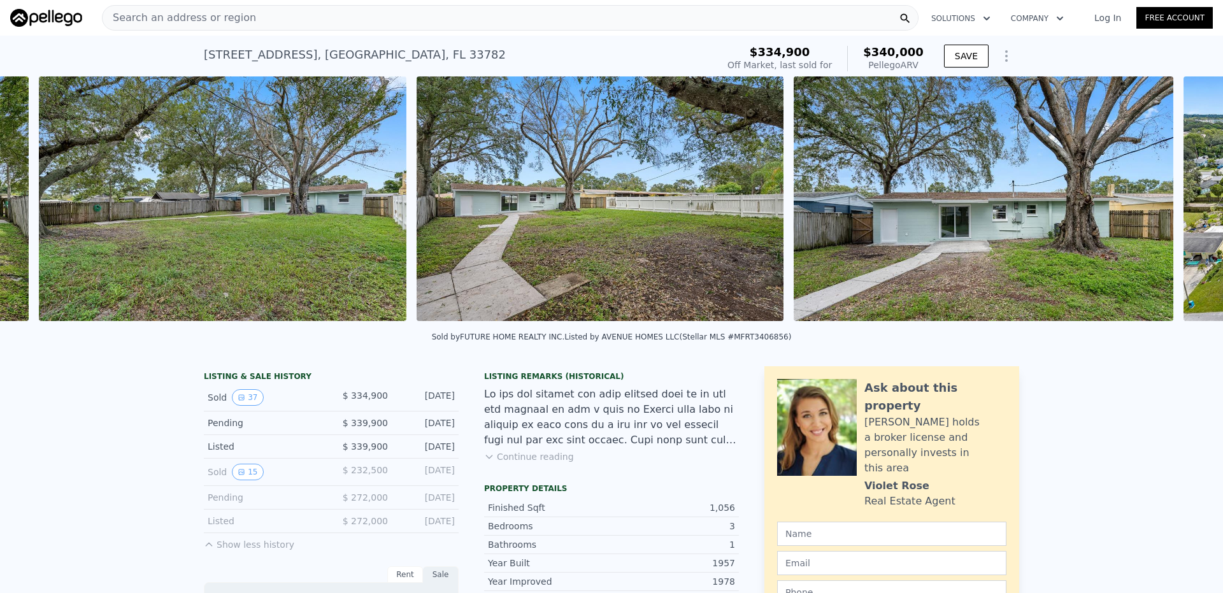
scroll to position [0, 11001]
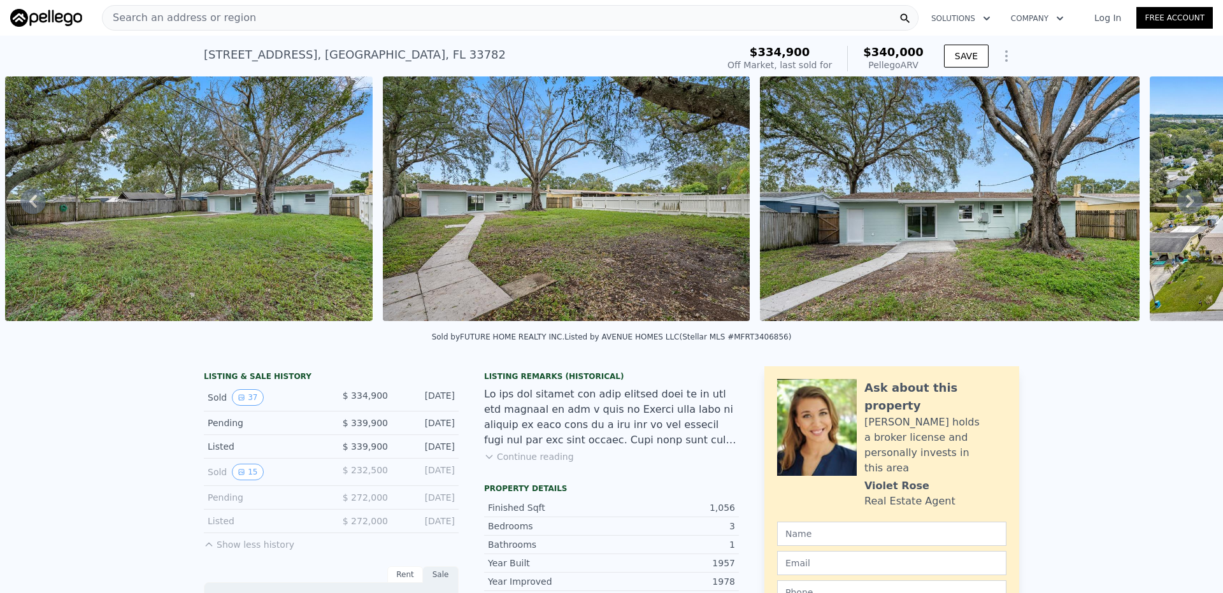
click at [1186, 208] on icon at bounding box center [1190, 201] width 8 height 13
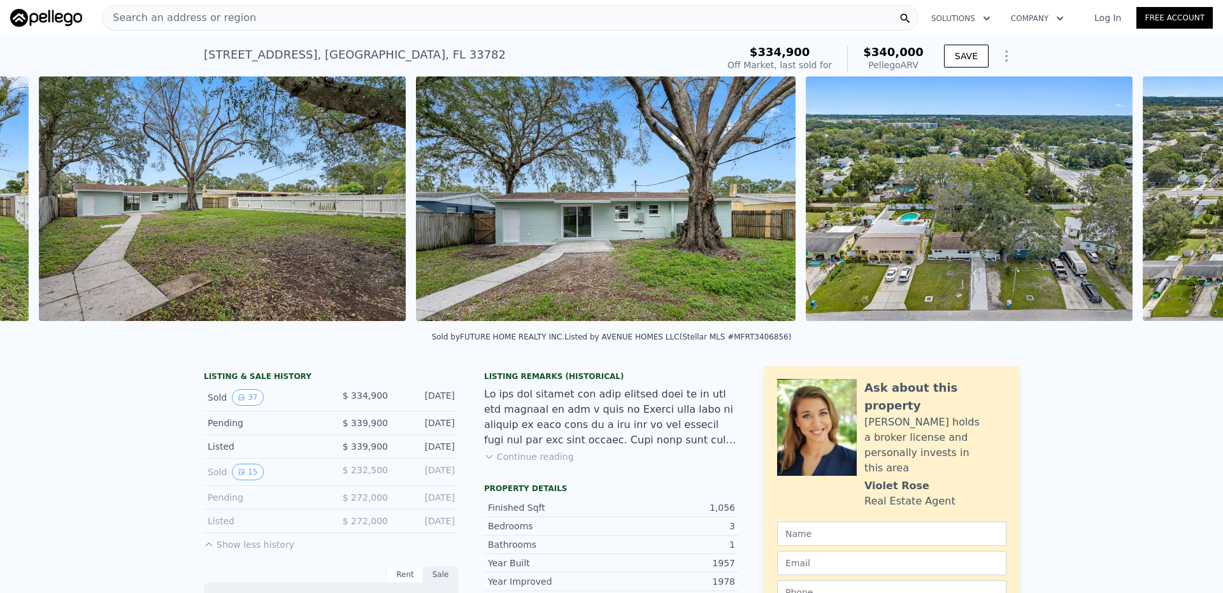
scroll to position [0, 11379]
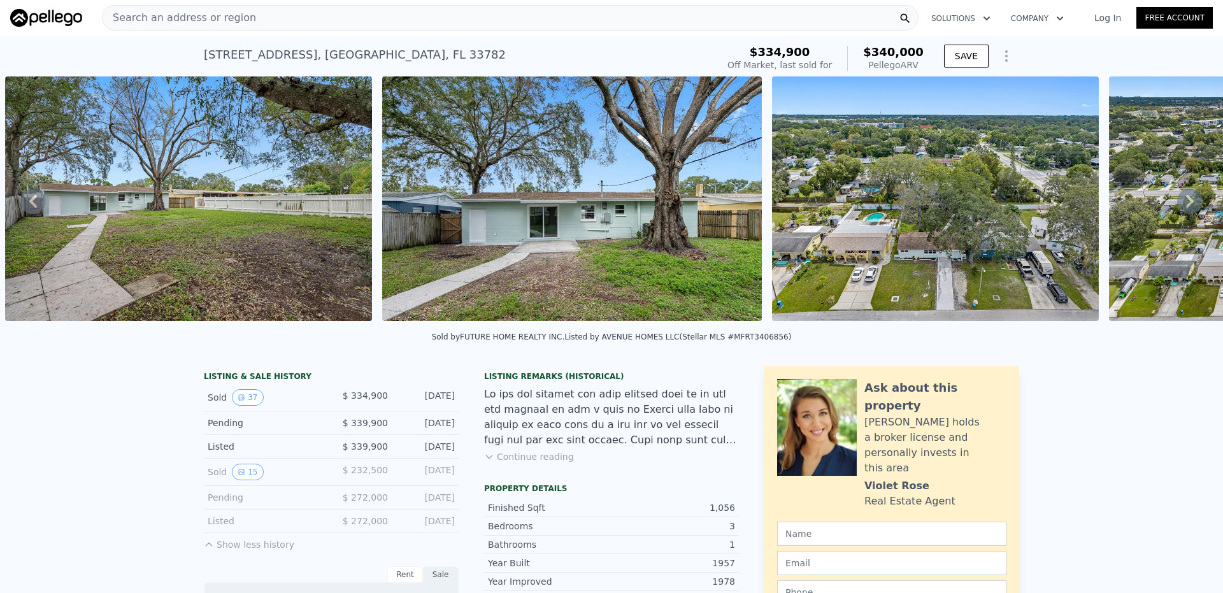
click at [1186, 208] on icon at bounding box center [1190, 201] width 8 height 13
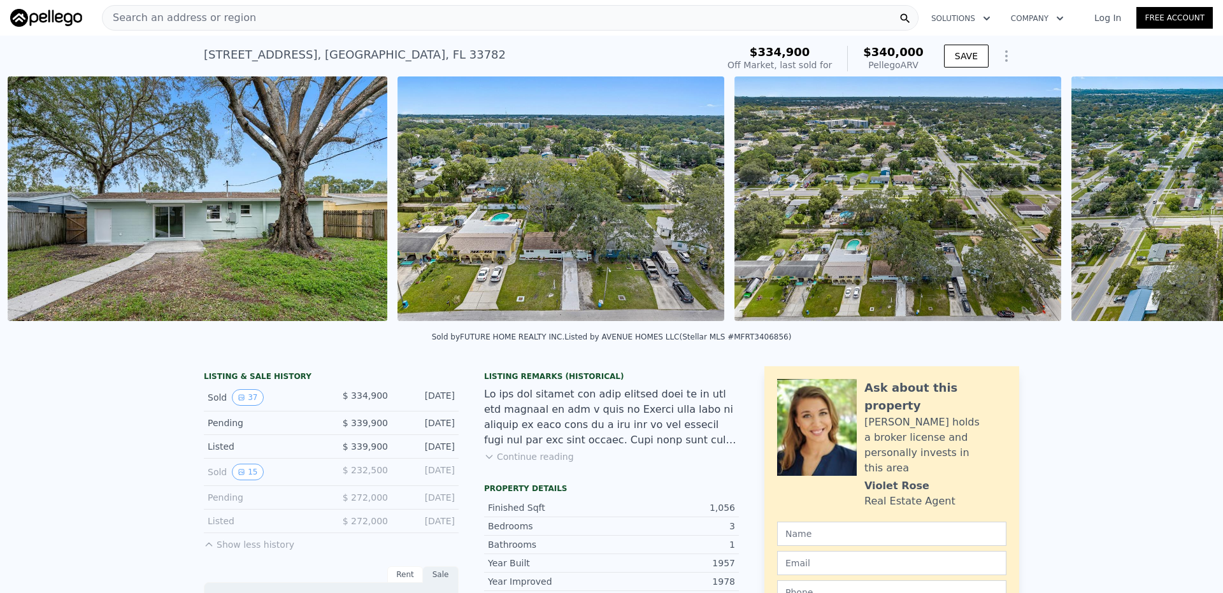
scroll to position [0, 11756]
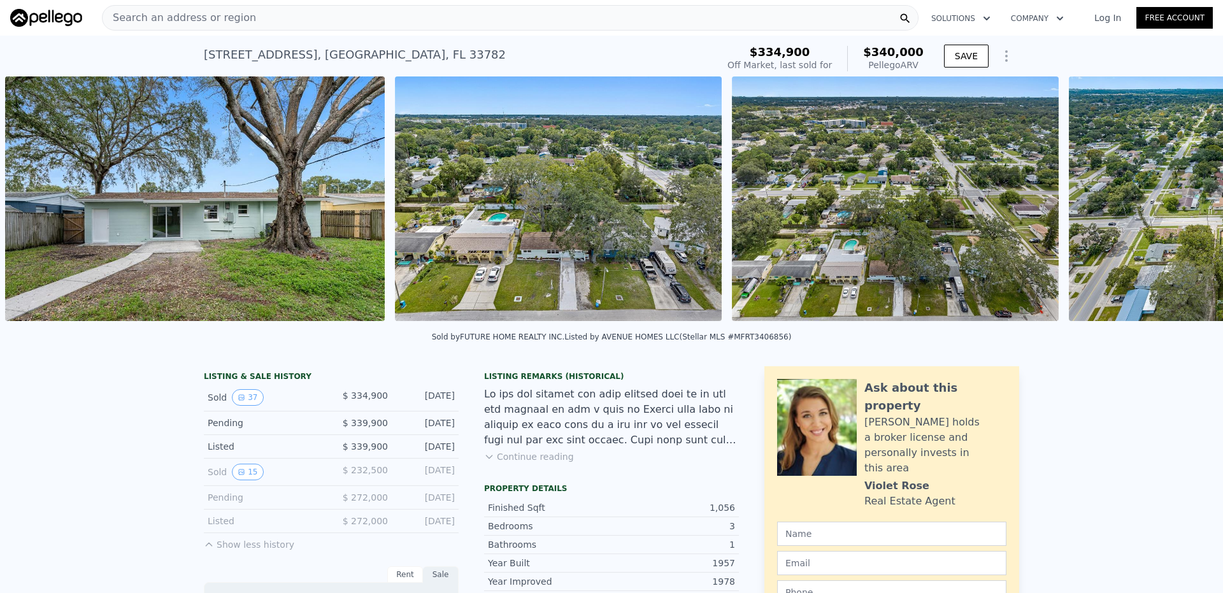
click at [1178, 211] on img at bounding box center [1232, 198] width 327 height 245
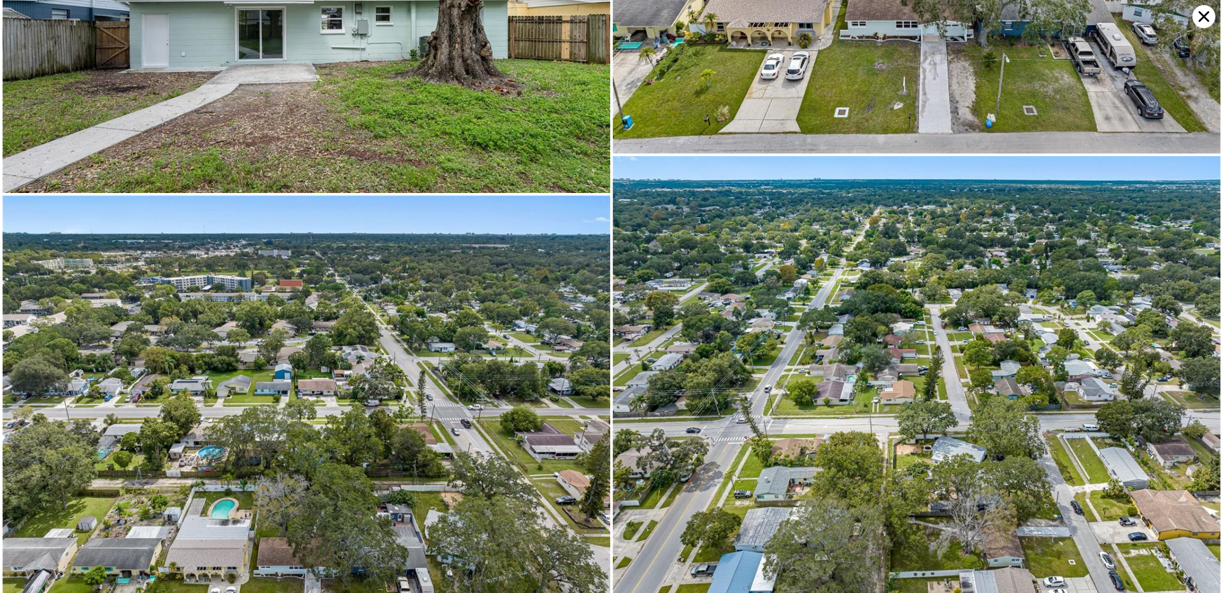
scroll to position [6454, 0]
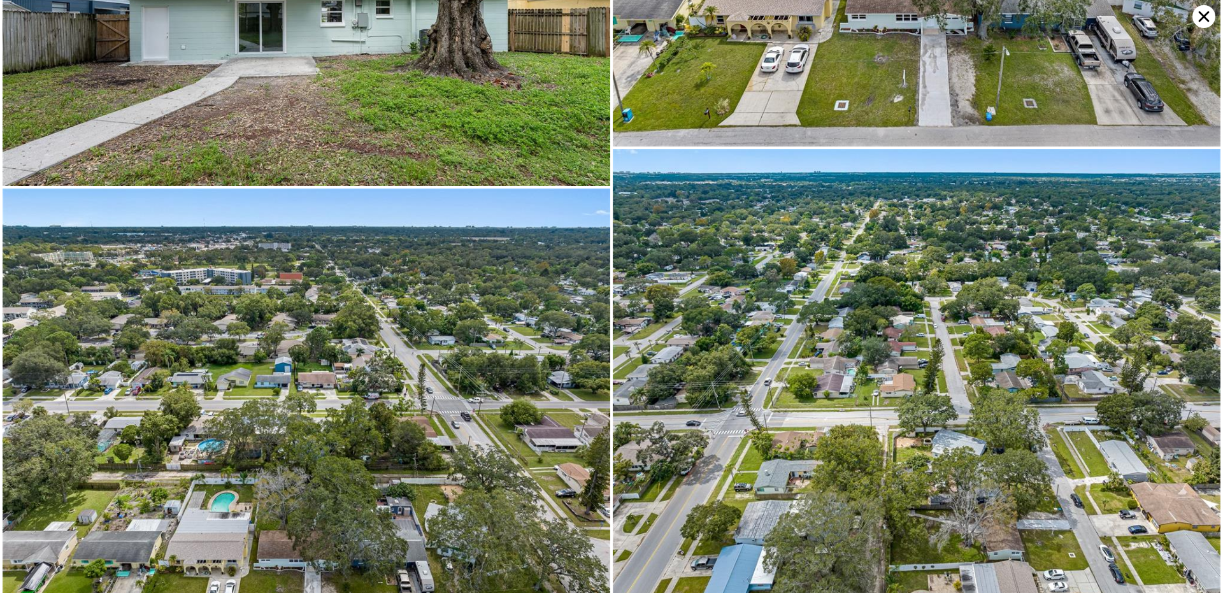
drag, startPoint x: 928, startPoint y: 164, endPoint x: 1186, endPoint y: 11, distance: 299.8
click at [1198, 11] on icon at bounding box center [1203, 16] width 23 height 23
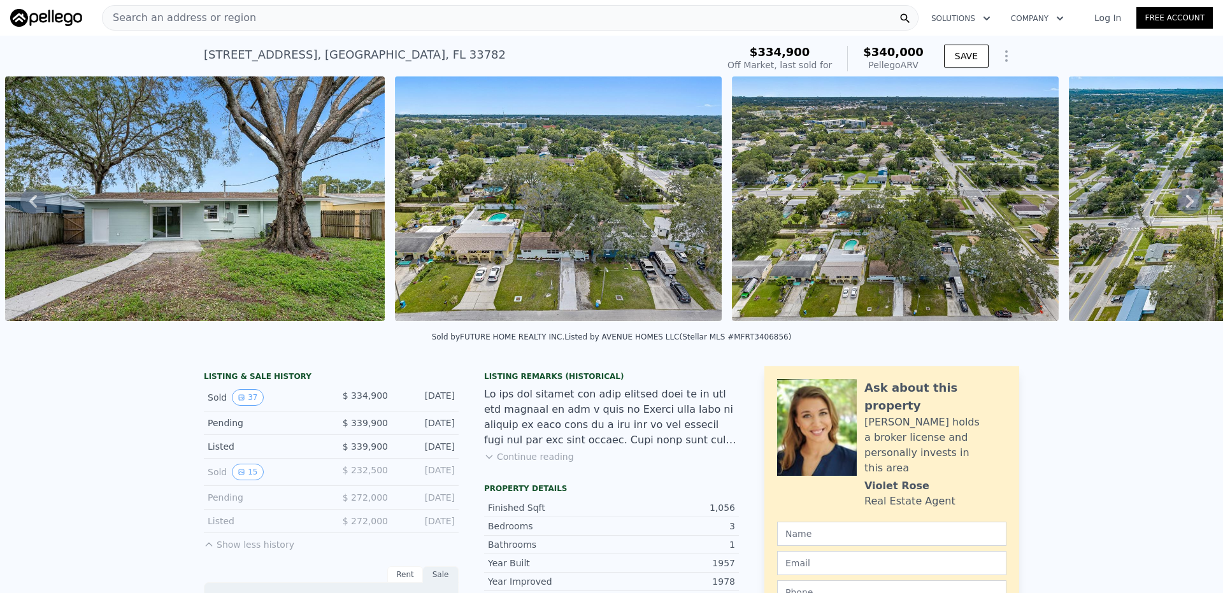
click at [371, 28] on div "Search an address or region" at bounding box center [510, 17] width 816 height 25
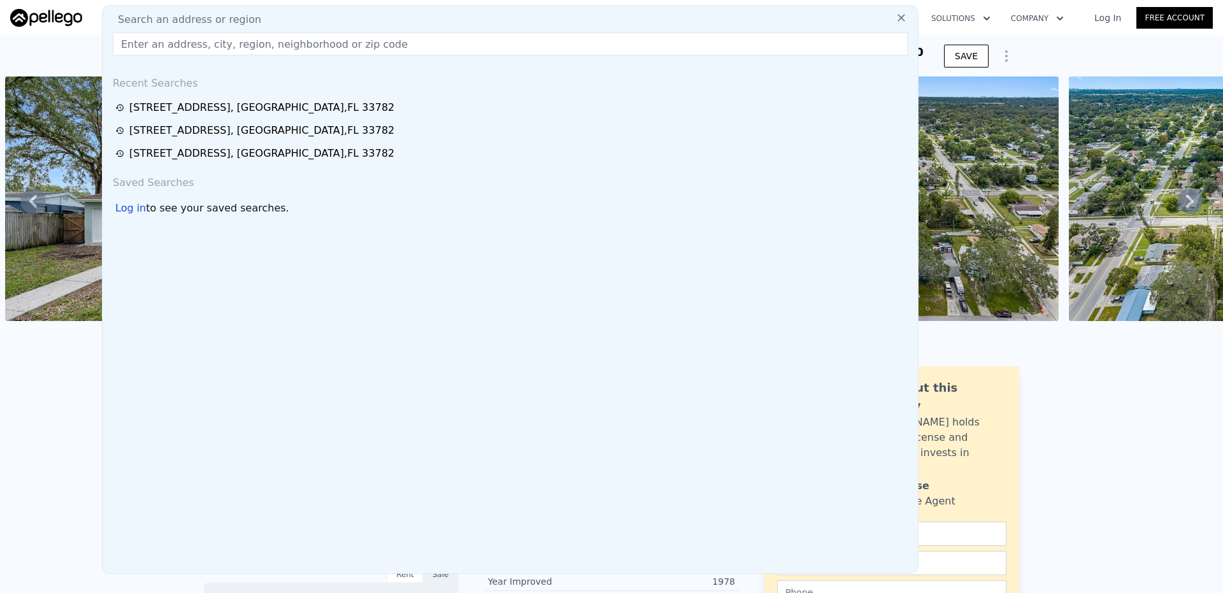
drag, startPoint x: 369, startPoint y: 19, endPoint x: 336, endPoint y: 50, distance: 45.1
paste input "[STREET_ADDRESS]"
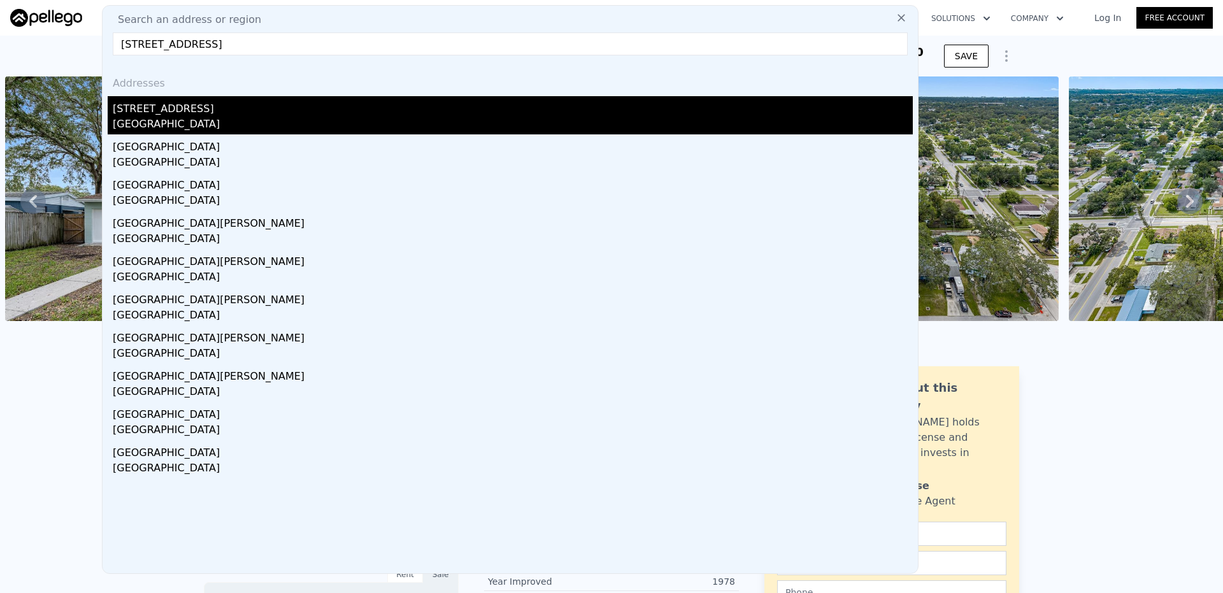
type input "[STREET_ADDRESS]"
click at [320, 120] on div "[GEOGRAPHIC_DATA]" at bounding box center [513, 126] width 800 height 18
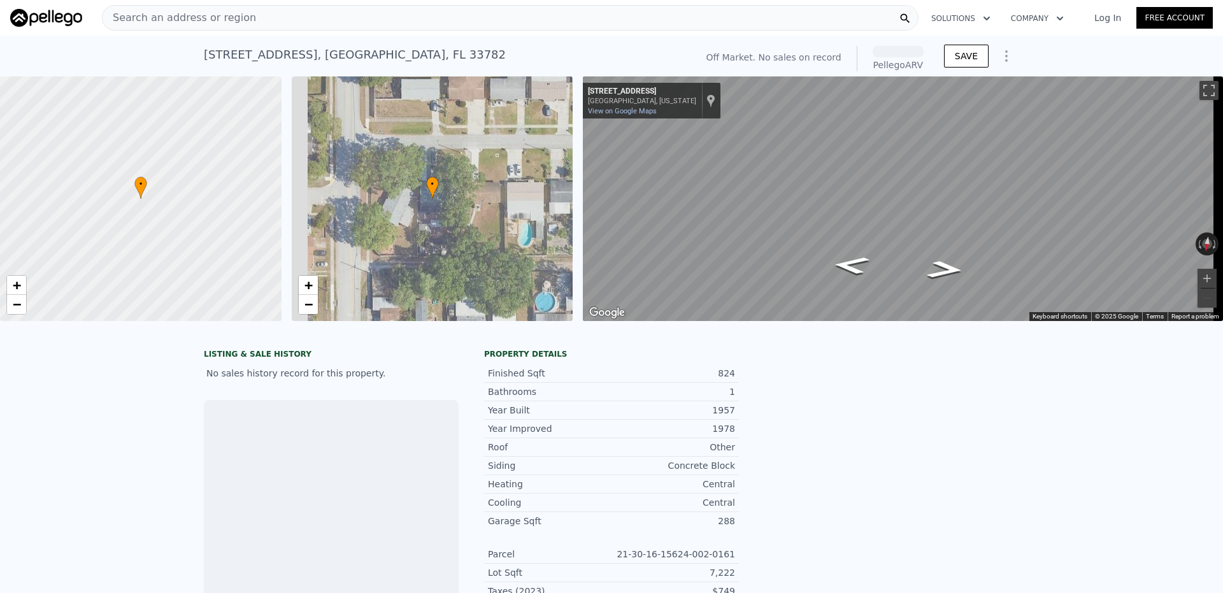
scroll to position [0, 5]
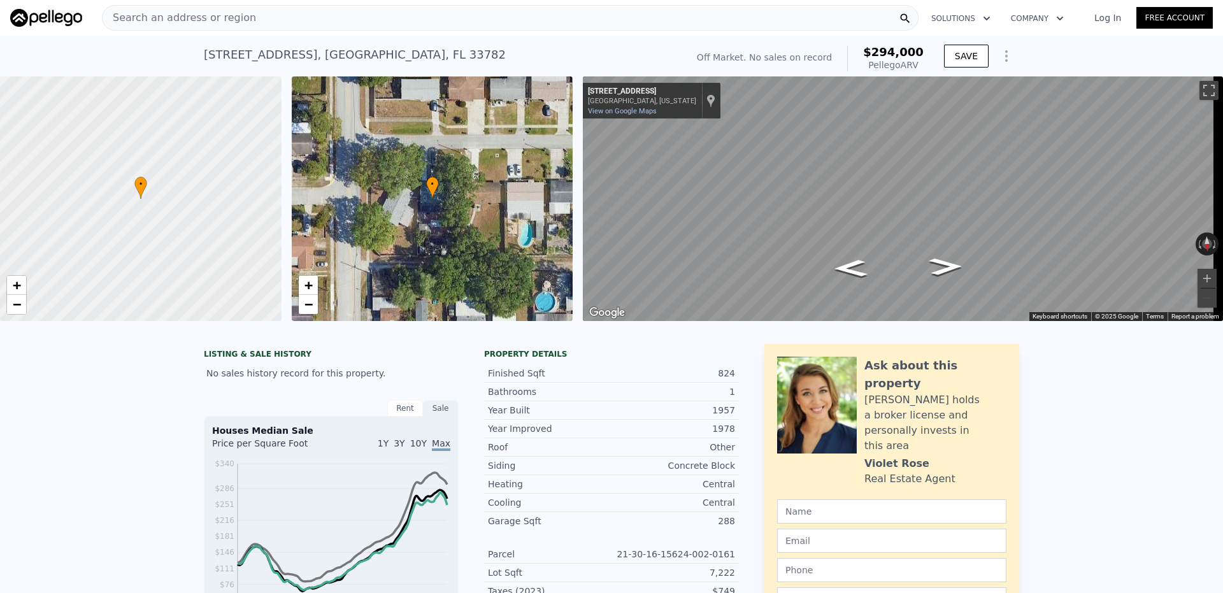
click at [263, 20] on div "Search an address or region" at bounding box center [510, 17] width 816 height 25
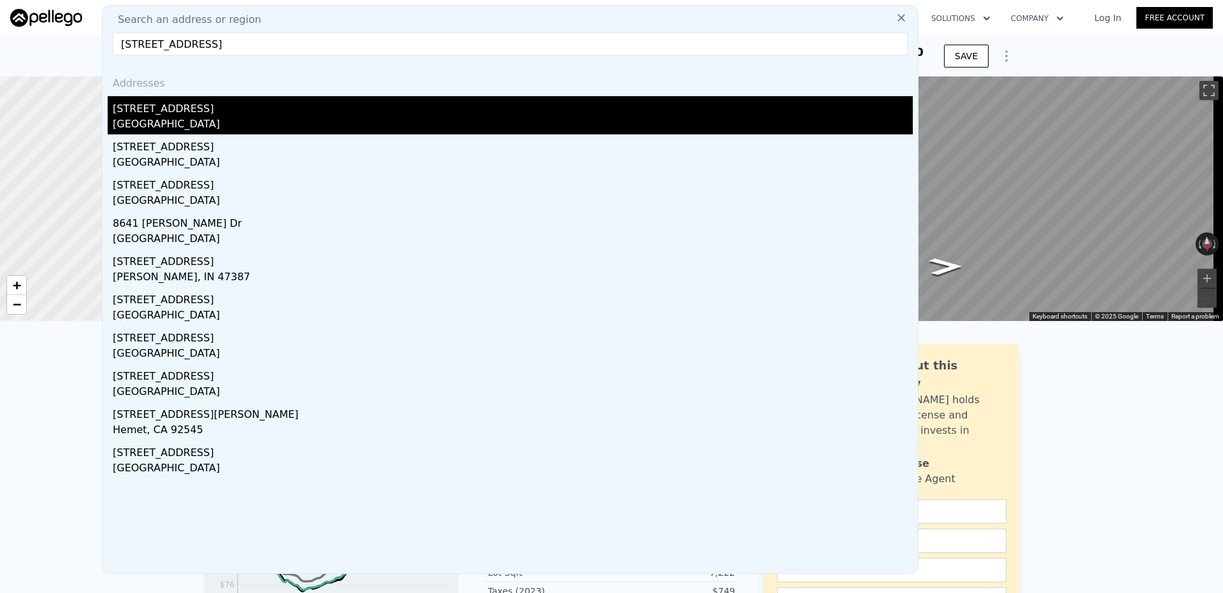
type input "[STREET_ADDRESS]"
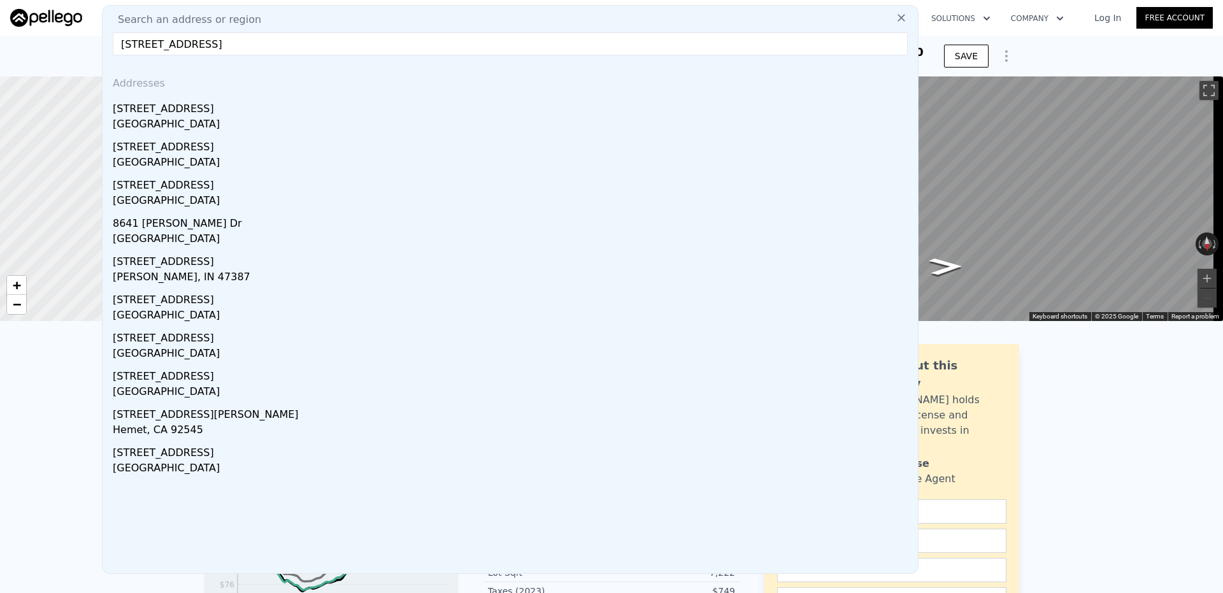
click at [241, 117] on div "[GEOGRAPHIC_DATA]" at bounding box center [513, 126] width 800 height 18
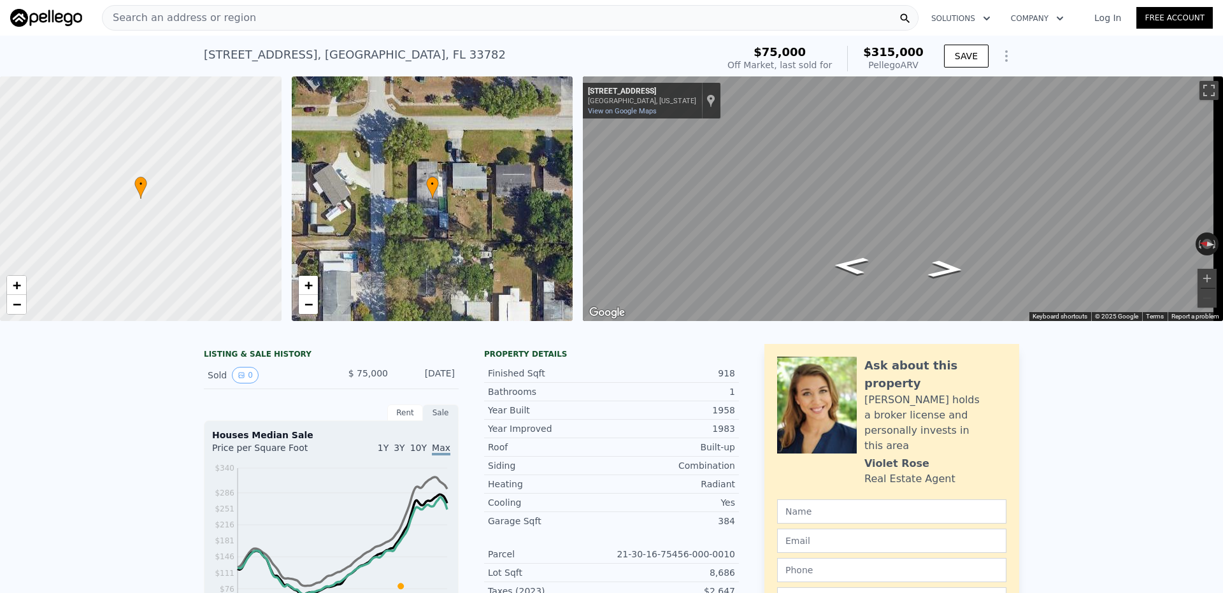
click at [243, 8] on div "Search an address or region" at bounding box center [510, 17] width 816 height 25
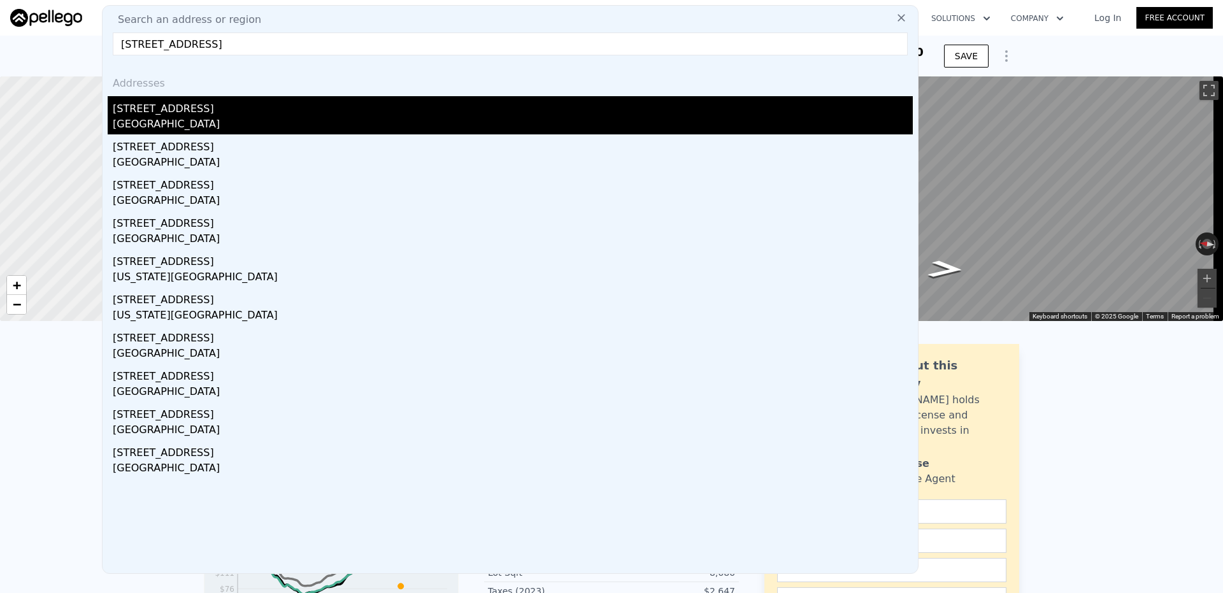
type input "[STREET_ADDRESS]"
click at [229, 127] on div "[GEOGRAPHIC_DATA]" at bounding box center [513, 126] width 800 height 18
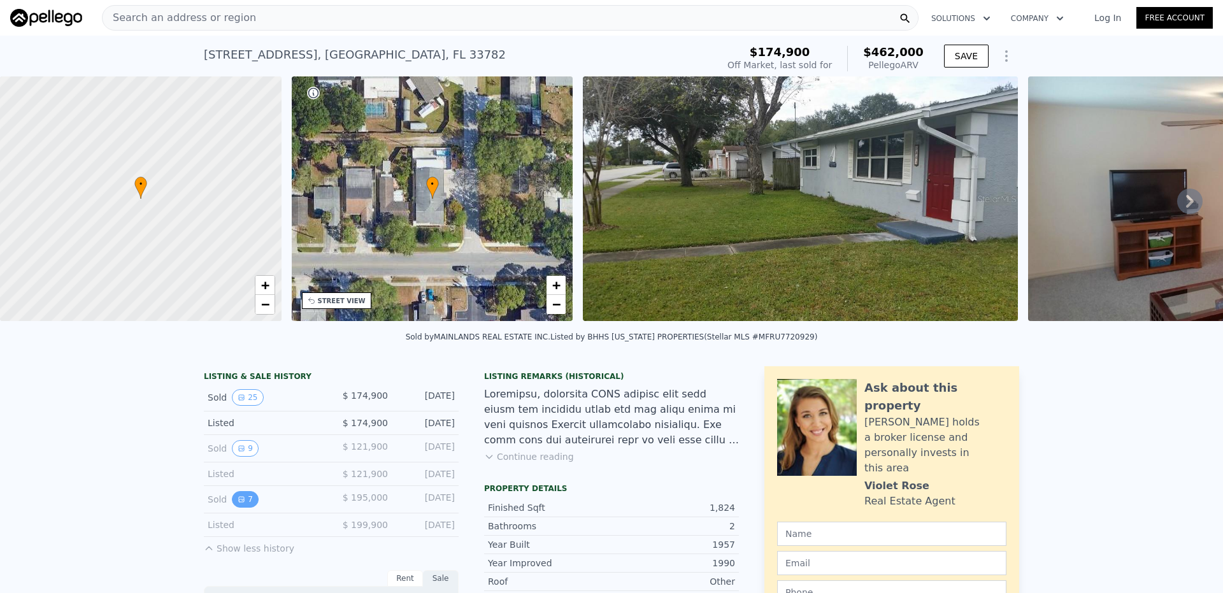
click at [239, 502] on icon "View historical data" at bounding box center [241, 499] width 5 height 5
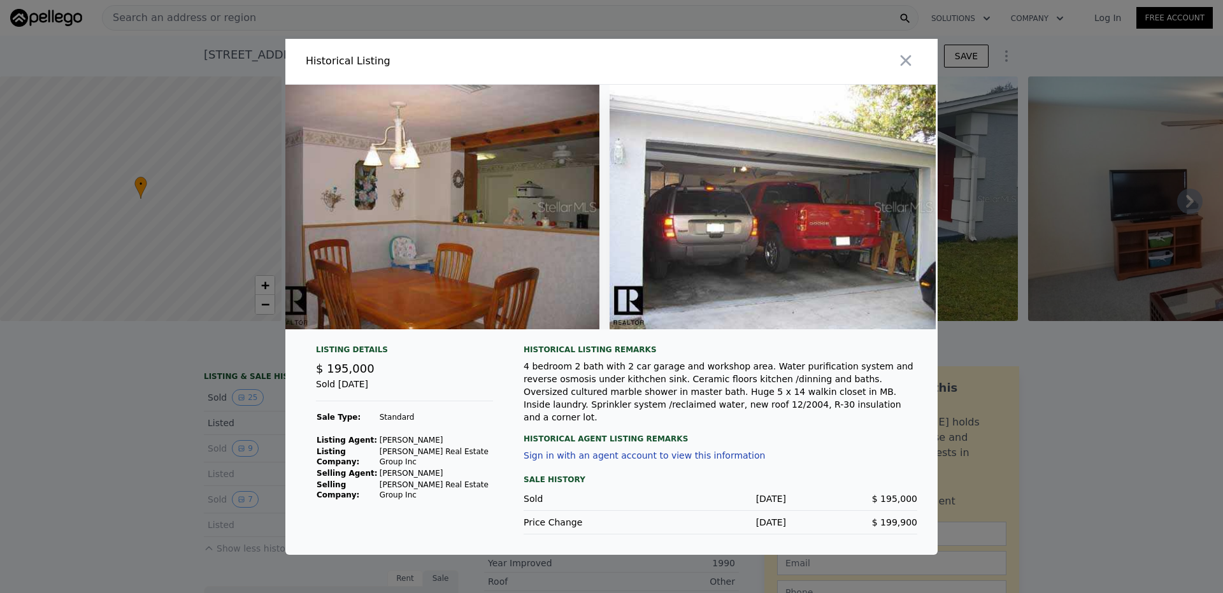
scroll to position [0, 1709]
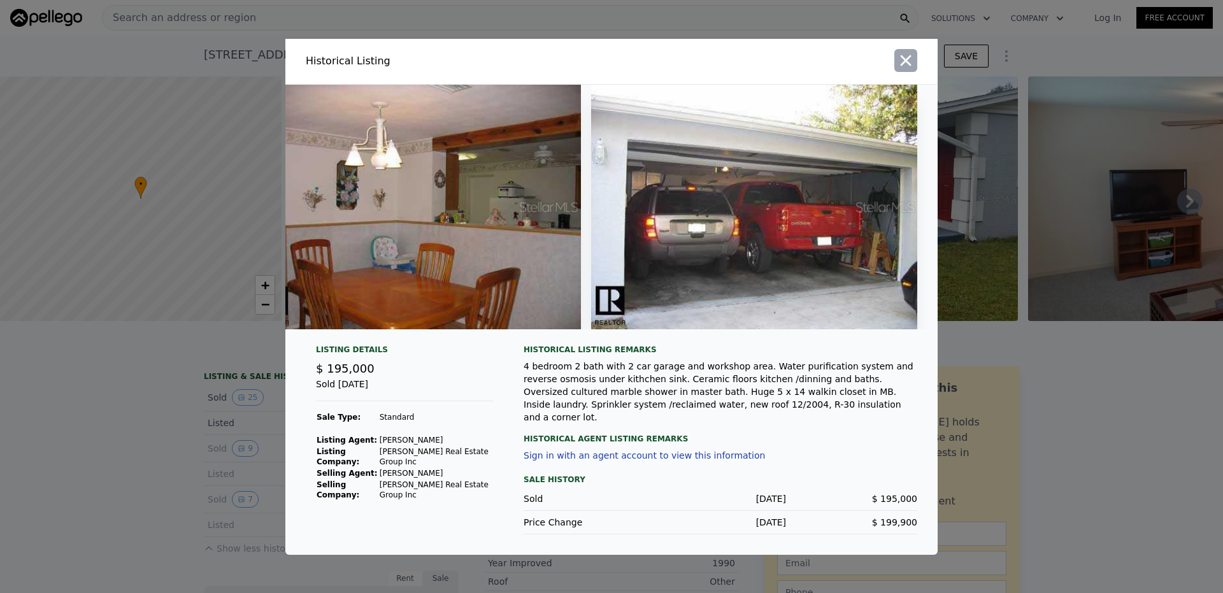
click at [907, 62] on icon "button" at bounding box center [905, 60] width 11 height 11
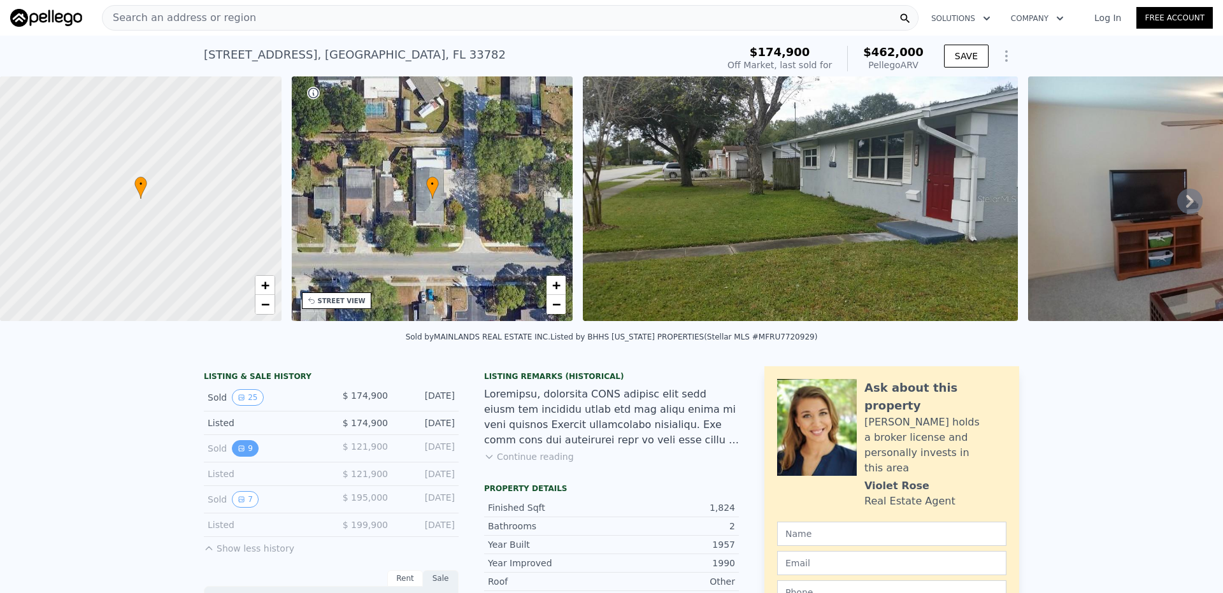
click at [245, 452] on button "9" at bounding box center [245, 448] width 27 height 17
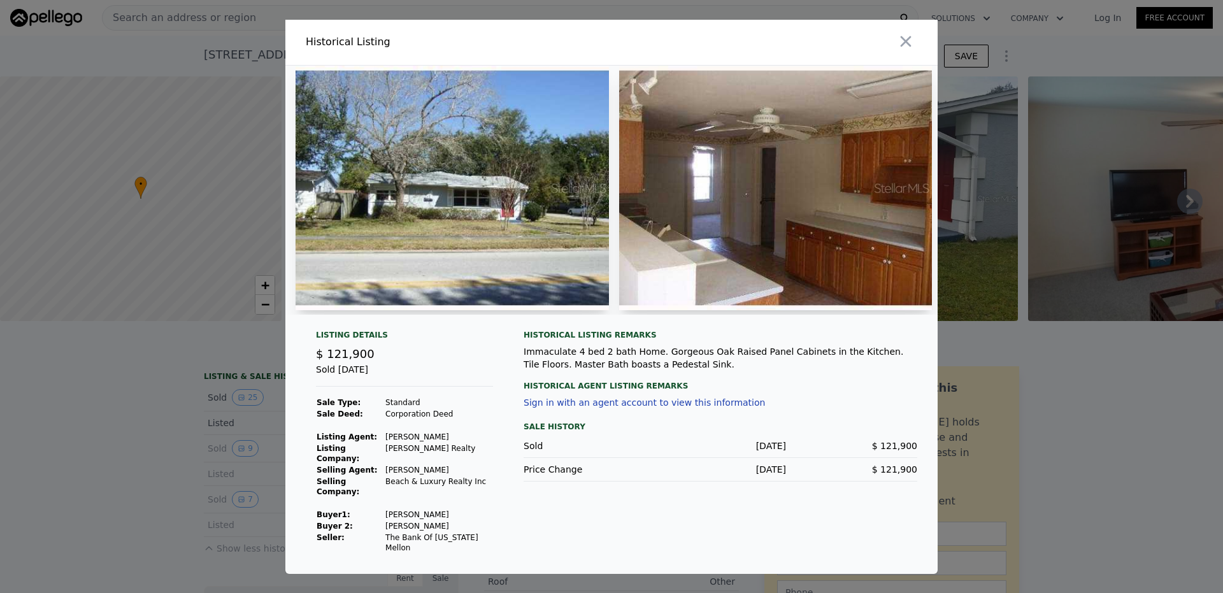
click at [682, 211] on img at bounding box center [775, 188] width 313 height 245
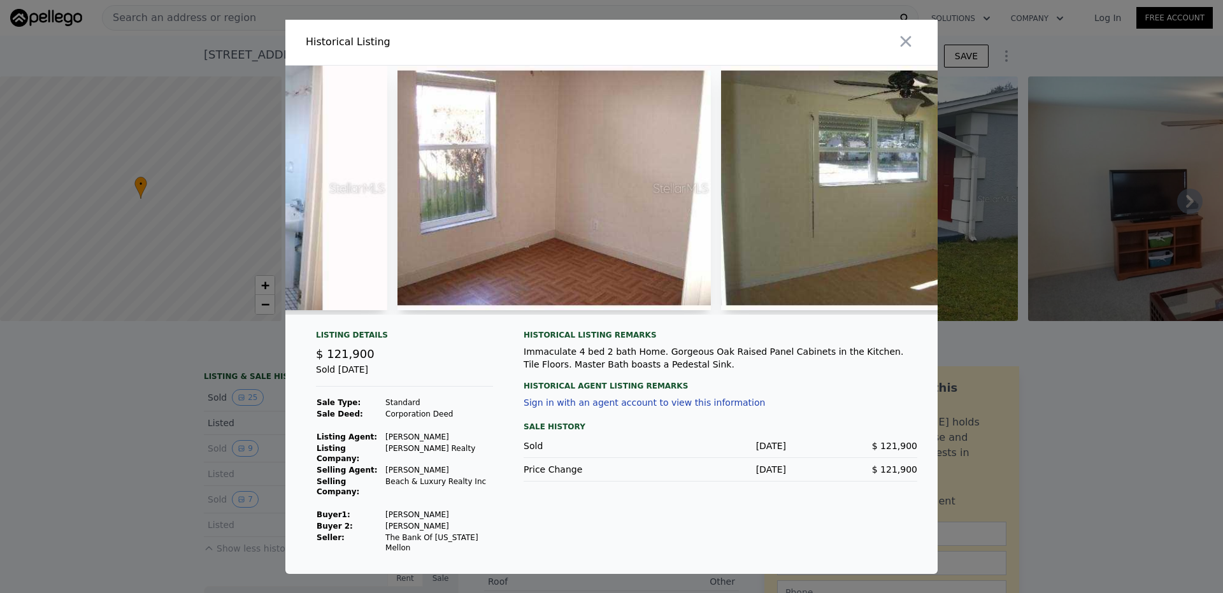
scroll to position [0, 1897]
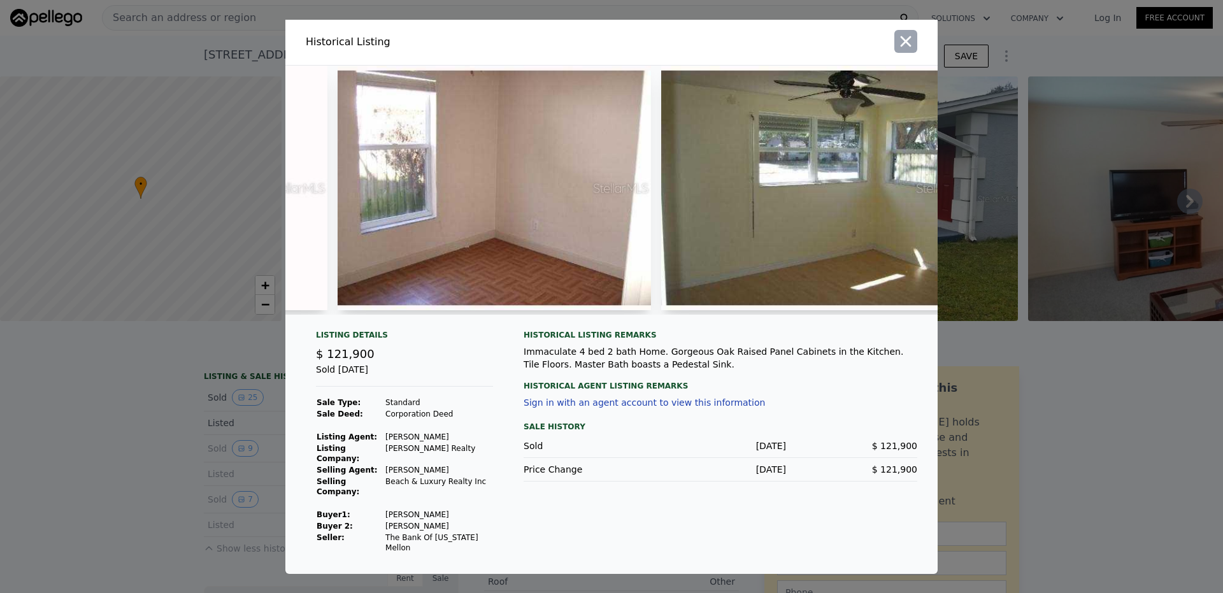
click at [912, 50] on icon "button" at bounding box center [906, 41] width 18 height 18
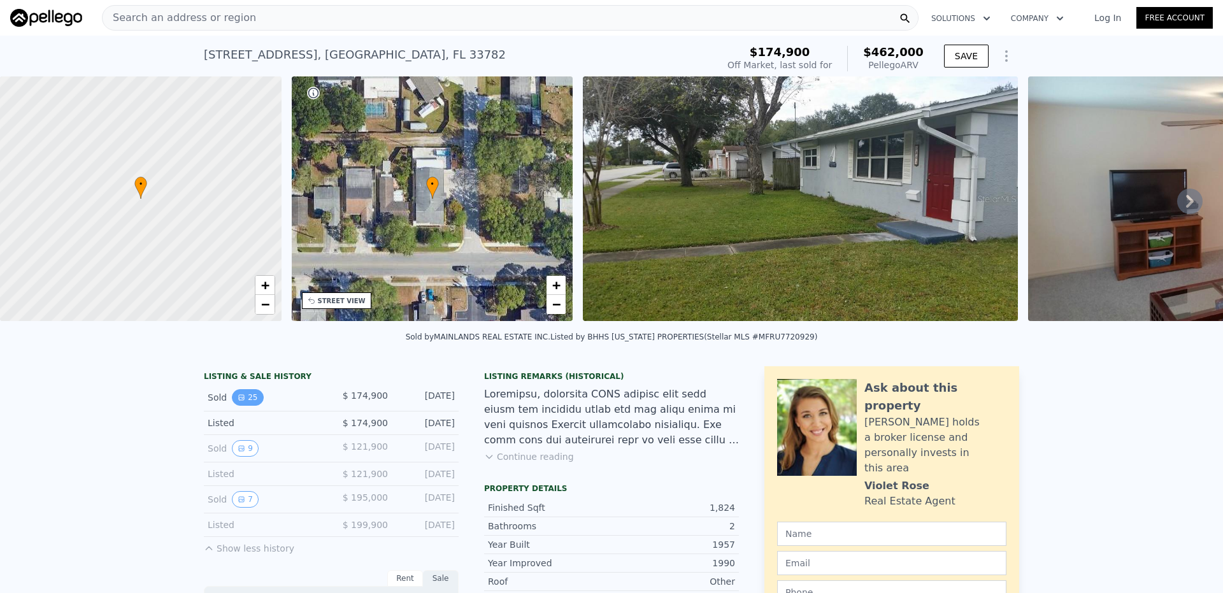
click at [244, 406] on button "25" at bounding box center [247, 397] width 31 height 17
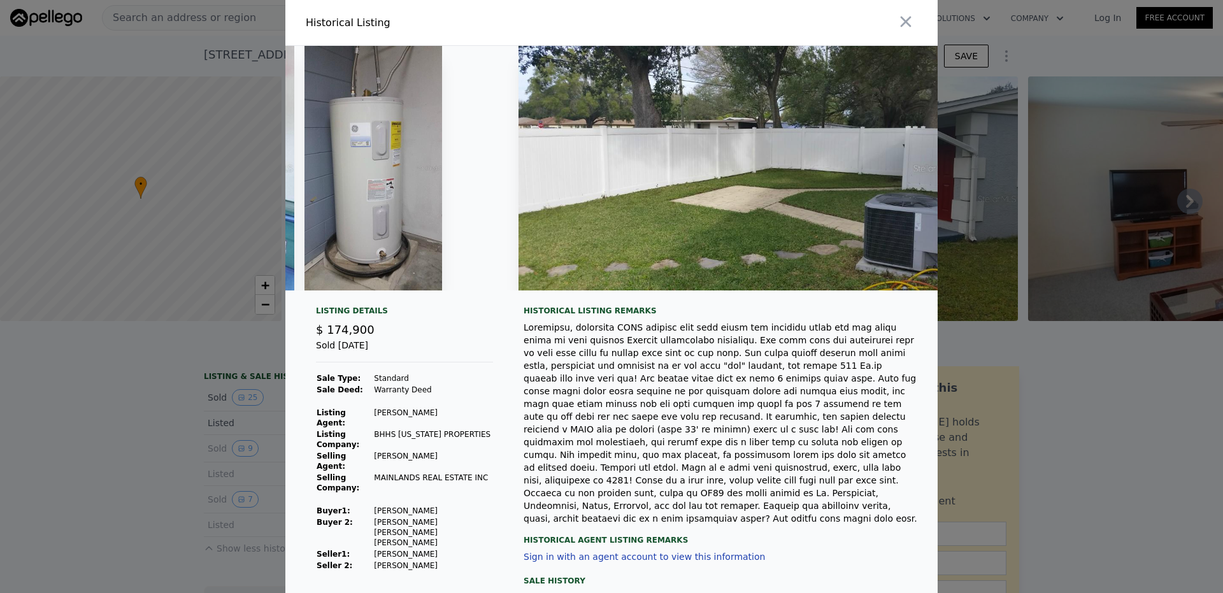
scroll to position [0, 9566]
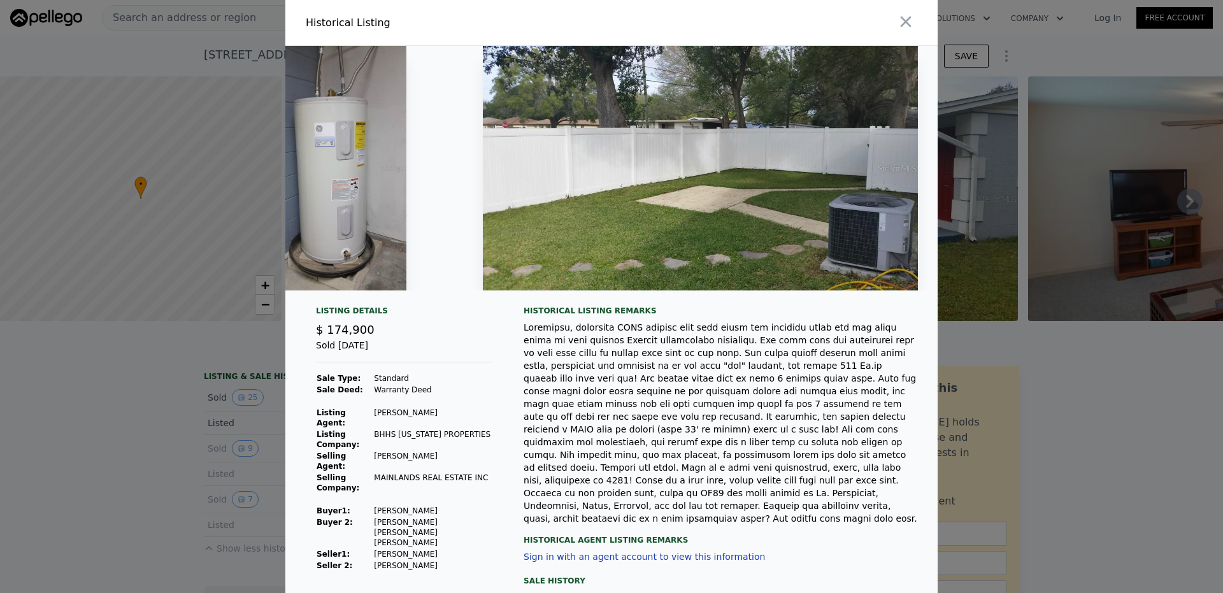
click at [898, 31] on button "button" at bounding box center [905, 21] width 23 height 23
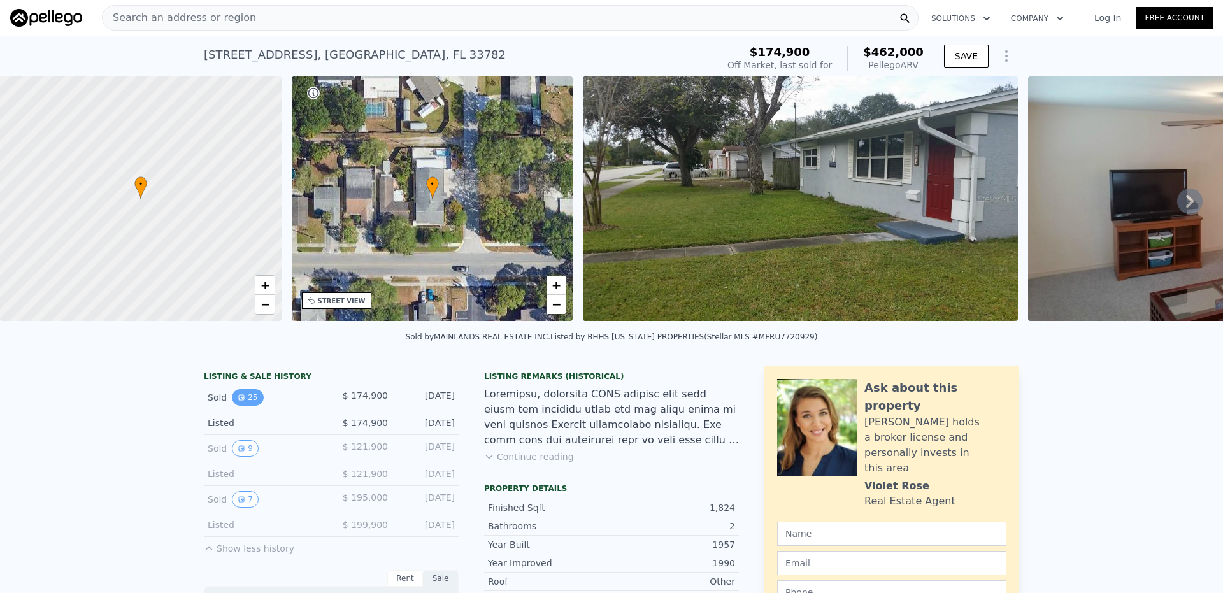
click at [241, 406] on button "25" at bounding box center [247, 397] width 31 height 17
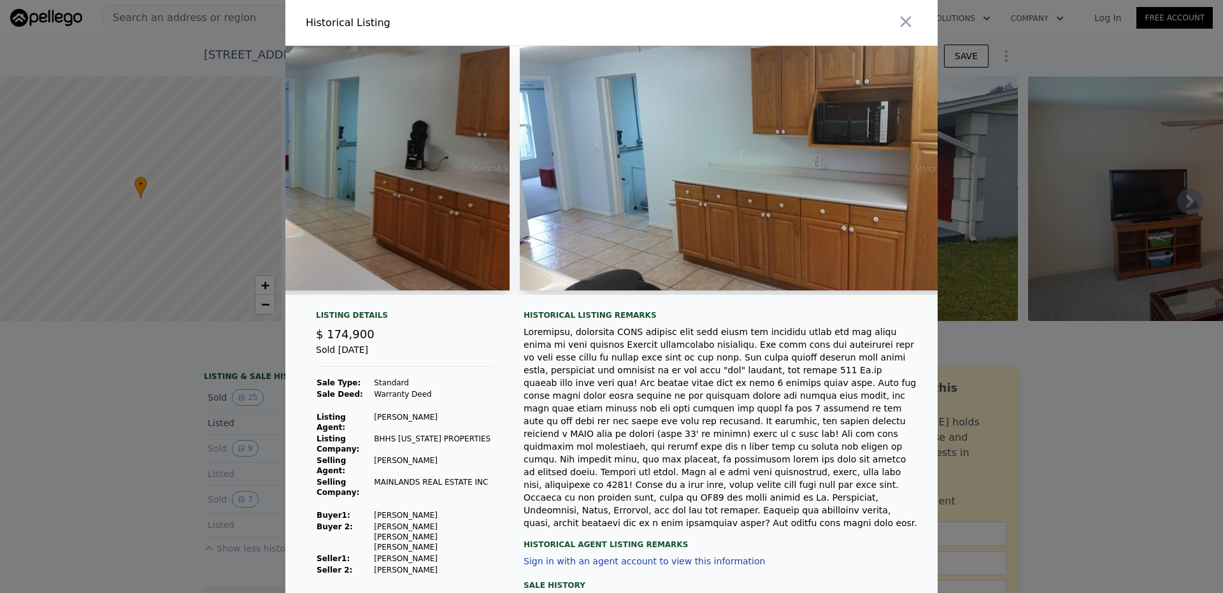
scroll to position [0, 2375]
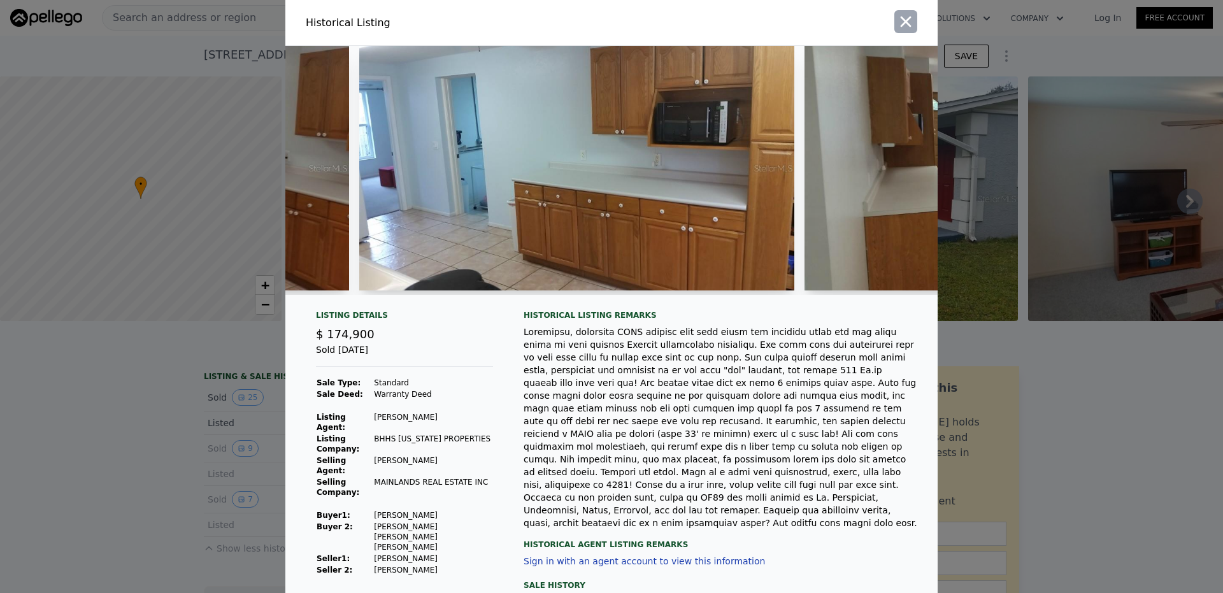
click at [905, 21] on icon "button" at bounding box center [906, 22] width 18 height 18
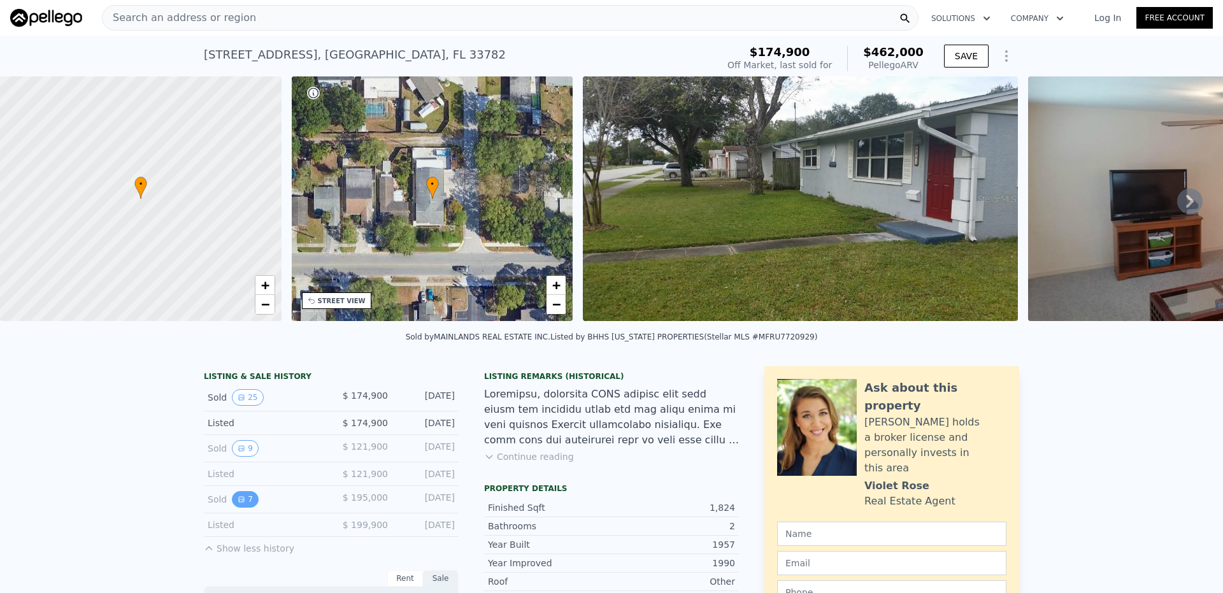
click at [238, 503] on icon "View historical data" at bounding box center [242, 499] width 8 height 8
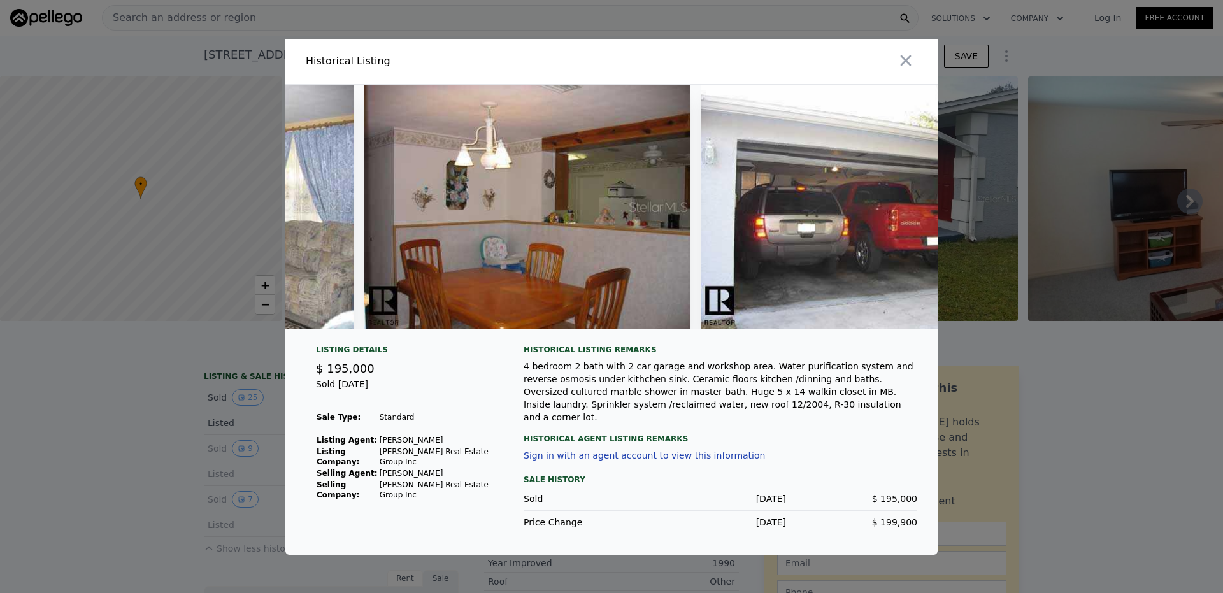
scroll to position [0, 1647]
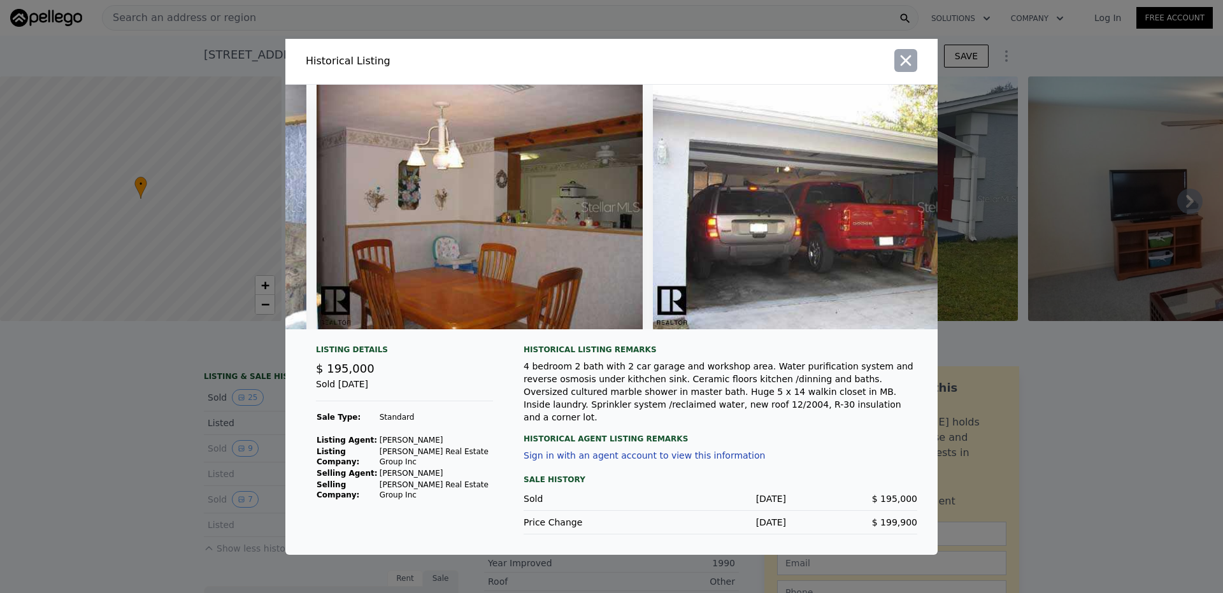
click at [912, 65] on icon "button" at bounding box center [906, 61] width 18 height 18
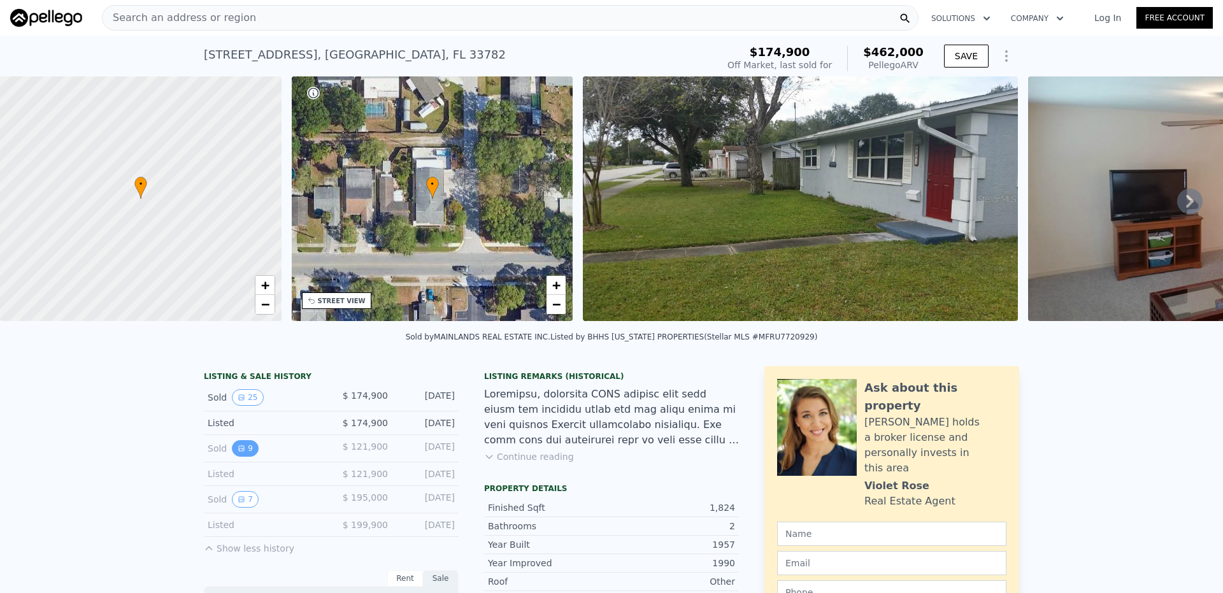
click at [245, 454] on button "9" at bounding box center [245, 448] width 27 height 17
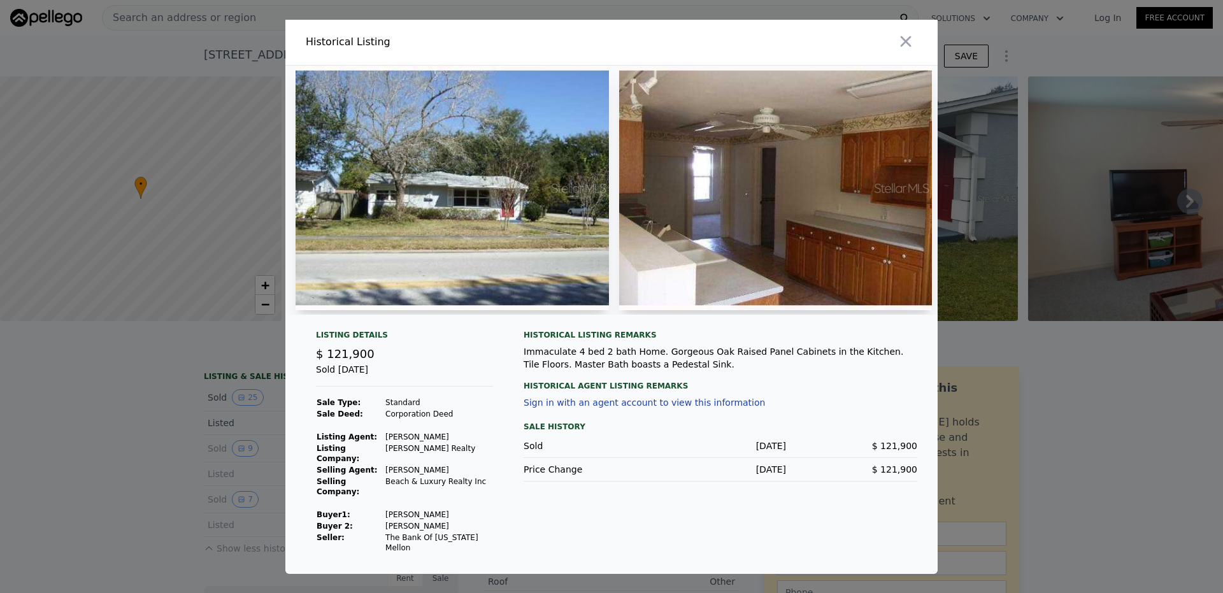
drag, startPoint x: 427, startPoint y: 322, endPoint x: 462, endPoint y: 316, distance: 35.0
click at [462, 315] on div at bounding box center [446, 190] width 323 height 249
click at [772, 391] on div "Historical Agent Listing Remarks" at bounding box center [720, 381] width 394 height 20
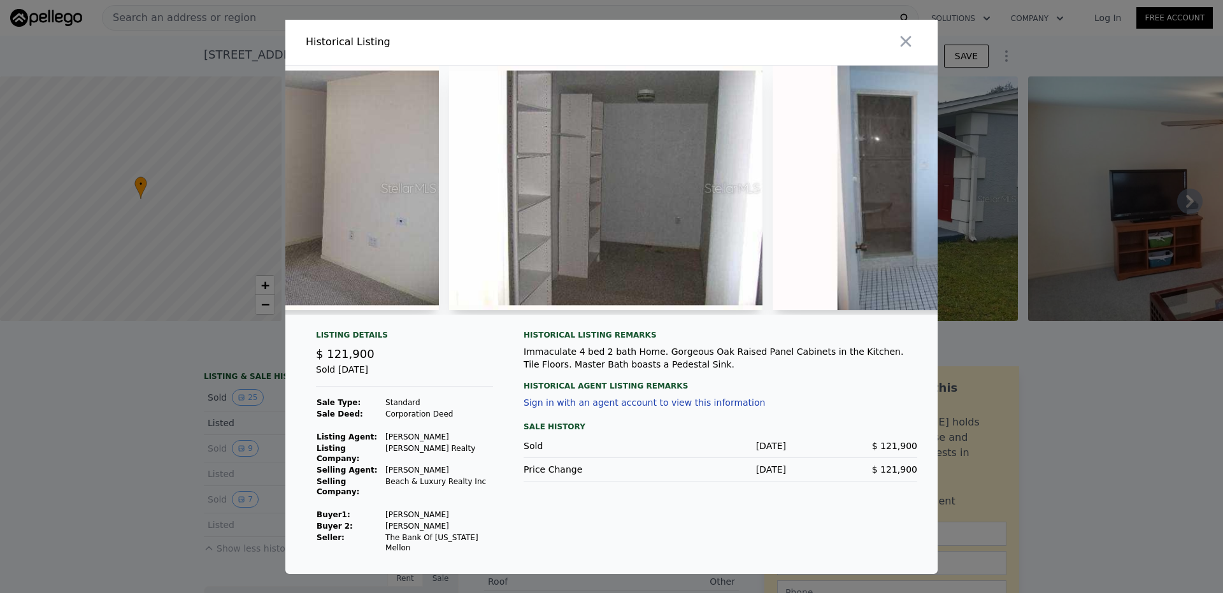
scroll to position [0, 1165]
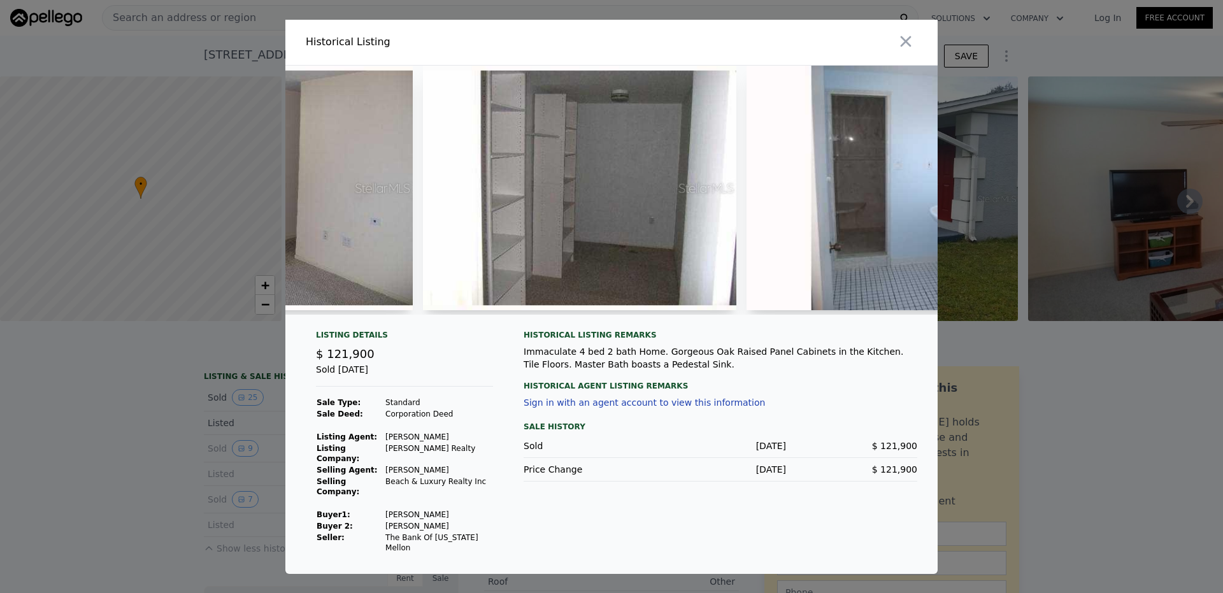
click at [897, 45] on button "button" at bounding box center [905, 41] width 23 height 23
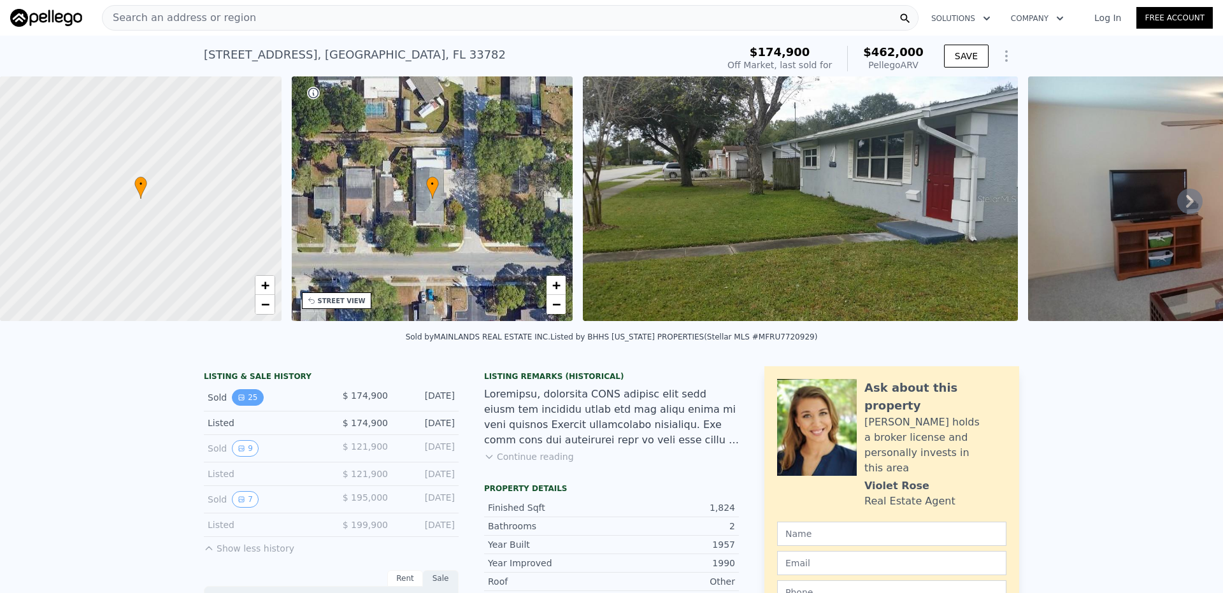
click at [232, 406] on button "25" at bounding box center [247, 397] width 31 height 17
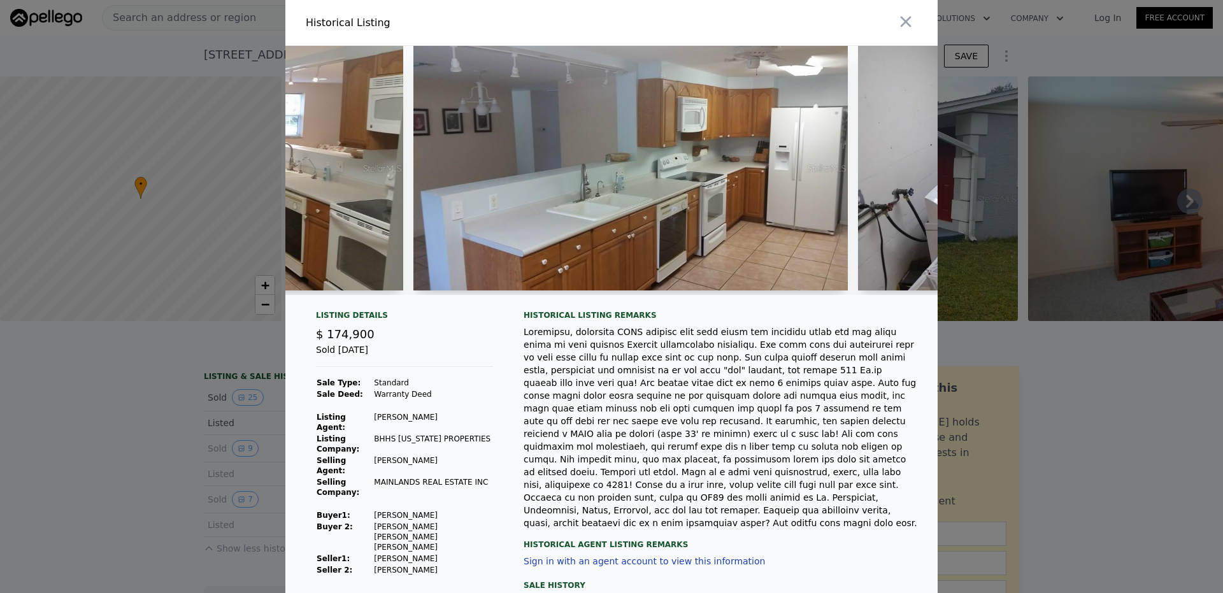
scroll to position [0, 3226]
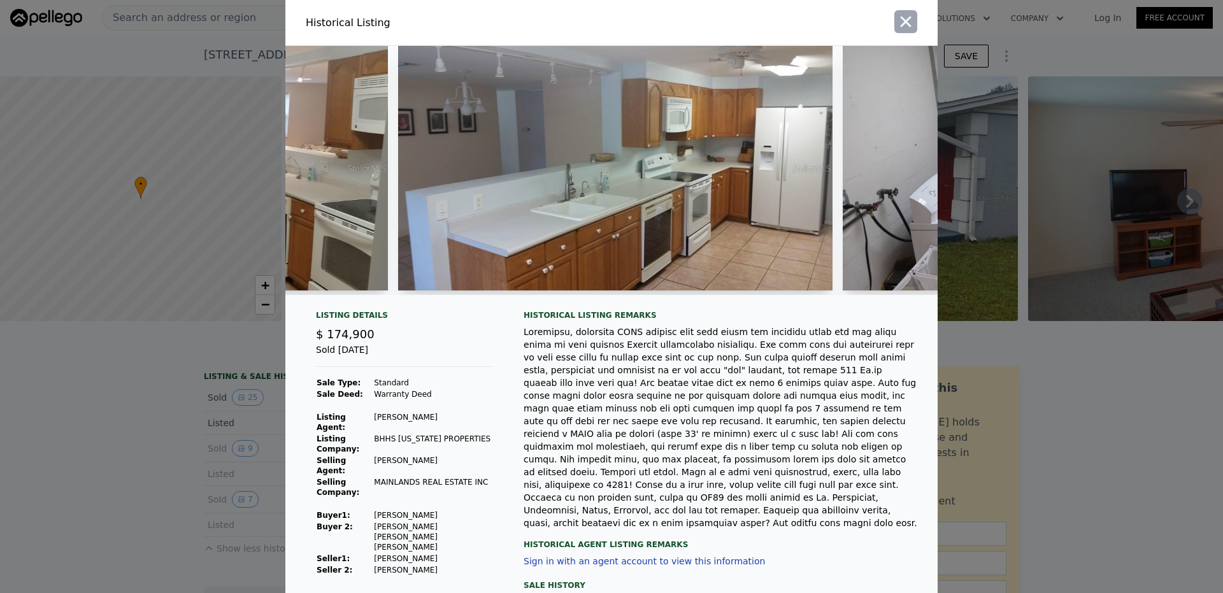
click at [905, 18] on icon "button" at bounding box center [905, 22] width 11 height 11
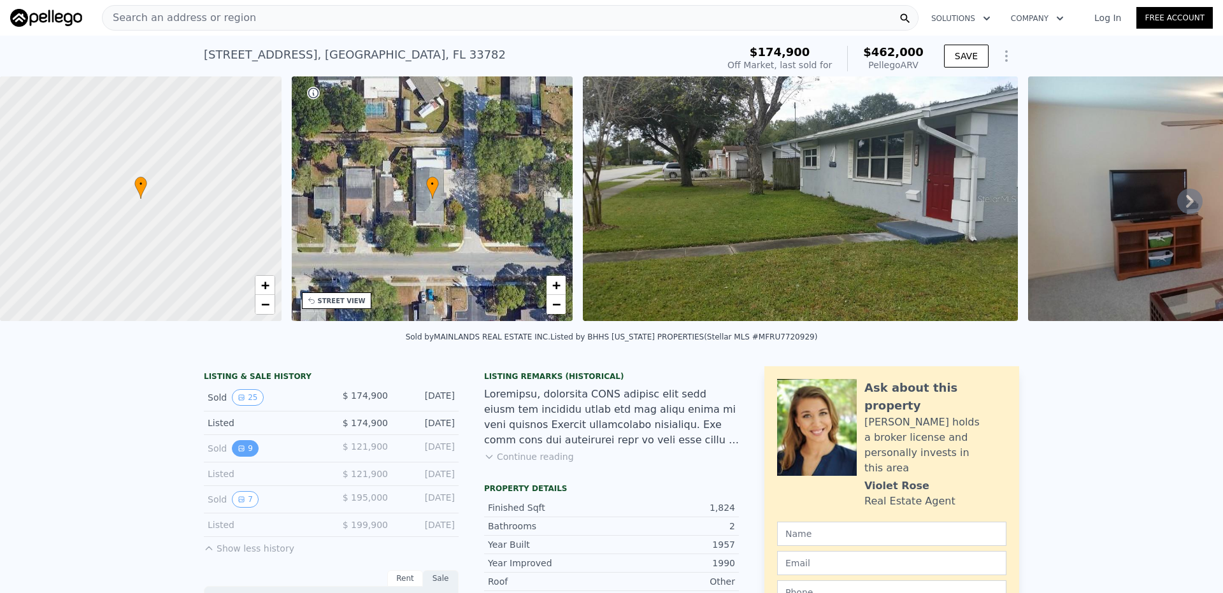
click at [250, 457] on button "9" at bounding box center [245, 448] width 27 height 17
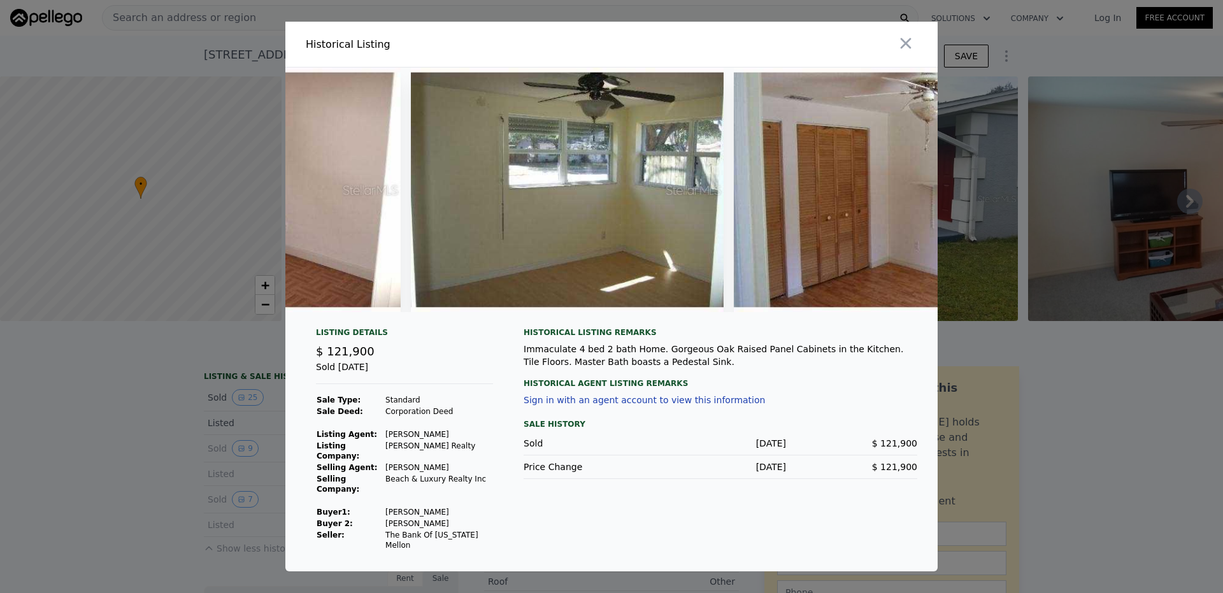
scroll to position [0, 2242]
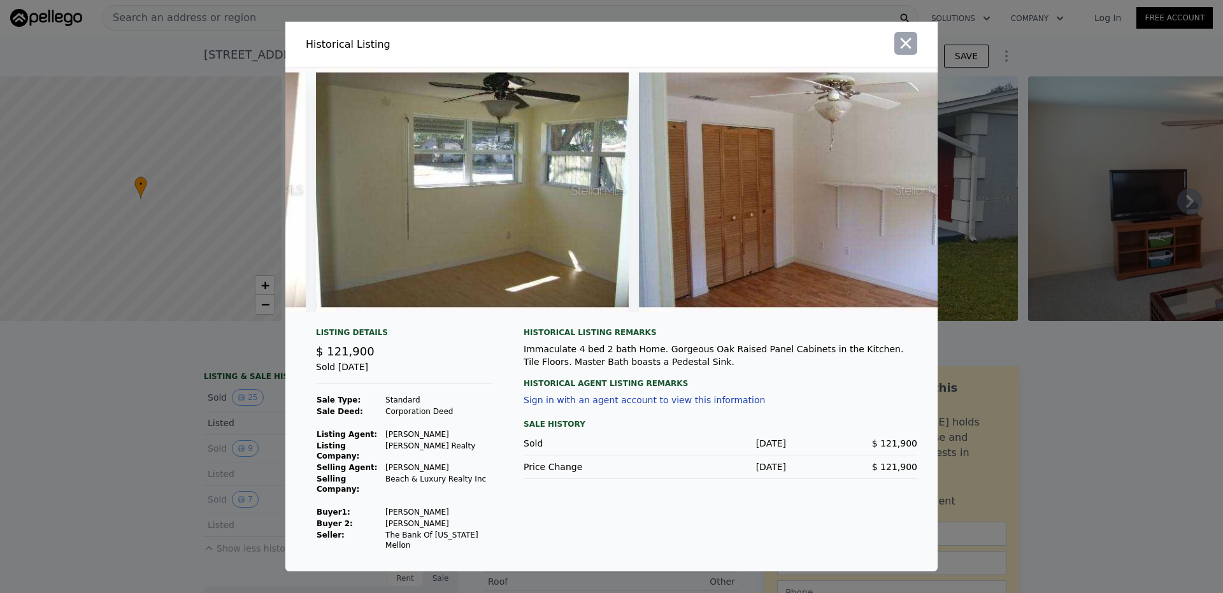
click at [907, 51] on icon "button" at bounding box center [906, 43] width 18 height 18
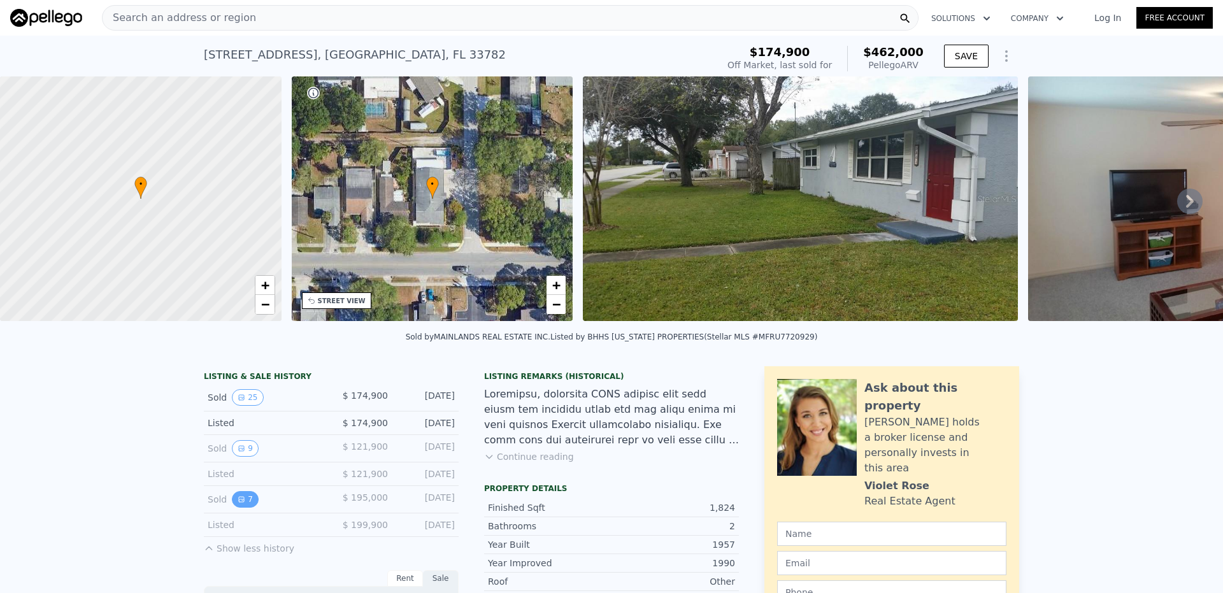
click at [246, 508] on button "7" at bounding box center [245, 499] width 27 height 17
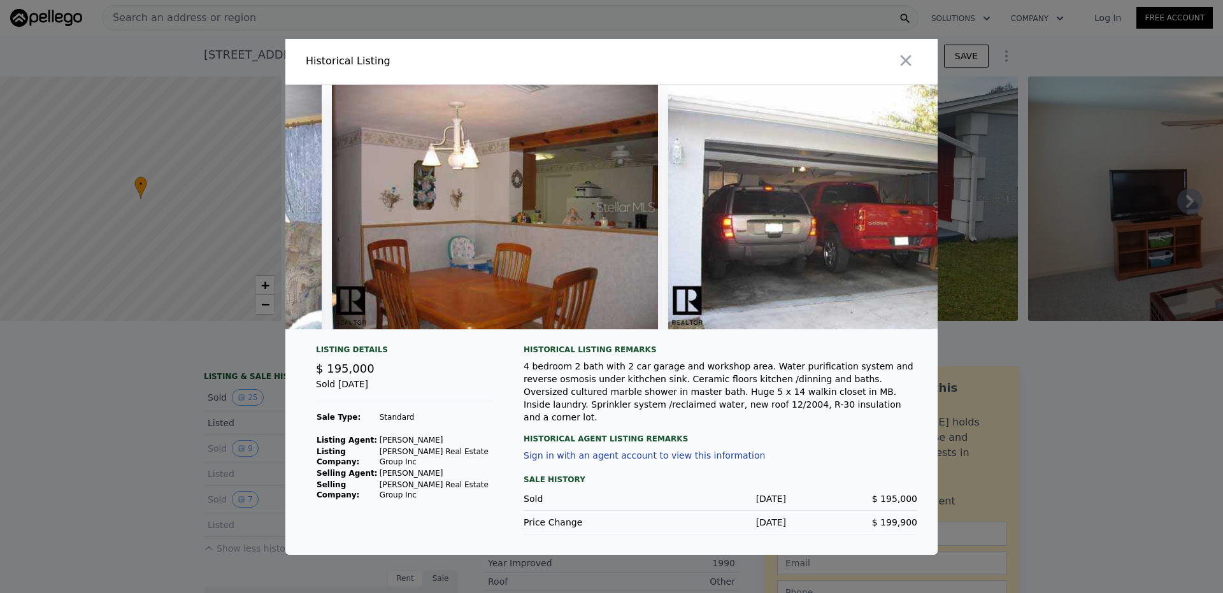
scroll to position [0, 1709]
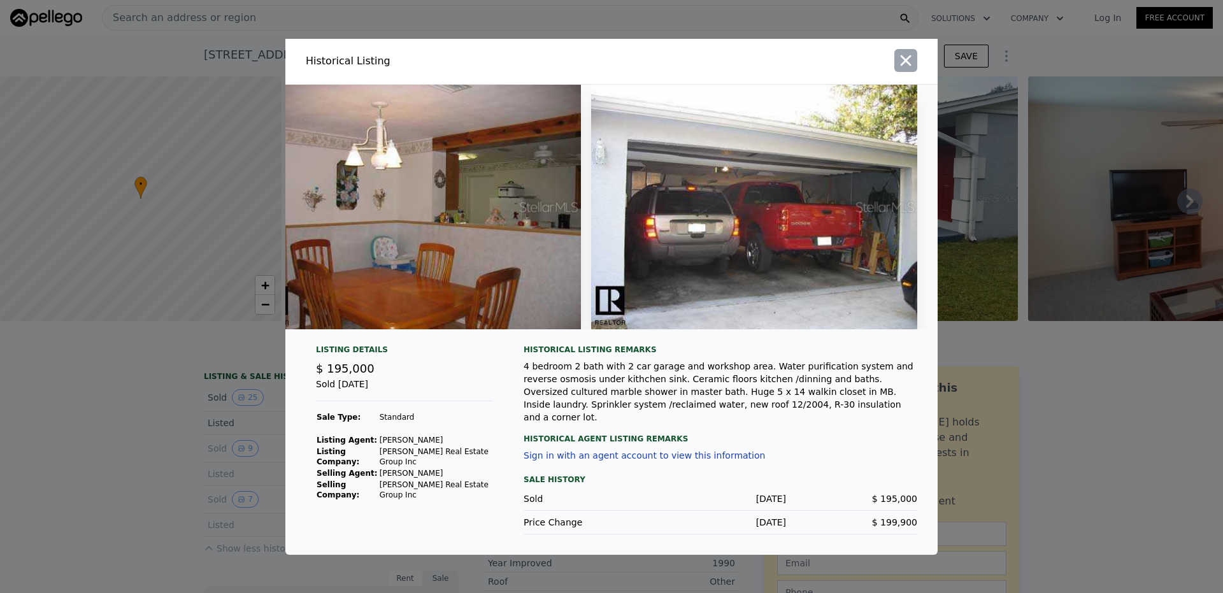
click at [913, 62] on icon "button" at bounding box center [906, 61] width 18 height 18
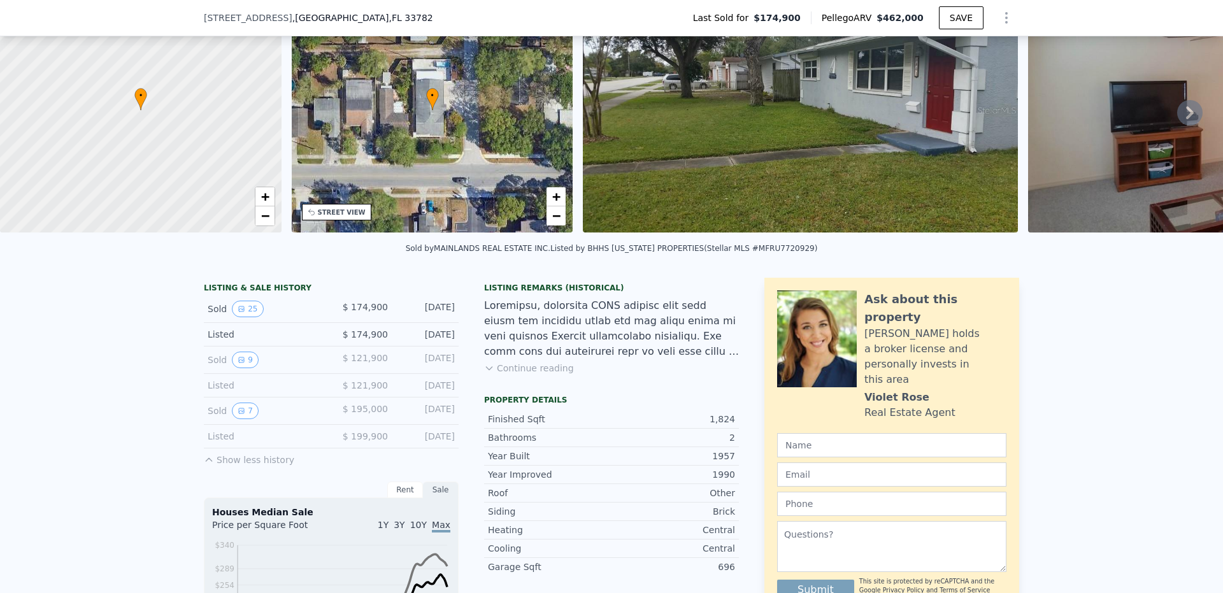
scroll to position [250, 0]
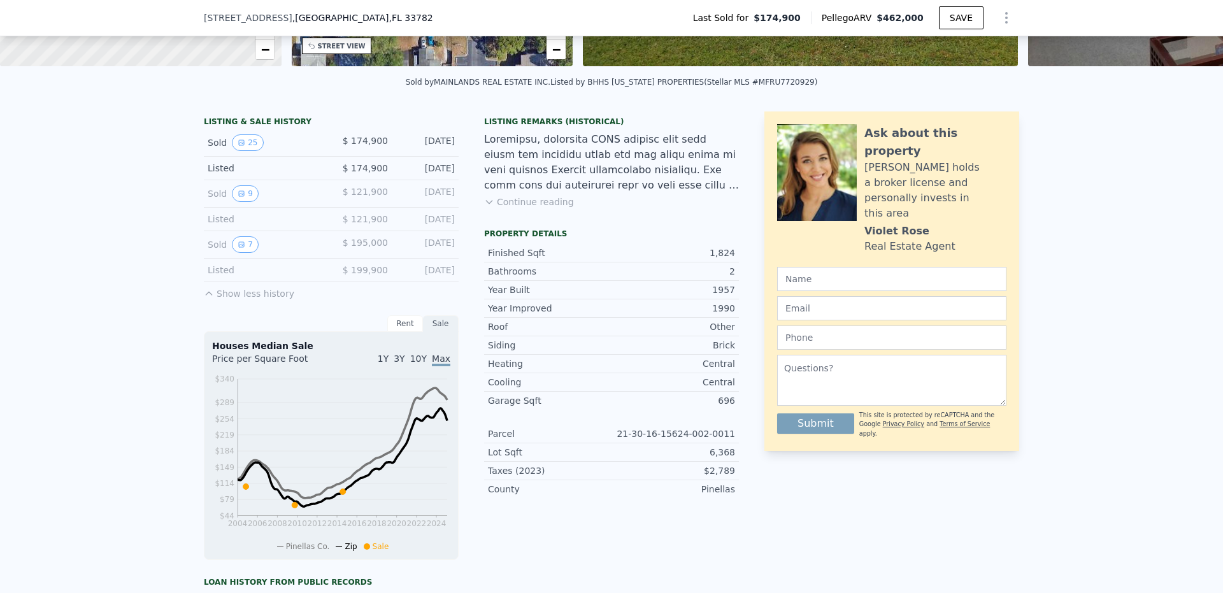
click at [236, 299] on button "Show less history" at bounding box center [249, 291] width 90 height 18
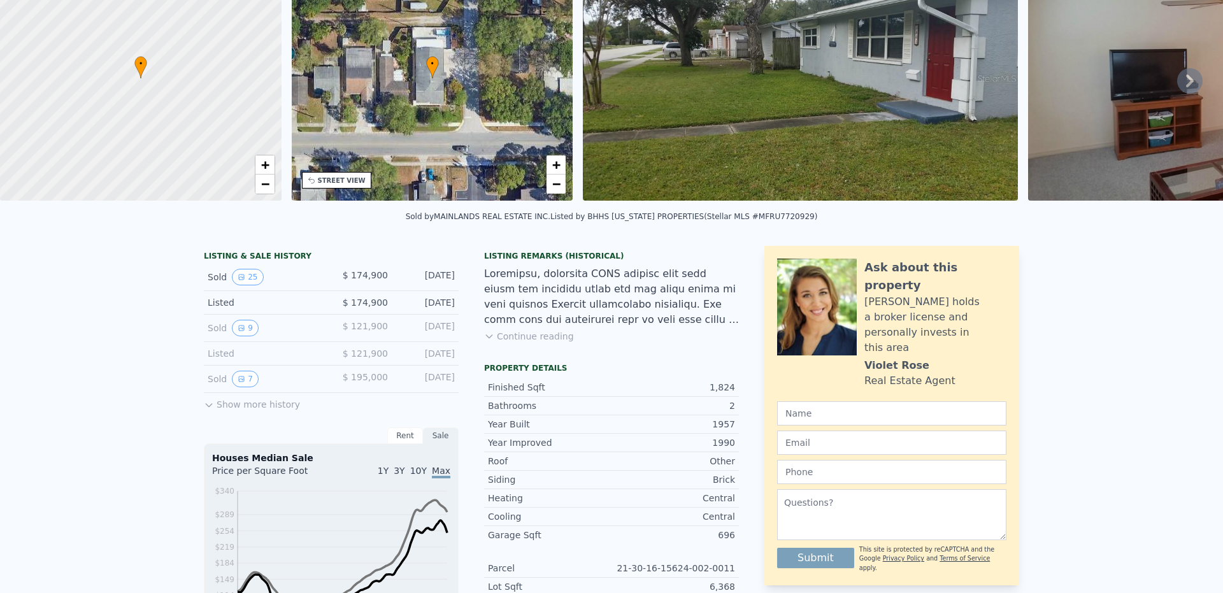
scroll to position [4, 0]
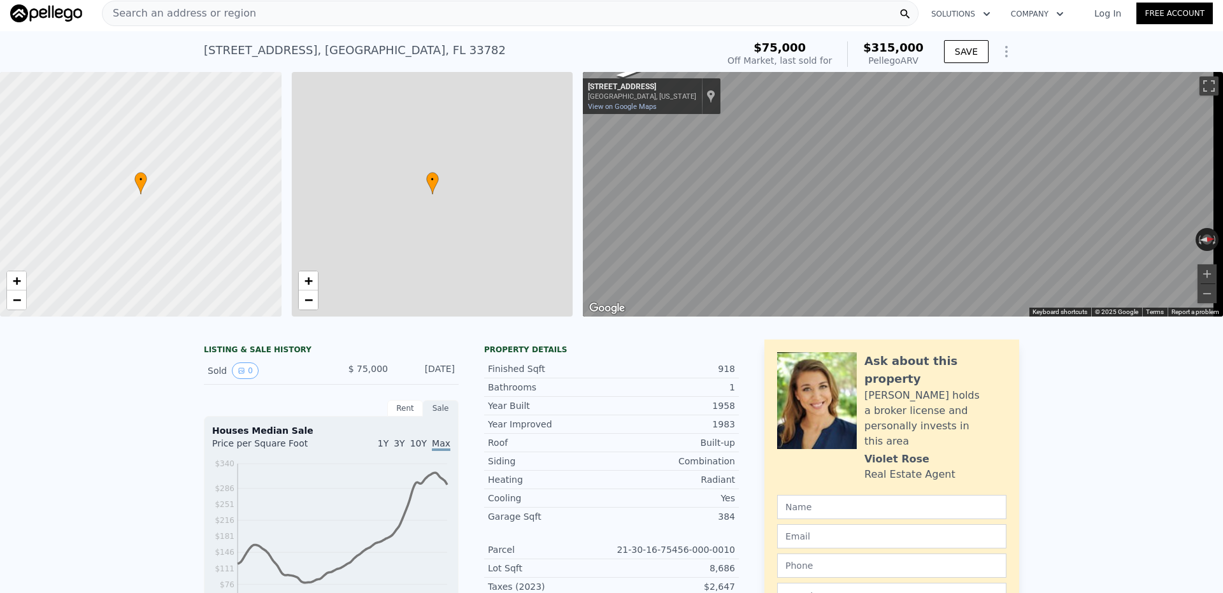
type input "3"
type input "1"
type input "2"
type input "824"
type input "1228"
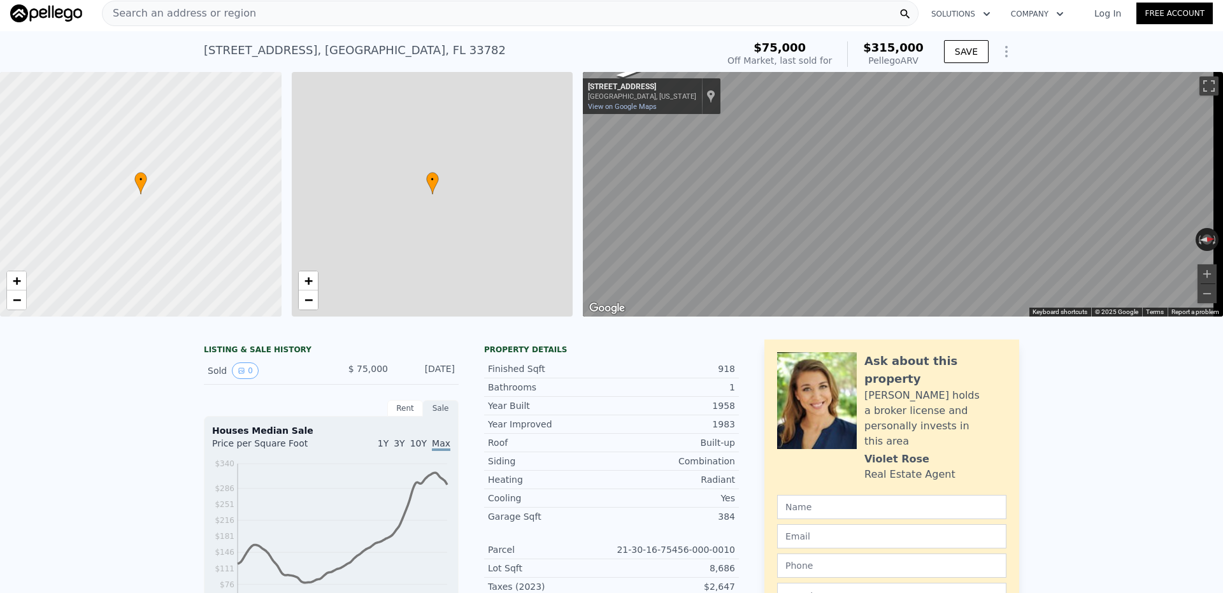
type input "13708"
type input "$ 315,000"
type input "4"
type input "$ 214,514"
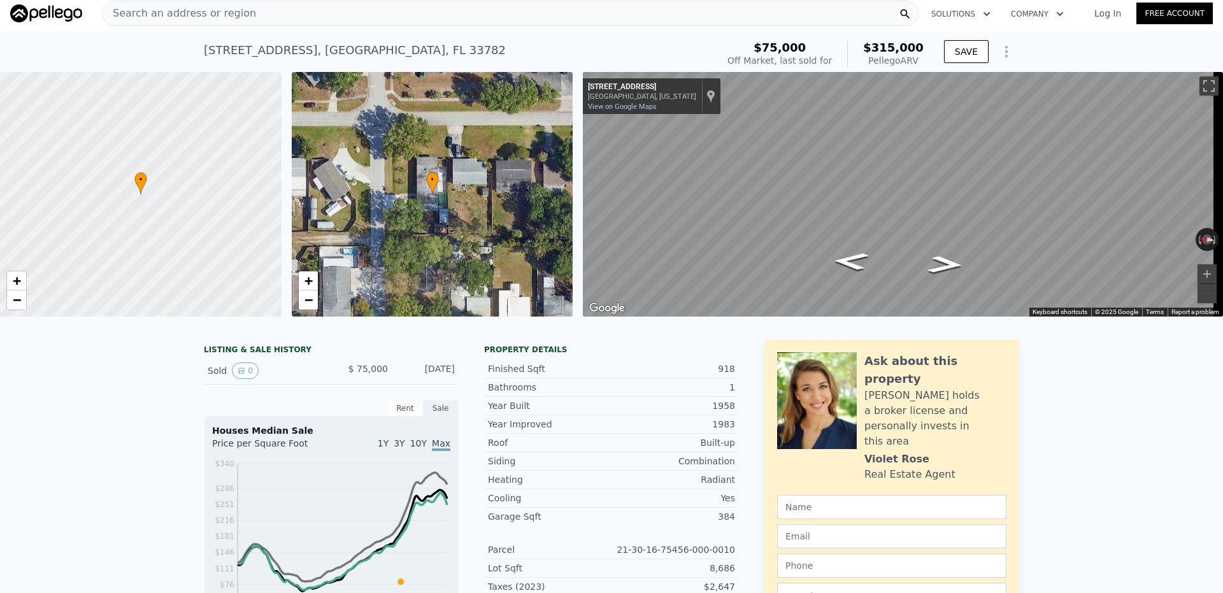
click at [213, 6] on span "Search an address or region" at bounding box center [179, 13] width 153 height 15
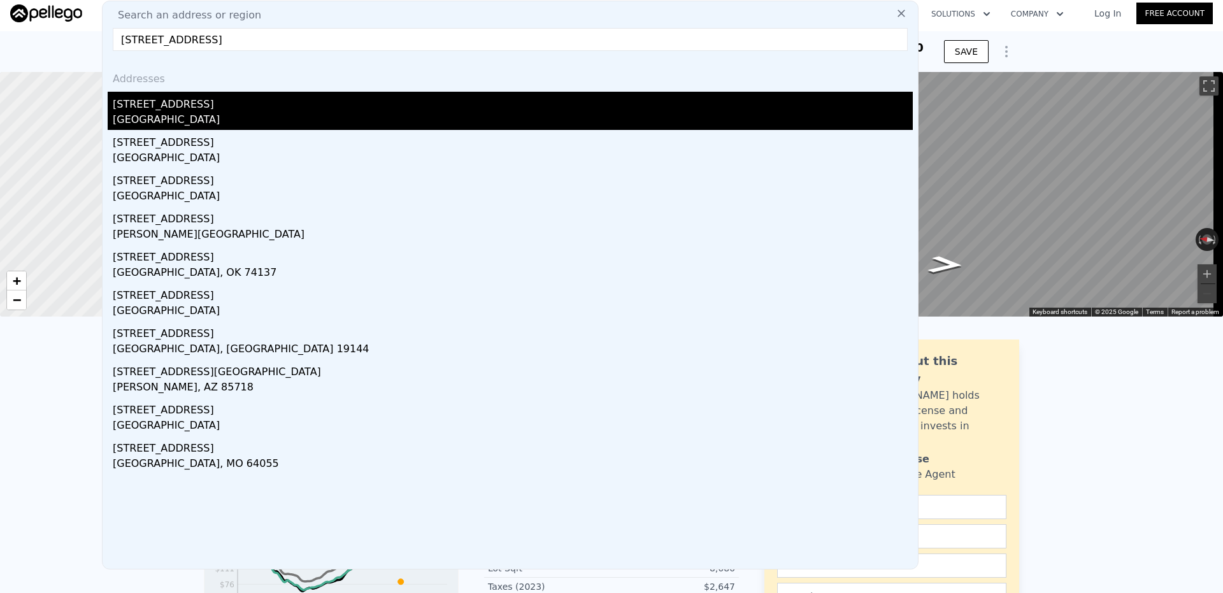
type input "[STREET_ADDRESS]"
click at [229, 115] on div "[GEOGRAPHIC_DATA]" at bounding box center [513, 121] width 800 height 18
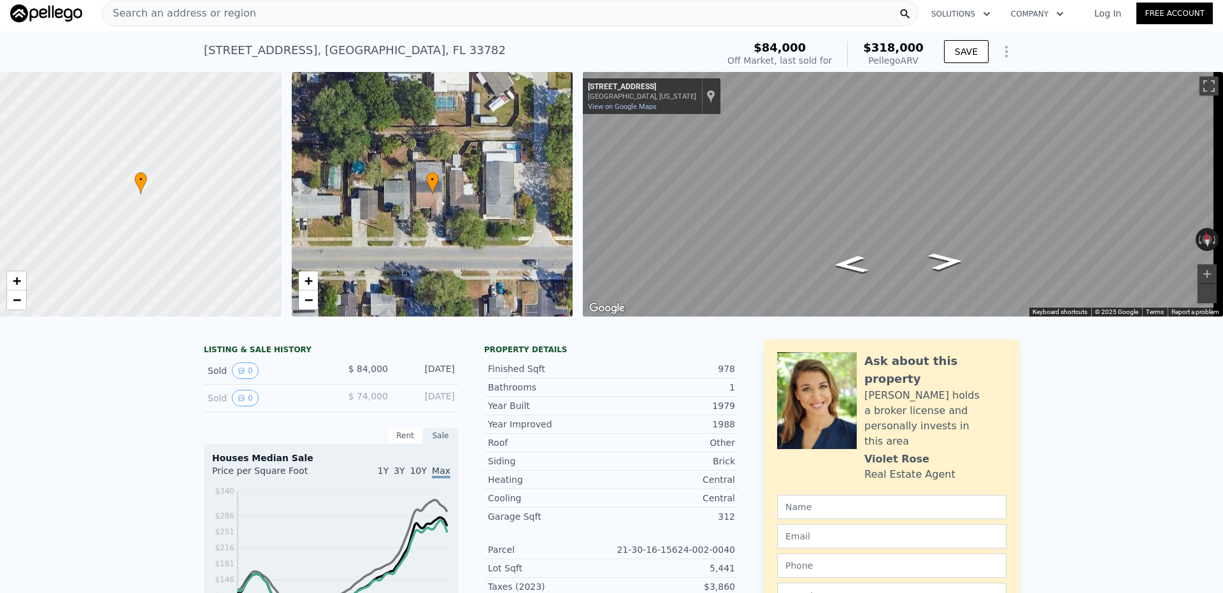
click at [180, 8] on span "Search an address or region" at bounding box center [179, 13] width 153 height 15
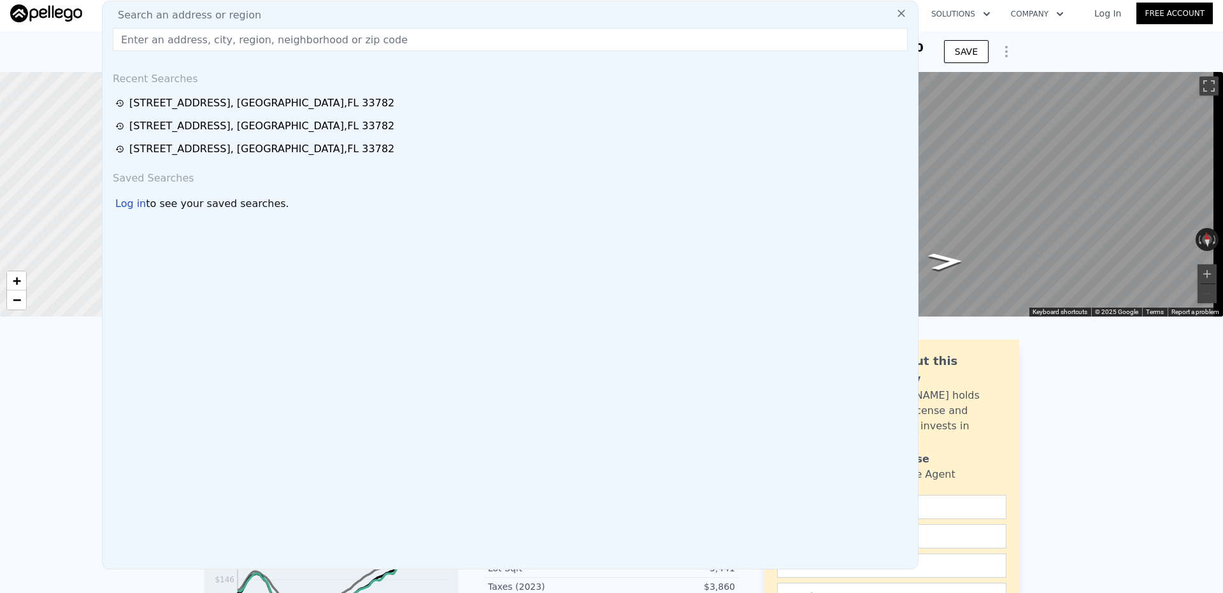
drag, startPoint x: 180, startPoint y: 8, endPoint x: 164, endPoint y: 45, distance: 40.5
paste input "[STREET_ADDRESS]"
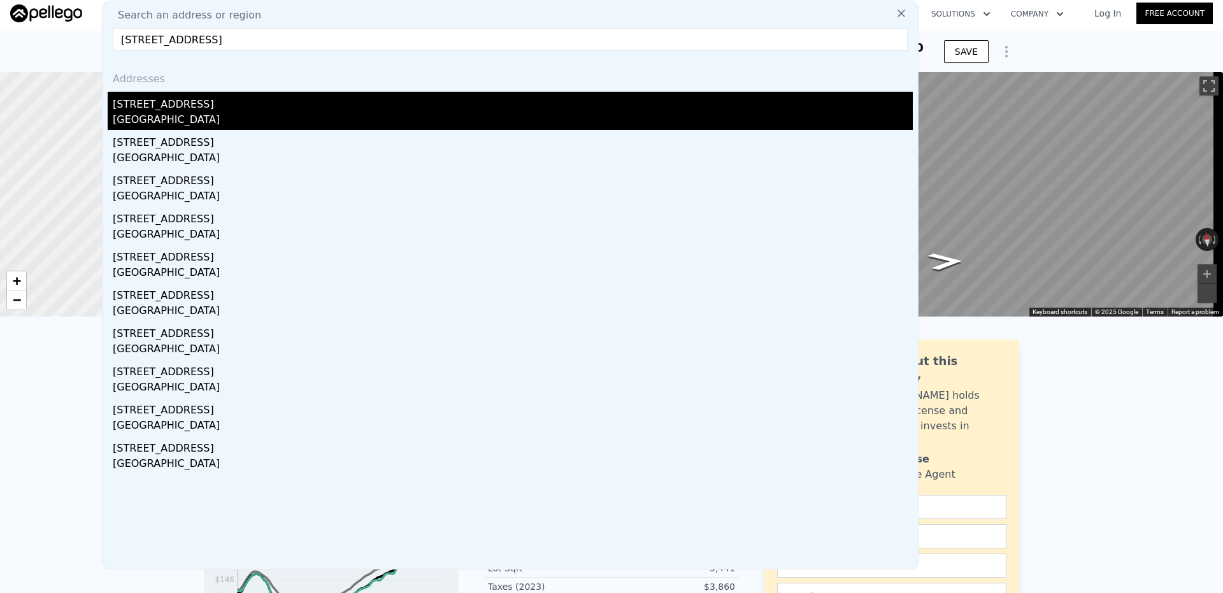
type input "[STREET_ADDRESS]"
click at [200, 128] on div "[GEOGRAPHIC_DATA]" at bounding box center [513, 121] width 800 height 18
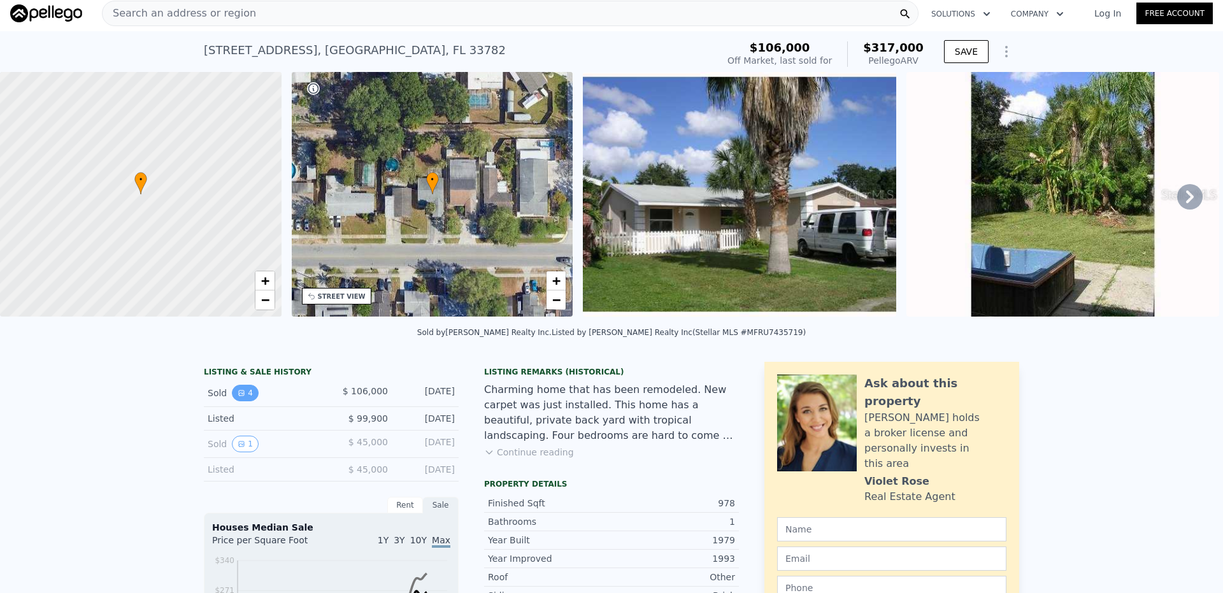
click at [249, 401] on button "4" at bounding box center [245, 393] width 27 height 17
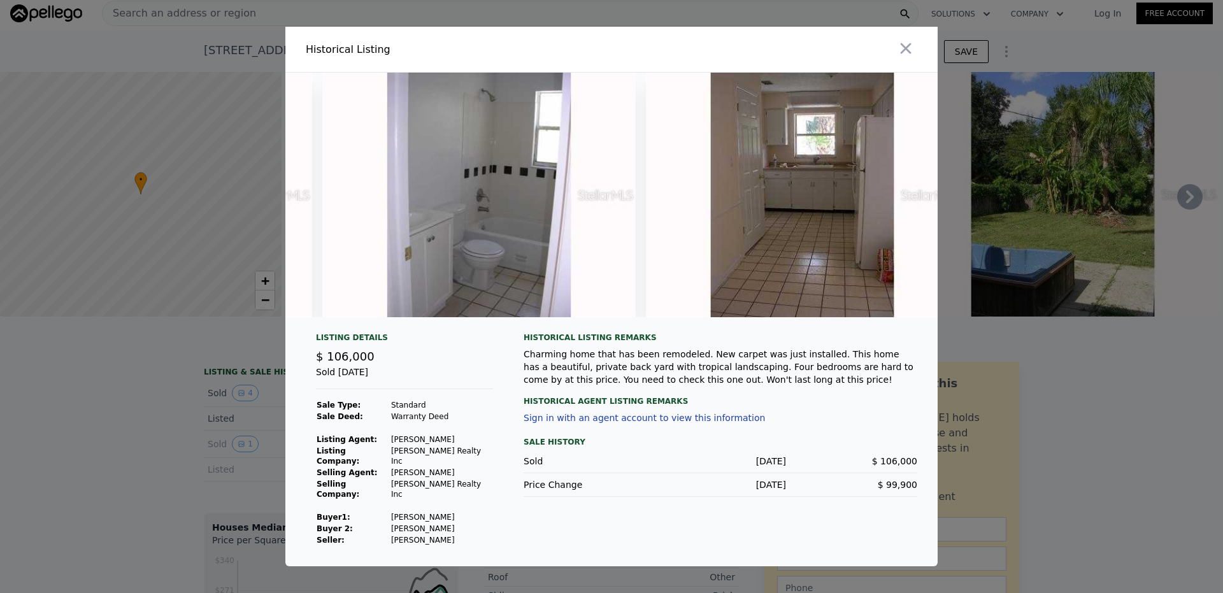
scroll to position [0, 661]
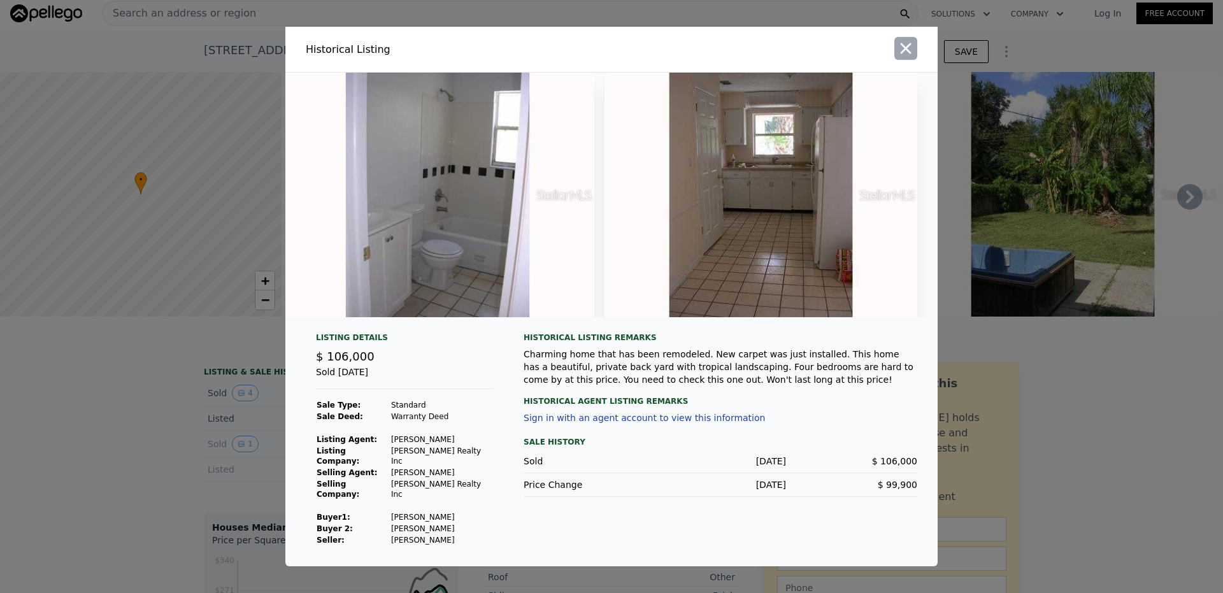
click at [910, 55] on icon "button" at bounding box center [906, 48] width 18 height 18
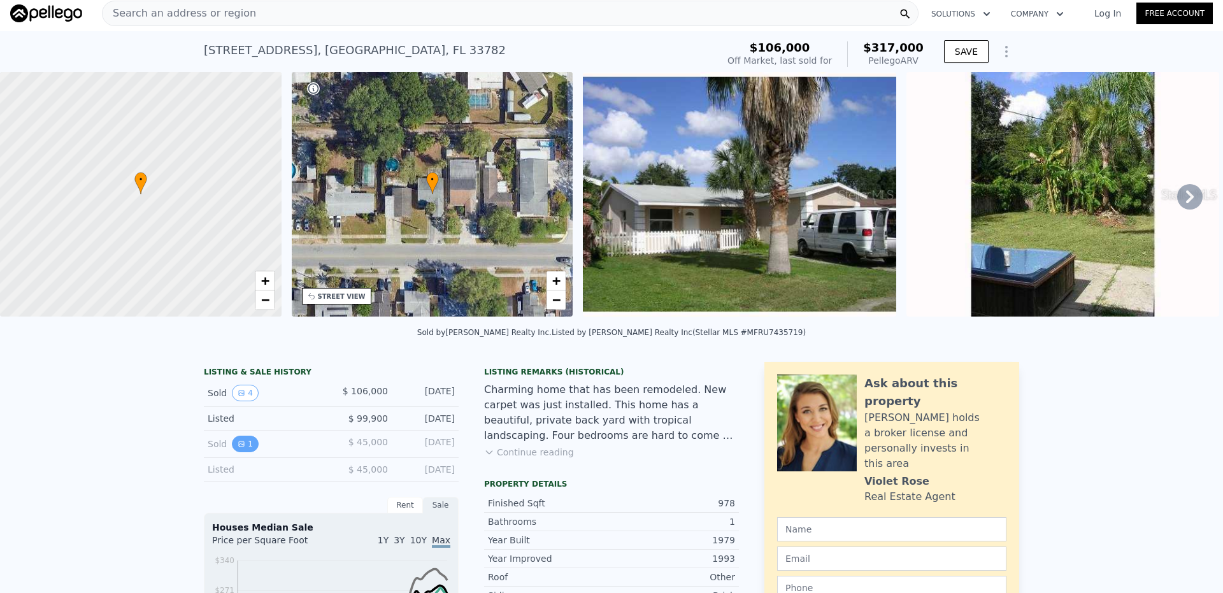
click at [241, 452] on button "1" at bounding box center [245, 444] width 27 height 17
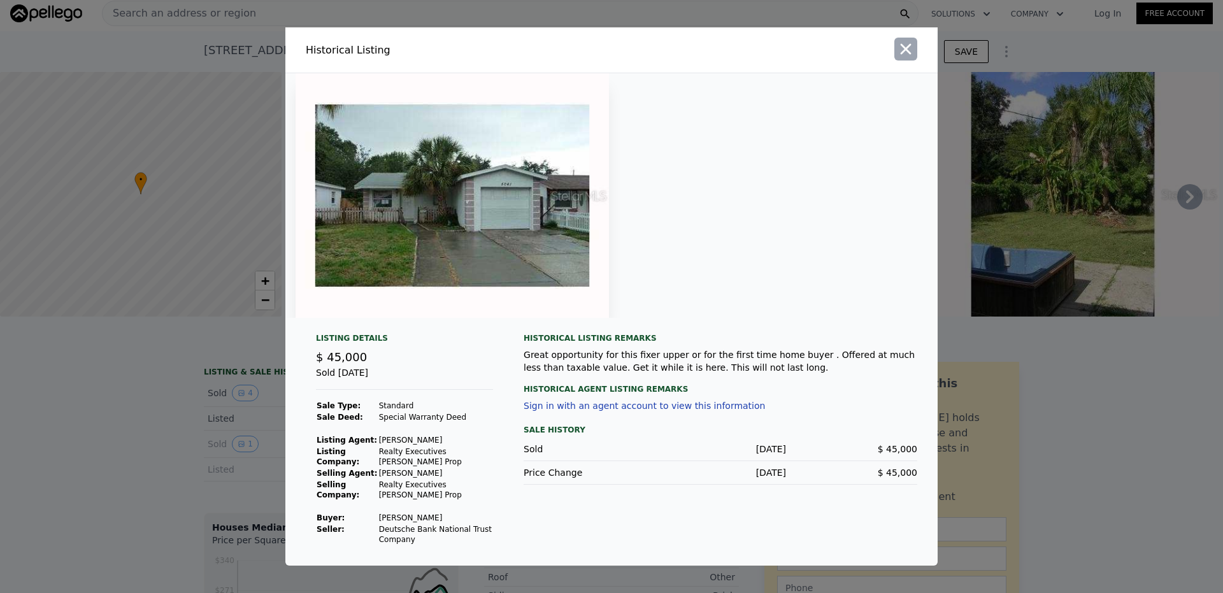
click at [906, 55] on icon "button" at bounding box center [906, 49] width 18 height 18
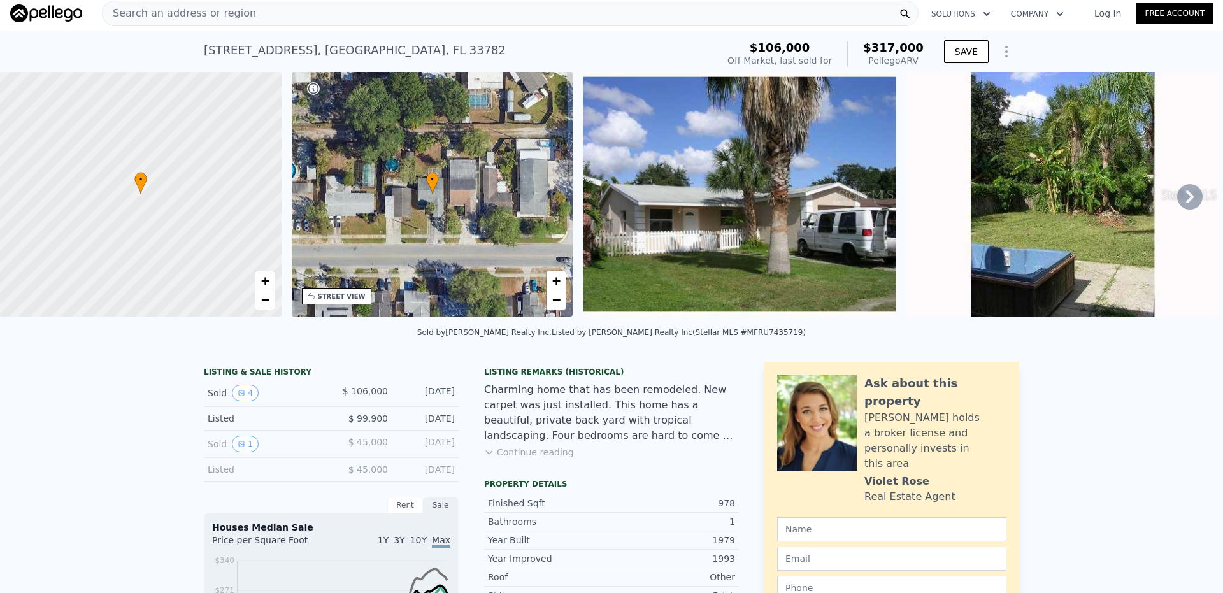
click at [229, 17] on span "Search an address or region" at bounding box center [179, 13] width 153 height 15
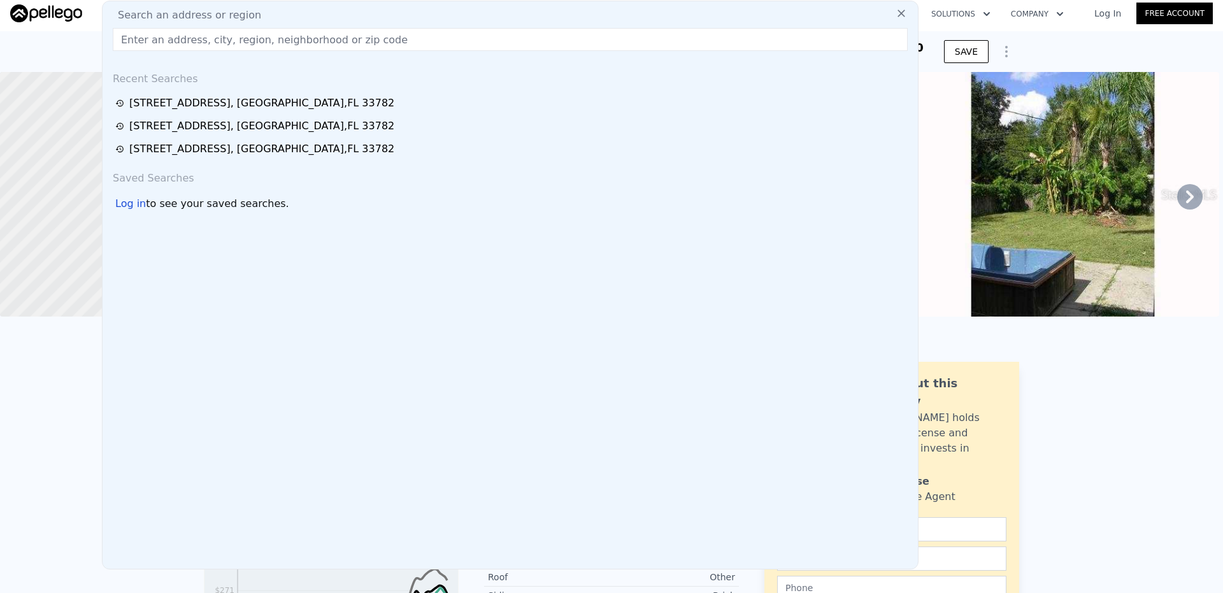
drag, startPoint x: 229, startPoint y: 17, endPoint x: 195, endPoint y: 34, distance: 38.7
paste input "[STREET_ADDRESS]"
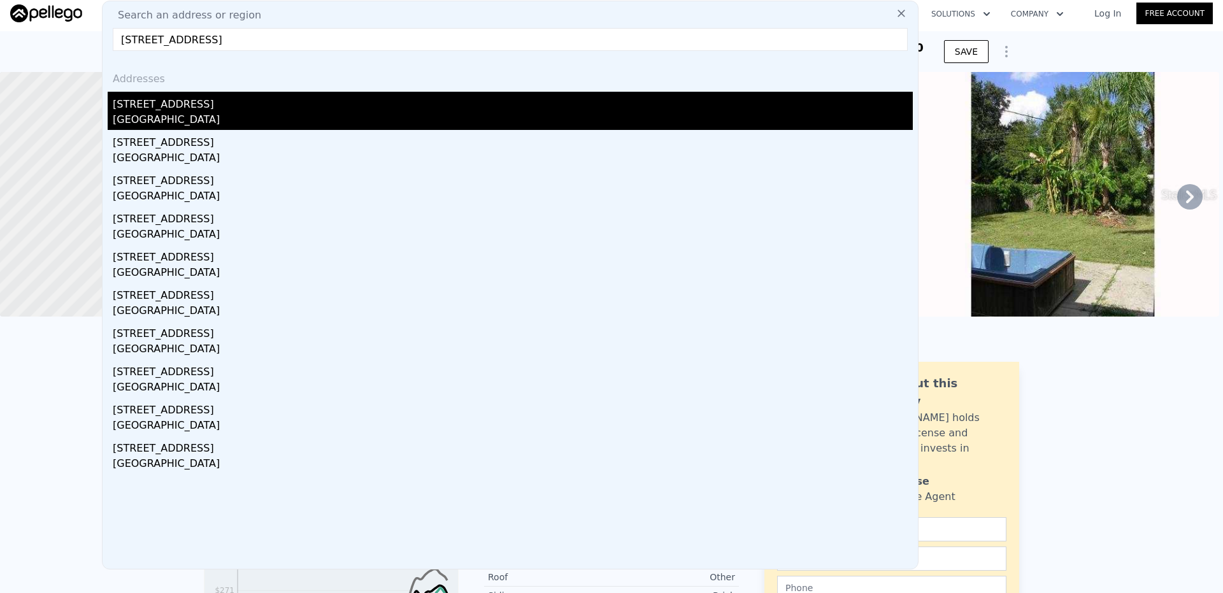
type input "[STREET_ADDRESS]"
click at [208, 103] on div "[STREET_ADDRESS]" at bounding box center [513, 102] width 800 height 20
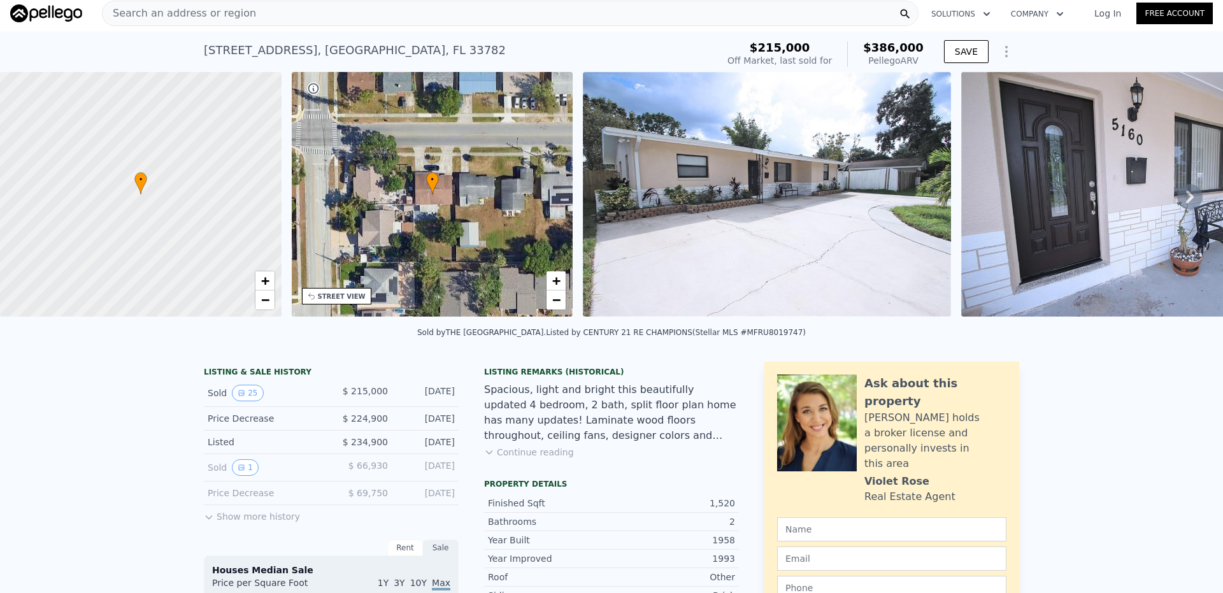
click at [1186, 203] on icon at bounding box center [1190, 196] width 8 height 13
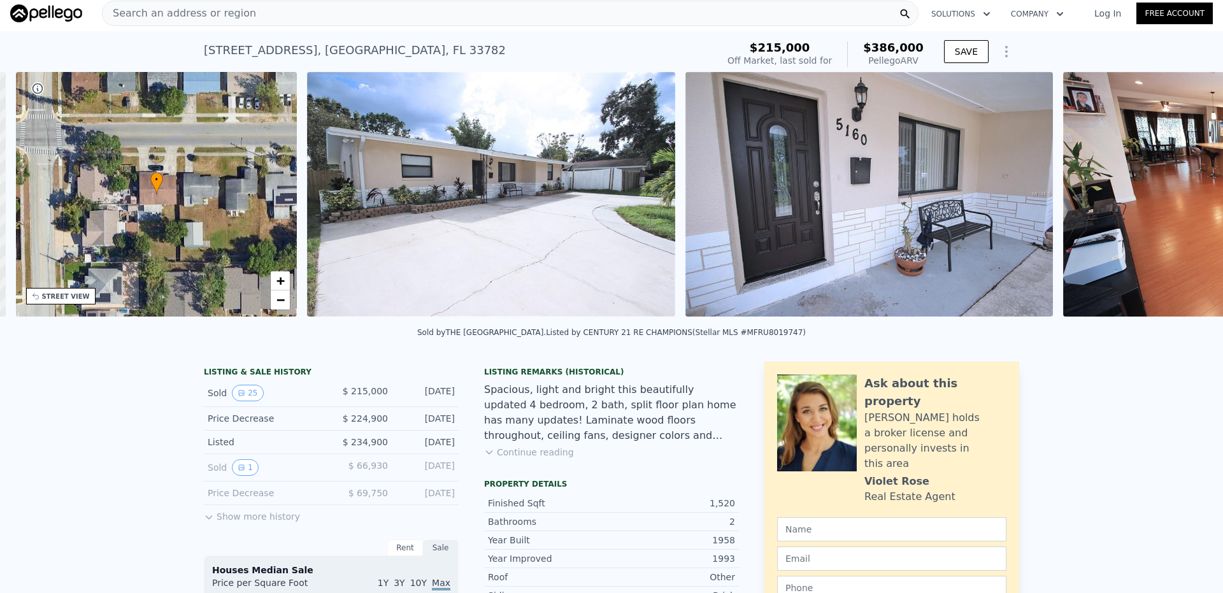
scroll to position [0, 297]
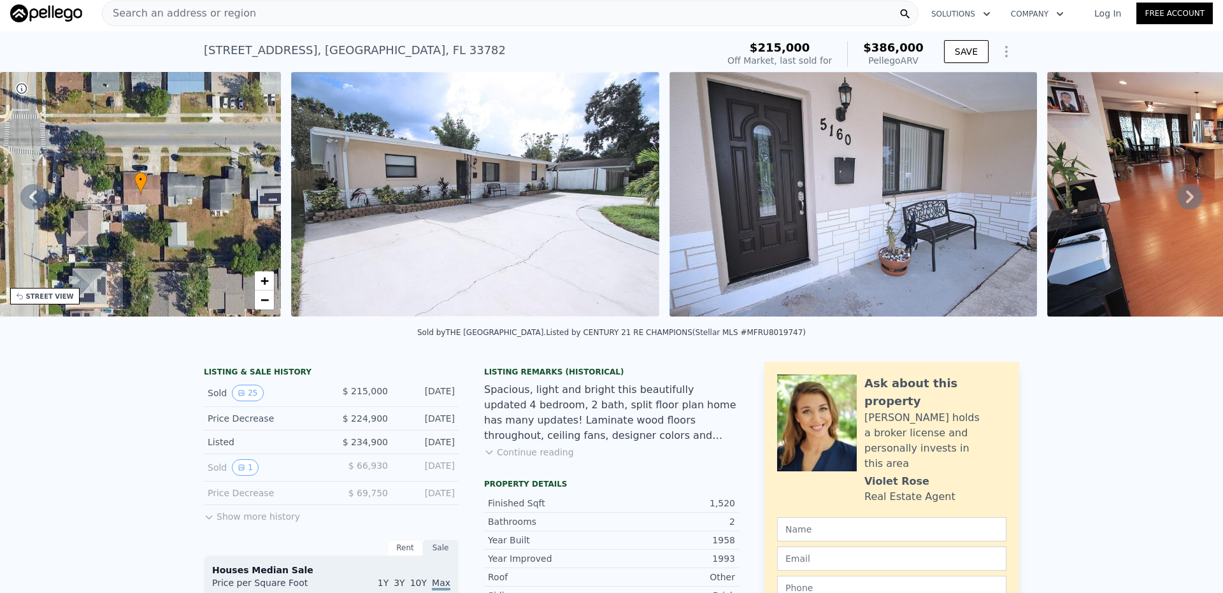
click at [1186, 203] on icon at bounding box center [1190, 196] width 8 height 13
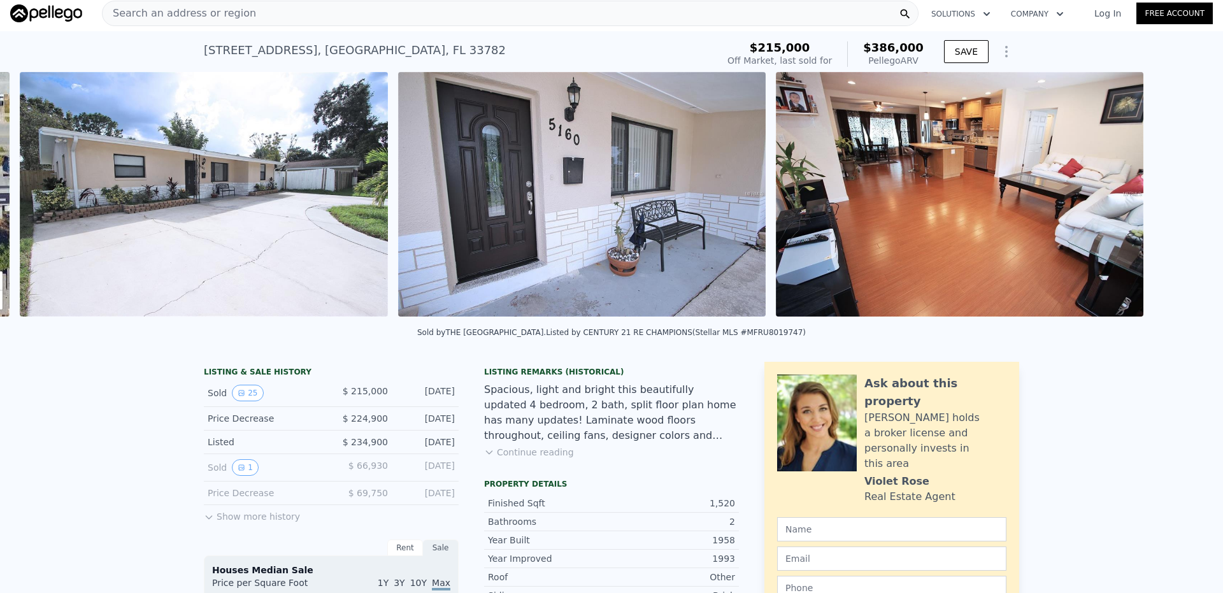
scroll to position [0, 583]
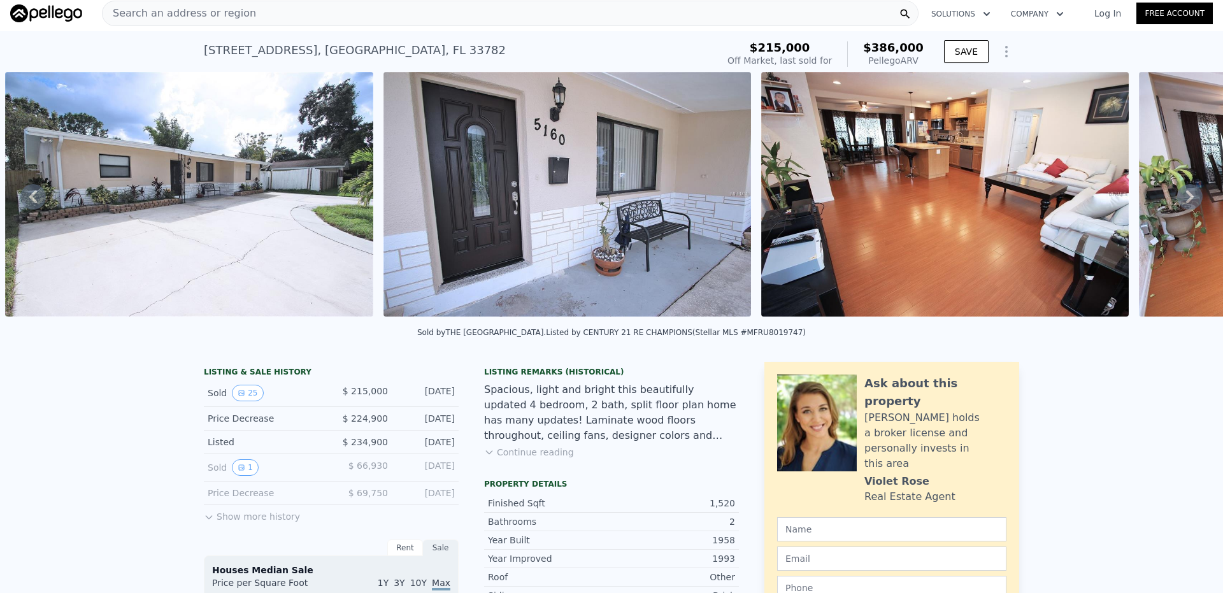
click at [1186, 203] on icon at bounding box center [1190, 196] width 8 height 13
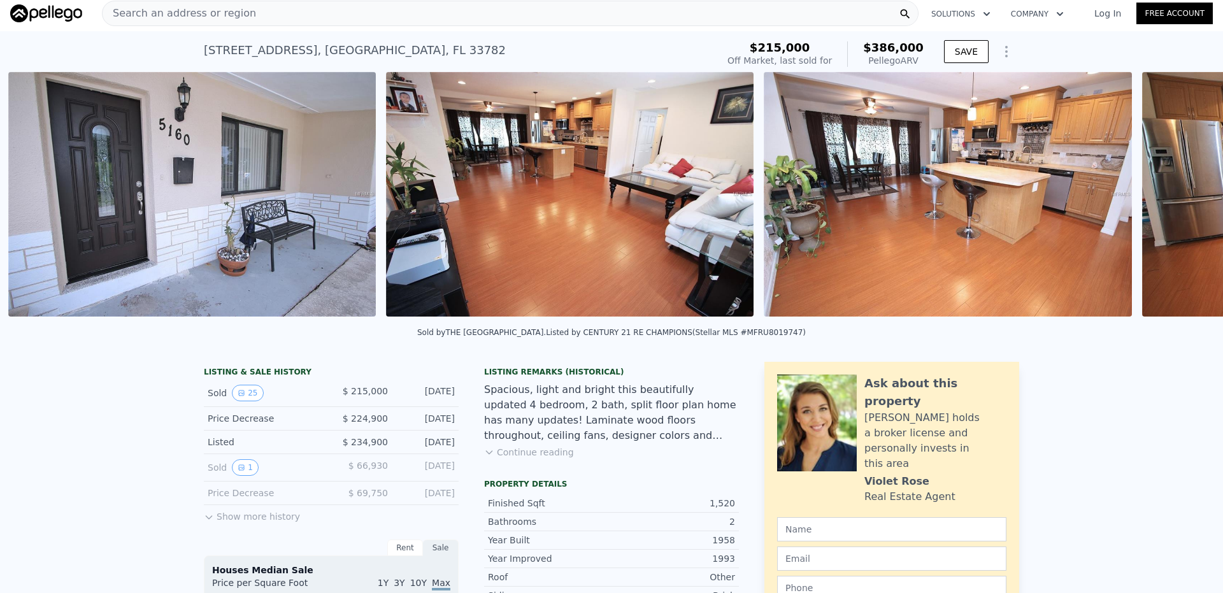
scroll to position [0, 961]
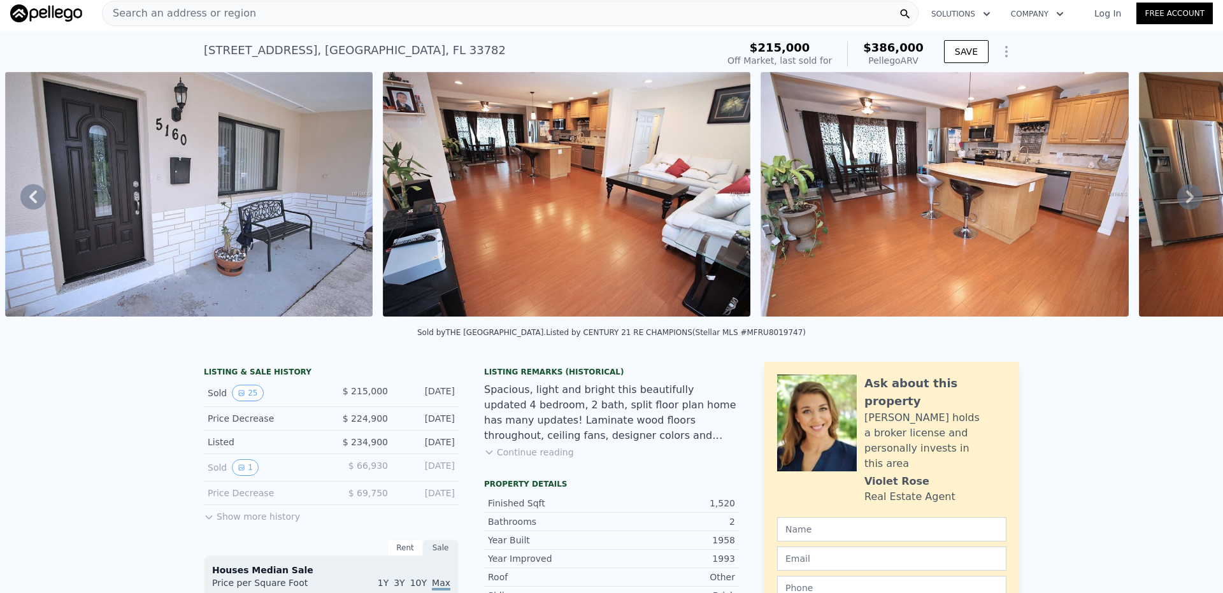
click at [1186, 203] on icon at bounding box center [1190, 196] width 8 height 13
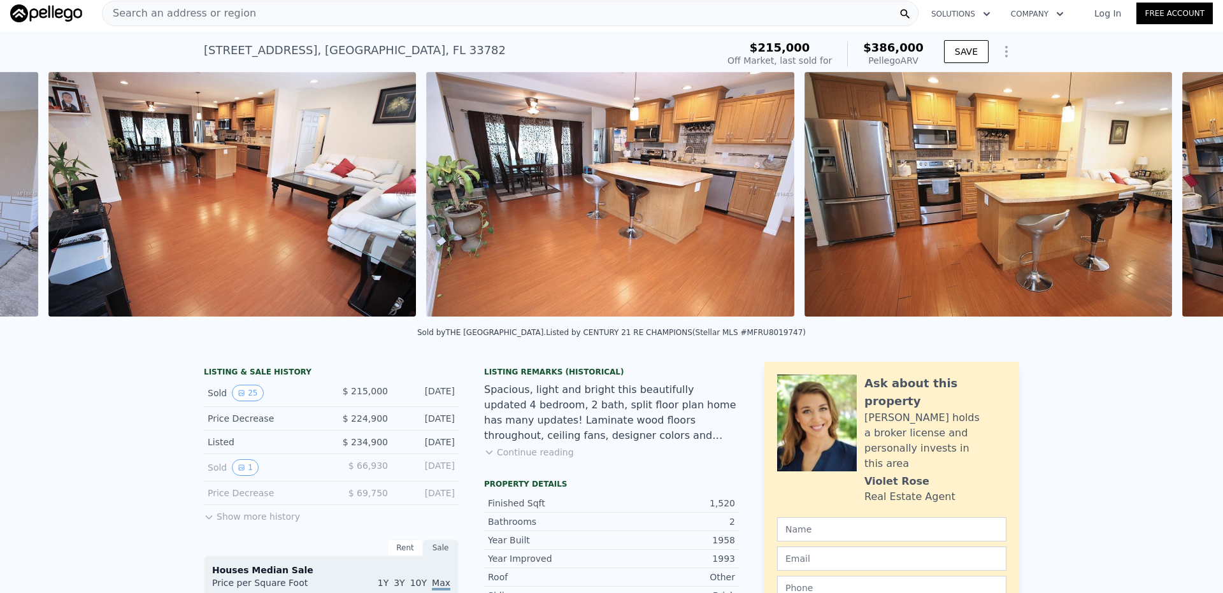
scroll to position [0, 1339]
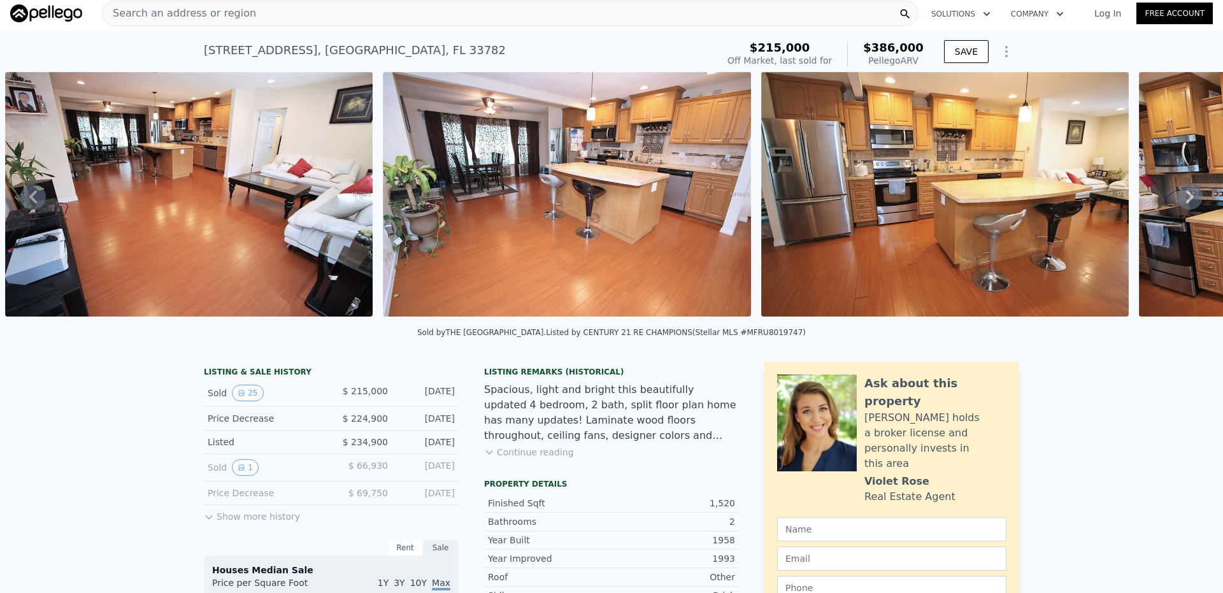
click at [1186, 203] on icon at bounding box center [1190, 196] width 8 height 13
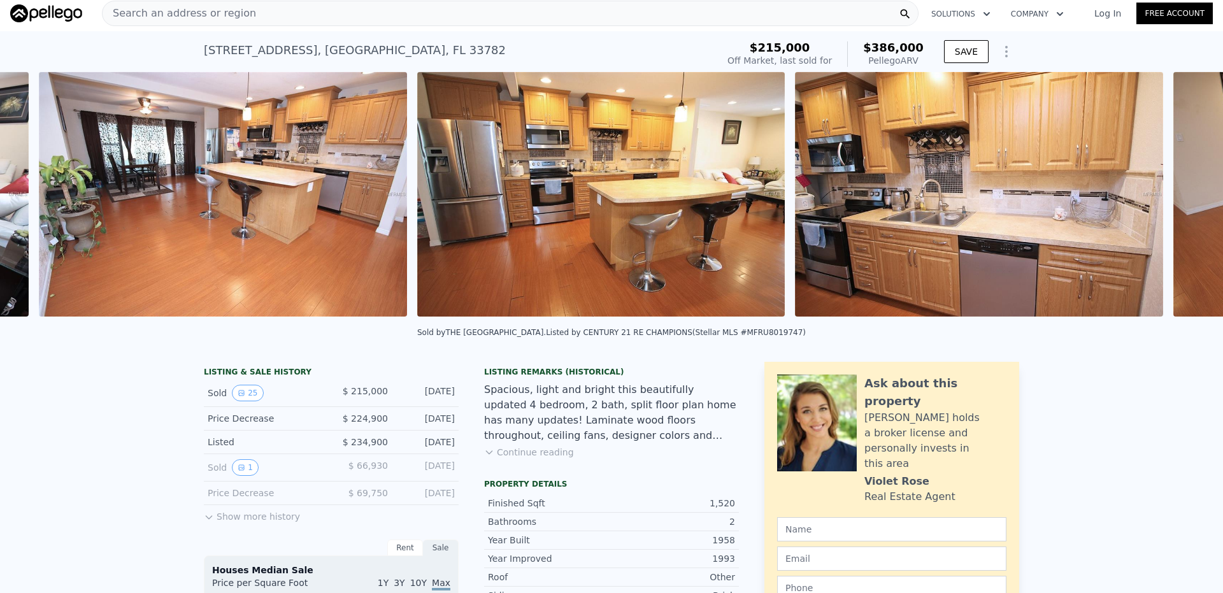
scroll to position [0, 1716]
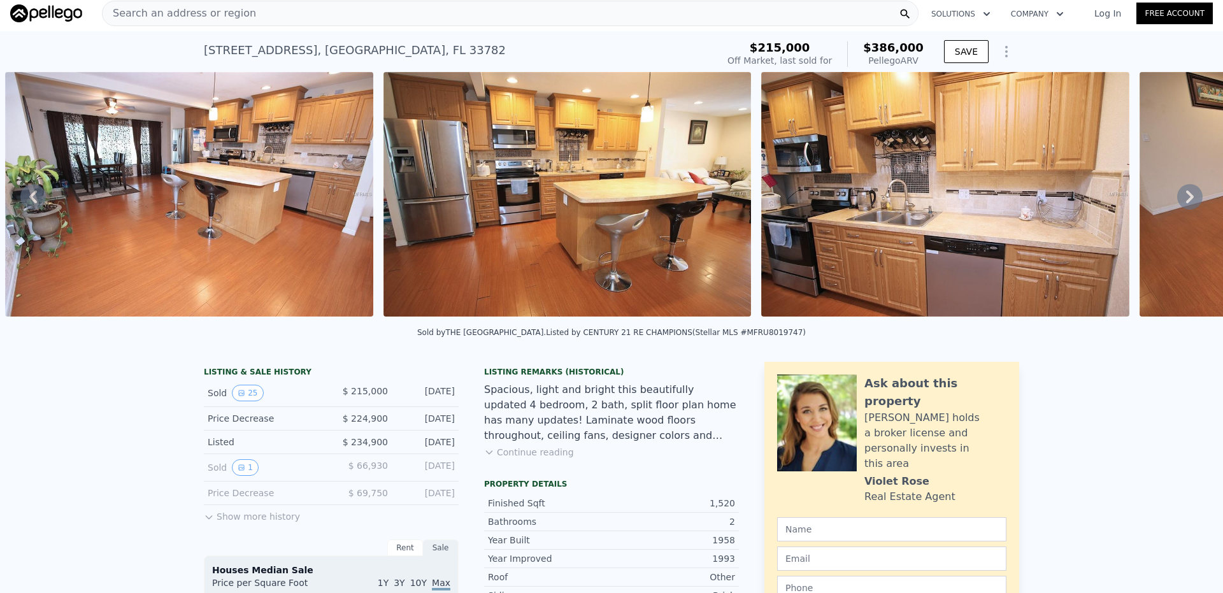
click at [1186, 203] on icon at bounding box center [1190, 196] width 8 height 13
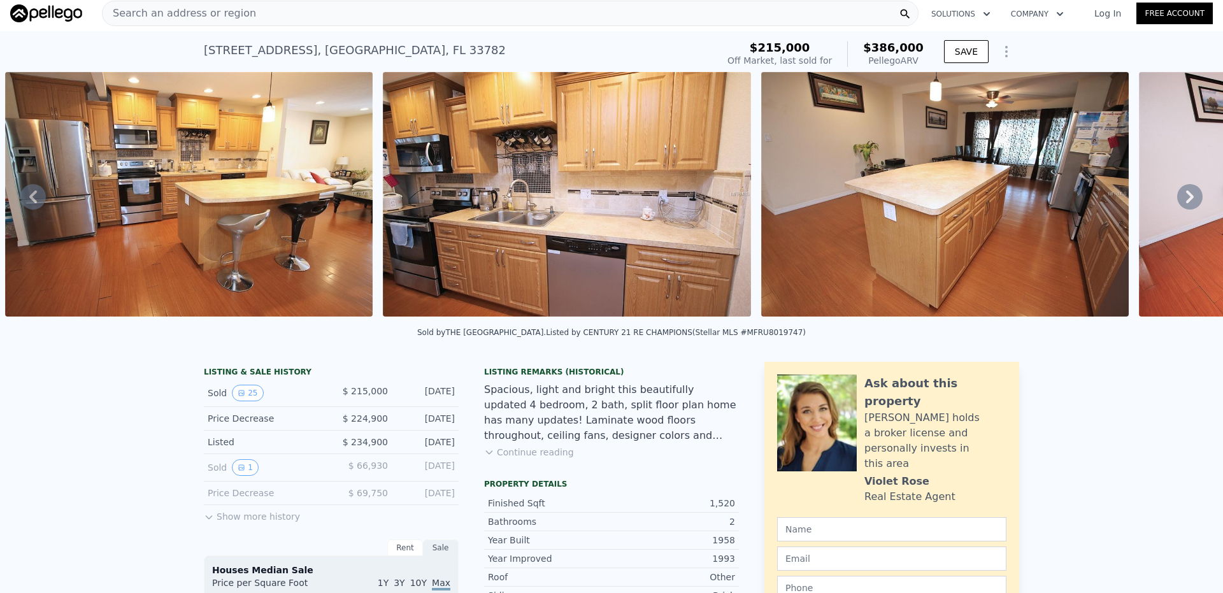
click at [1186, 203] on icon at bounding box center [1190, 196] width 8 height 13
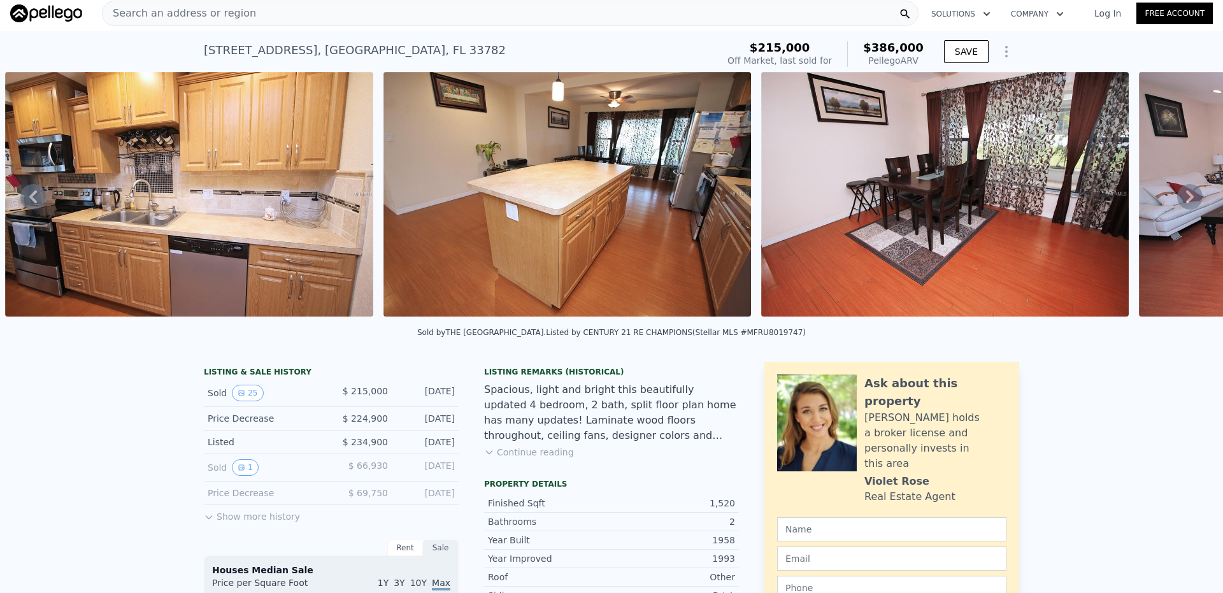
click at [1186, 203] on icon at bounding box center [1190, 196] width 8 height 13
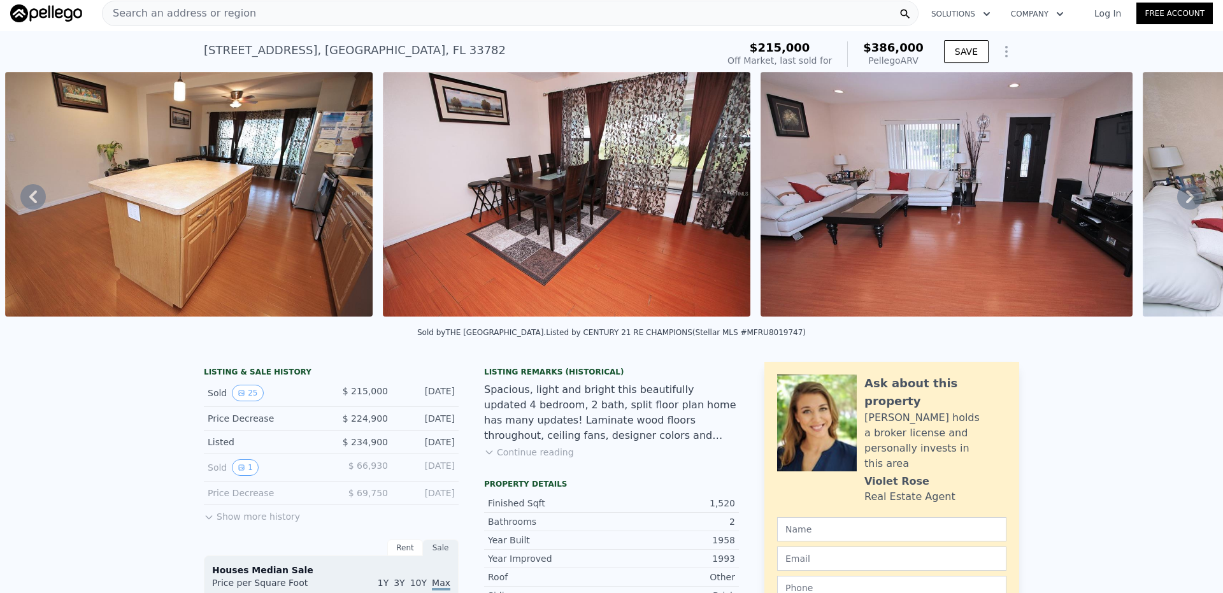
click at [1186, 203] on icon at bounding box center [1190, 196] width 8 height 13
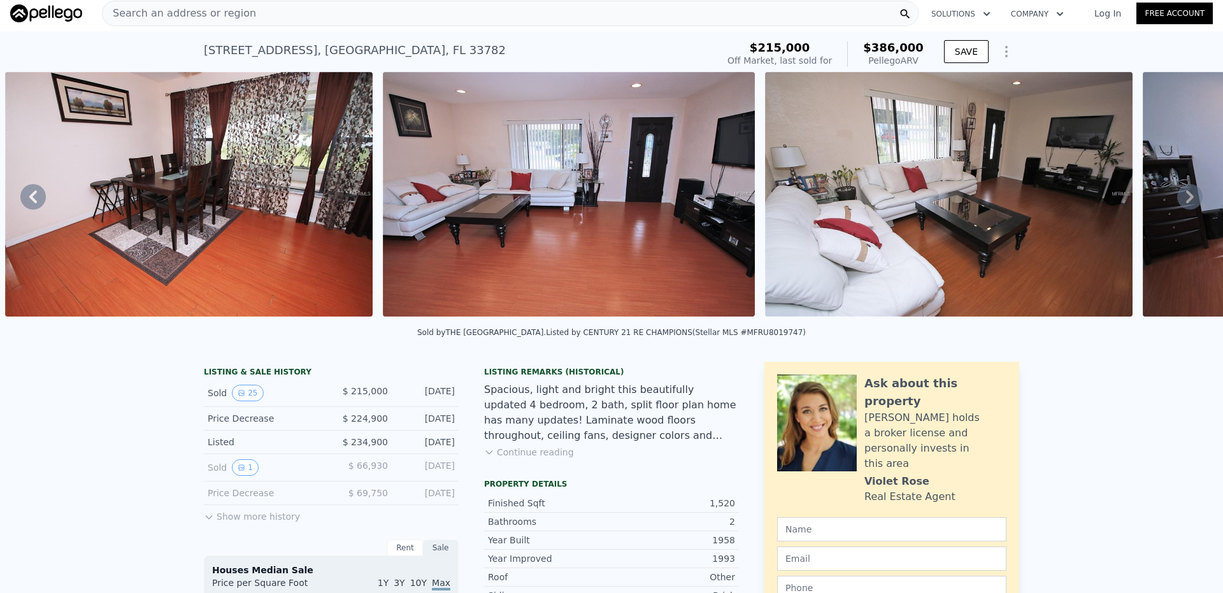
click at [1186, 203] on icon at bounding box center [1190, 196] width 8 height 13
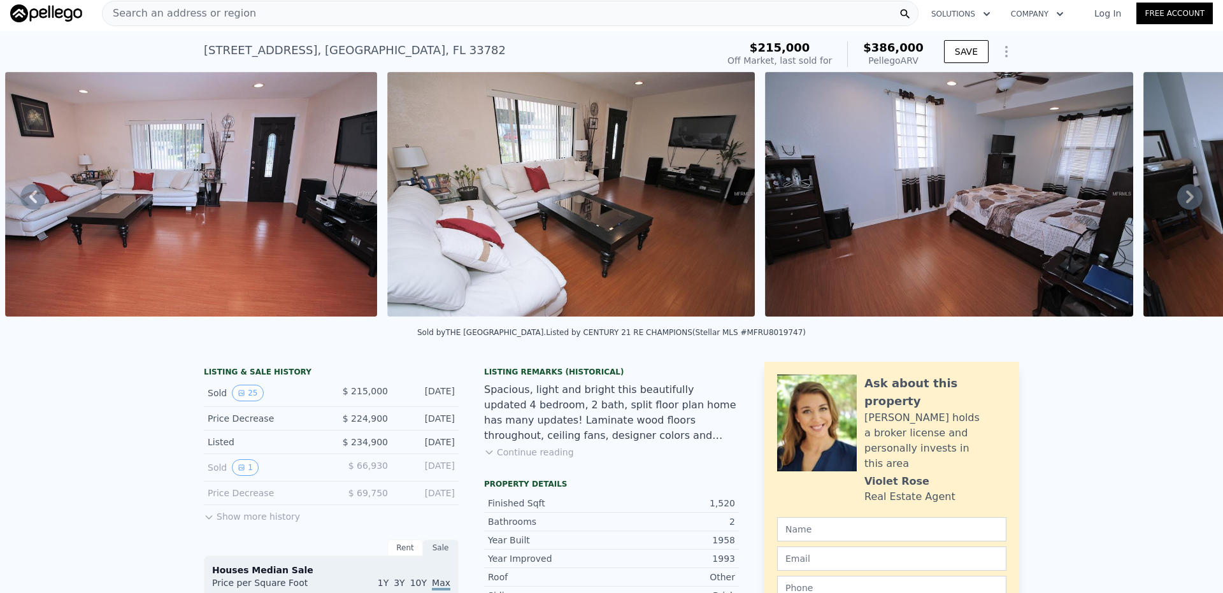
click at [1186, 203] on icon at bounding box center [1190, 196] width 8 height 13
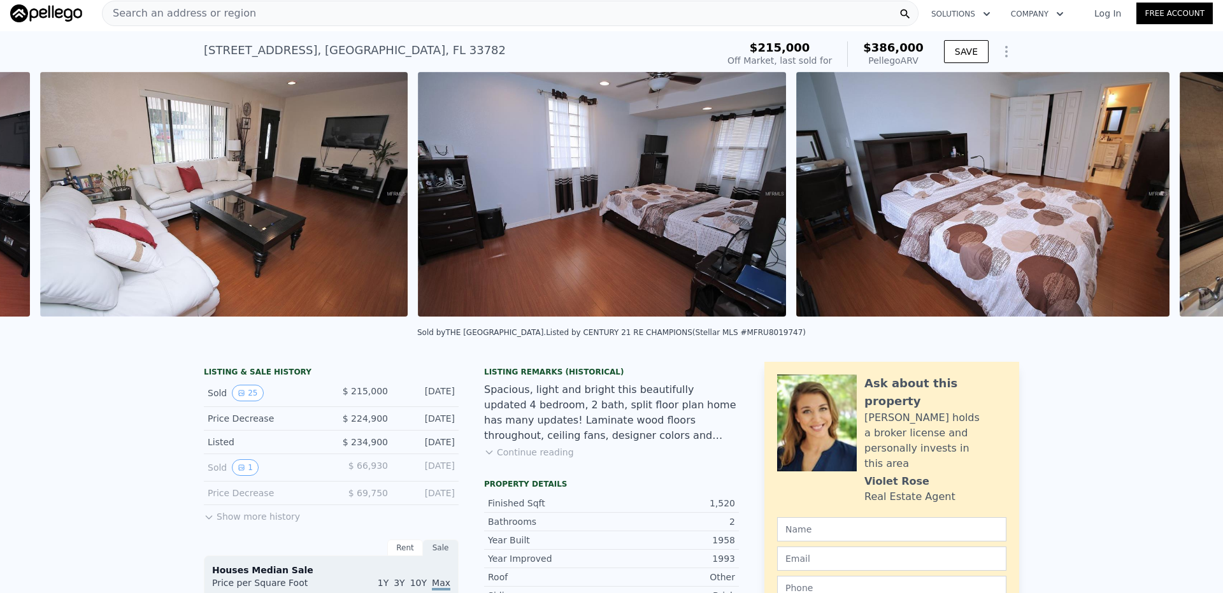
scroll to position [0, 3988]
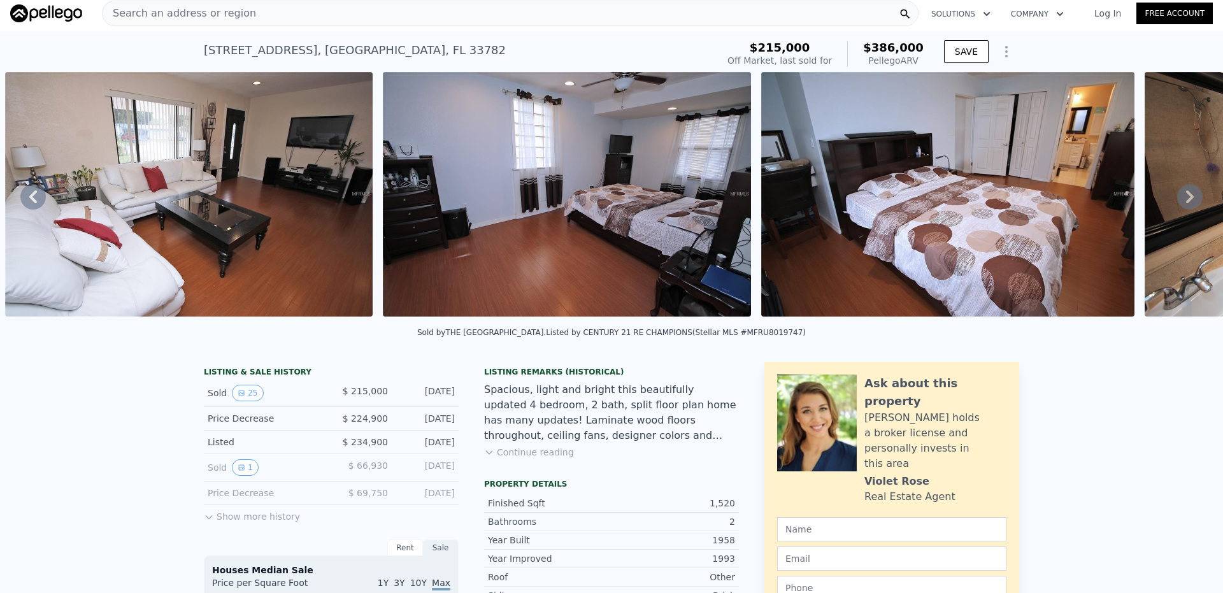
click at [1179, 204] on div "• + − • + − STREET VIEW ← Move left → Move right ↑ Move up ↓ Move down + Zoom i…" at bounding box center [611, 196] width 1223 height 249
click at [1186, 203] on icon at bounding box center [1190, 196] width 8 height 13
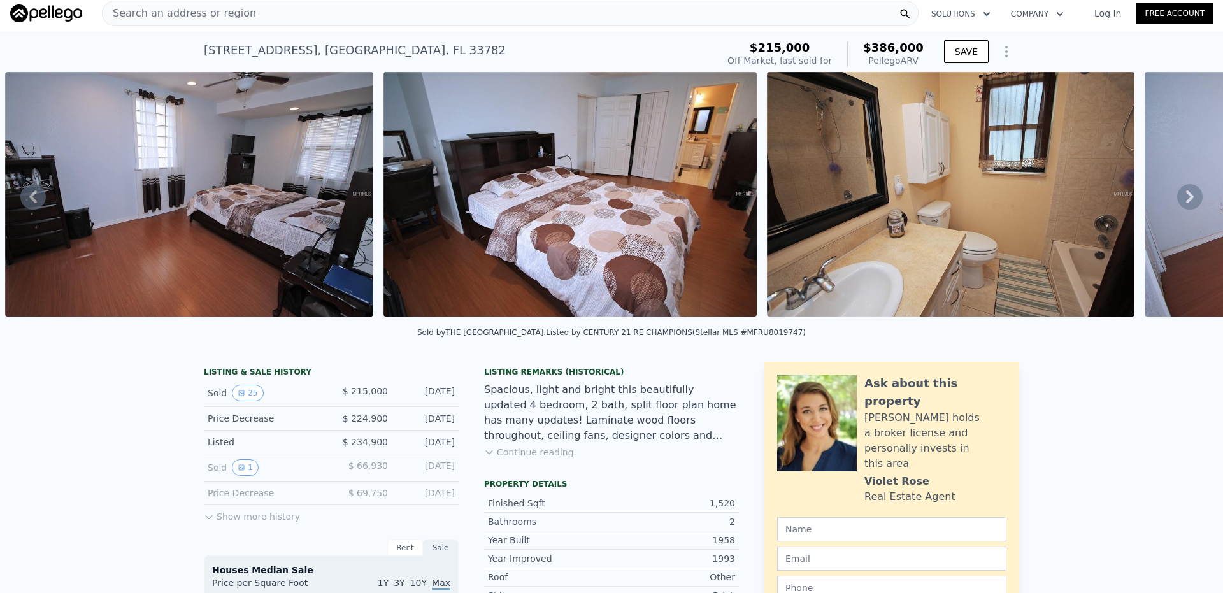
click at [1186, 203] on icon at bounding box center [1190, 196] width 8 height 13
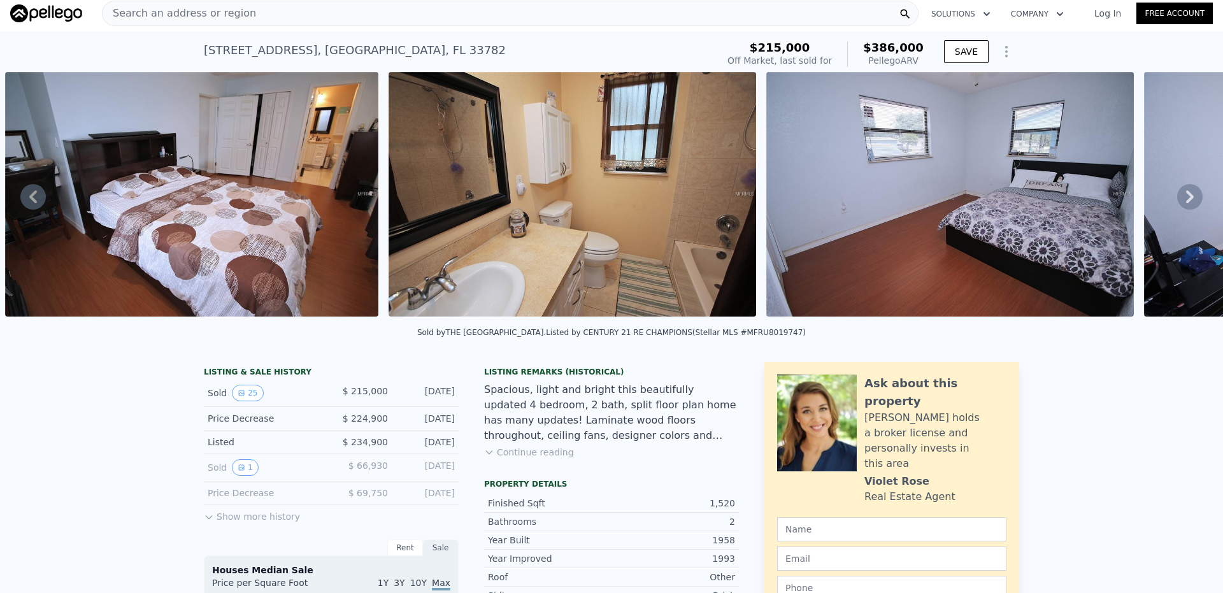
click at [1186, 203] on icon at bounding box center [1190, 196] width 8 height 13
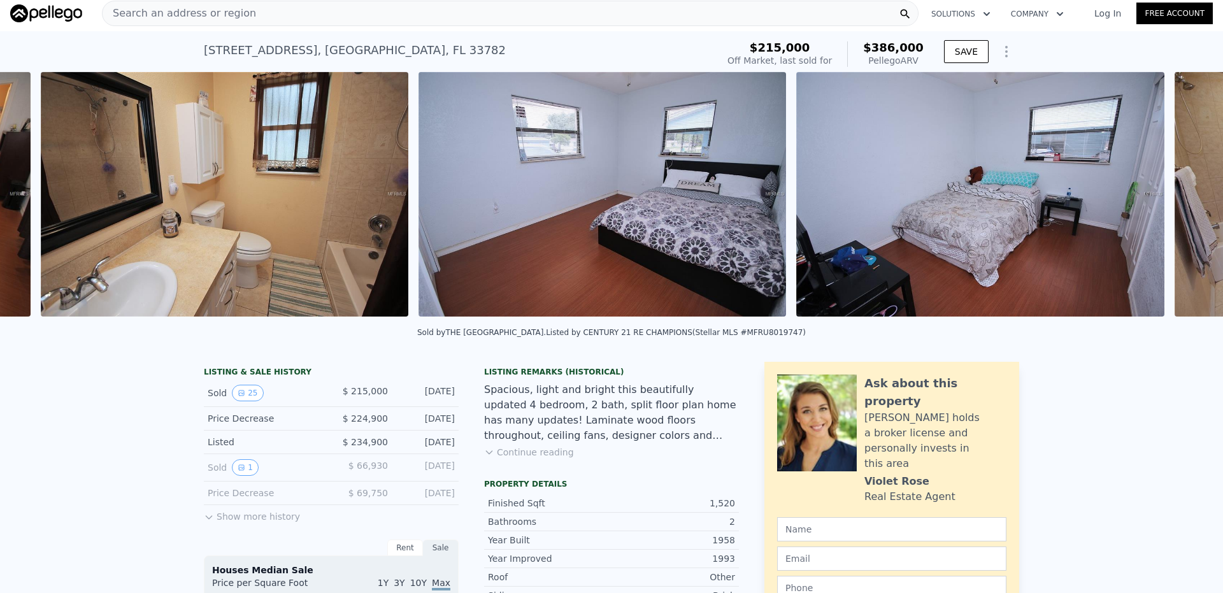
scroll to position [0, 5127]
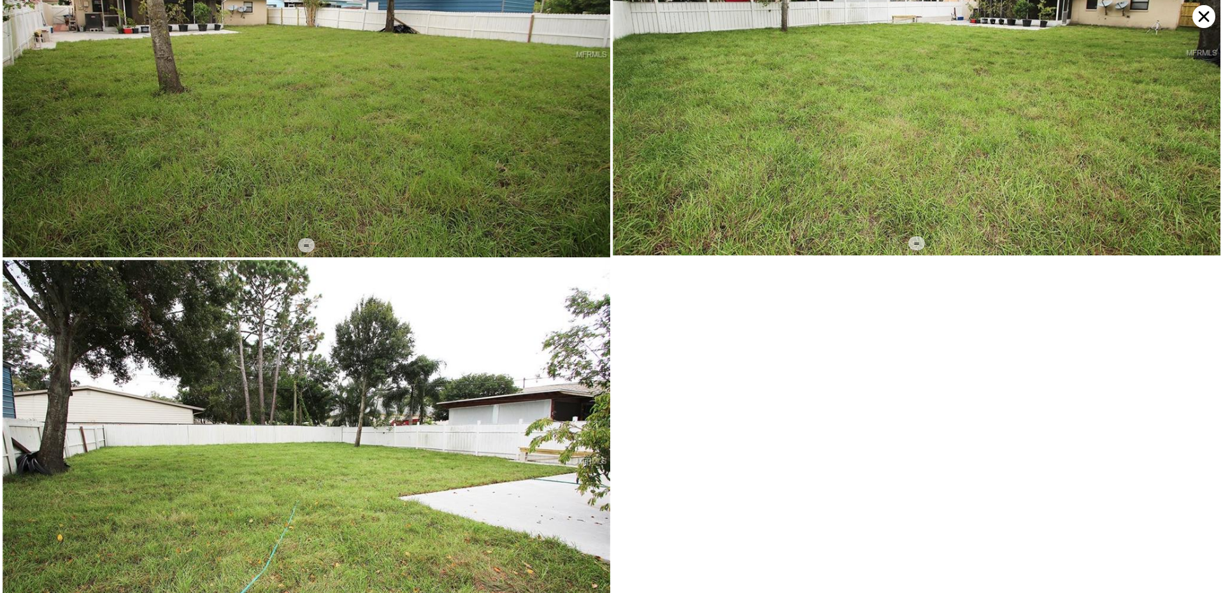
scroll to position [4644, 0]
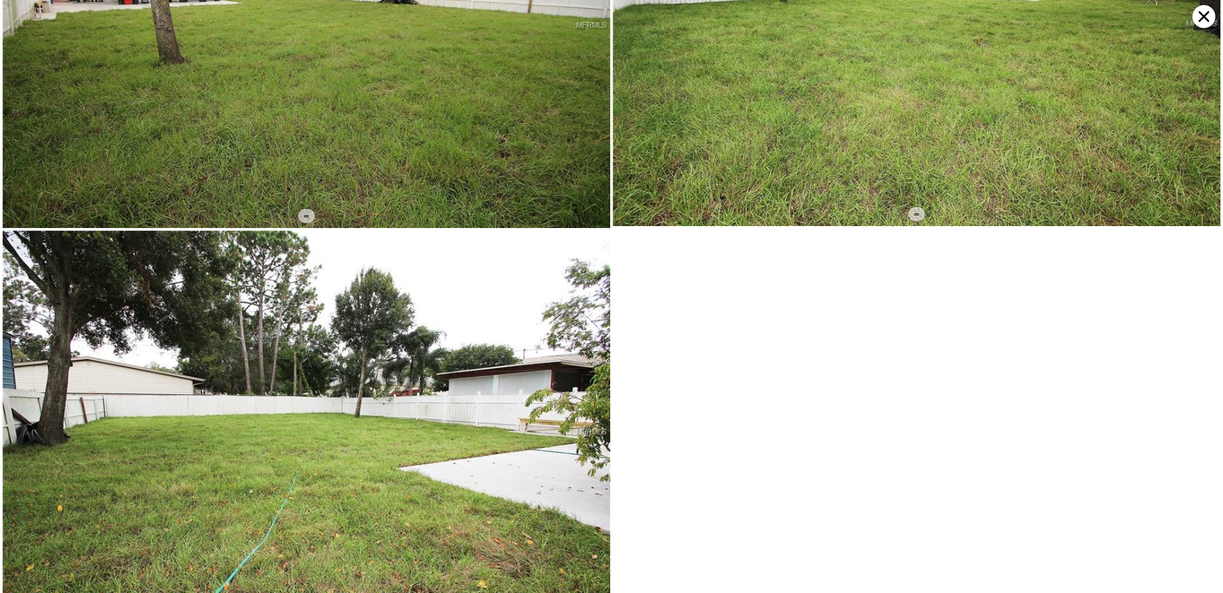
click at [1194, 20] on icon at bounding box center [1203, 16] width 23 height 23
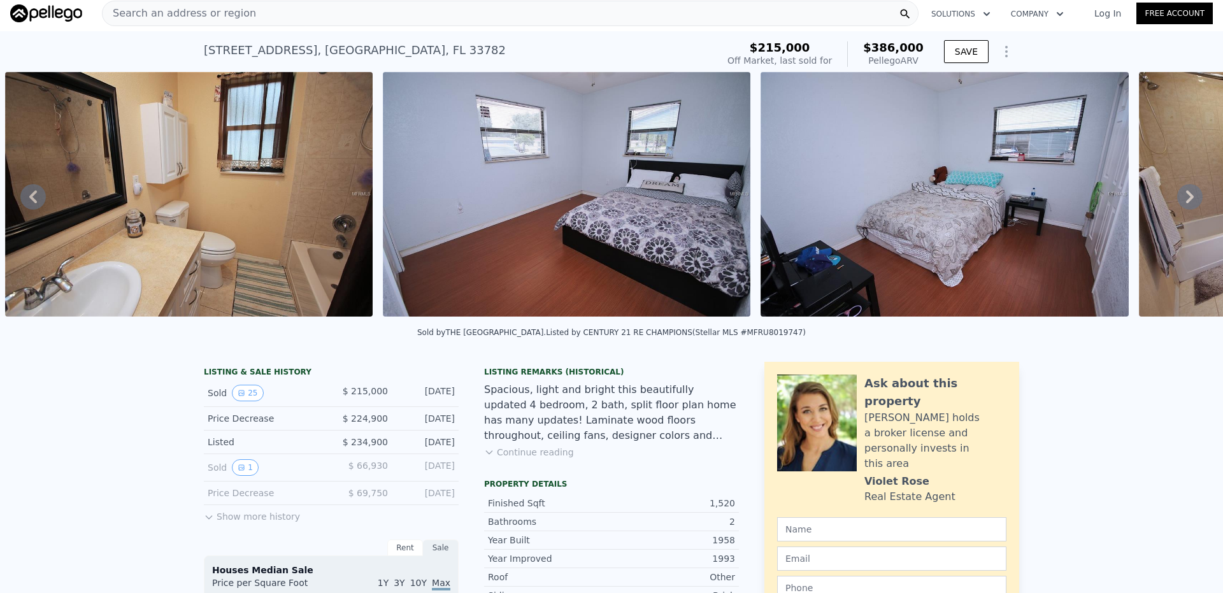
click at [519, 458] on button "Continue reading" at bounding box center [529, 452] width 90 height 13
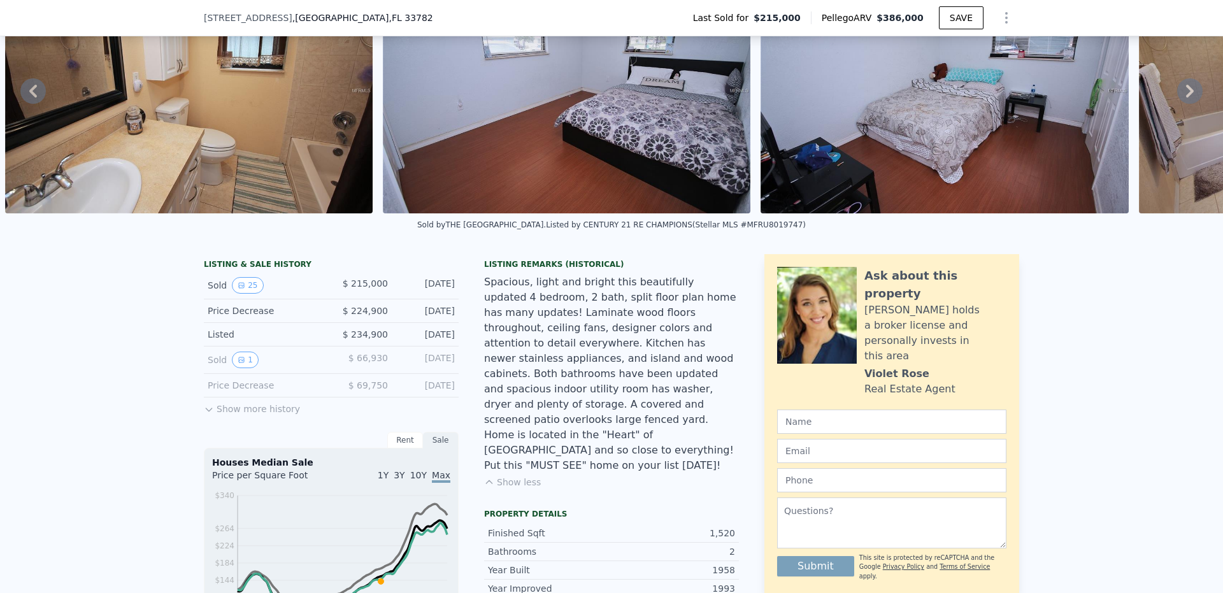
scroll to position [191, 0]
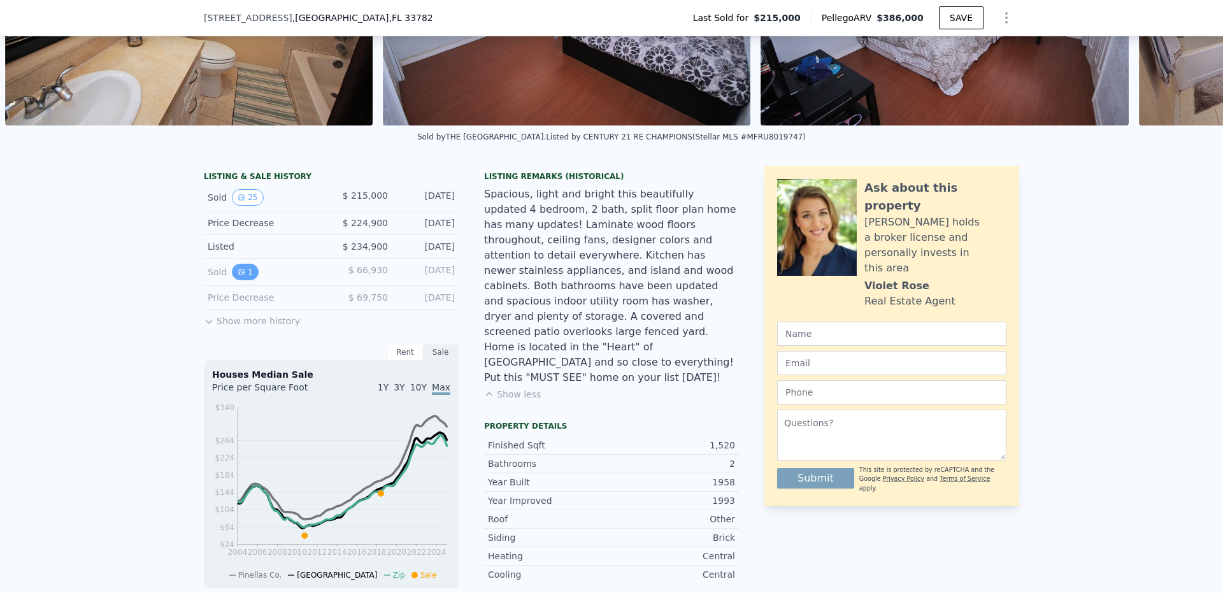
click at [238, 276] on icon "View historical data" at bounding box center [242, 272] width 8 height 8
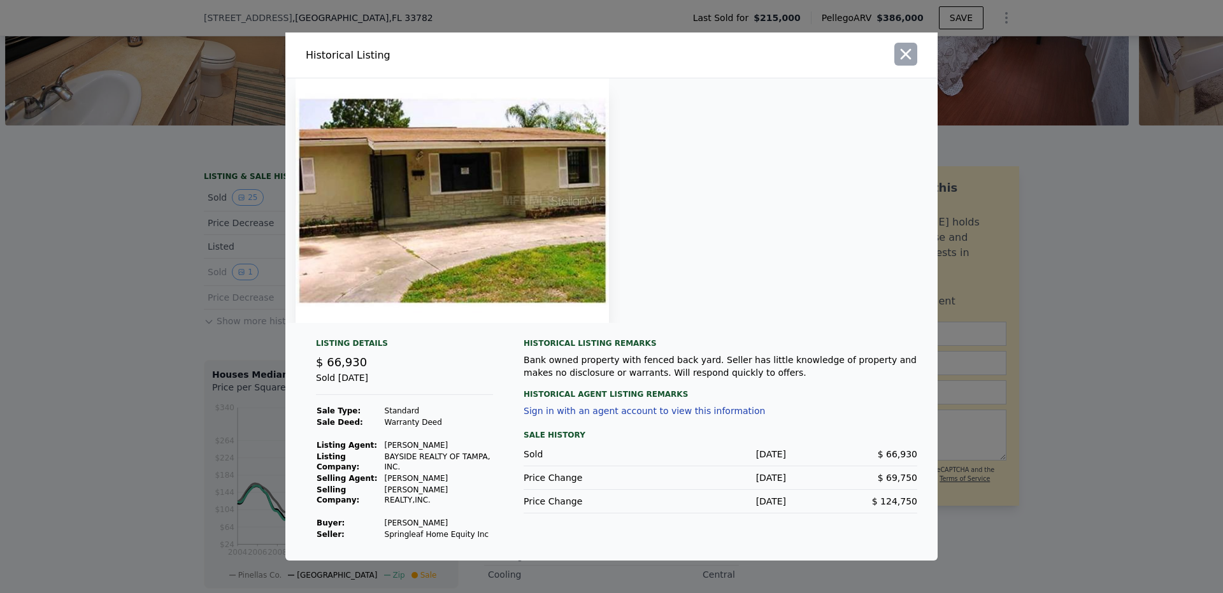
click at [906, 52] on icon "button" at bounding box center [906, 54] width 18 height 18
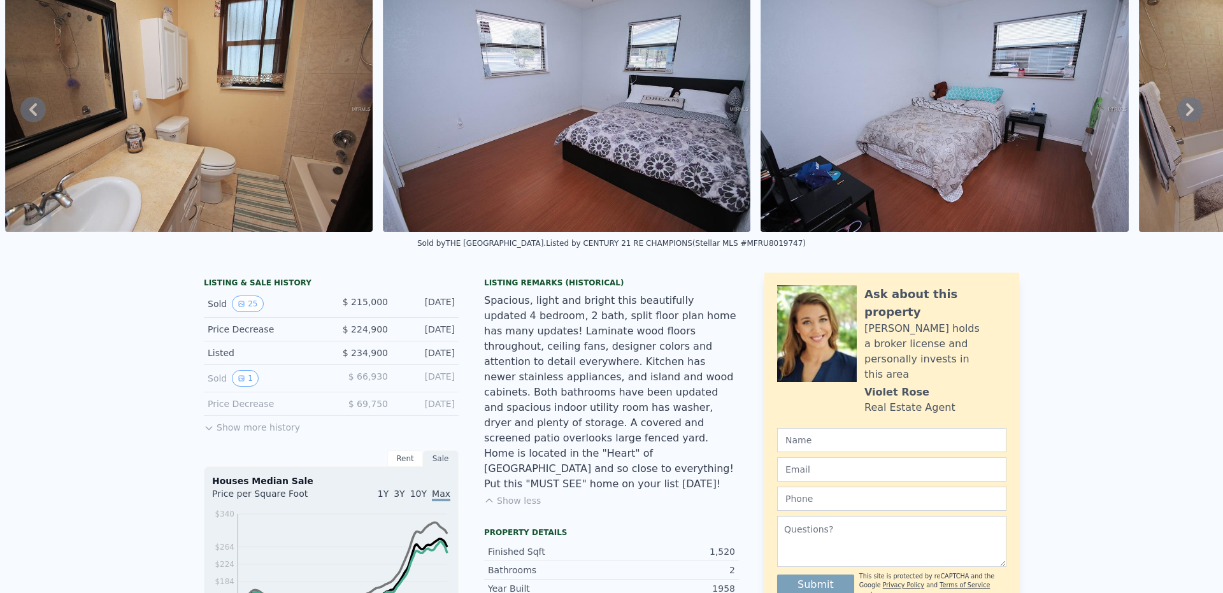
scroll to position [0, 0]
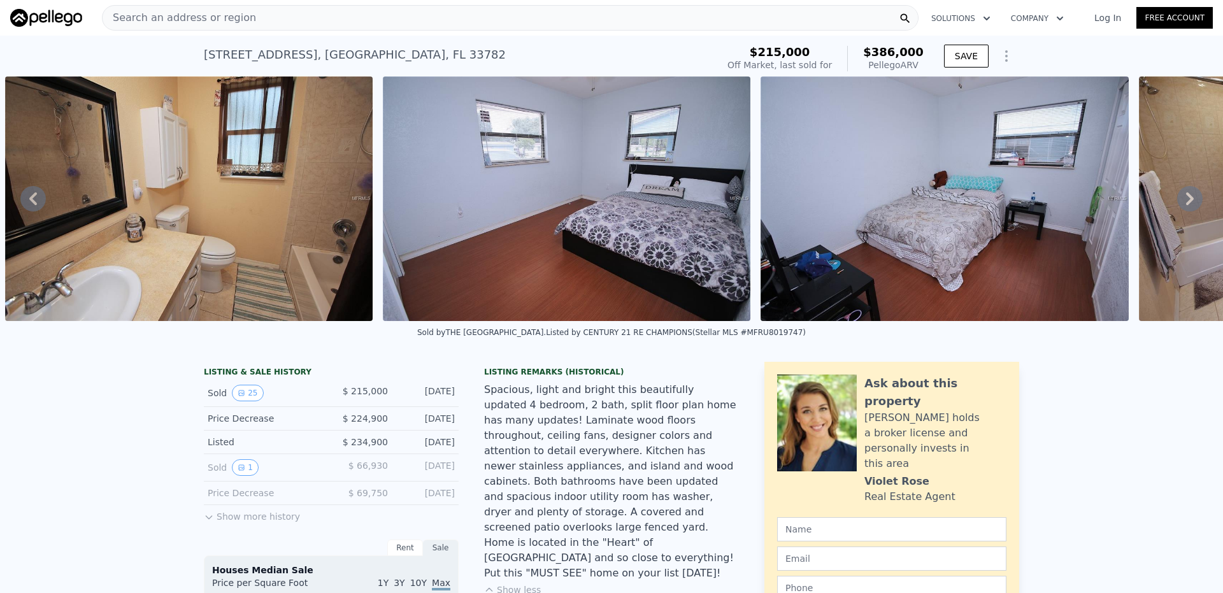
click at [224, 21] on span "Search an address or region" at bounding box center [179, 17] width 153 height 15
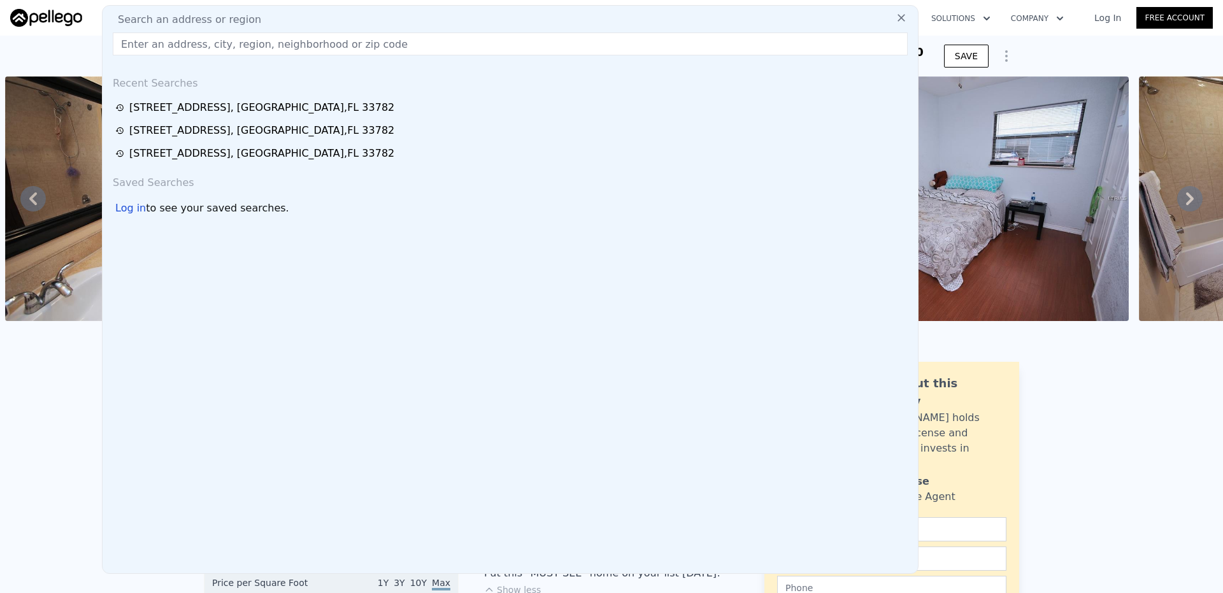
drag, startPoint x: 224, startPoint y: 21, endPoint x: 197, endPoint y: 50, distance: 39.2
paste input "[STREET_ADDRESS]"
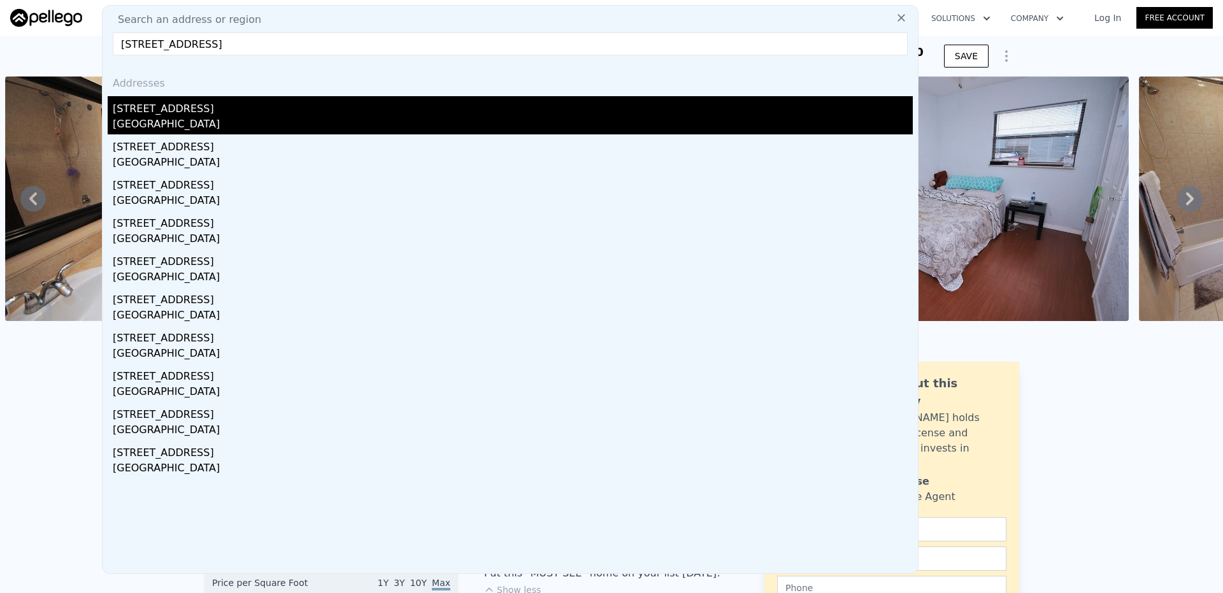
type input "[STREET_ADDRESS]"
click at [295, 123] on div "[GEOGRAPHIC_DATA]" at bounding box center [513, 126] width 800 height 18
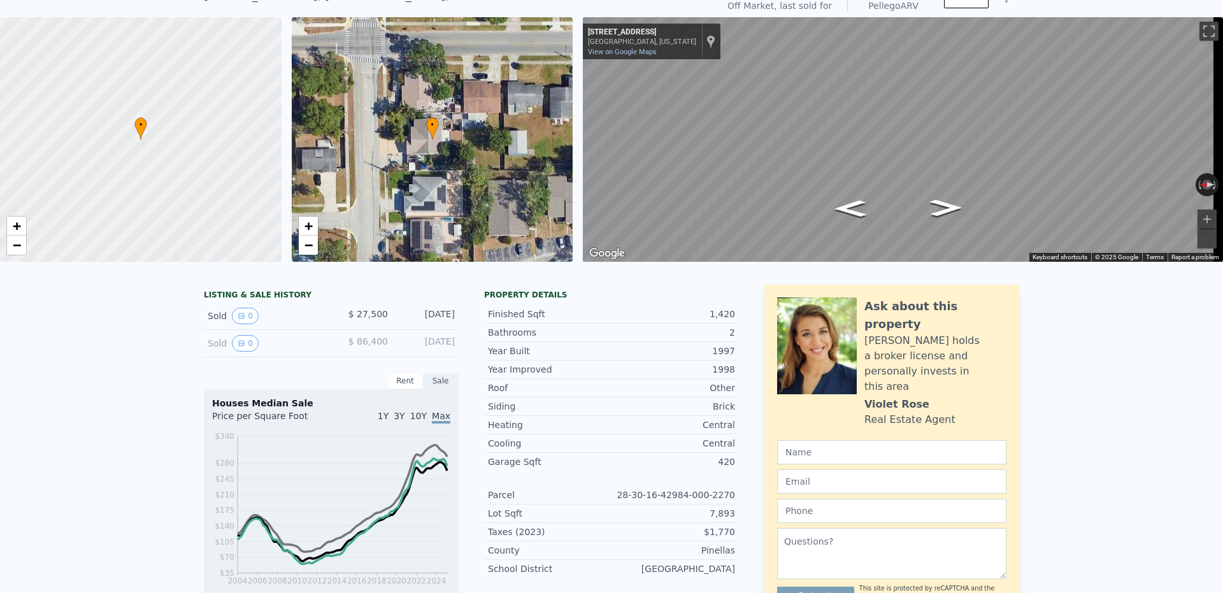
scroll to position [4, 0]
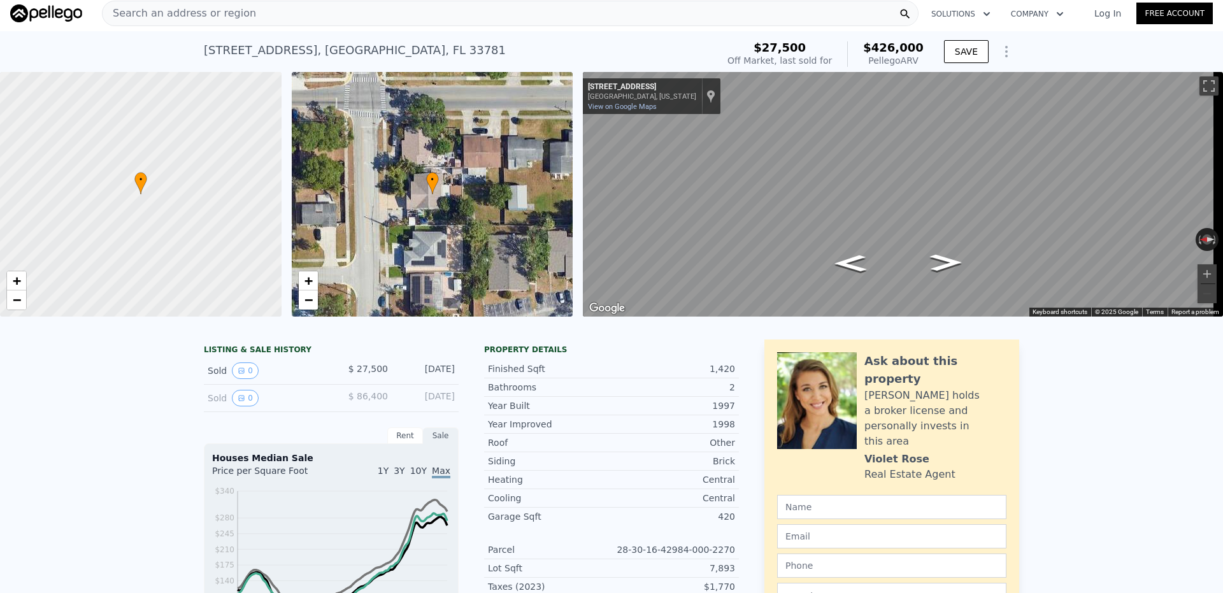
click at [429, 256] on div "• + −" at bounding box center [432, 194] width 281 height 245
